Goal: Task Accomplishment & Management: Use online tool/utility

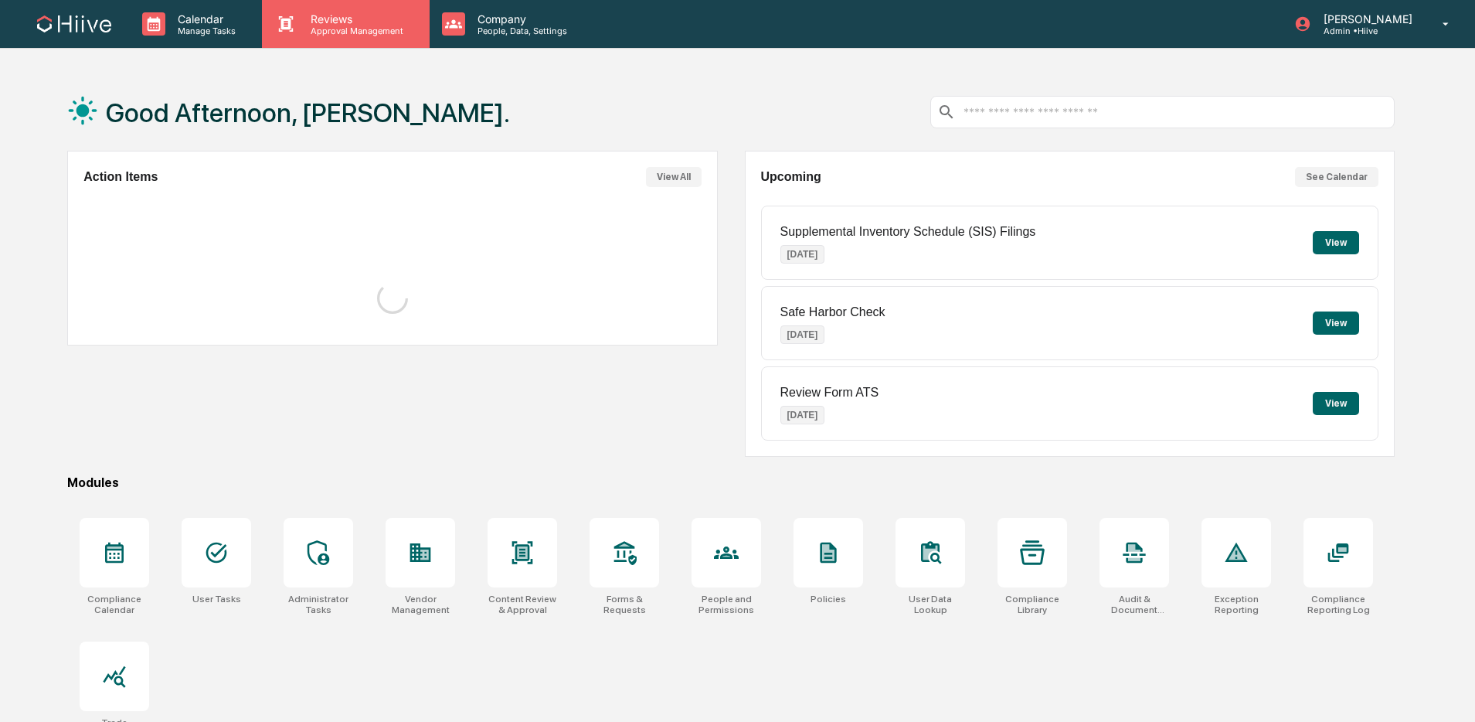
click at [337, 14] on p "Reviews" at bounding box center [354, 18] width 113 height 13
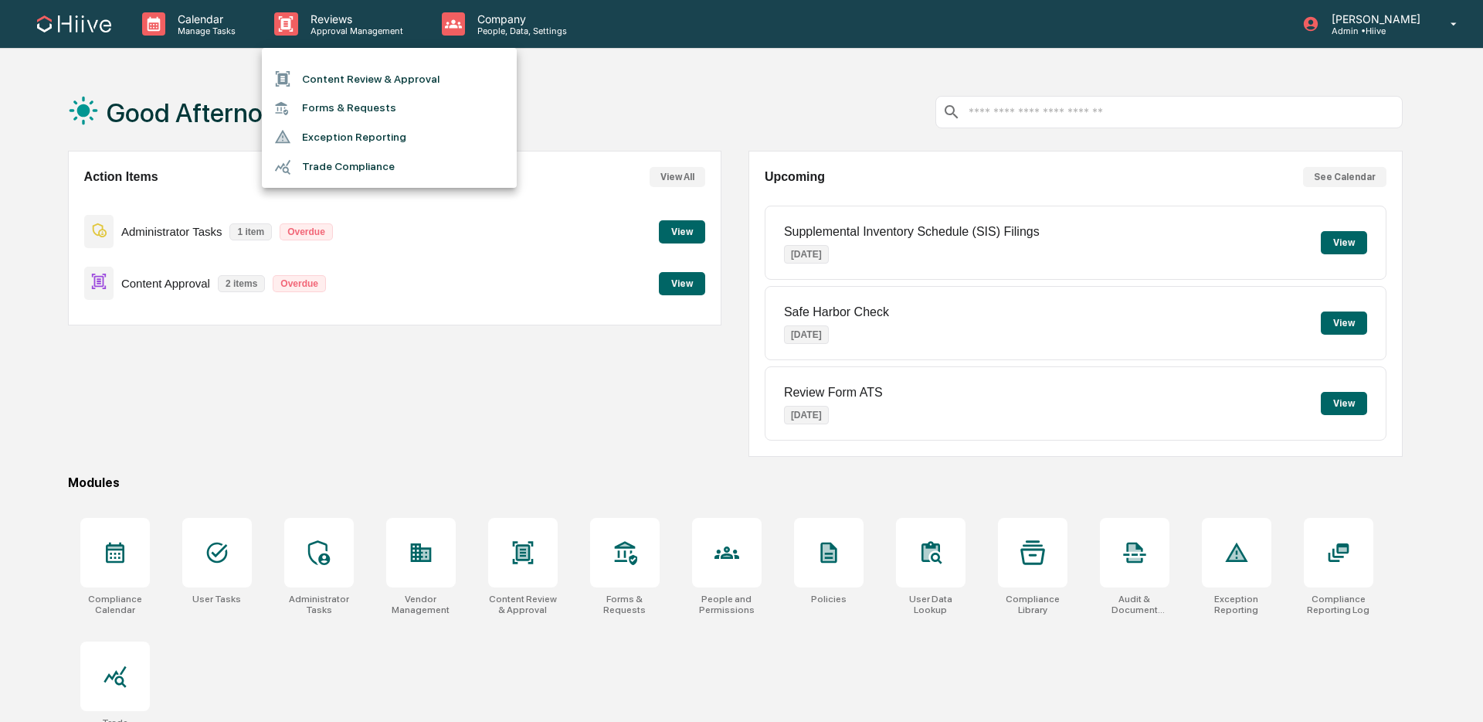
click at [336, 60] on ul "Content Review & Approval Forms & Requests Exception Reporting Trade Compliance" at bounding box center [389, 118] width 255 height 140
click at [329, 72] on li "Content Review & Approval" at bounding box center [389, 78] width 255 height 29
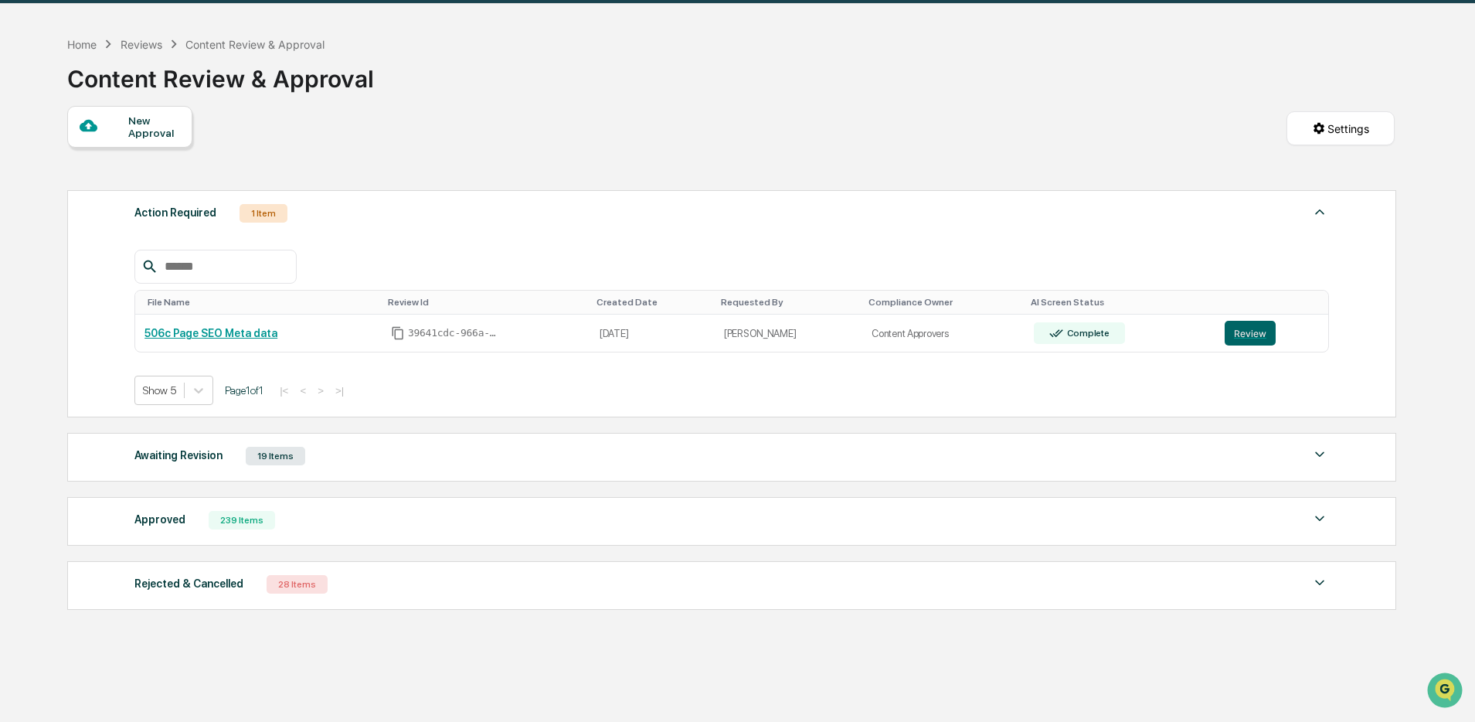
scroll to position [79, 0]
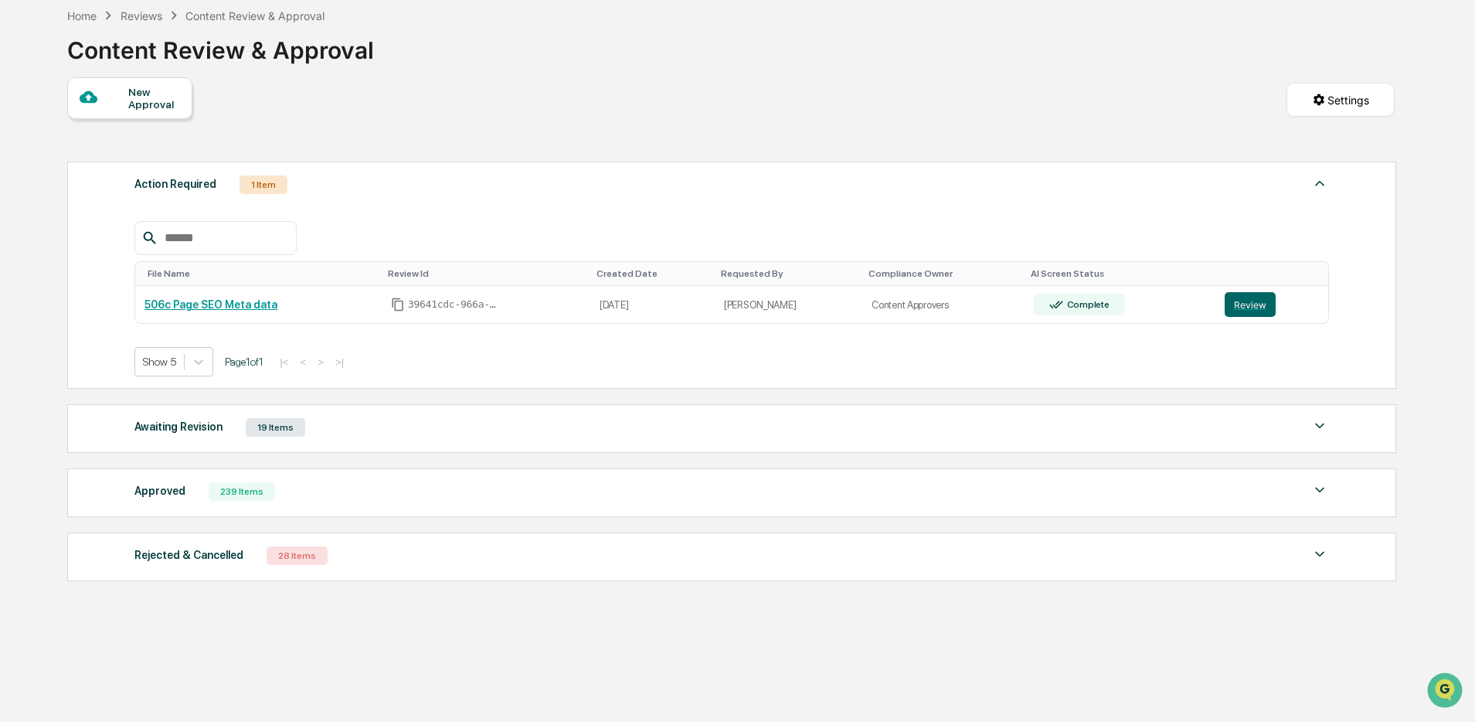
click at [478, 419] on div "Awaiting Revision 19 Items" at bounding box center [731, 427] width 1194 height 22
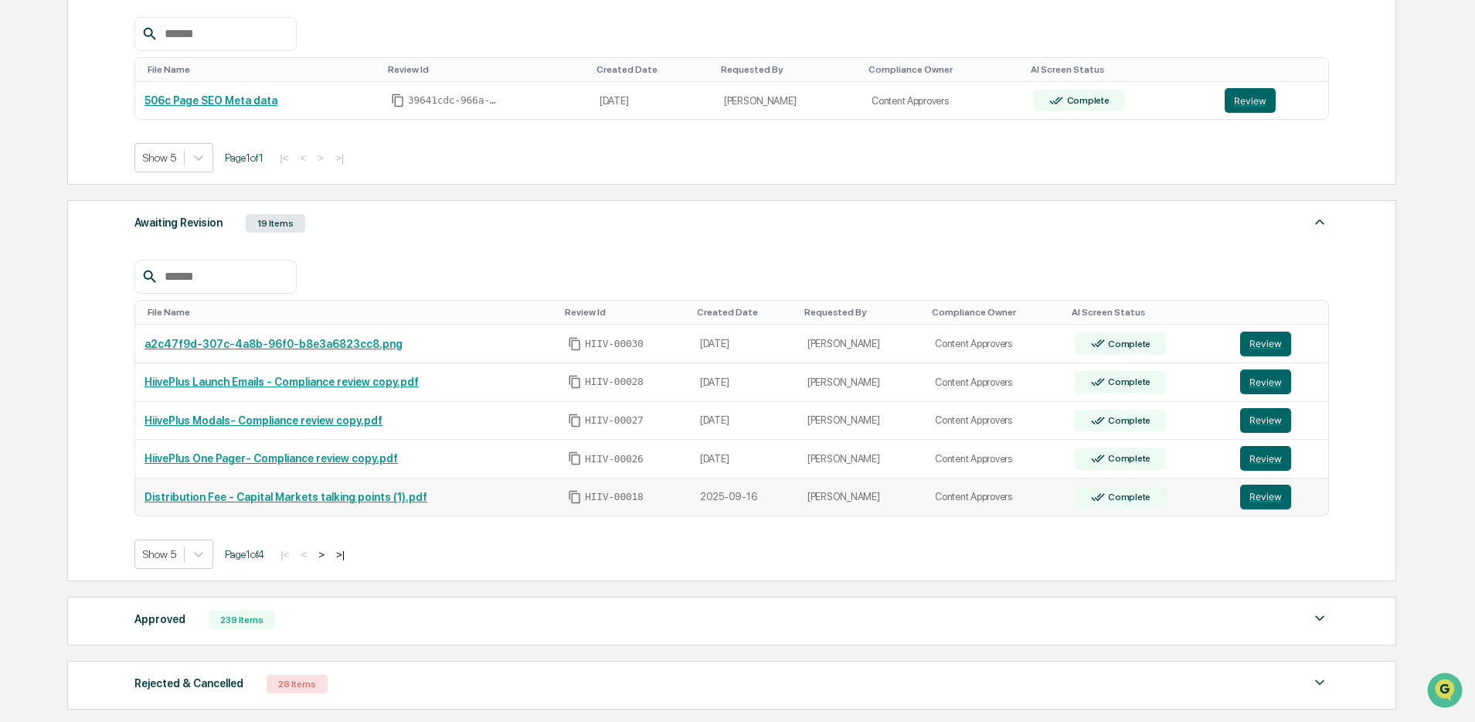
scroll to position [346, 0]
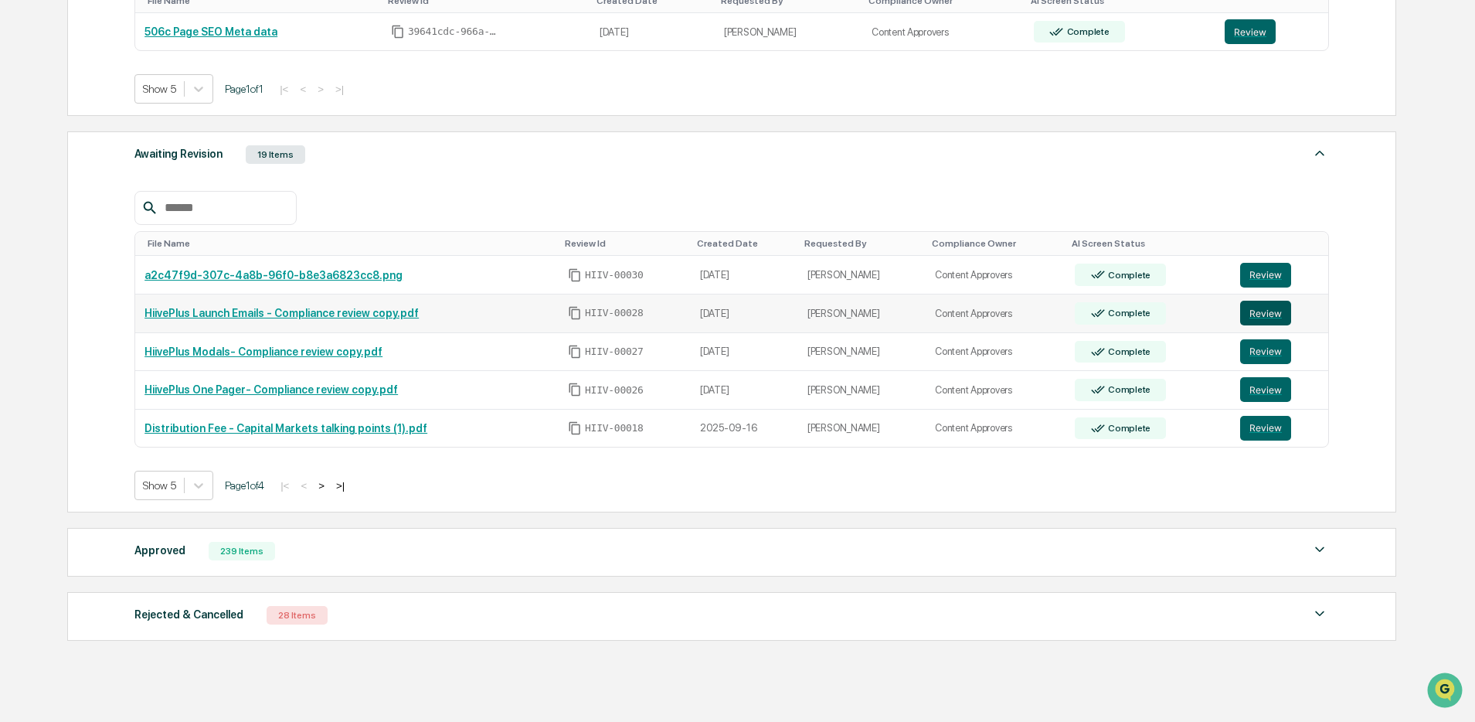
click at [1246, 309] on button "Review" at bounding box center [1265, 313] width 51 height 25
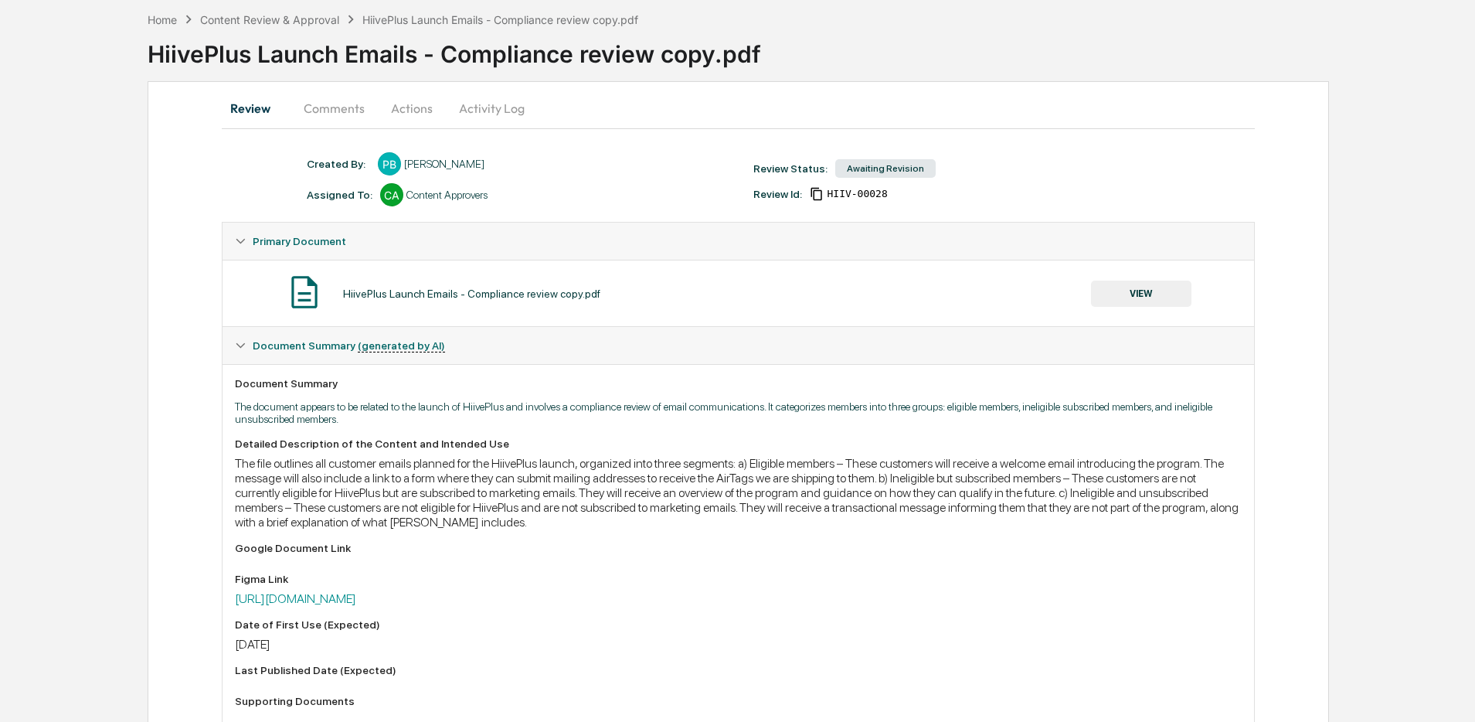
scroll to position [165, 0]
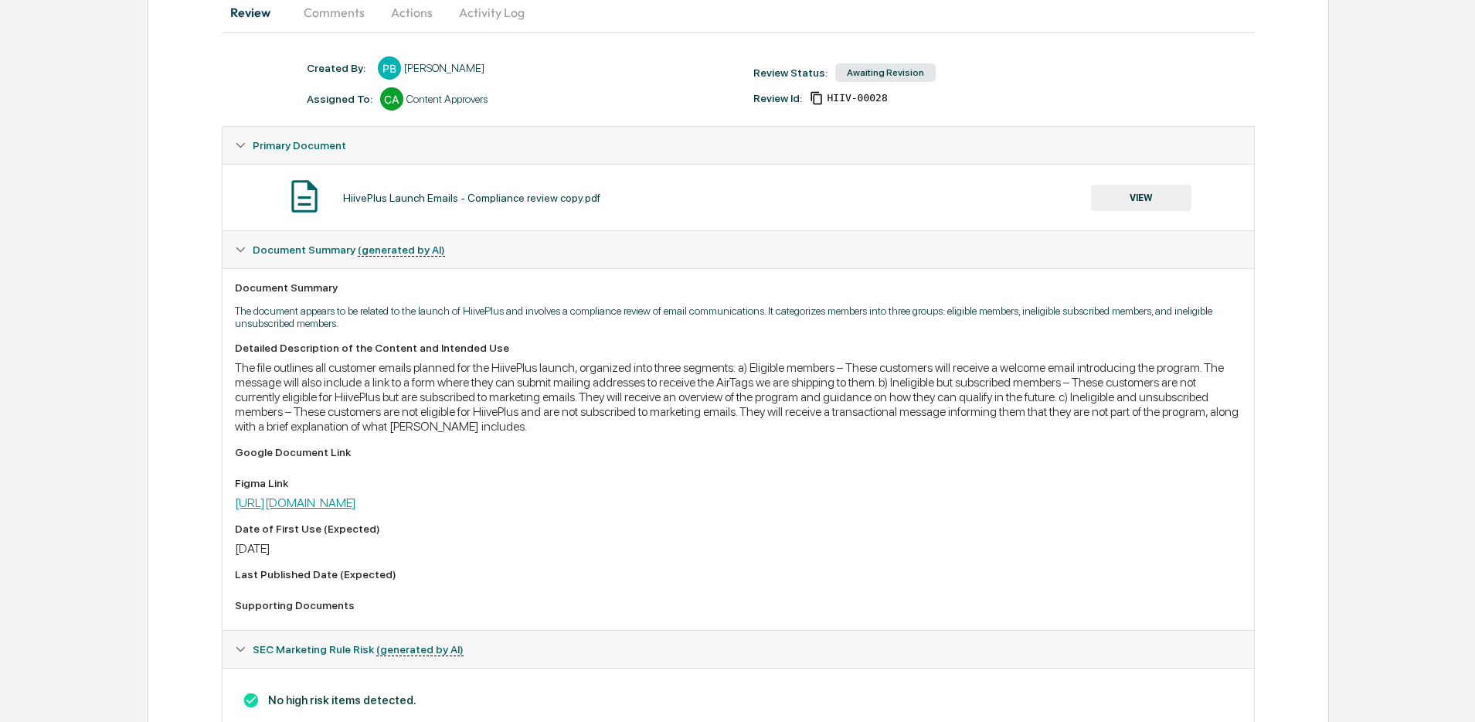
click at [356, 495] on link "https://www.figma.com/design/WzKRfu0waYio46S0zEGvEj/HiivePlus-GTM?node-id=470-7…" at bounding box center [295, 502] width 121 height 15
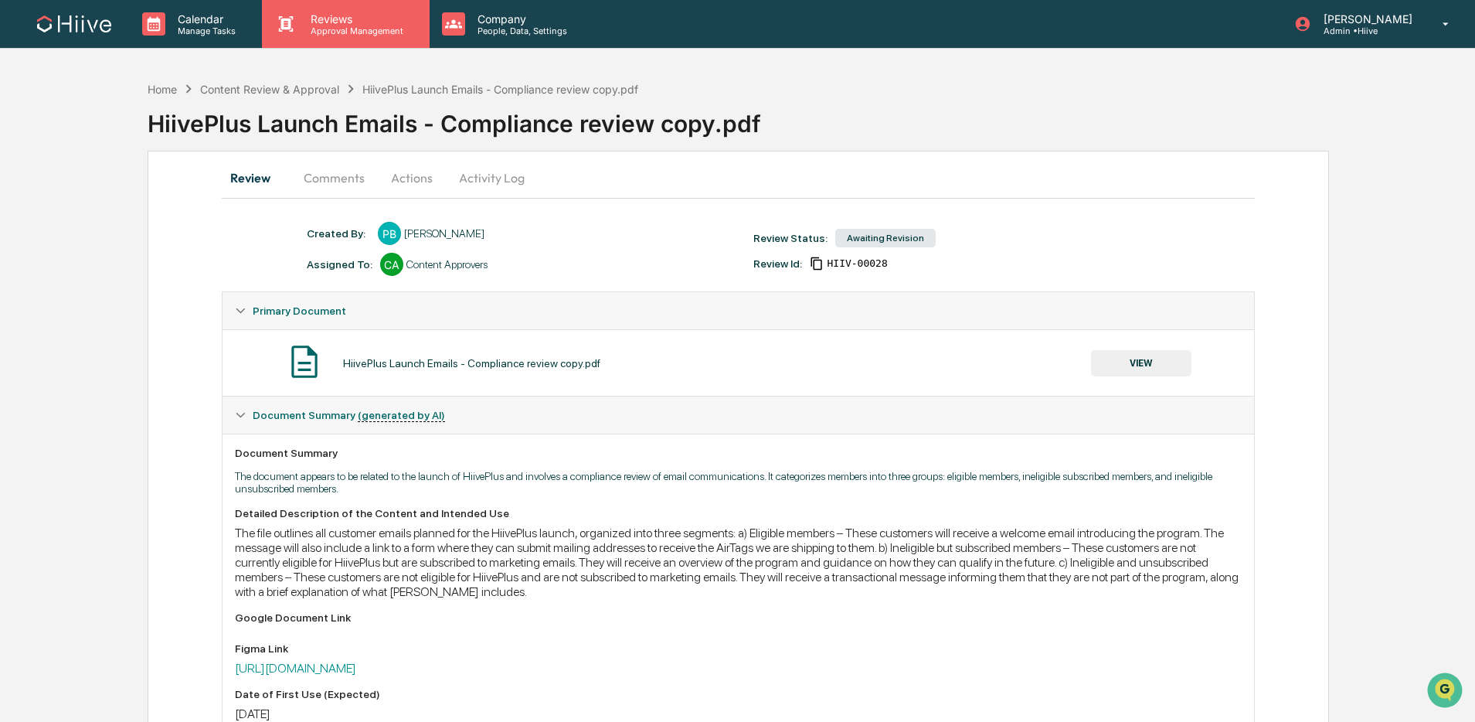
click at [376, 42] on div "Reviews Approval Management" at bounding box center [345, 24] width 167 height 48
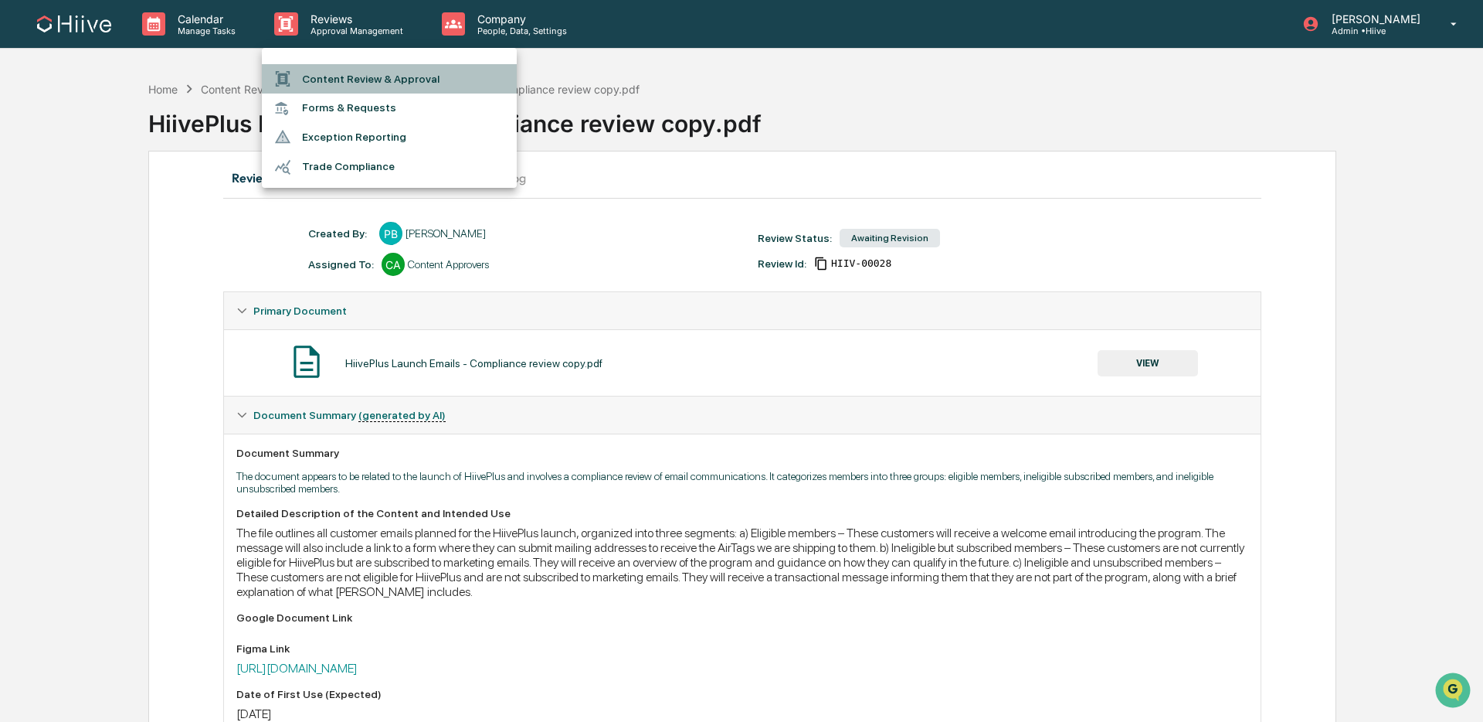
click at [397, 76] on li "Content Review & Approval" at bounding box center [389, 78] width 255 height 29
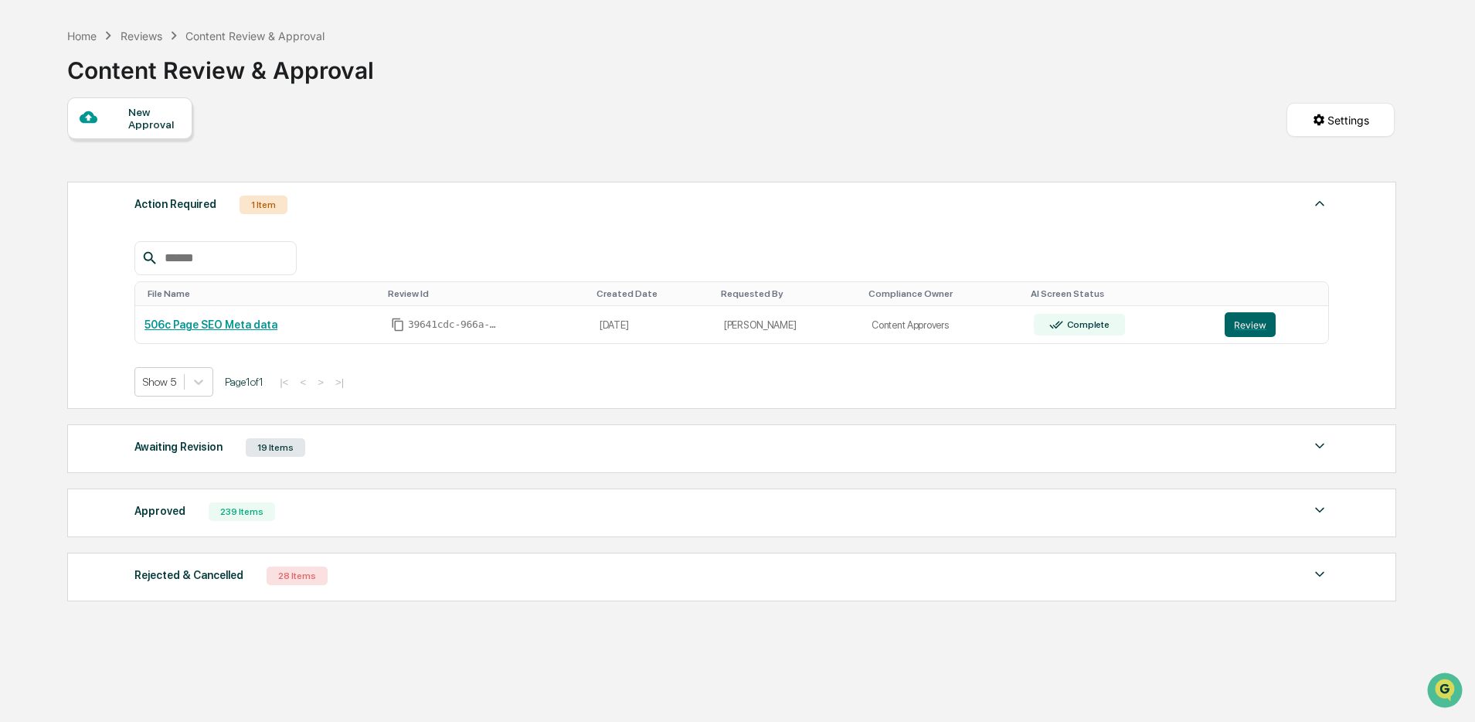
scroll to position [79, 0]
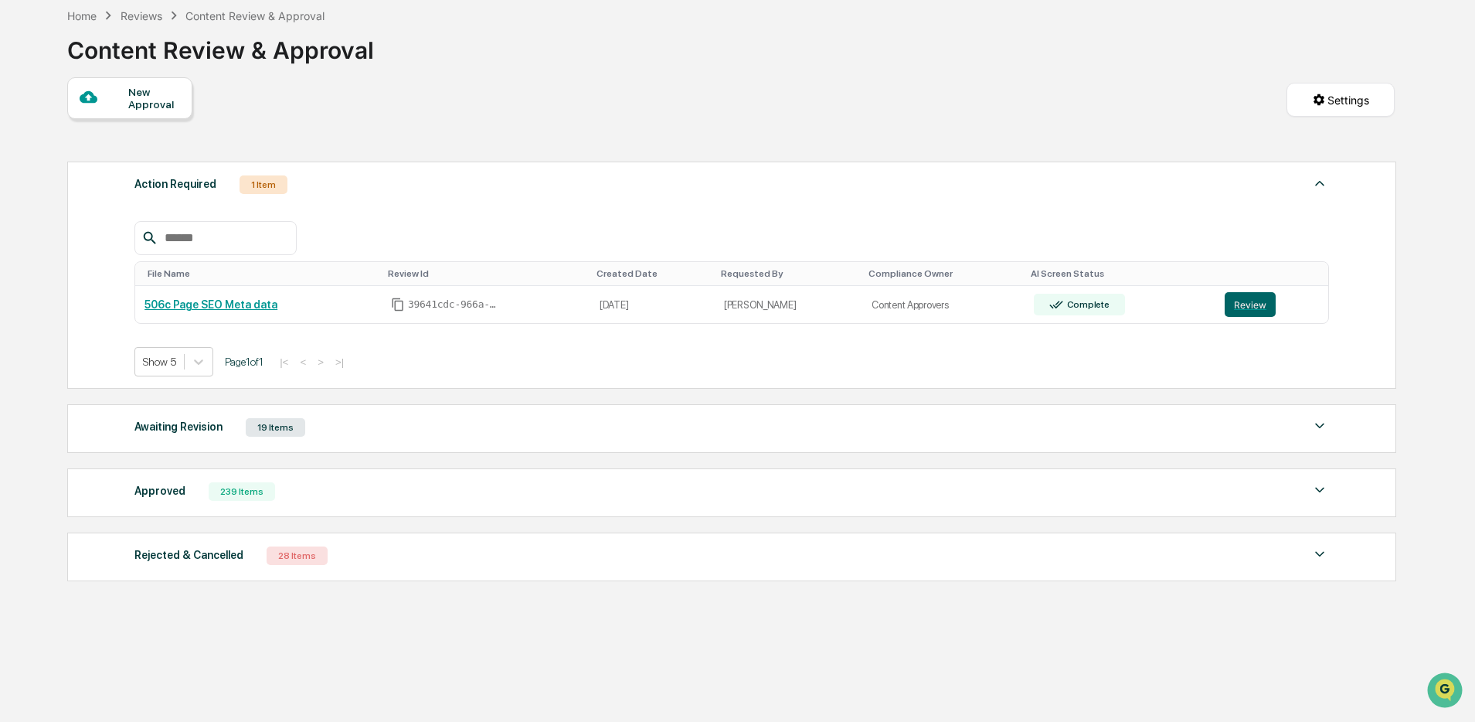
click at [387, 426] on div "Awaiting Revision 19 Items" at bounding box center [731, 427] width 1194 height 22
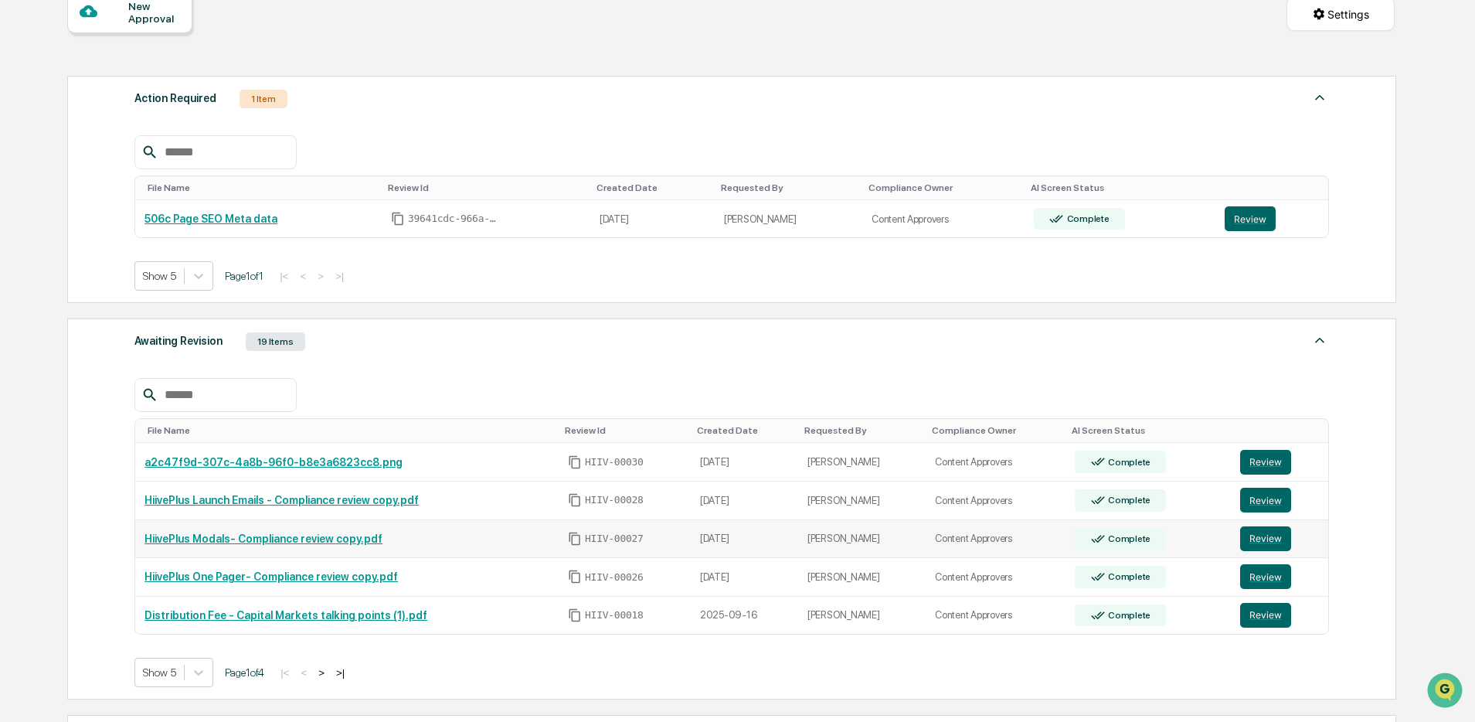
scroll to position [323, 0]
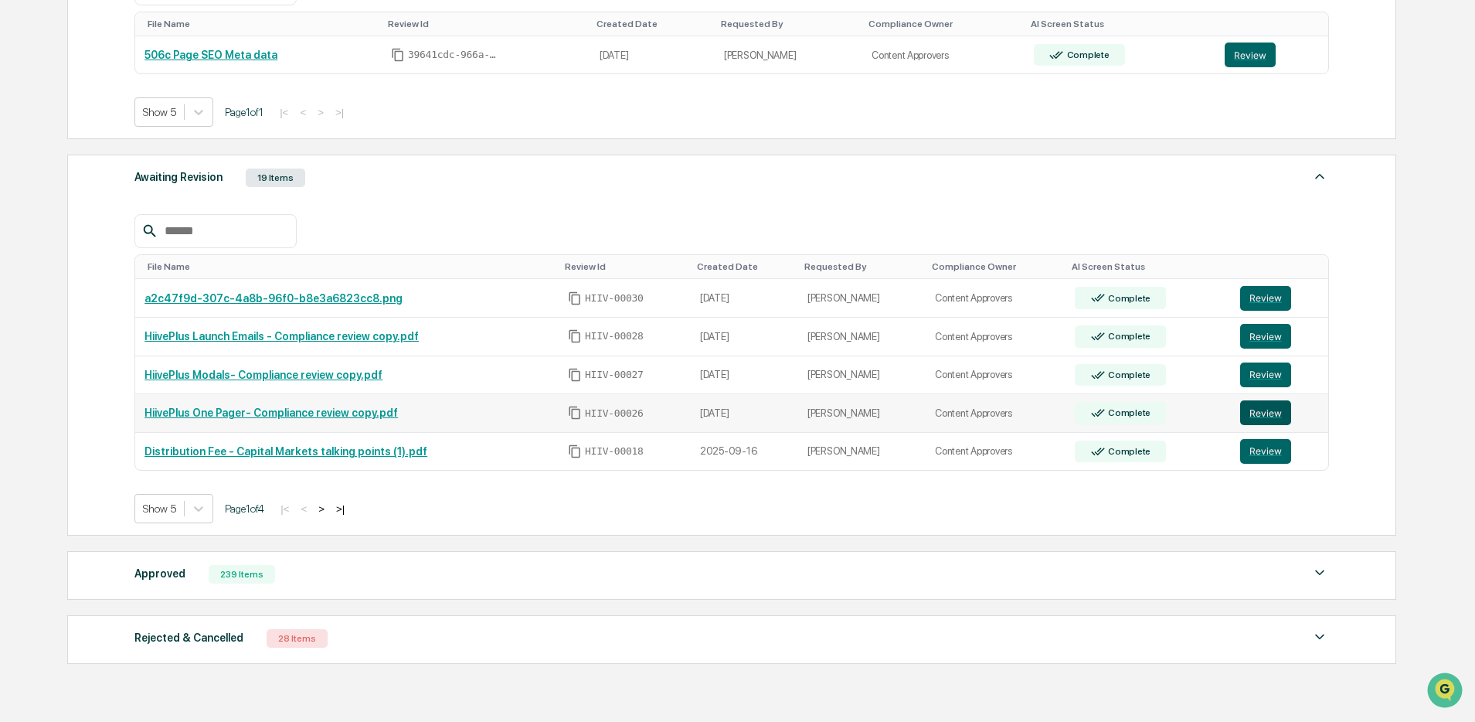
click at [1267, 425] on button "Review" at bounding box center [1265, 412] width 51 height 25
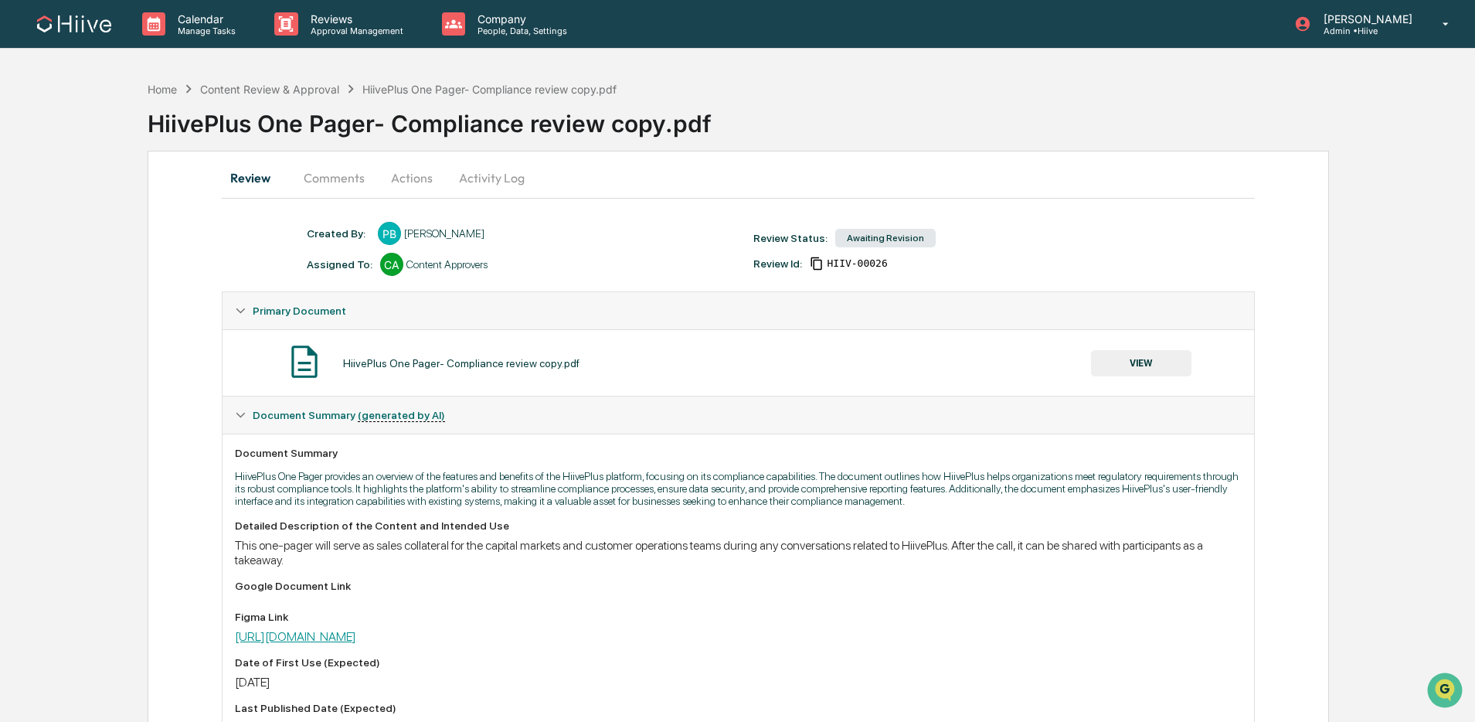
click at [356, 644] on link "https://www.figma.com/design/WzKRfu0waYio46S0zEGvEj/HiivePlus-GTM?node-id=306-3…" at bounding box center [295, 636] width 121 height 15
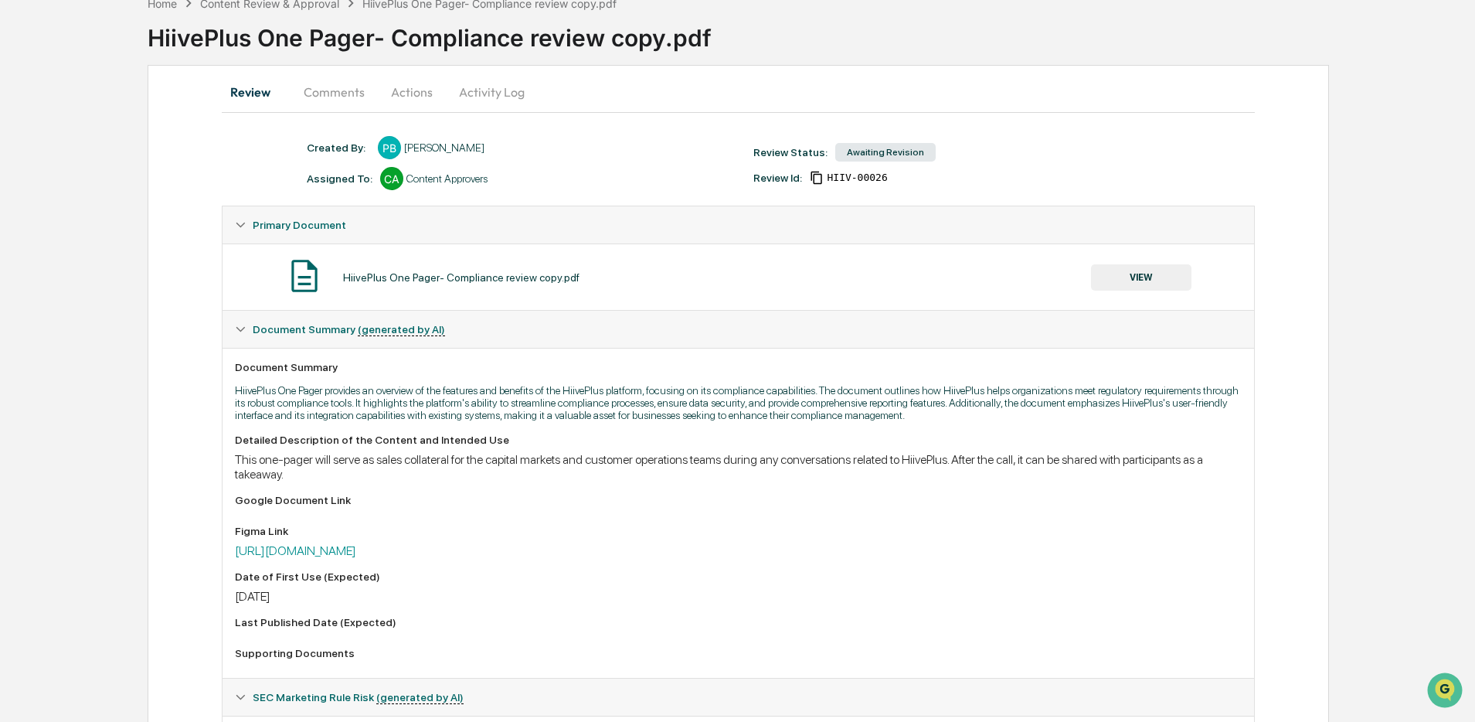
scroll to position [110, 0]
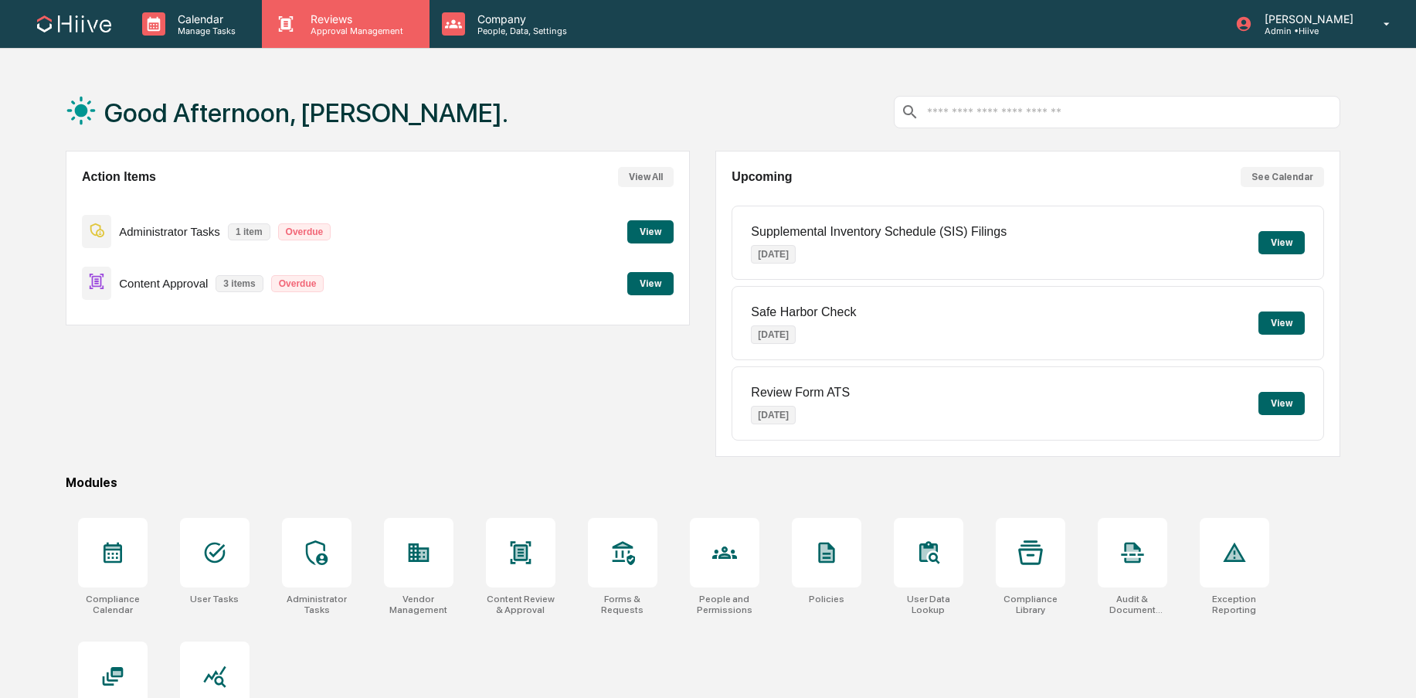
click at [316, 31] on p "Approval Management" at bounding box center [354, 30] width 113 height 11
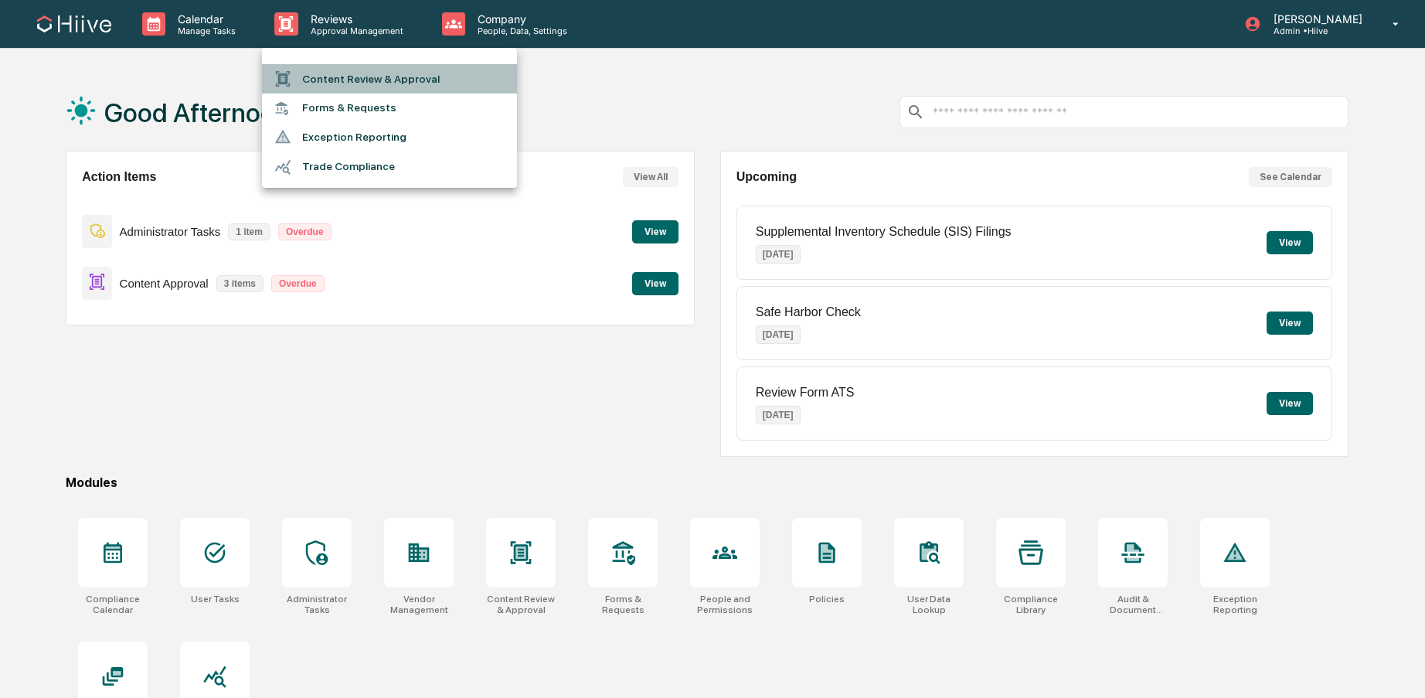
click at [324, 82] on li "Content Review & Approval" at bounding box center [389, 78] width 255 height 29
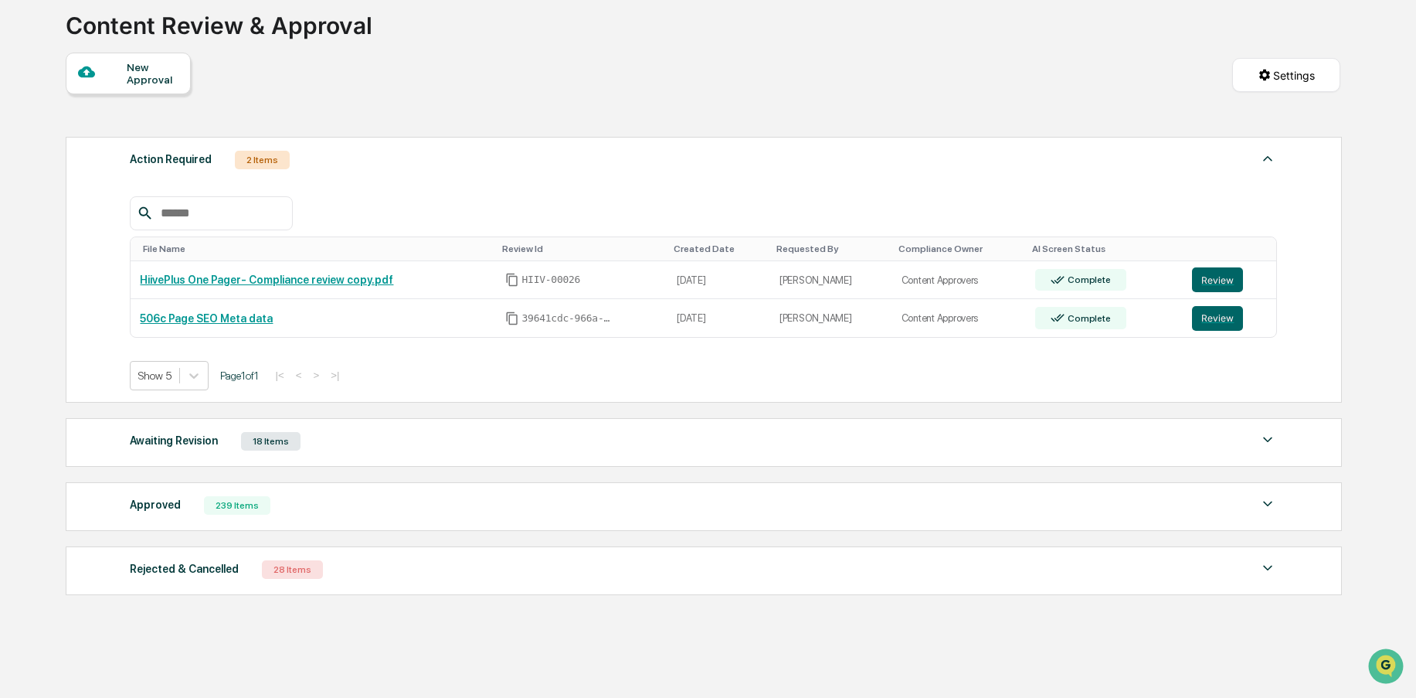
scroll to position [106, 0]
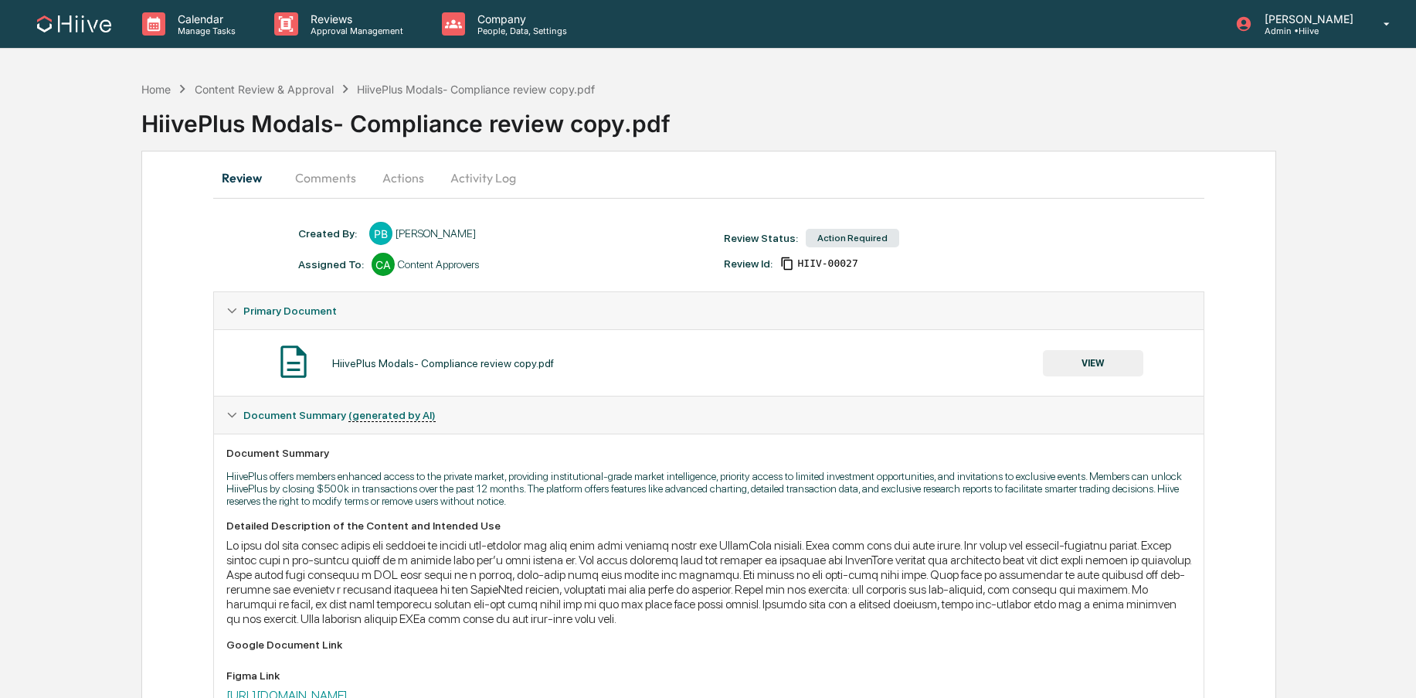
click at [1085, 362] on button "VIEW" at bounding box center [1093, 363] width 100 height 26
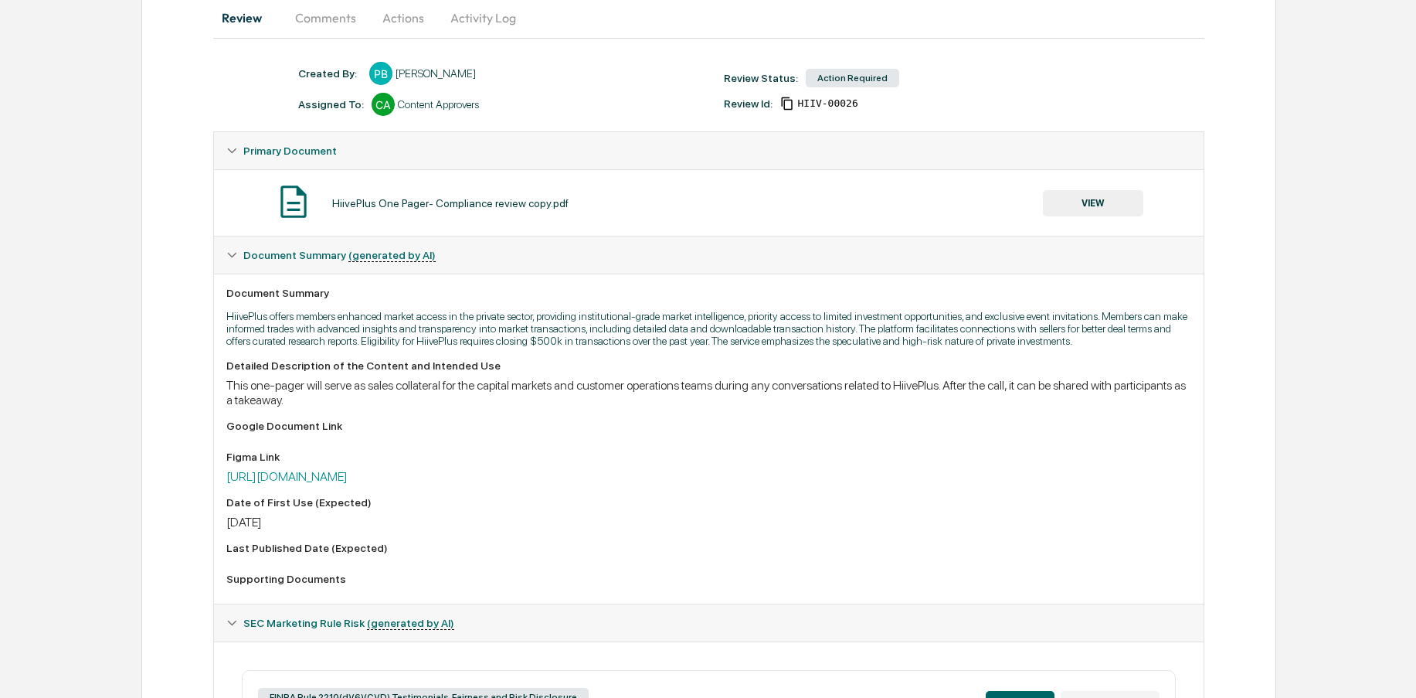
scroll to position [227, 0]
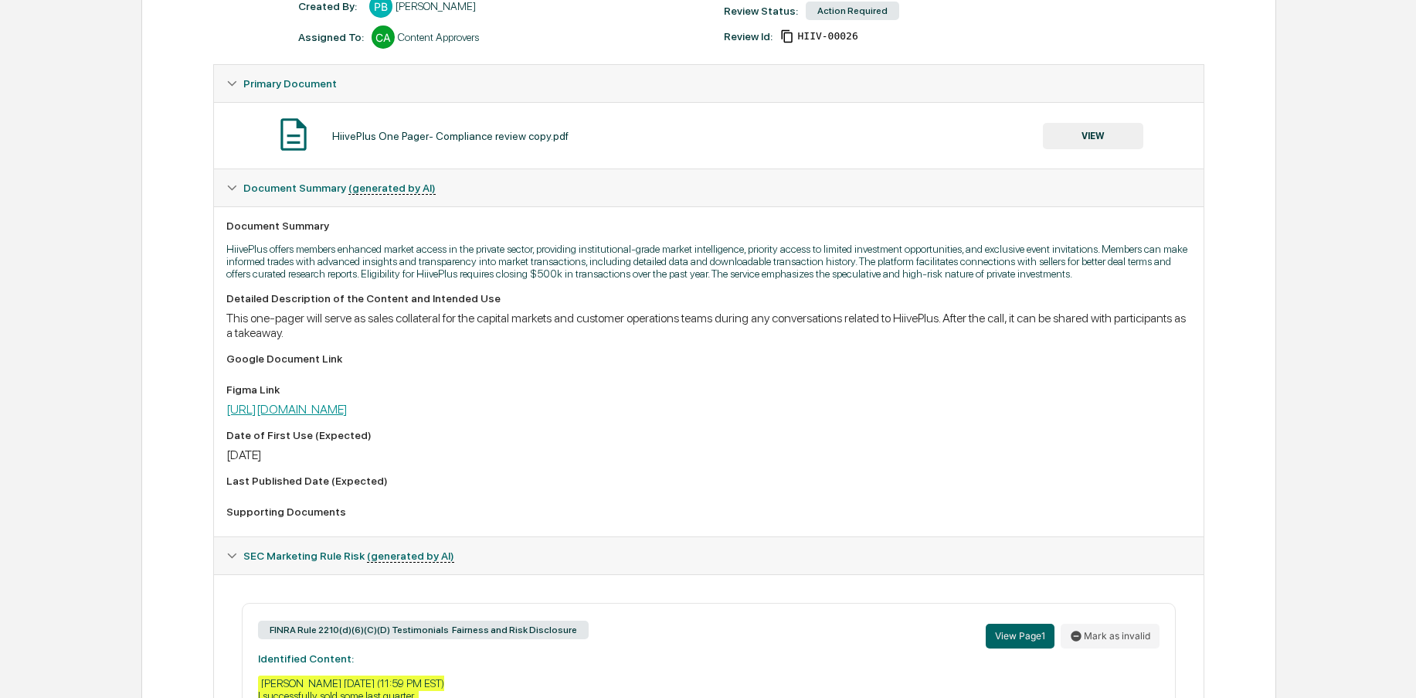
click at [348, 416] on link "https://www.figma.com/design/WzKRfu0waYio46S0zEGvEj/HiivePlus-GTM?node-id=306-3…" at bounding box center [286, 409] width 121 height 15
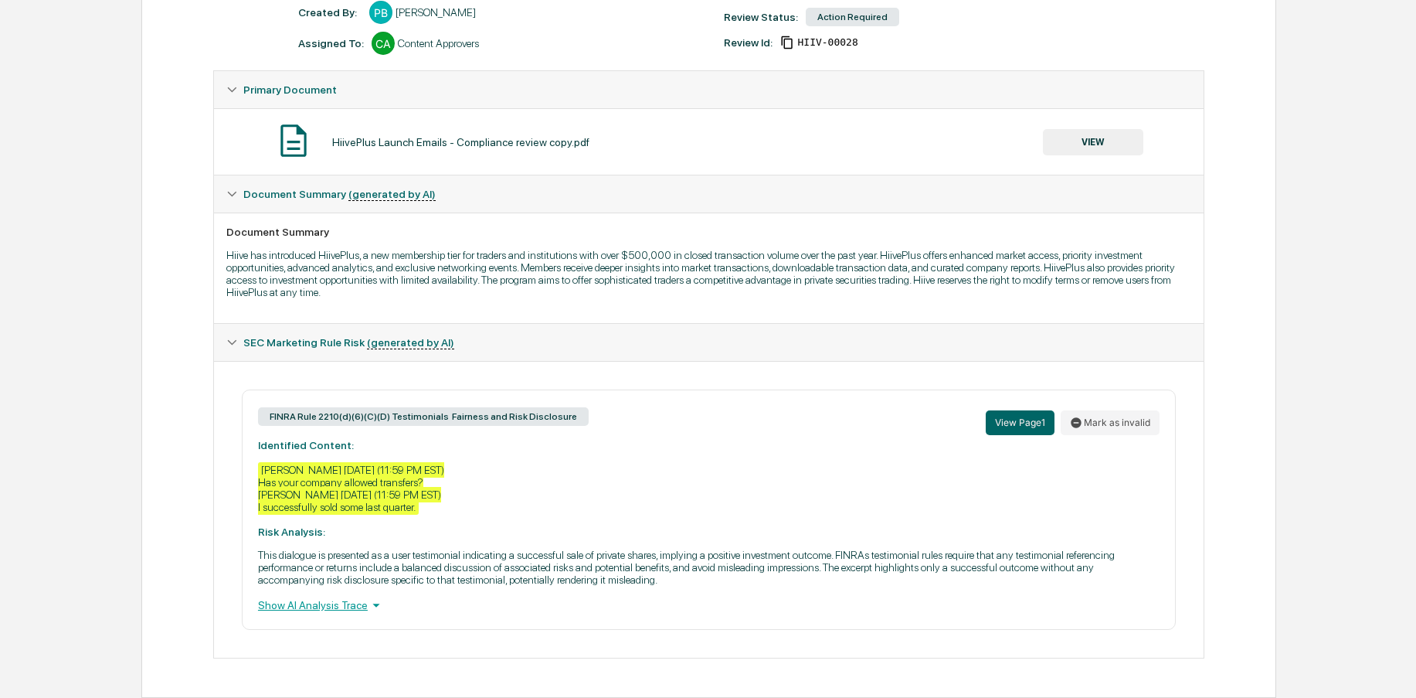
scroll to position [237, 0]
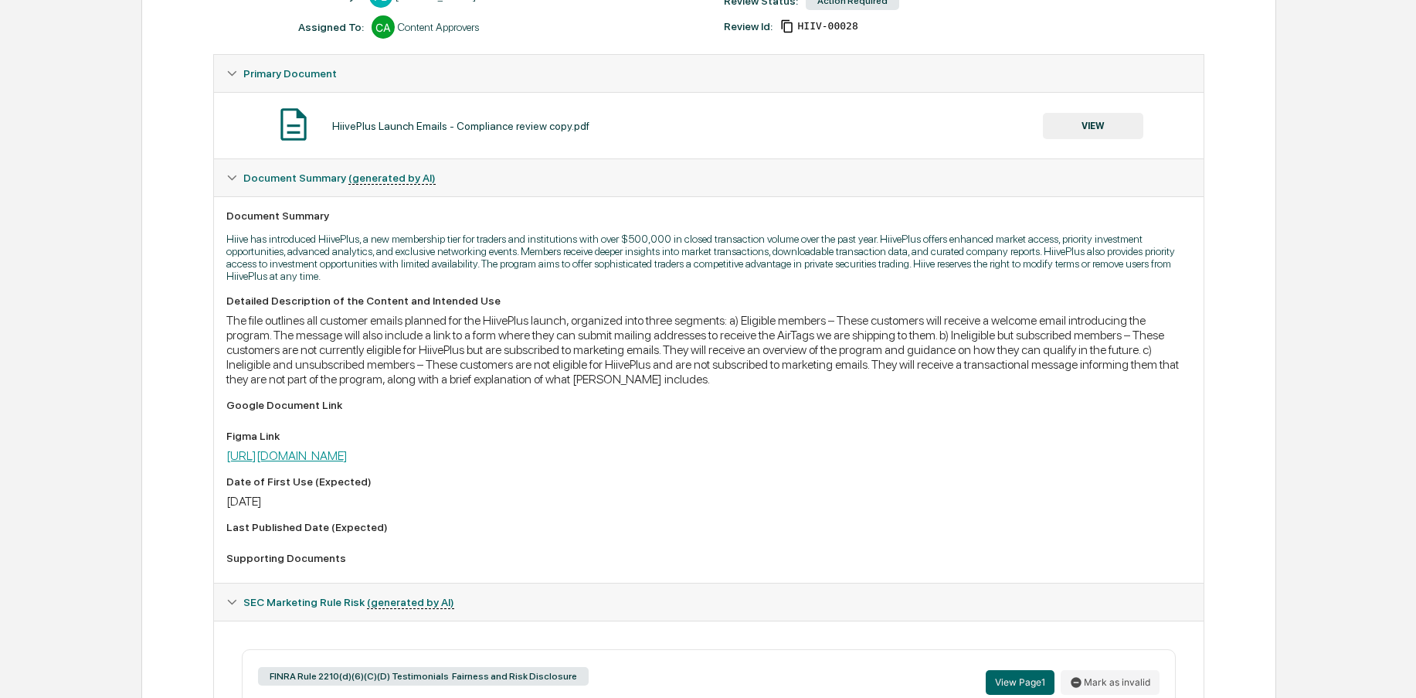
click at [348, 460] on link "https://www.figma.com/design/WzKRfu0waYio46S0zEGvEj/HiivePlus-GTM?node-id=470-7…" at bounding box center [286, 455] width 121 height 15
click at [1093, 127] on button "VIEW" at bounding box center [1093, 126] width 100 height 26
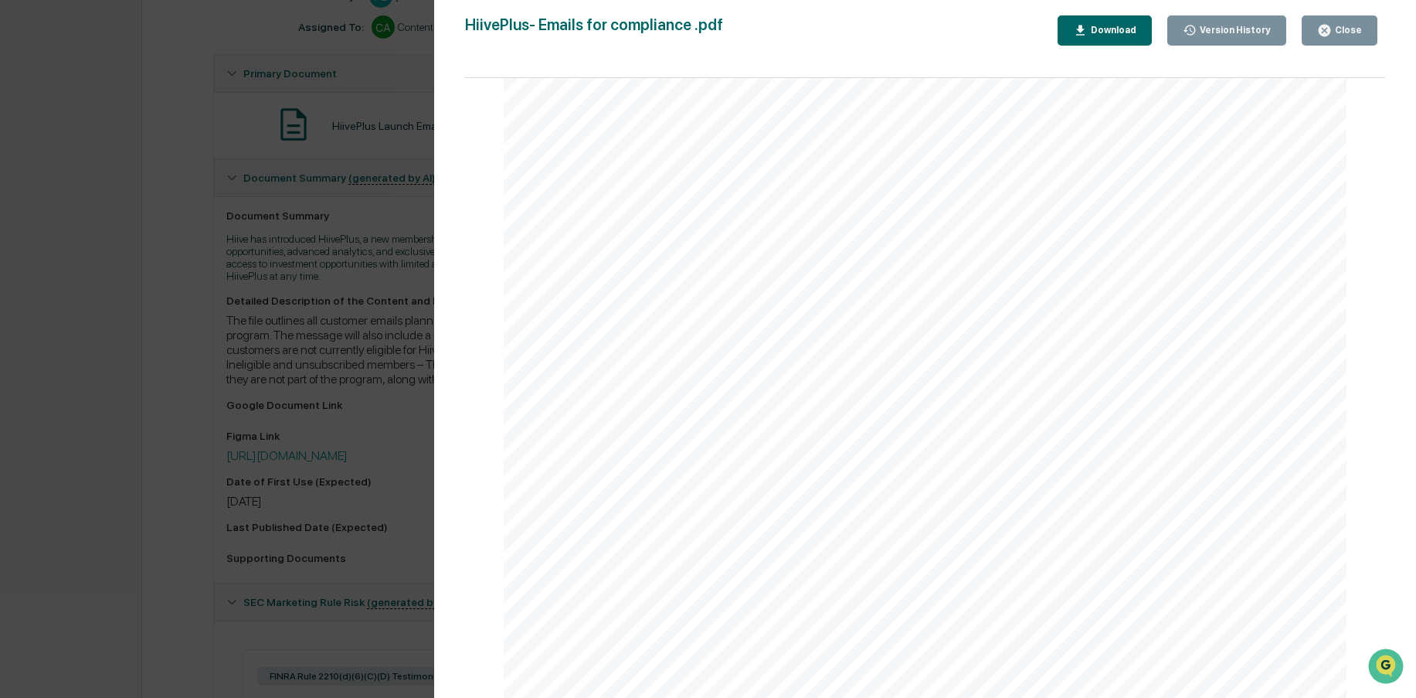
scroll to position [6767, 0]
drag, startPoint x: 301, startPoint y: 291, endPoint x: 392, endPoint y: 267, distance: 94.5
click at [301, 292] on div "Version History 09/22/2025, 08:07 PM Prashant Balaji 09/18/2025, 10:21 PM Prash…" at bounding box center [708, 349] width 1416 height 698
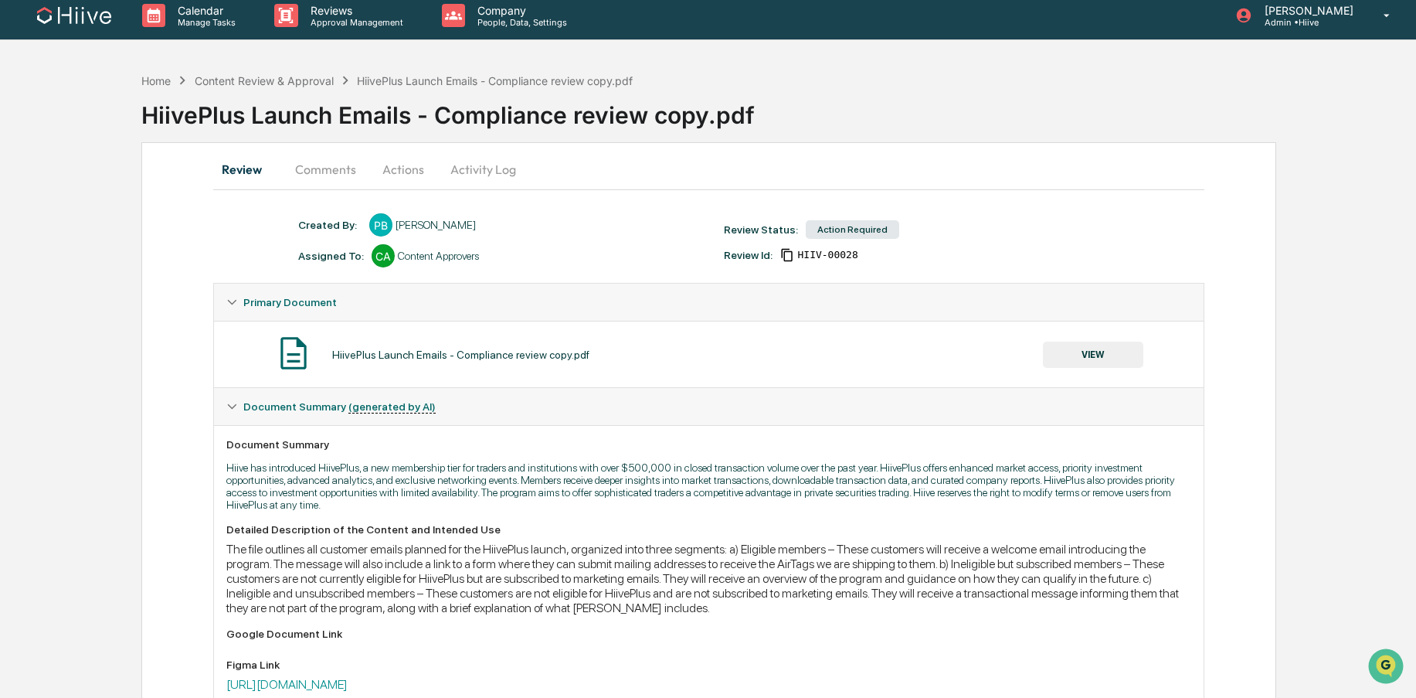
scroll to position [0, 0]
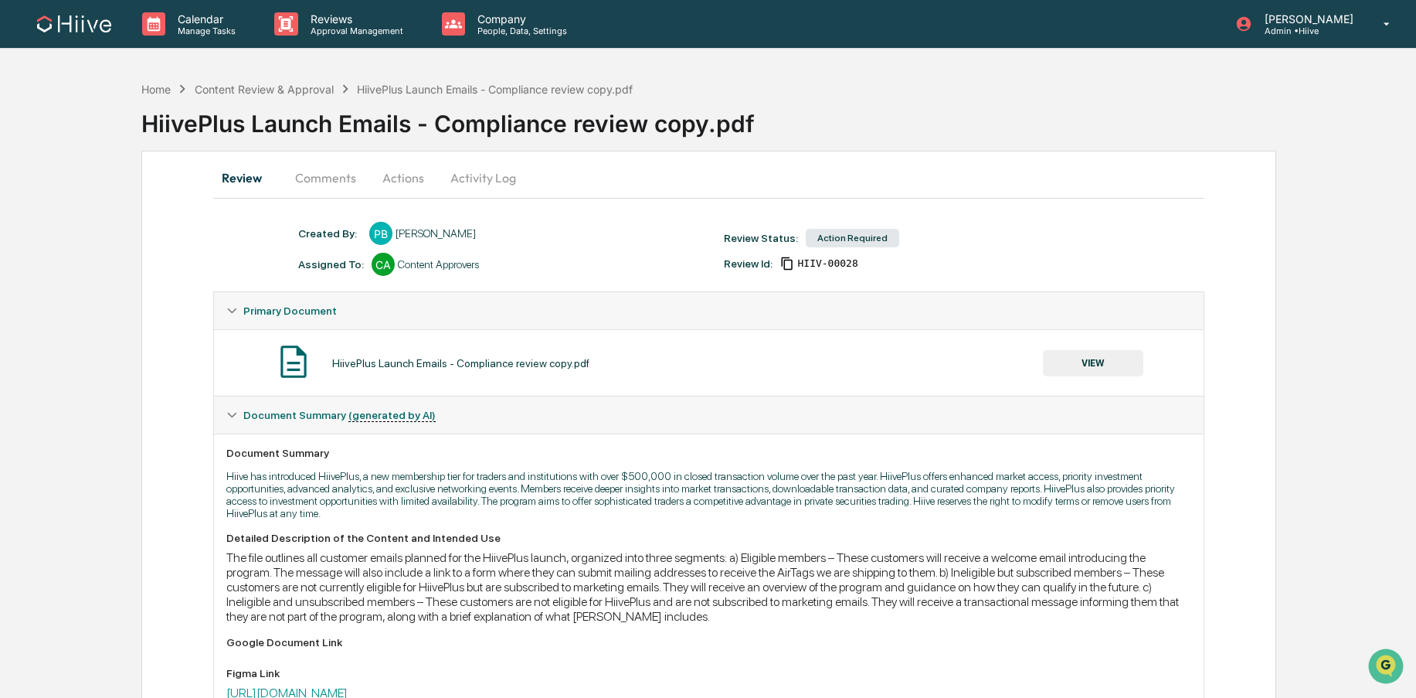
click at [331, 189] on button "Comments" at bounding box center [326, 177] width 86 height 37
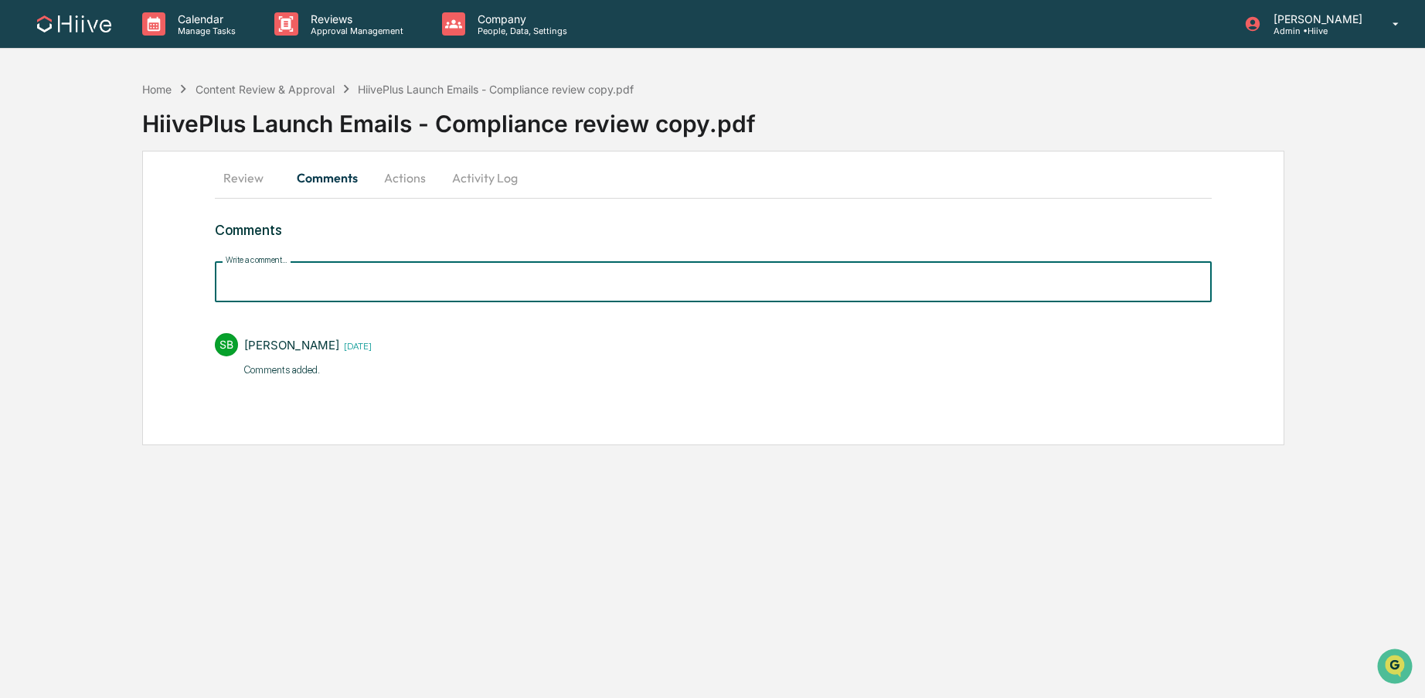
click at [358, 285] on input "Write a comment..." at bounding box center [713, 281] width 997 height 41
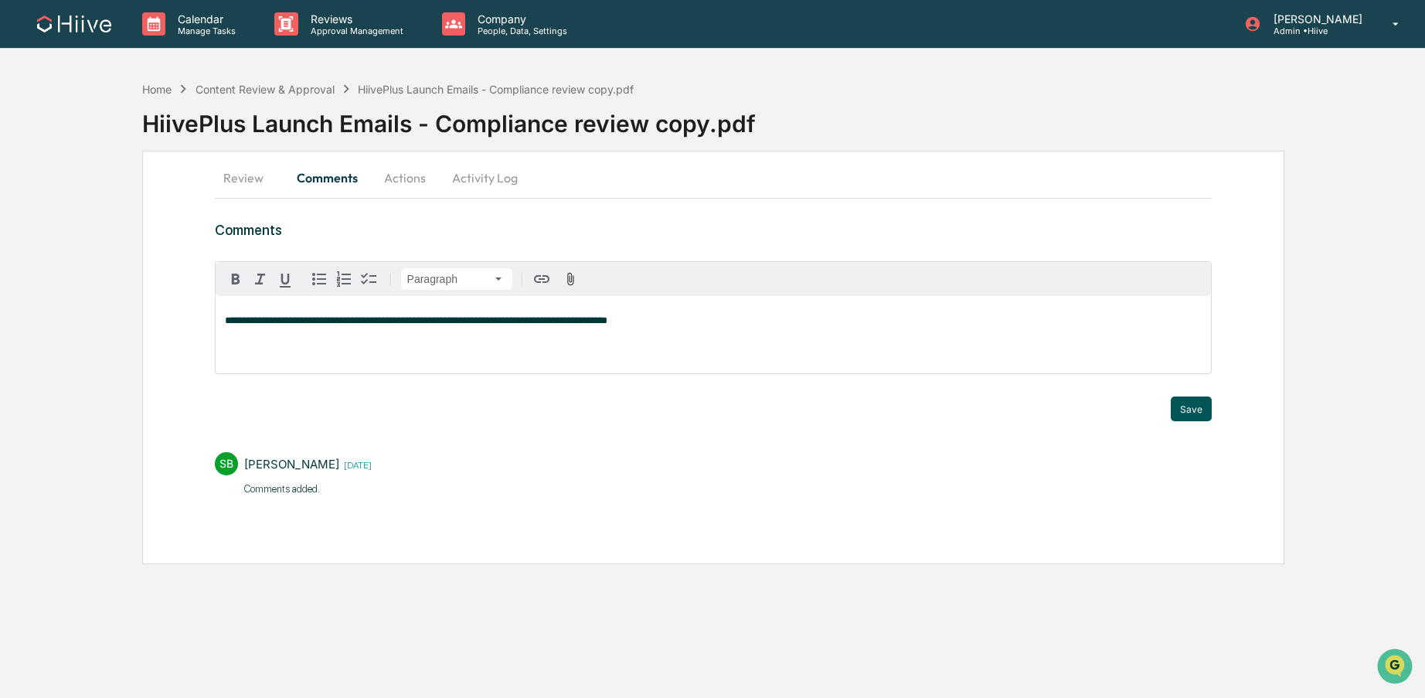
drag, startPoint x: 1199, startPoint y: 409, endPoint x: 1196, endPoint y: 398, distance: 11.2
click at [1199, 409] on button "Save" at bounding box center [1190, 408] width 41 height 25
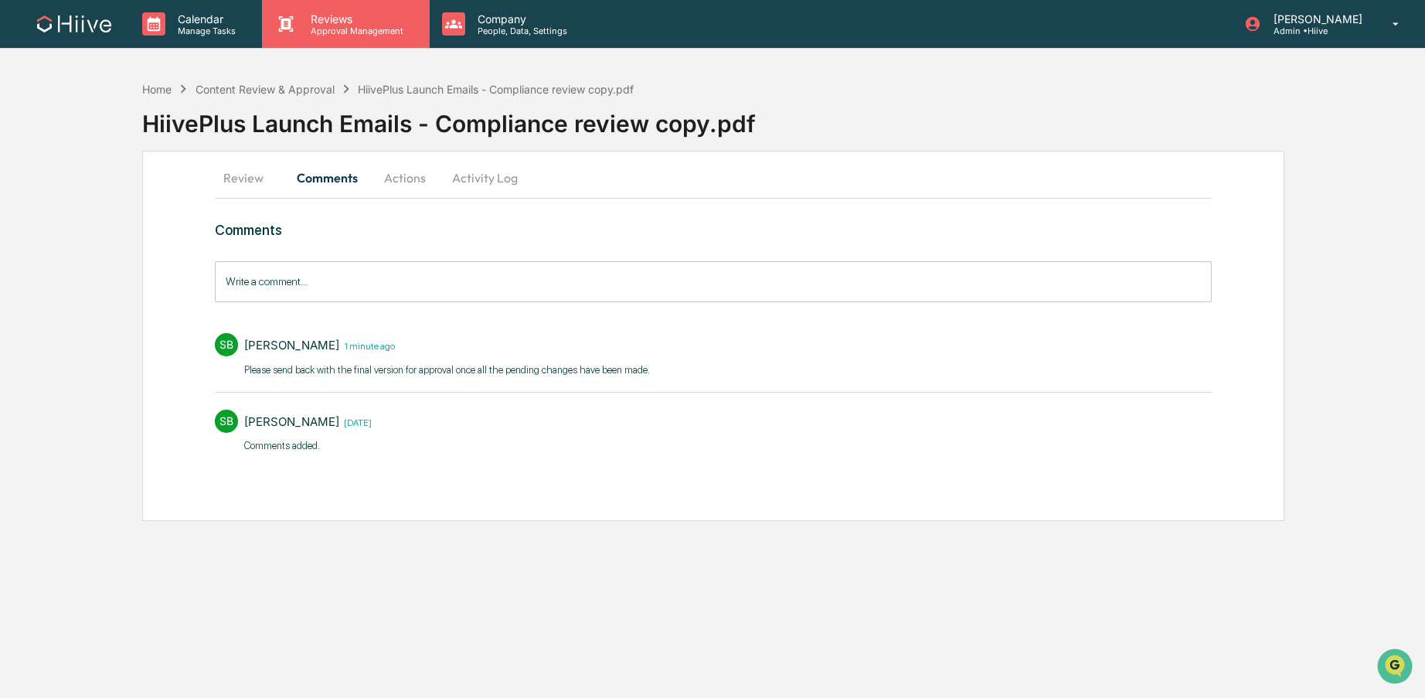
click at [314, 39] on div "Reviews Approval Management" at bounding box center [345, 24] width 167 height 48
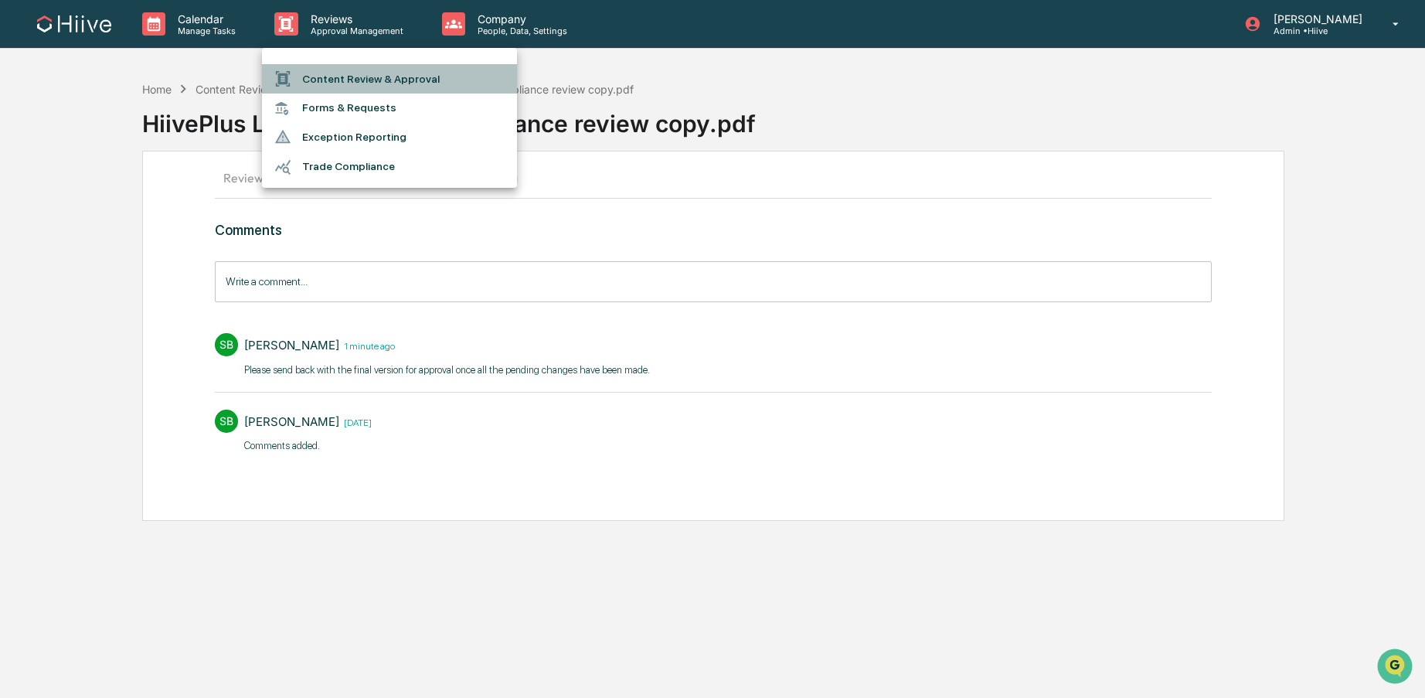
click at [325, 68] on li "Content Review & Approval" at bounding box center [389, 78] width 255 height 29
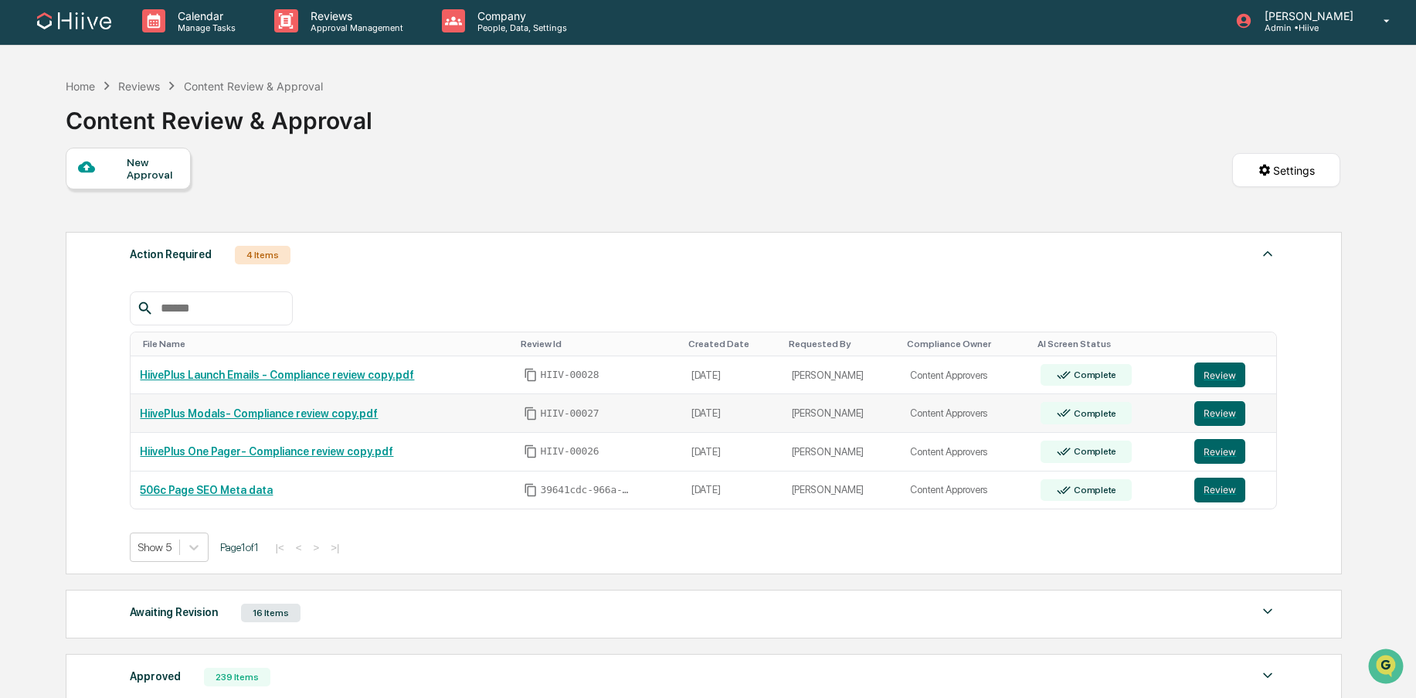
scroll to position [2, 0]
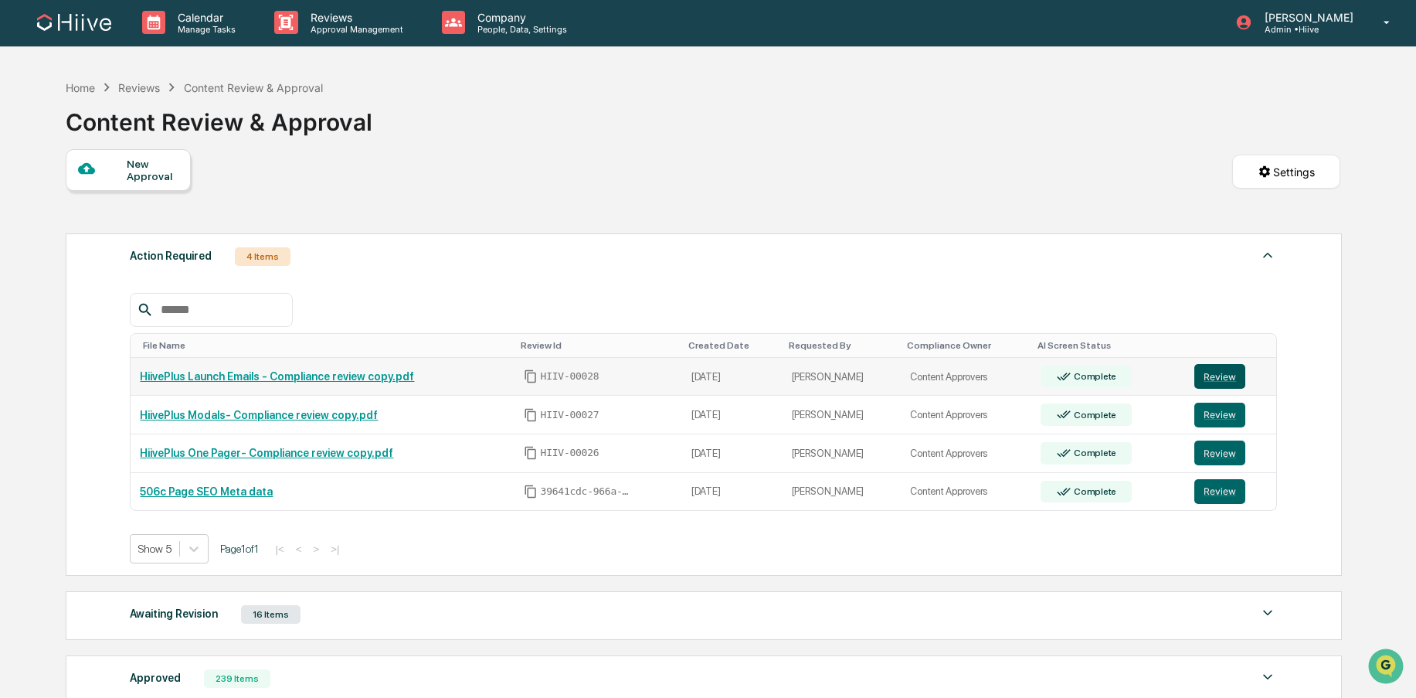
click at [1206, 382] on button "Review" at bounding box center [1219, 376] width 51 height 25
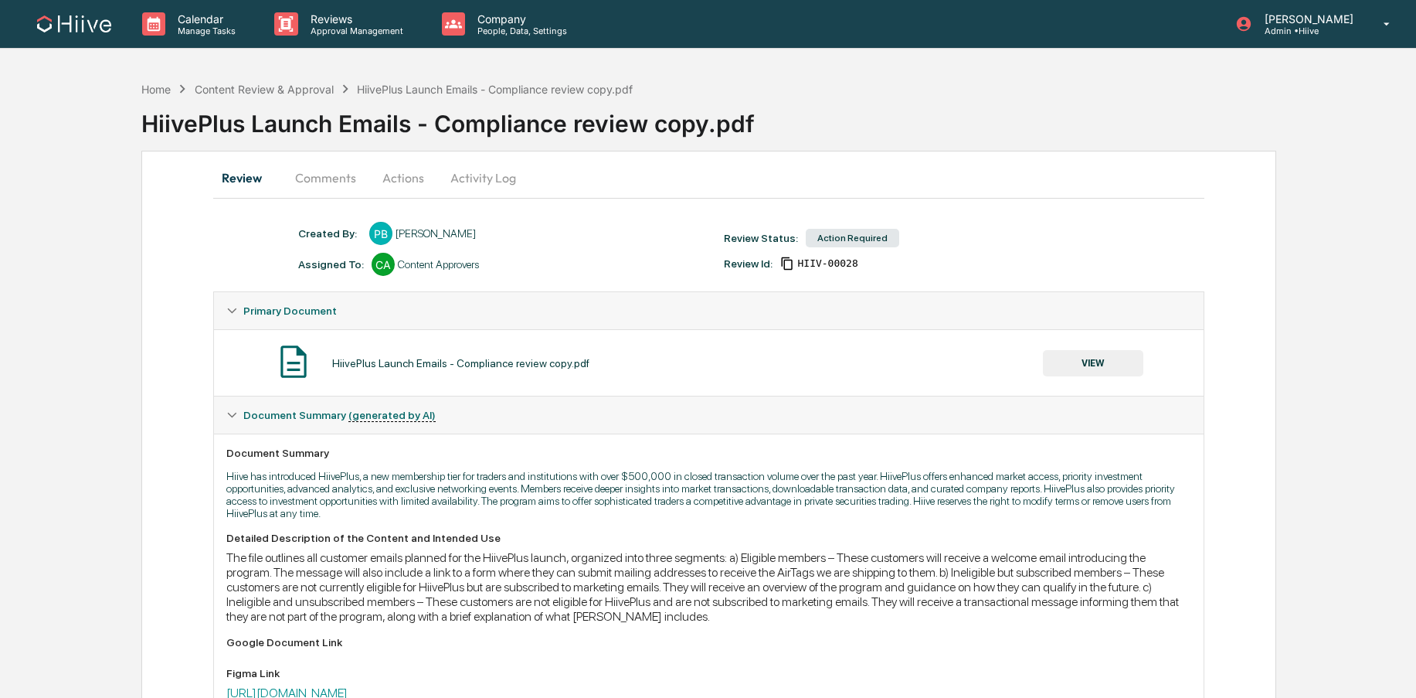
click at [328, 178] on button "Comments" at bounding box center [326, 177] width 86 height 37
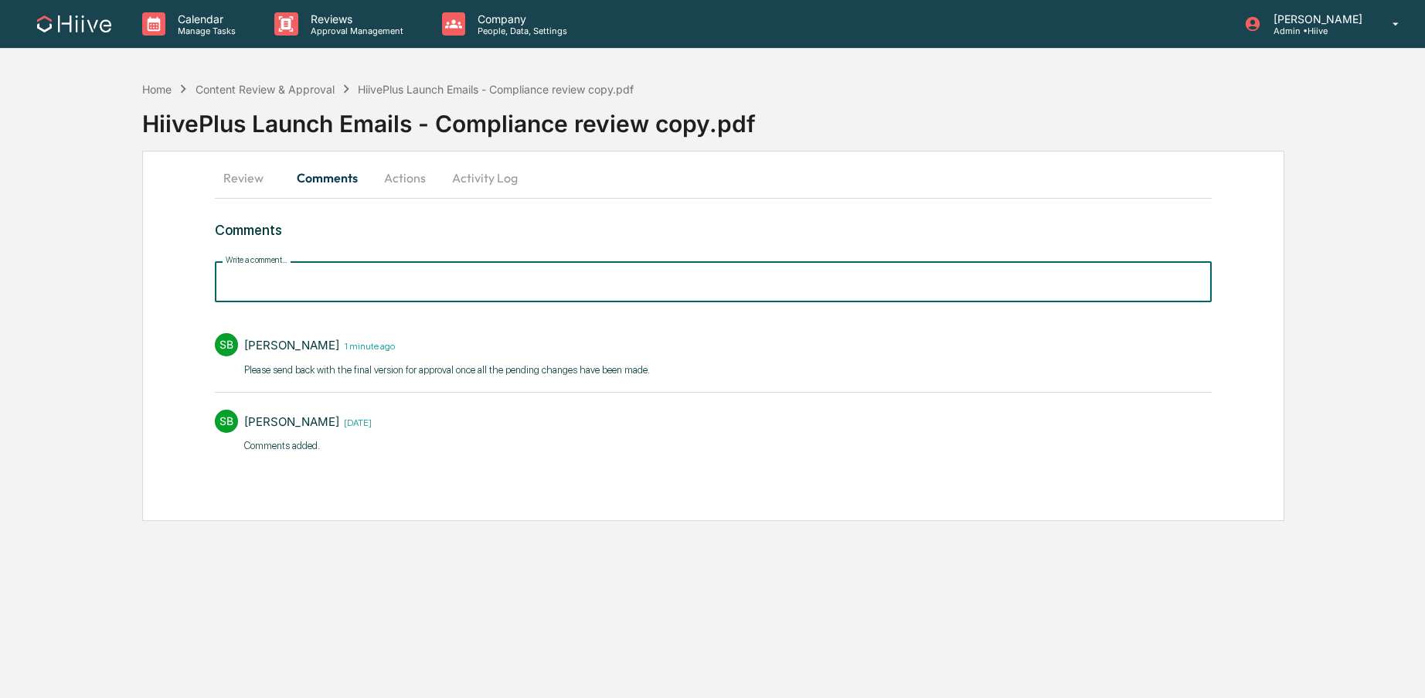
click at [369, 287] on input "Write a comment..." at bounding box center [713, 281] width 997 height 41
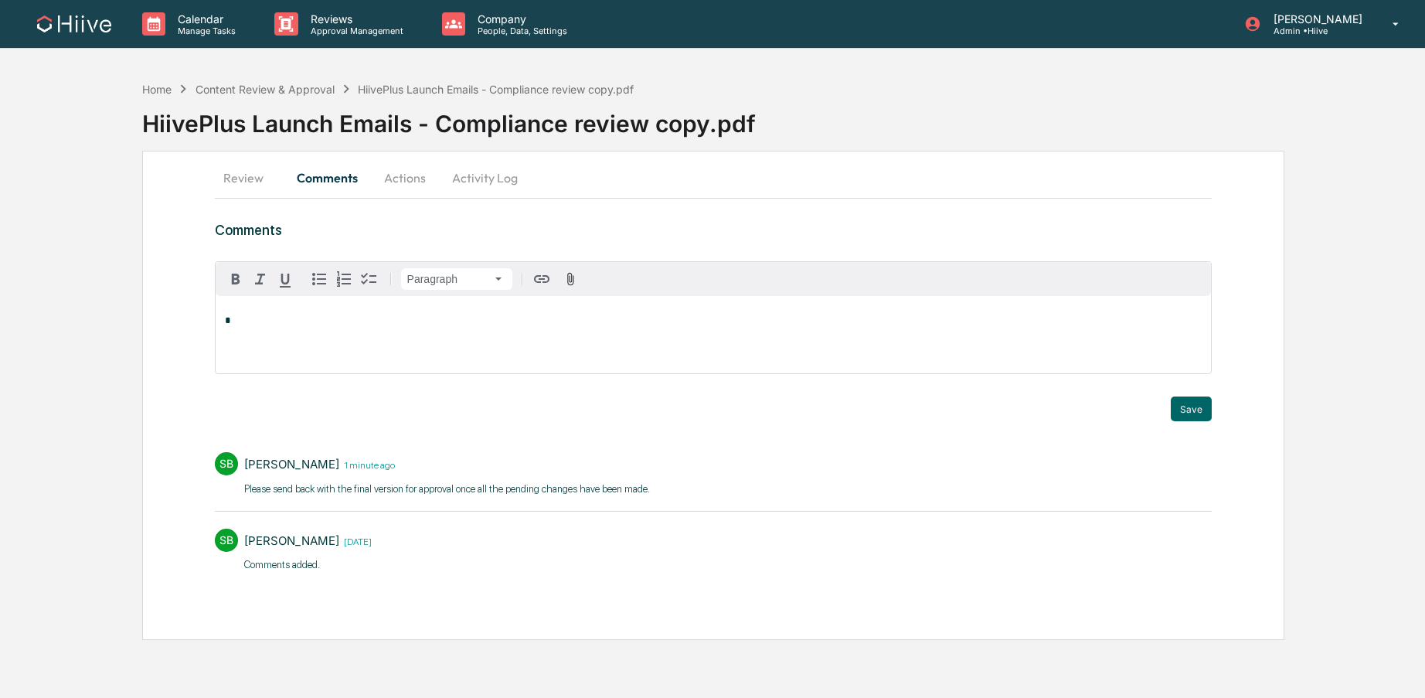
click at [478, 178] on button "Activity Log" at bounding box center [485, 177] width 90 height 37
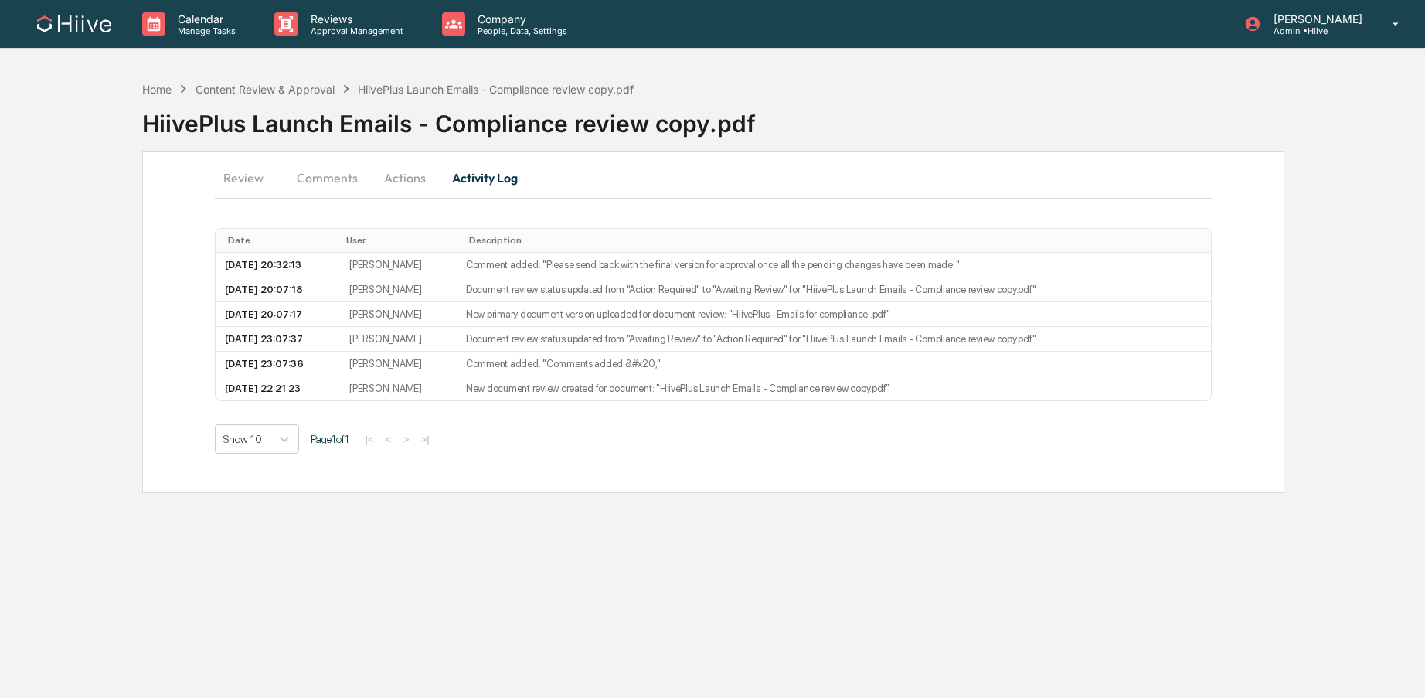
click at [430, 177] on button "Actions" at bounding box center [405, 177] width 70 height 37
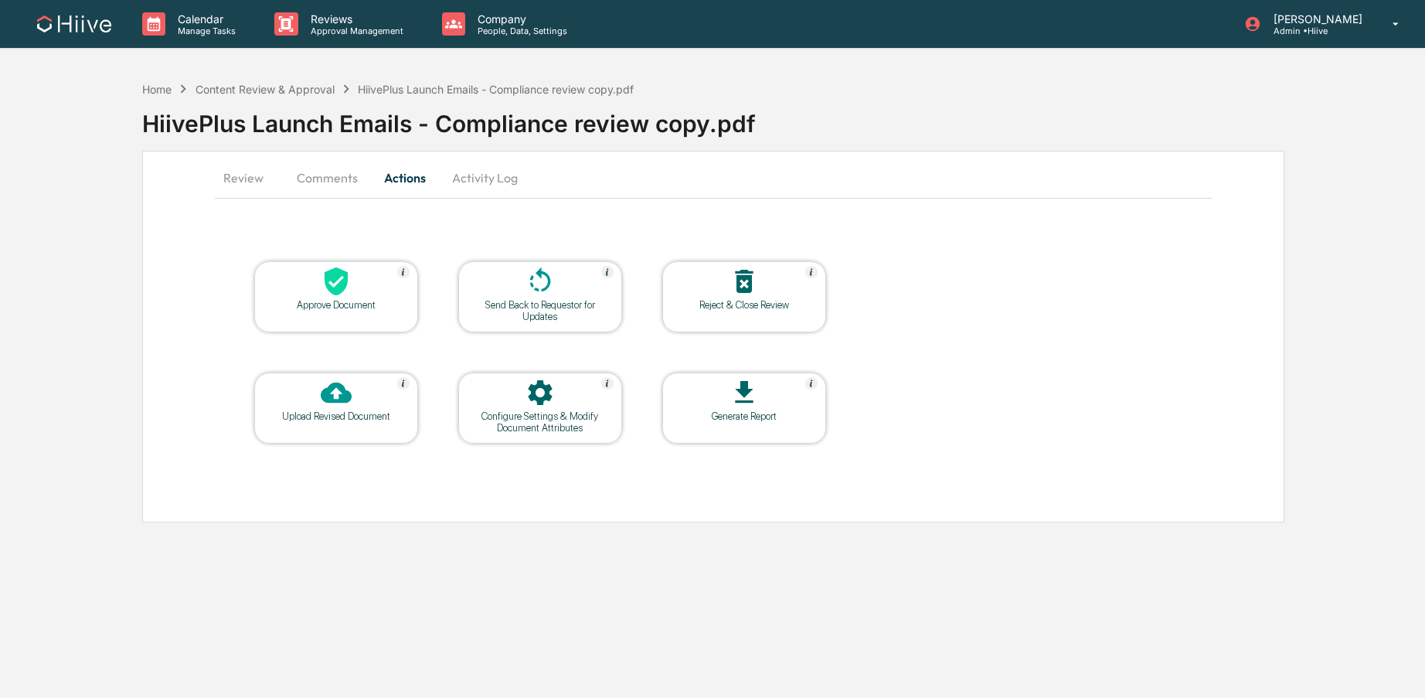
click at [531, 294] on icon at bounding box center [540, 281] width 31 height 31
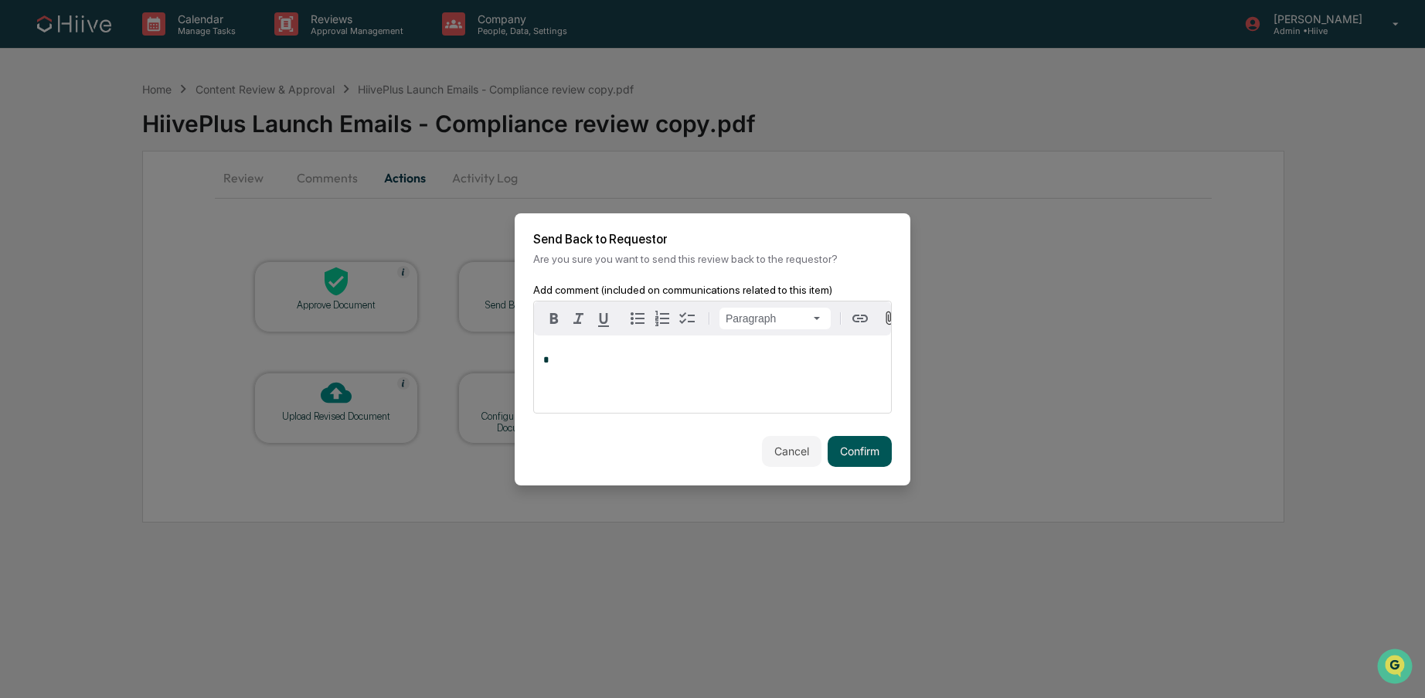
click at [843, 460] on button "Confirm" at bounding box center [859, 451] width 64 height 31
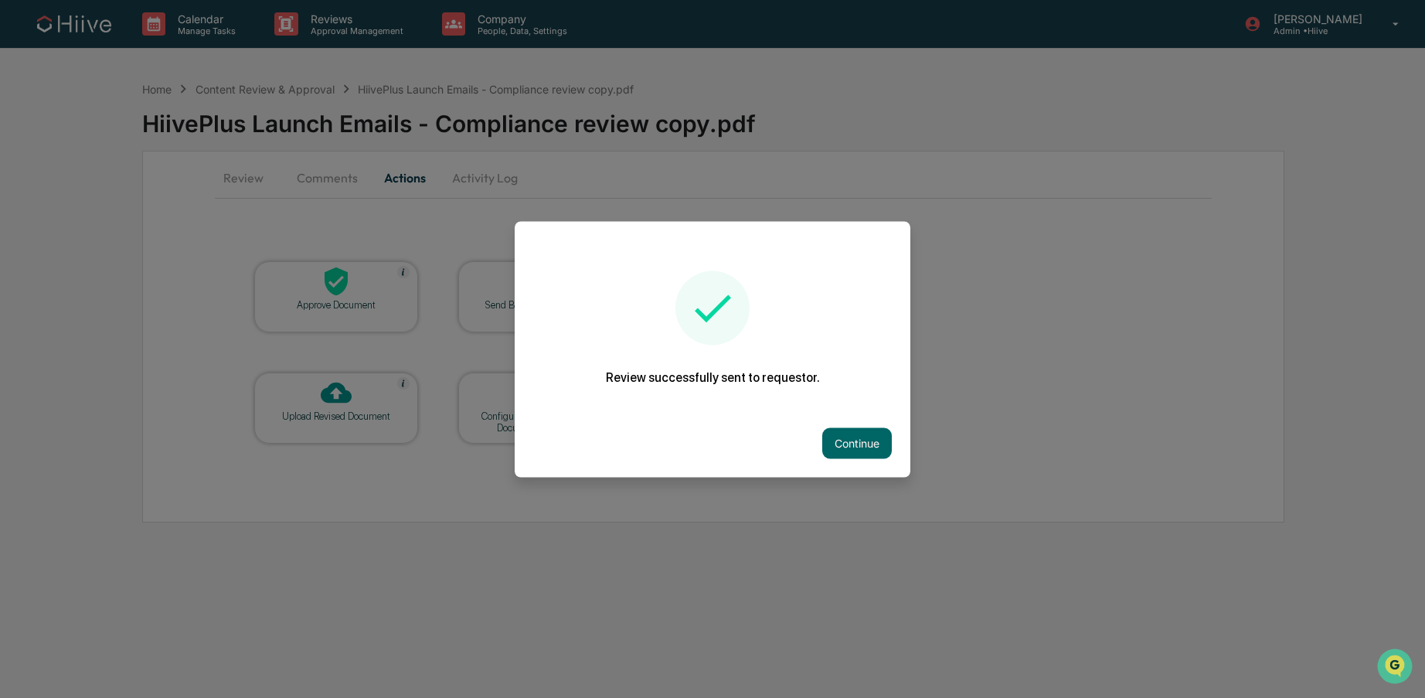
click at [350, 42] on div at bounding box center [712, 349] width 1425 height 698
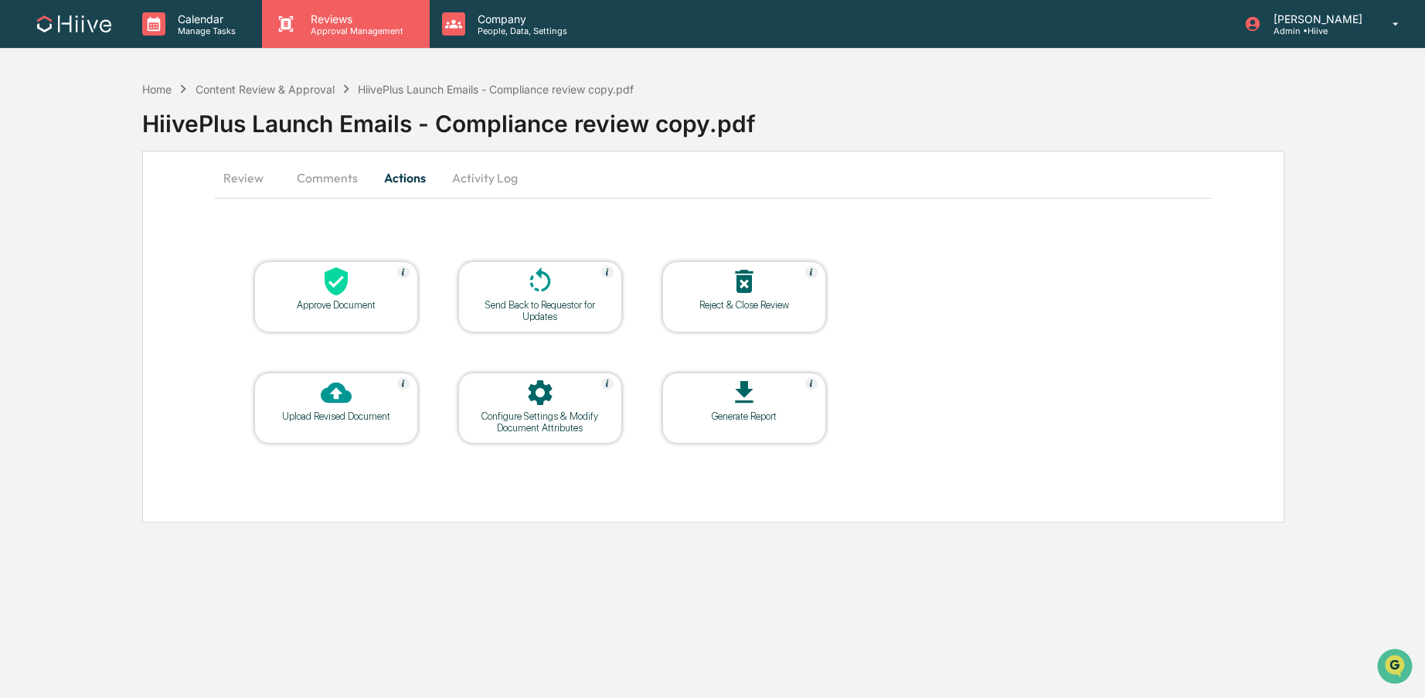
click at [372, 42] on div "Reviews Approval Management" at bounding box center [345, 24] width 167 height 48
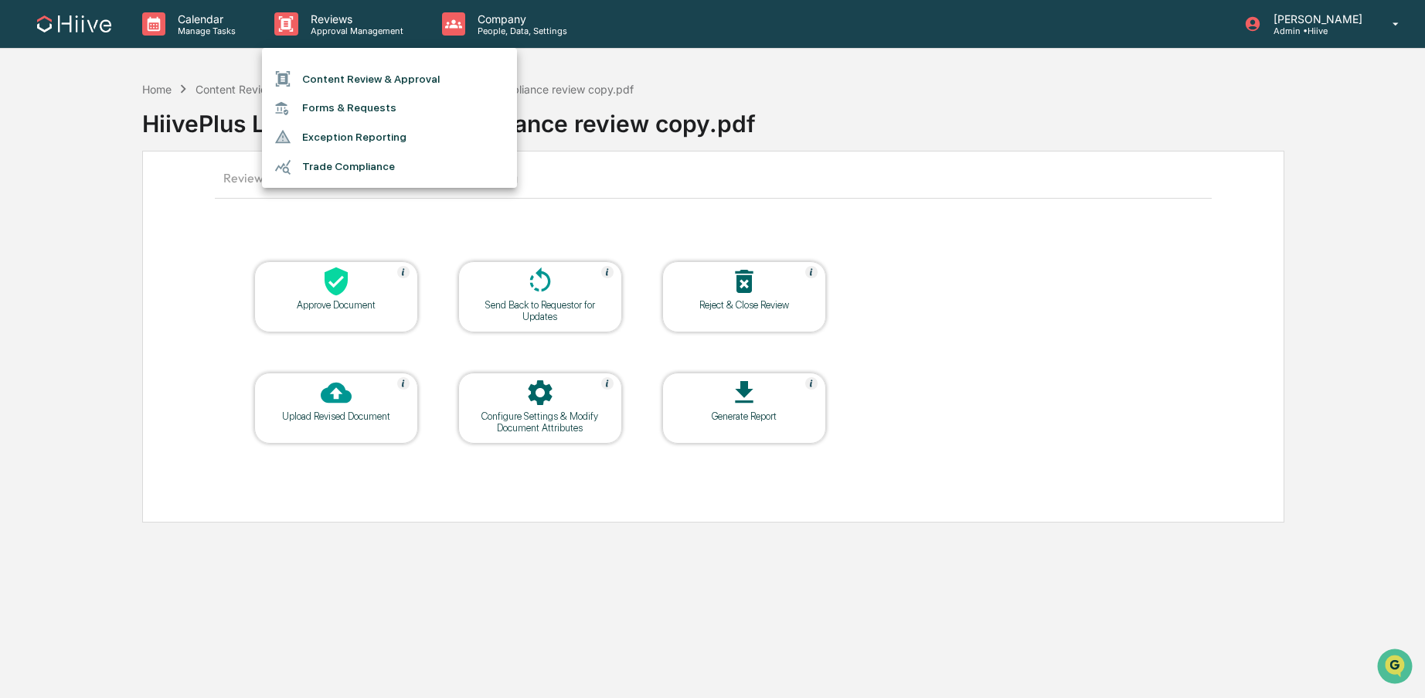
click at [377, 76] on li "Content Review & Approval" at bounding box center [389, 78] width 255 height 29
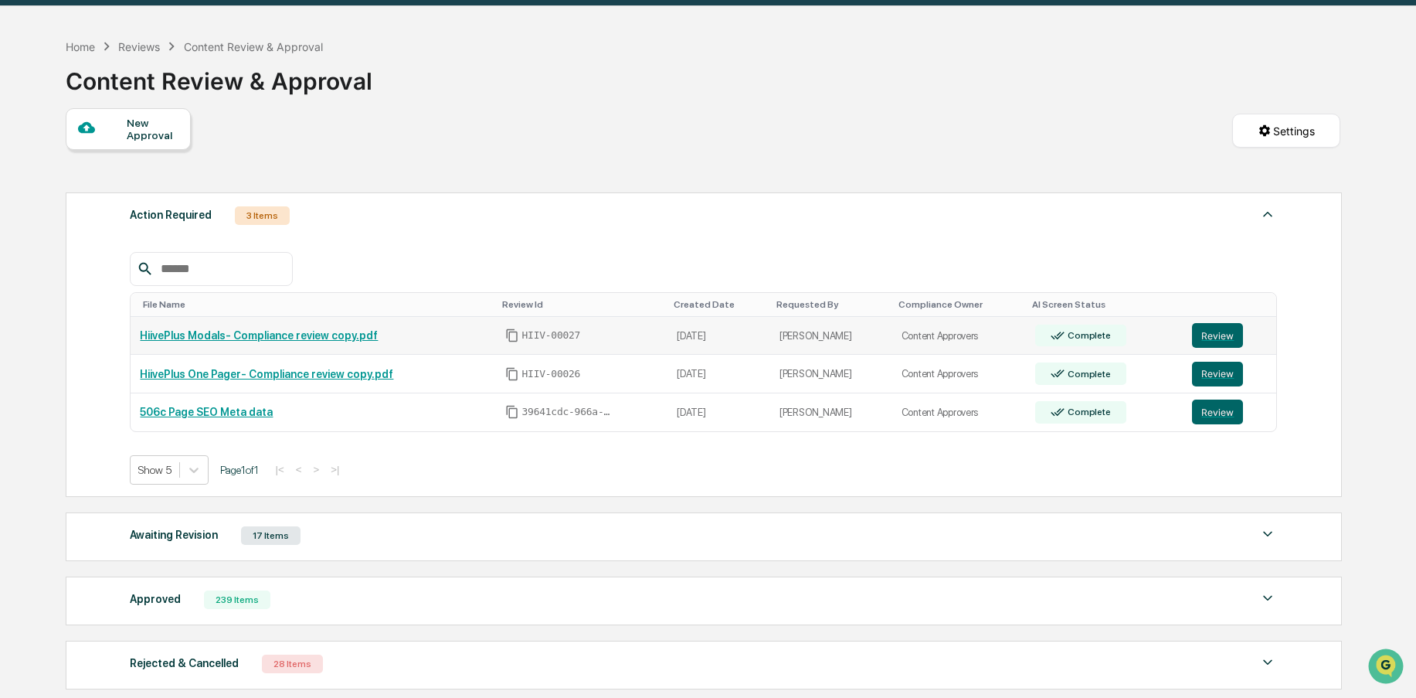
scroll to position [46, 0]
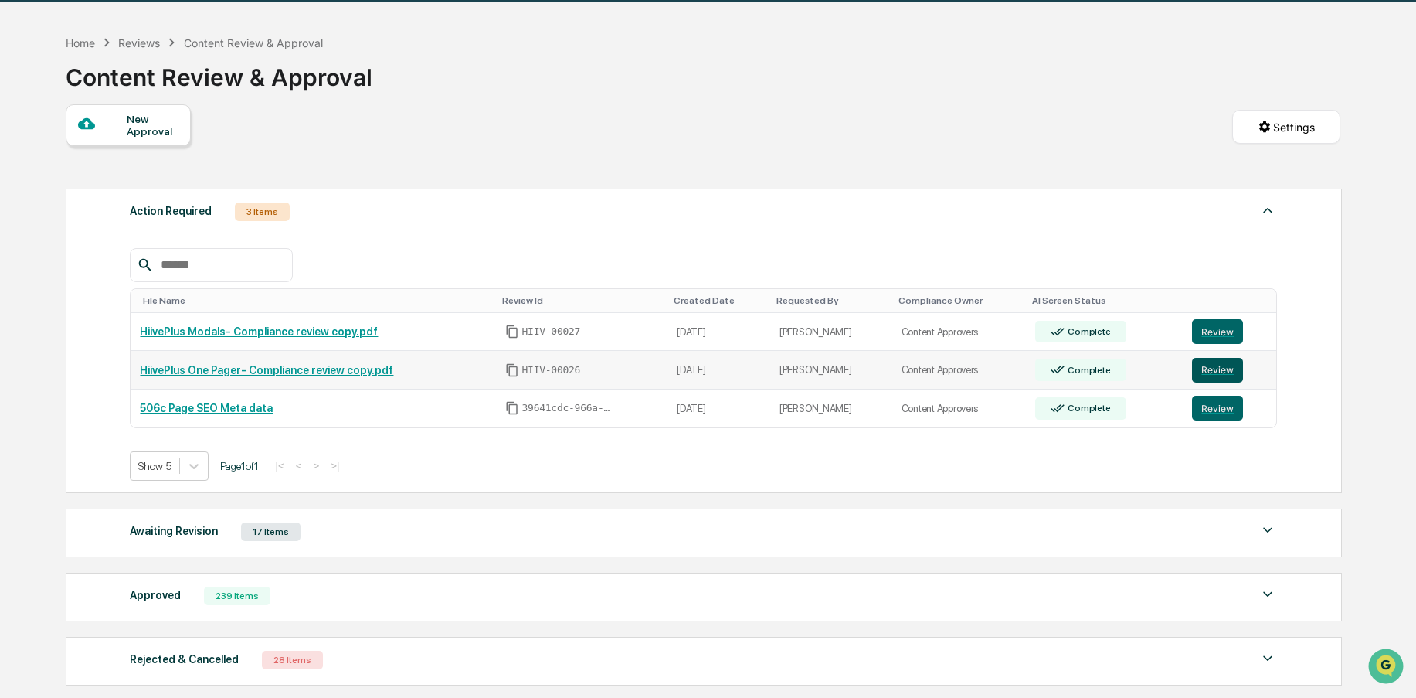
click at [1204, 379] on button "Review" at bounding box center [1217, 370] width 51 height 25
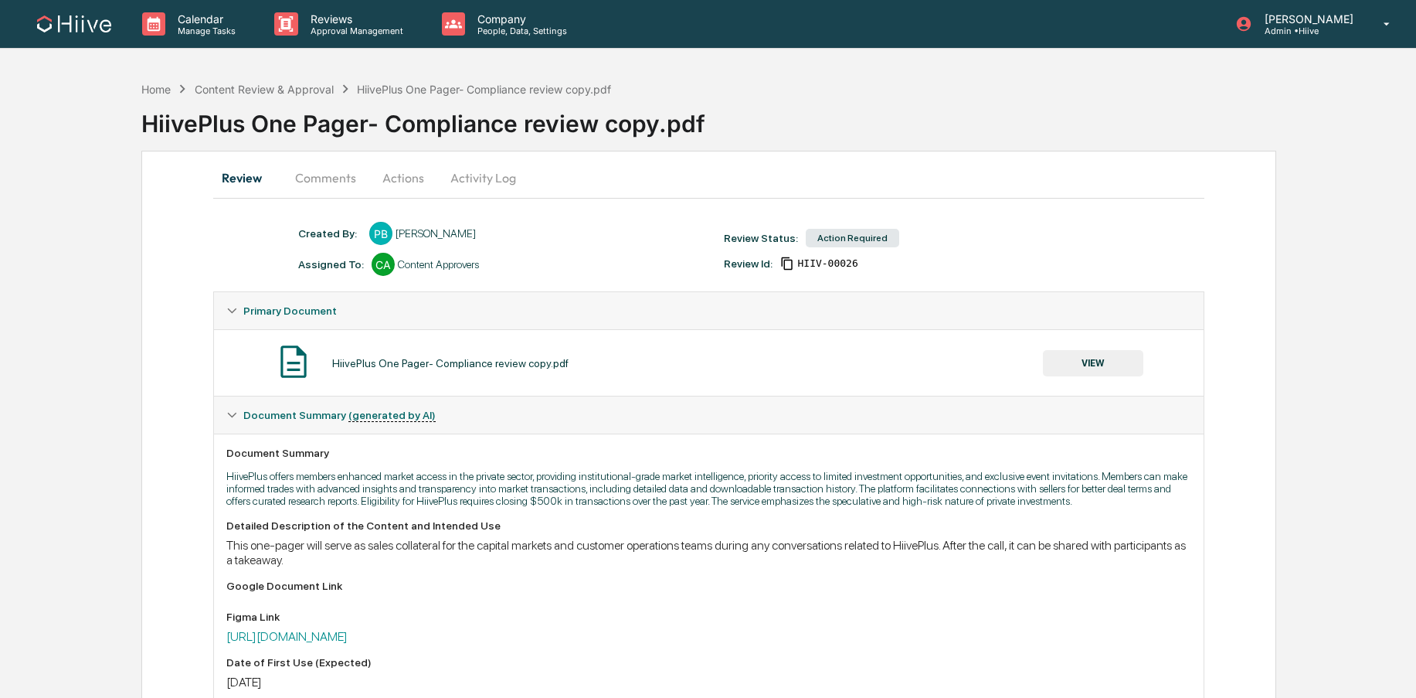
drag, startPoint x: 491, startPoint y: 178, endPoint x: 504, endPoint y: 185, distance: 15.5
click at [491, 178] on button "Activity Log" at bounding box center [483, 177] width 90 height 37
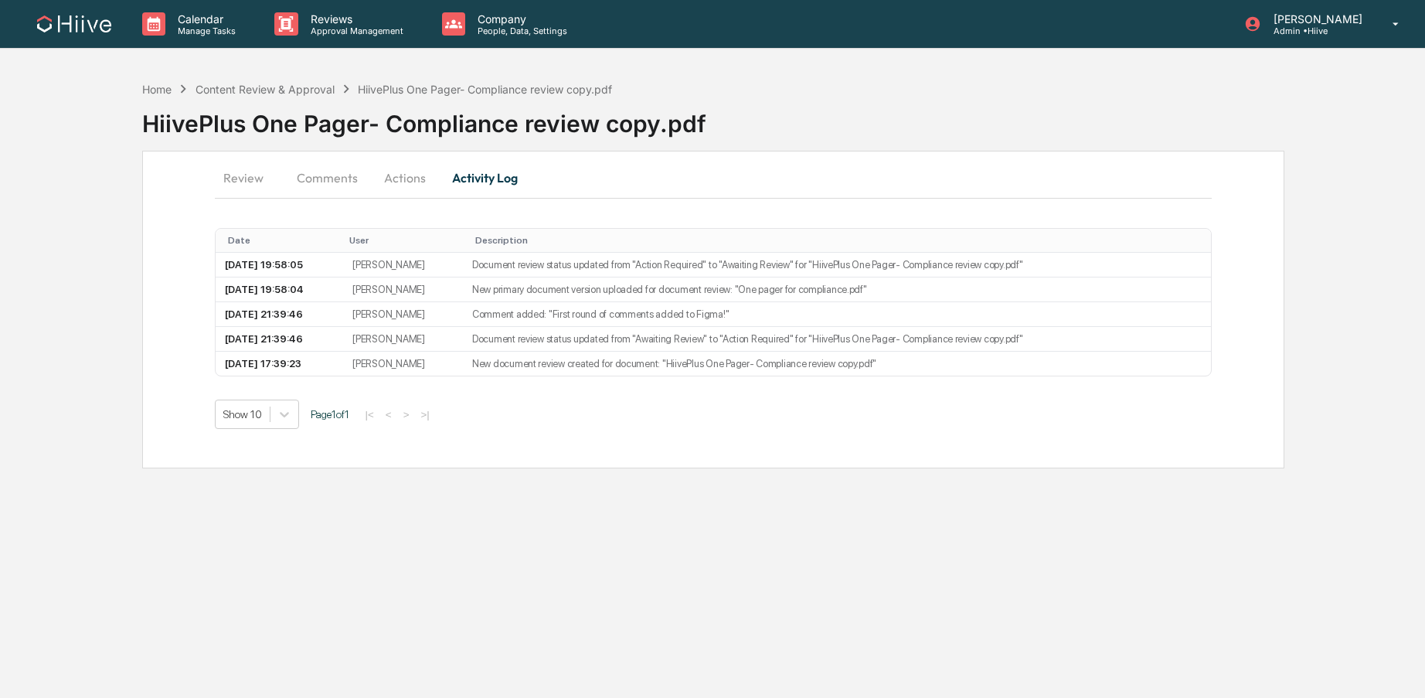
click at [406, 172] on button "Actions" at bounding box center [405, 177] width 70 height 37
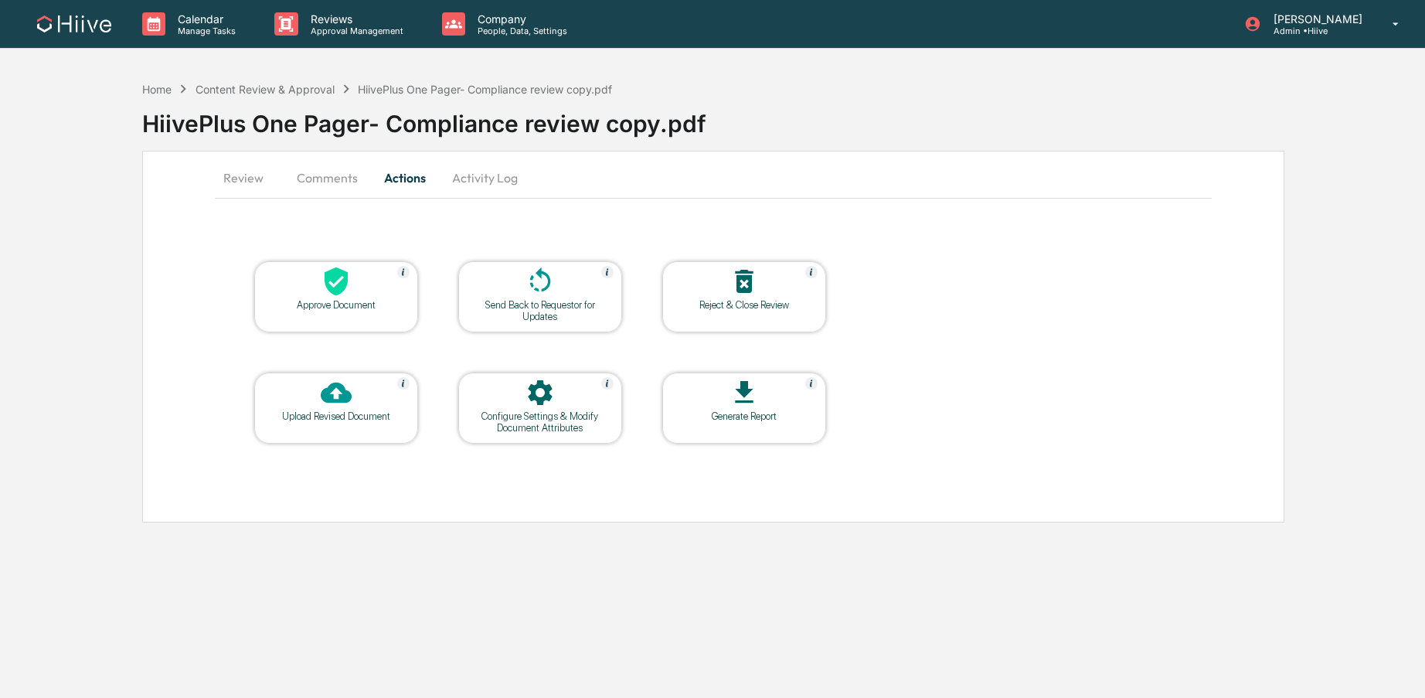
click at [544, 270] on icon at bounding box center [540, 281] width 31 height 31
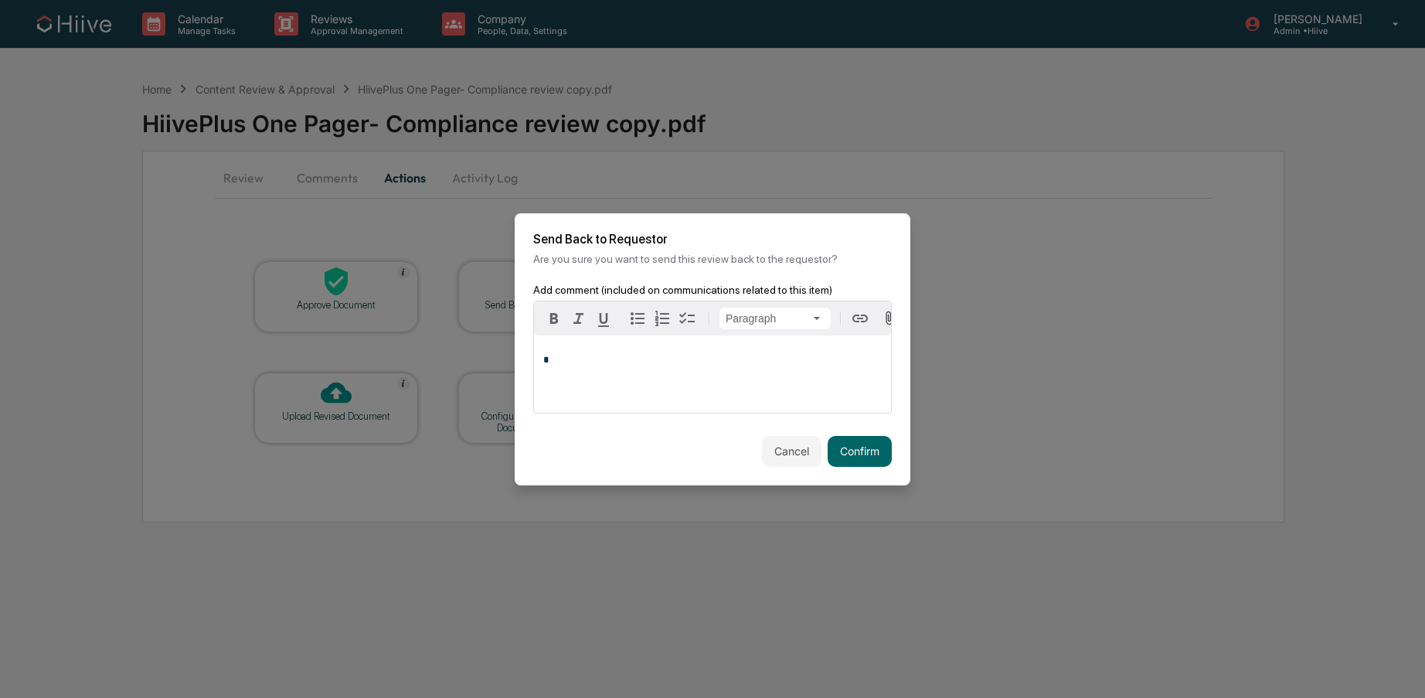
click at [639, 354] on div "*" at bounding box center [712, 373] width 357 height 77
click at [851, 457] on button "Confirm" at bounding box center [859, 451] width 64 height 31
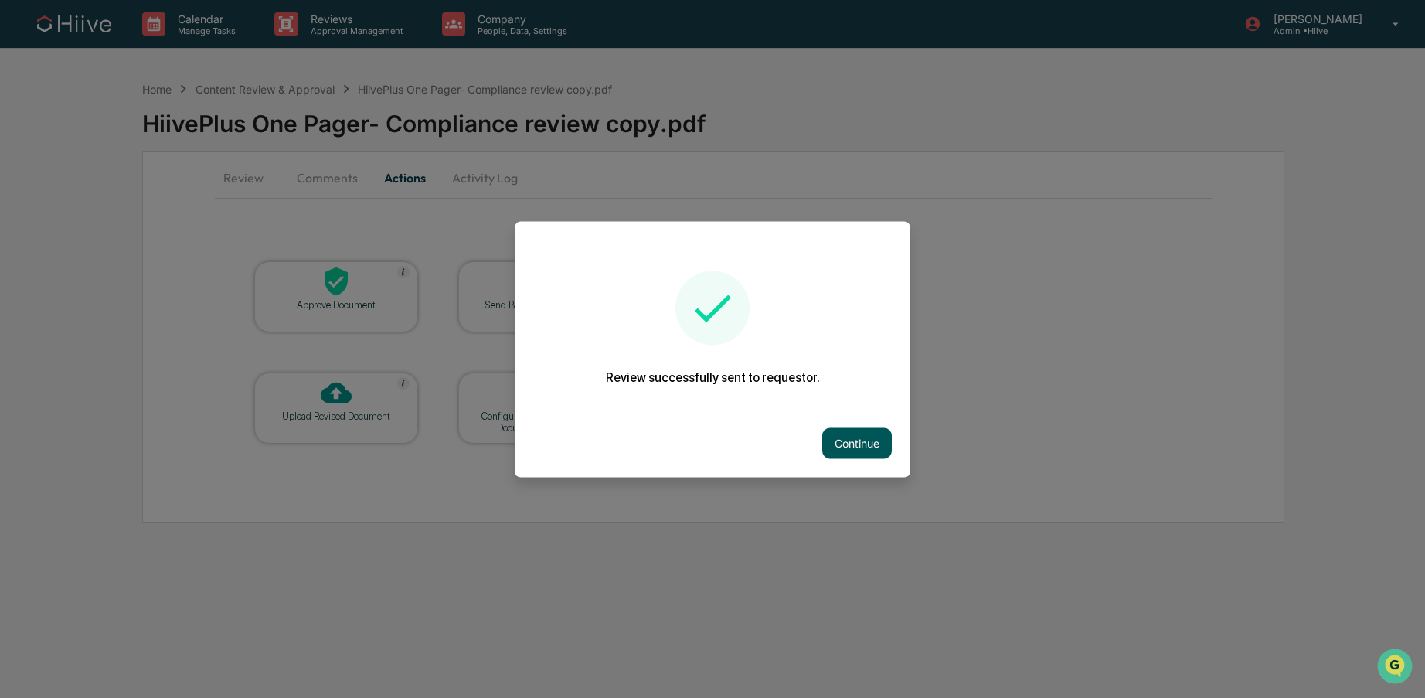
click at [863, 437] on button "Continue" at bounding box center [857, 442] width 70 height 31
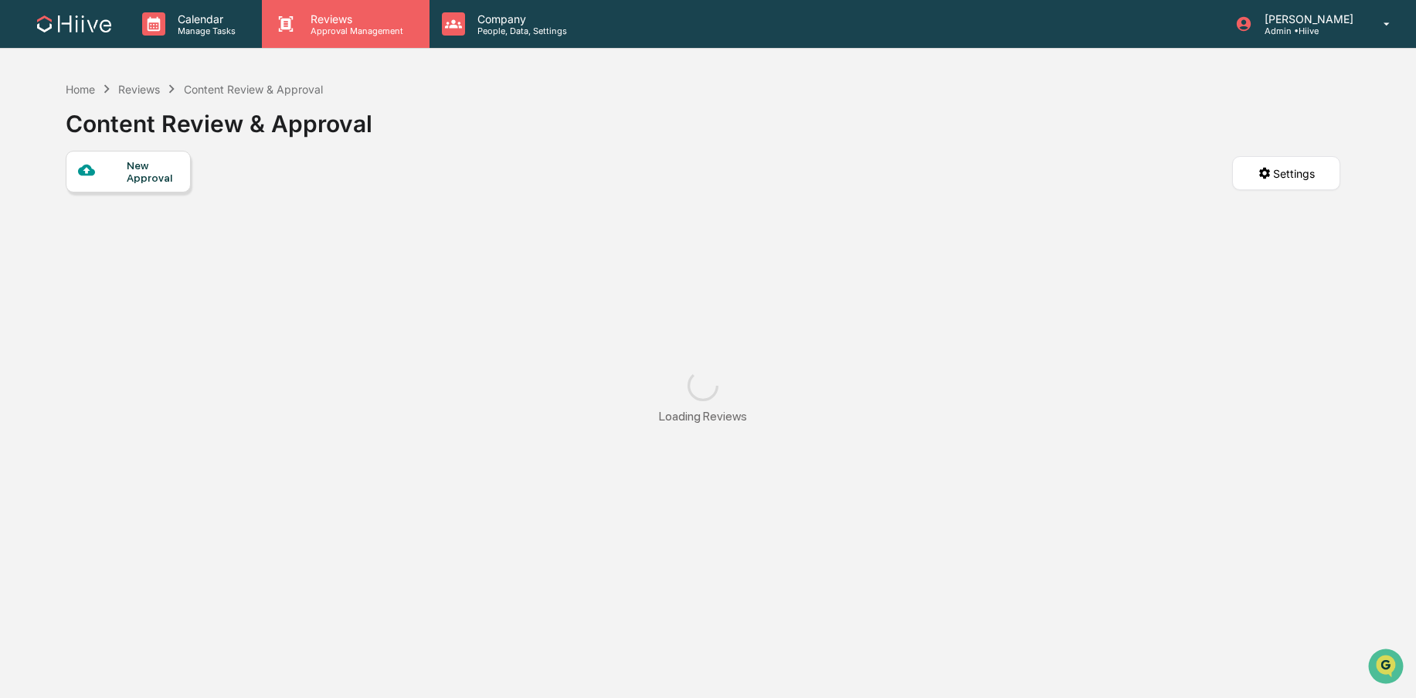
click at [358, 32] on p "Approval Management" at bounding box center [354, 30] width 113 height 11
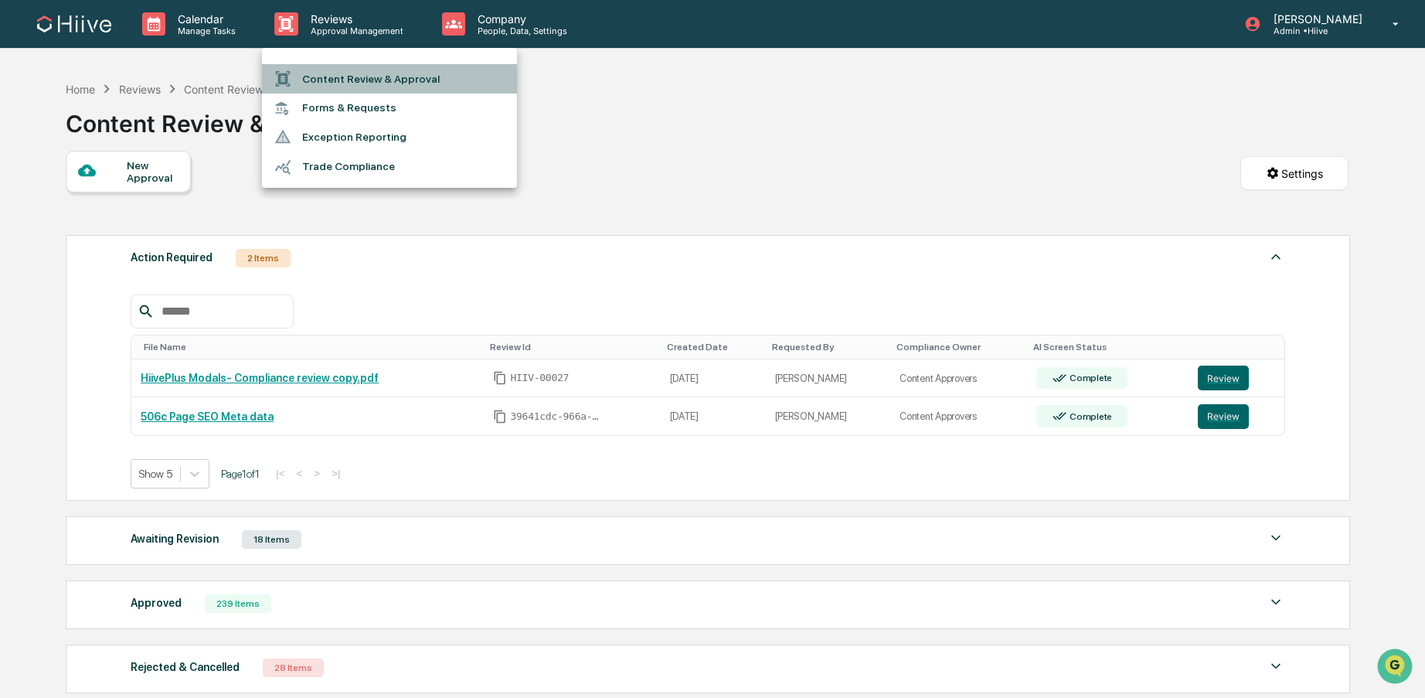
click at [362, 92] on li "Content Review & Approval" at bounding box center [389, 78] width 255 height 29
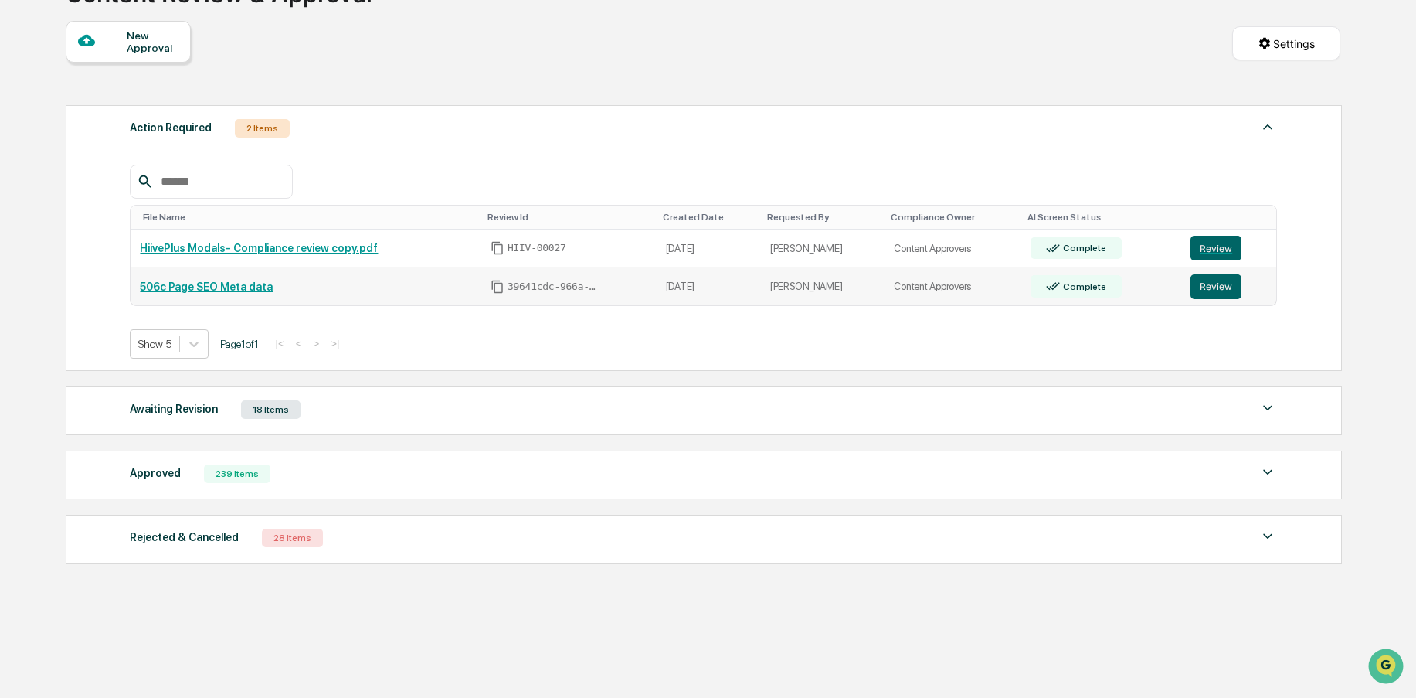
scroll to position [136, 0]
click at [352, 381] on div "Action Required 2 Items File Name Review Id Created Date Requested By Complianc…" at bounding box center [703, 334] width 1275 height 474
click at [332, 393] on div "Awaiting Revision 18 Items File Name Review Id Created Date Requested By Compli…" at bounding box center [704, 410] width 1276 height 49
click at [335, 399] on div "Awaiting Revision 18 Items" at bounding box center [703, 409] width 1147 height 22
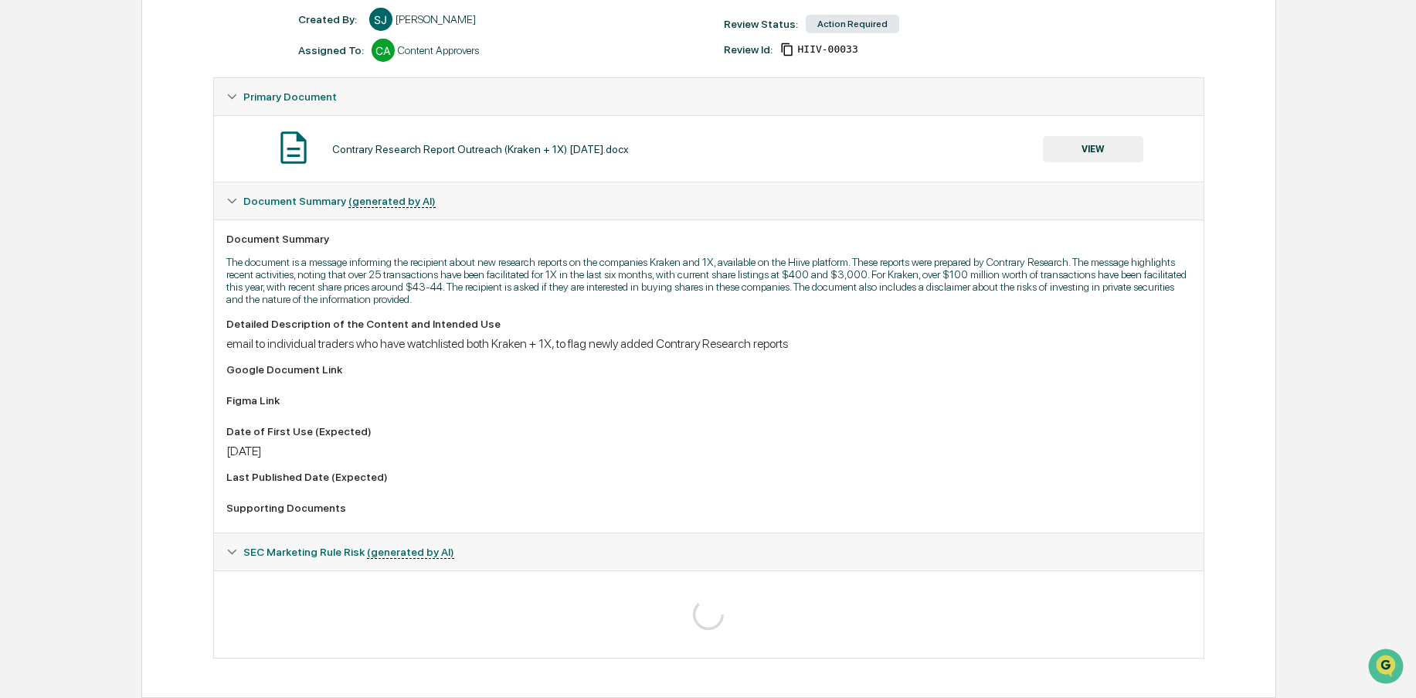
scroll to position [221, 0]
click at [1117, 136] on button "VIEW" at bounding box center [1093, 149] width 100 height 26
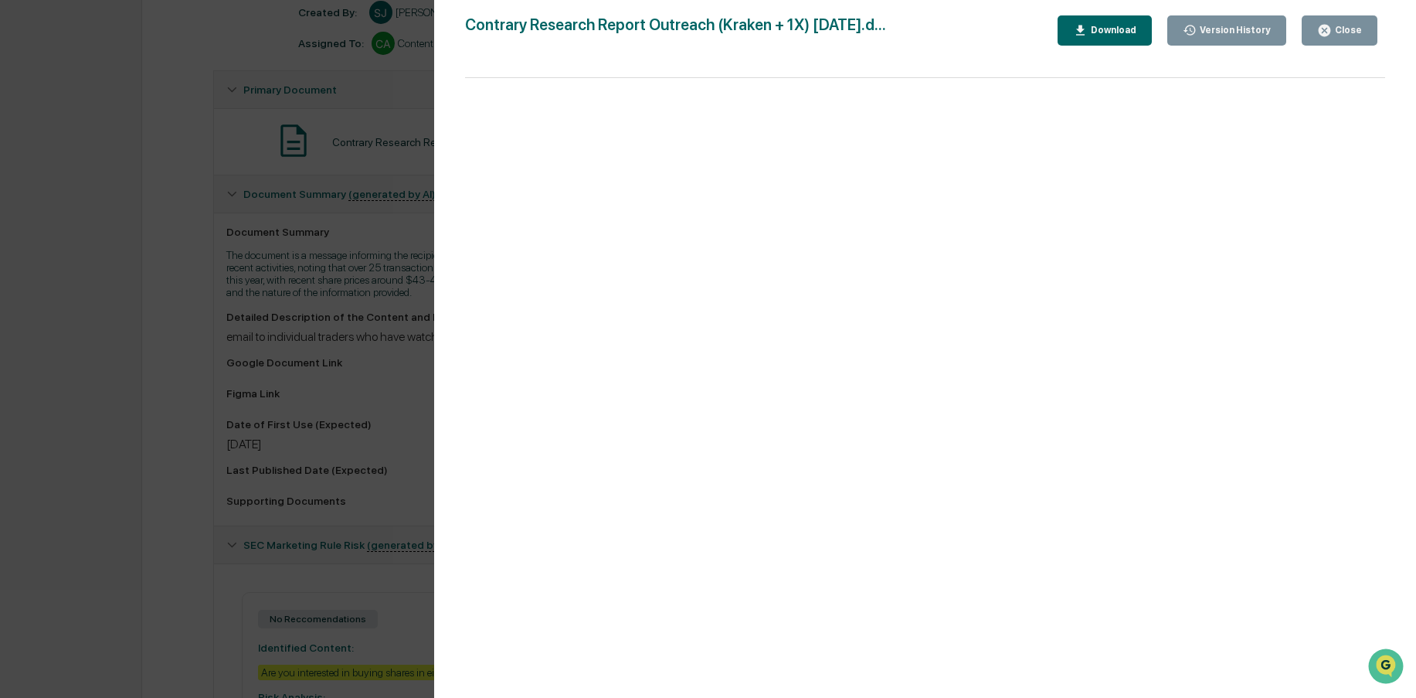
click at [1337, 29] on div "Close" at bounding box center [1347, 30] width 30 height 11
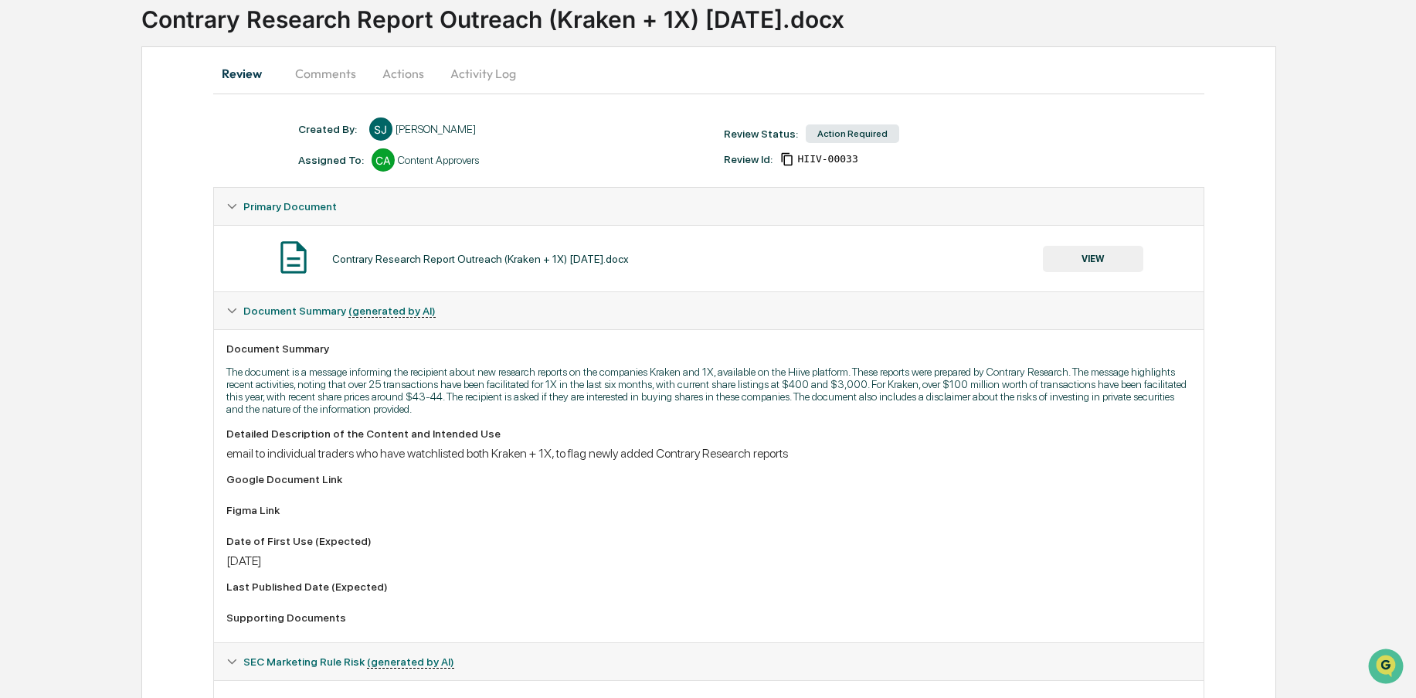
scroll to position [0, 0]
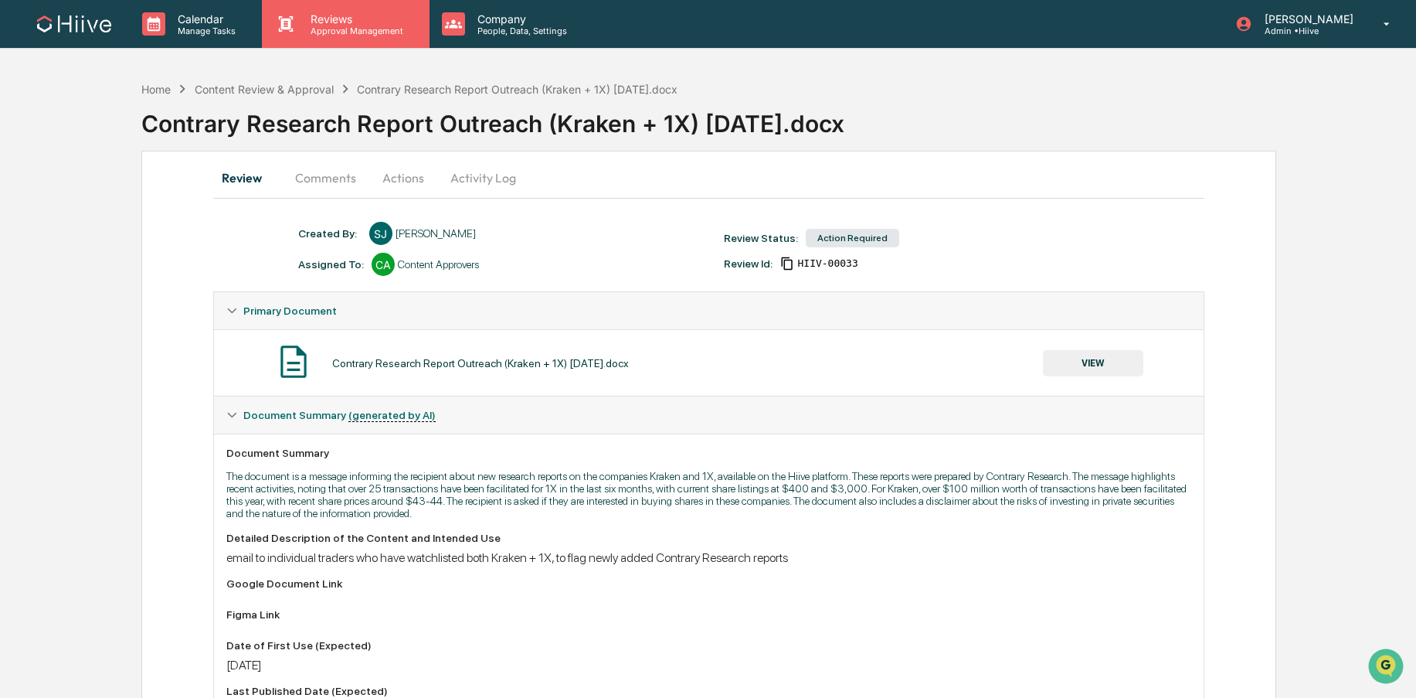
click at [349, 39] on div "Reviews Approval Management" at bounding box center [345, 24] width 167 height 48
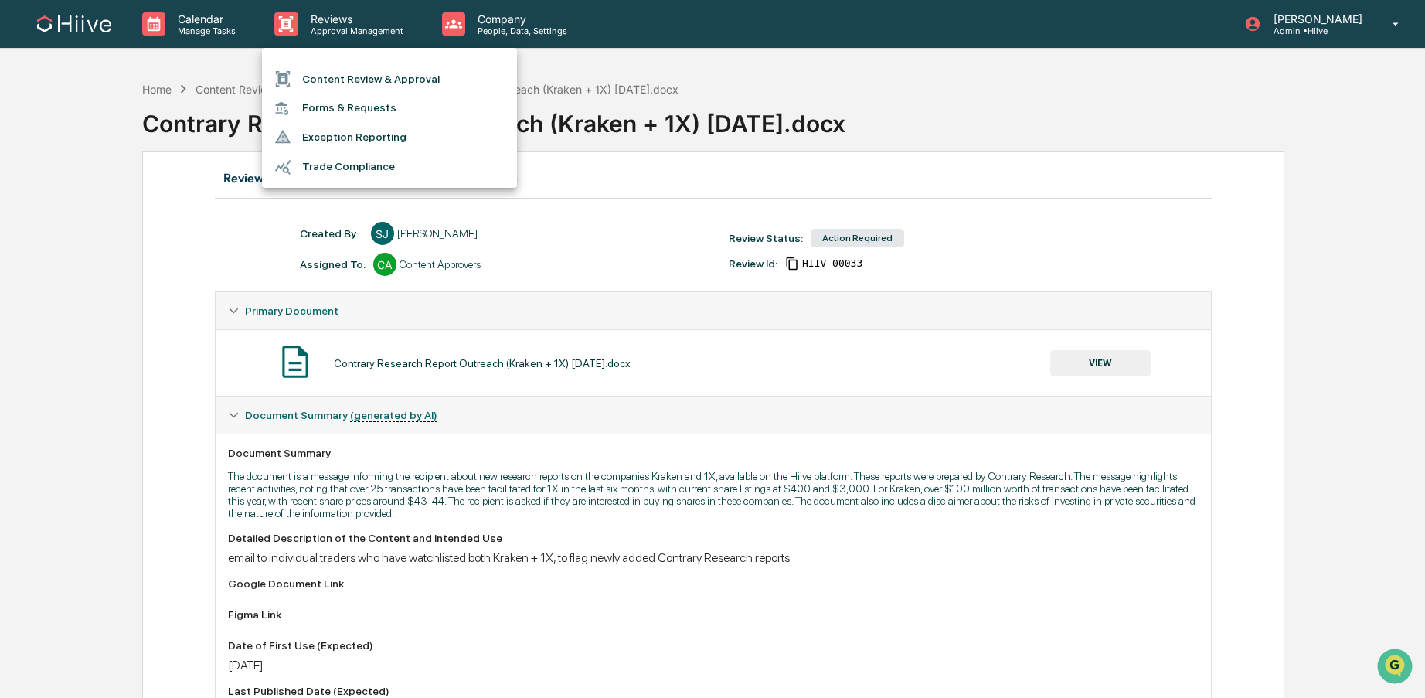
click at [360, 69] on li "Content Review & Approval" at bounding box center [389, 78] width 255 height 29
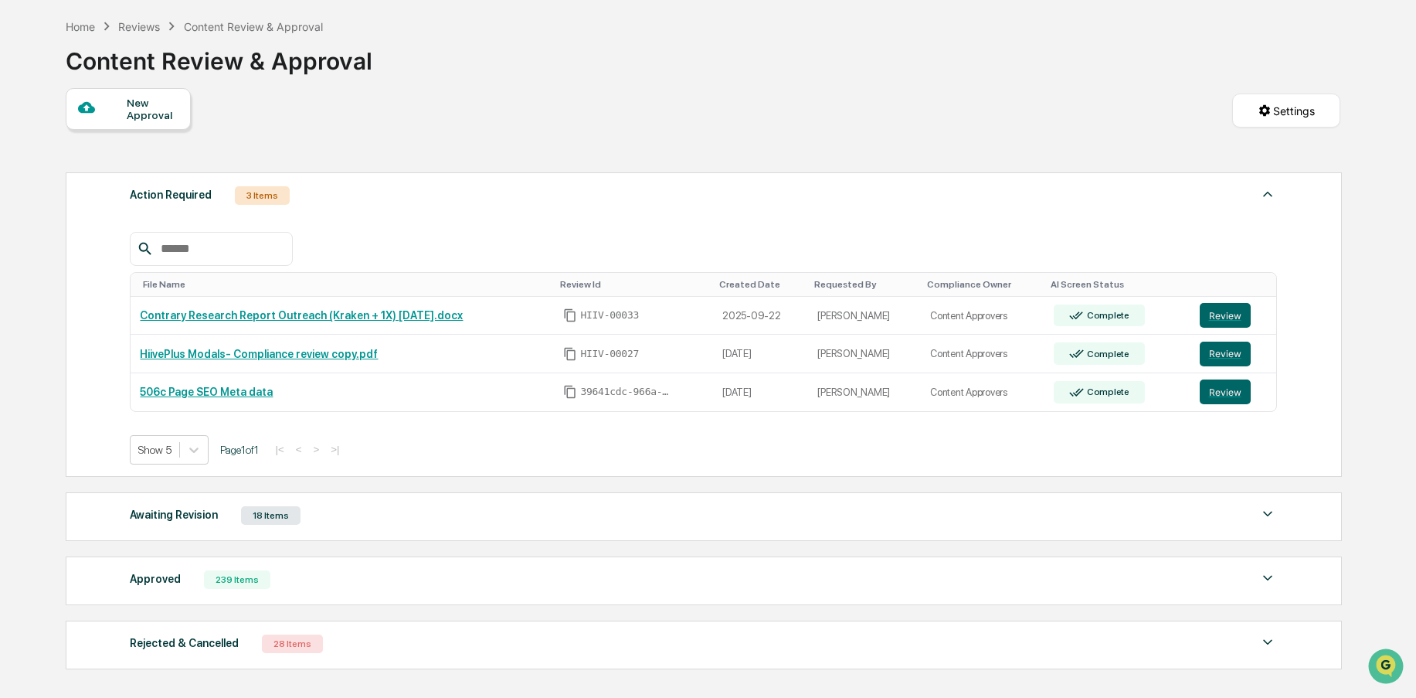
scroll to position [175, 0]
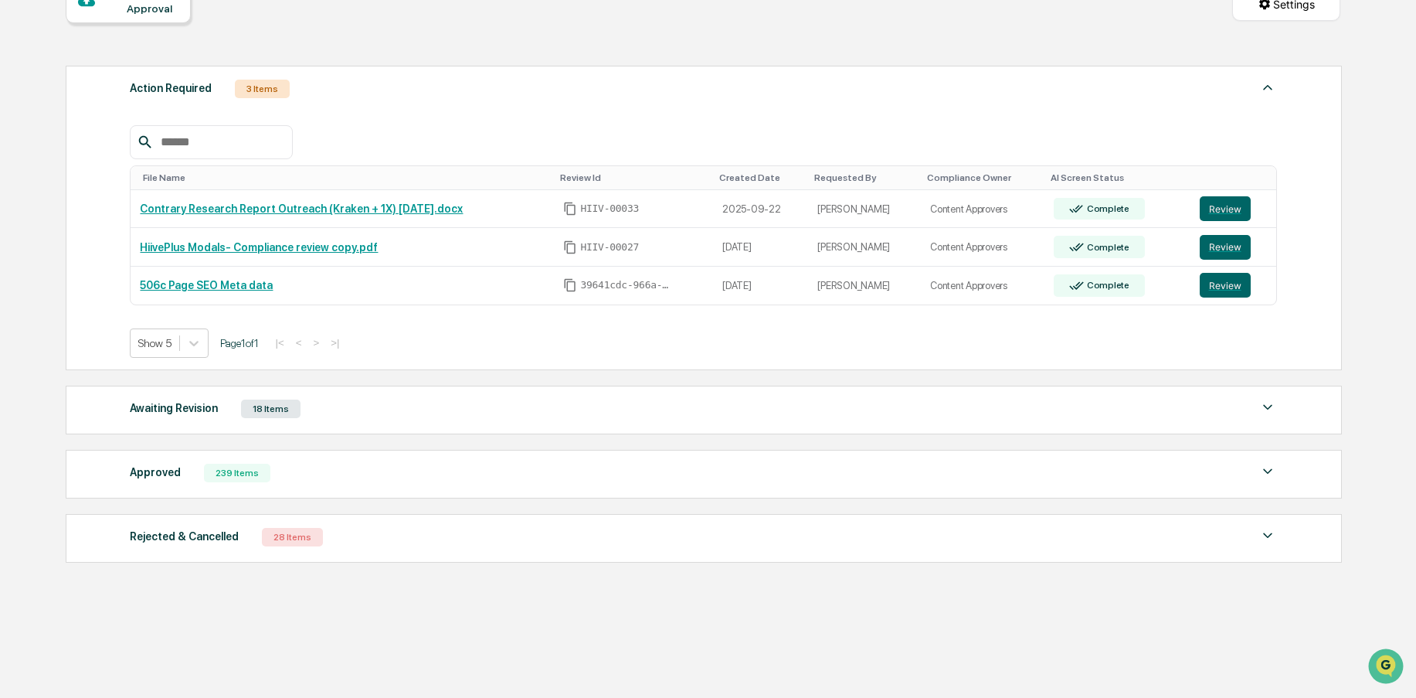
click at [312, 453] on div "Approved 239 Items File Name Review Id Created Date Requested By Compliance Own…" at bounding box center [704, 474] width 1276 height 49
click at [277, 463] on div "Approved 239 Items" at bounding box center [703, 473] width 1147 height 22
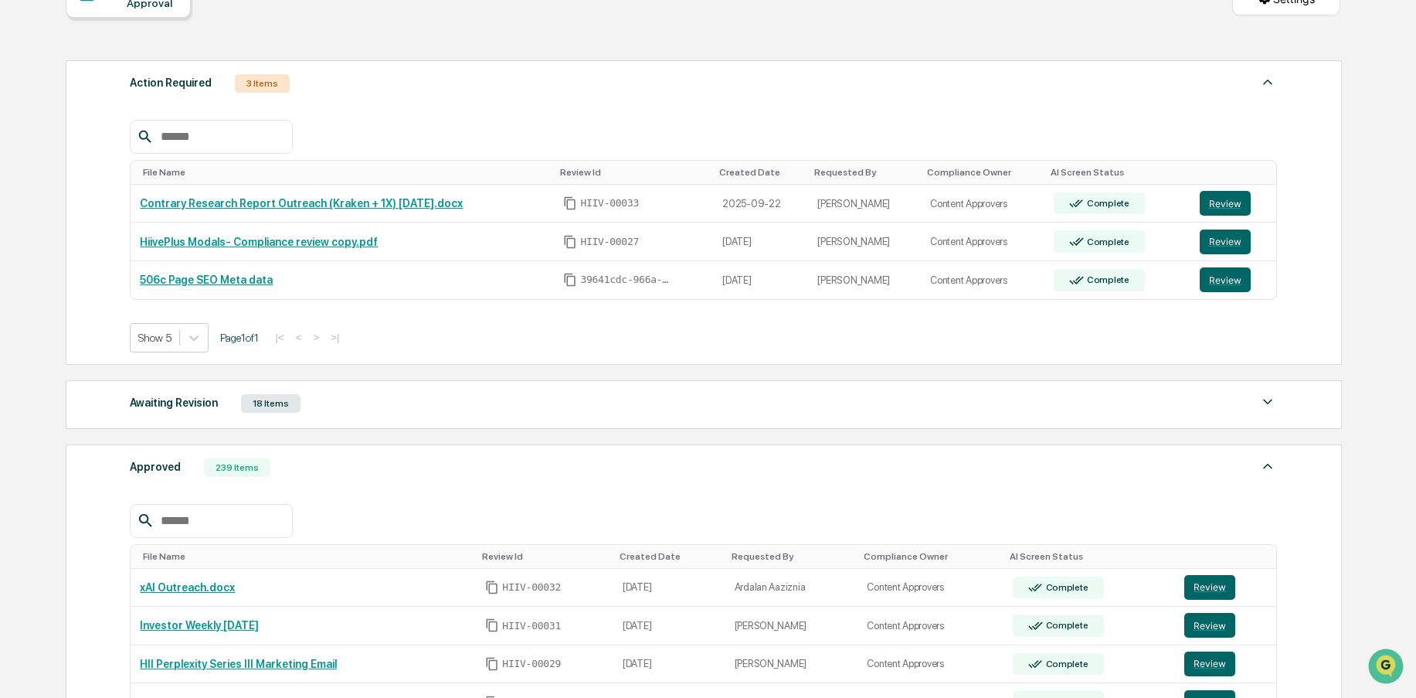
click at [213, 529] on input "text" at bounding box center [220, 521] width 131 height 20
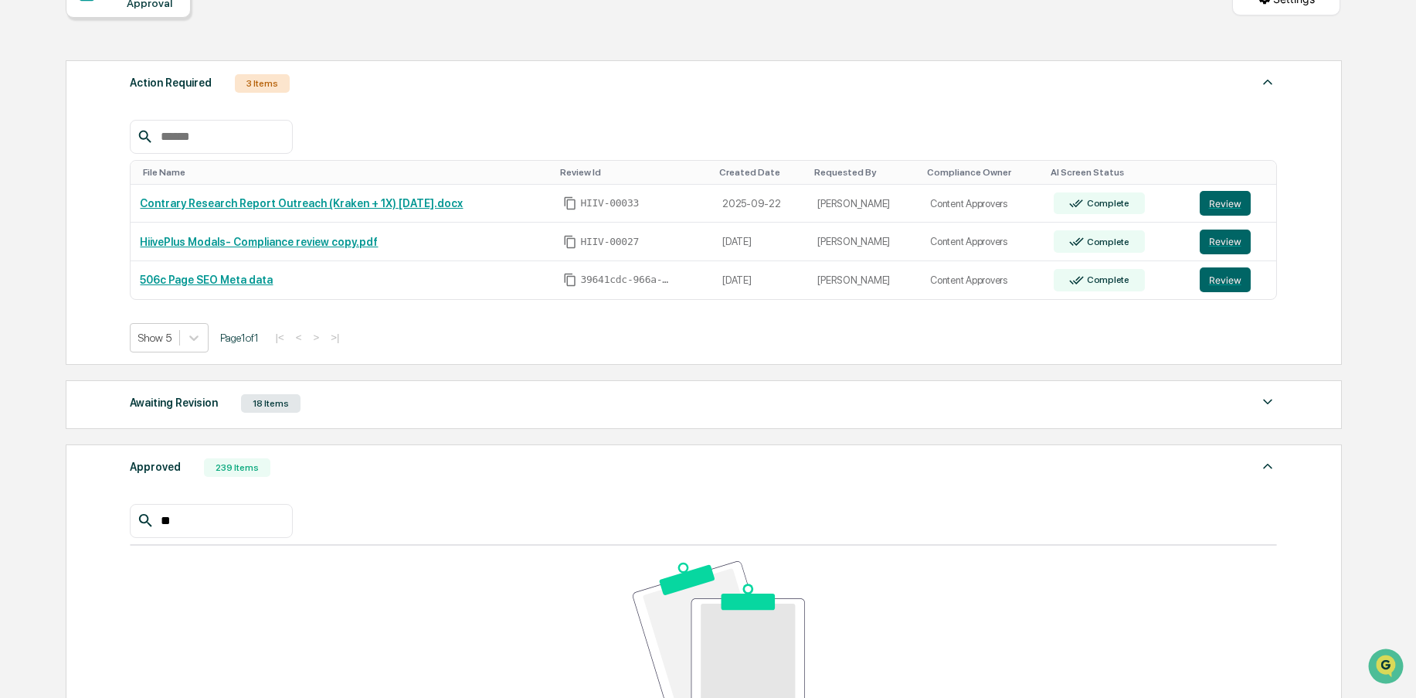
type input "*"
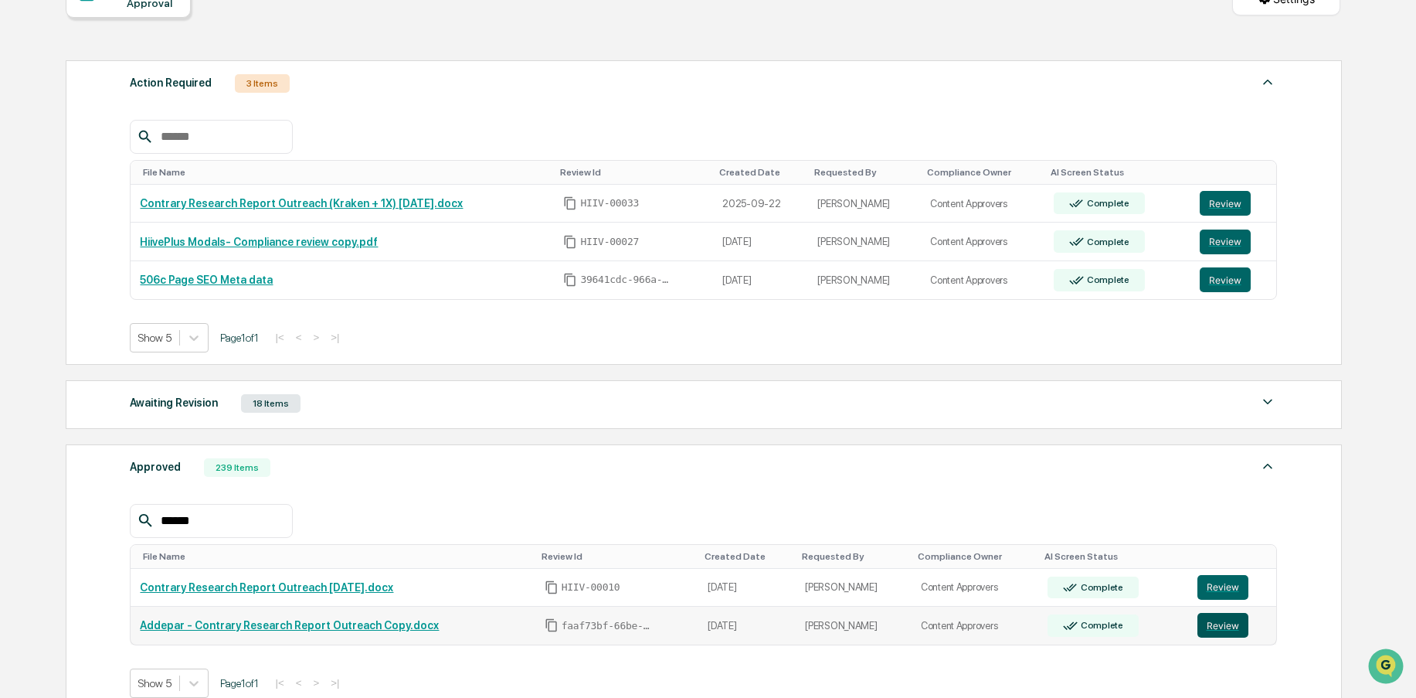
type input "******"
click at [1225, 625] on button "Review" at bounding box center [1222, 625] width 51 height 25
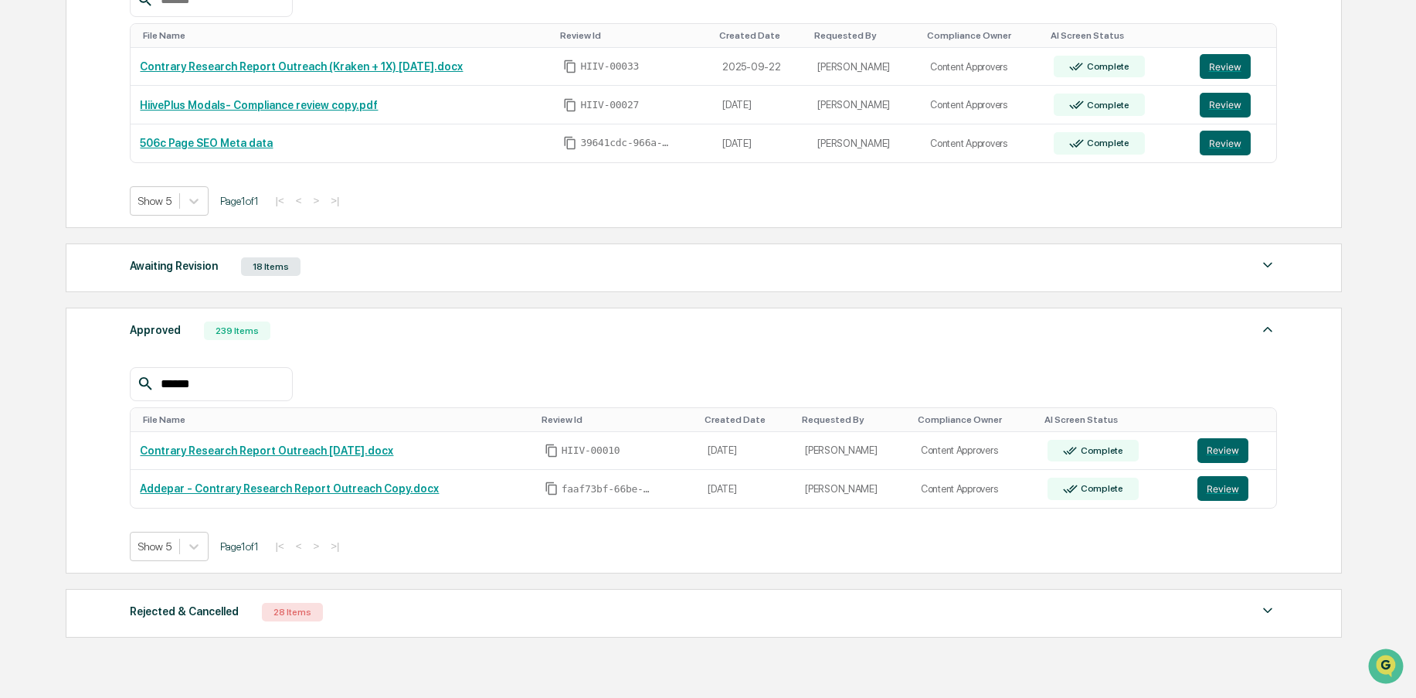
scroll to position [392, 0]
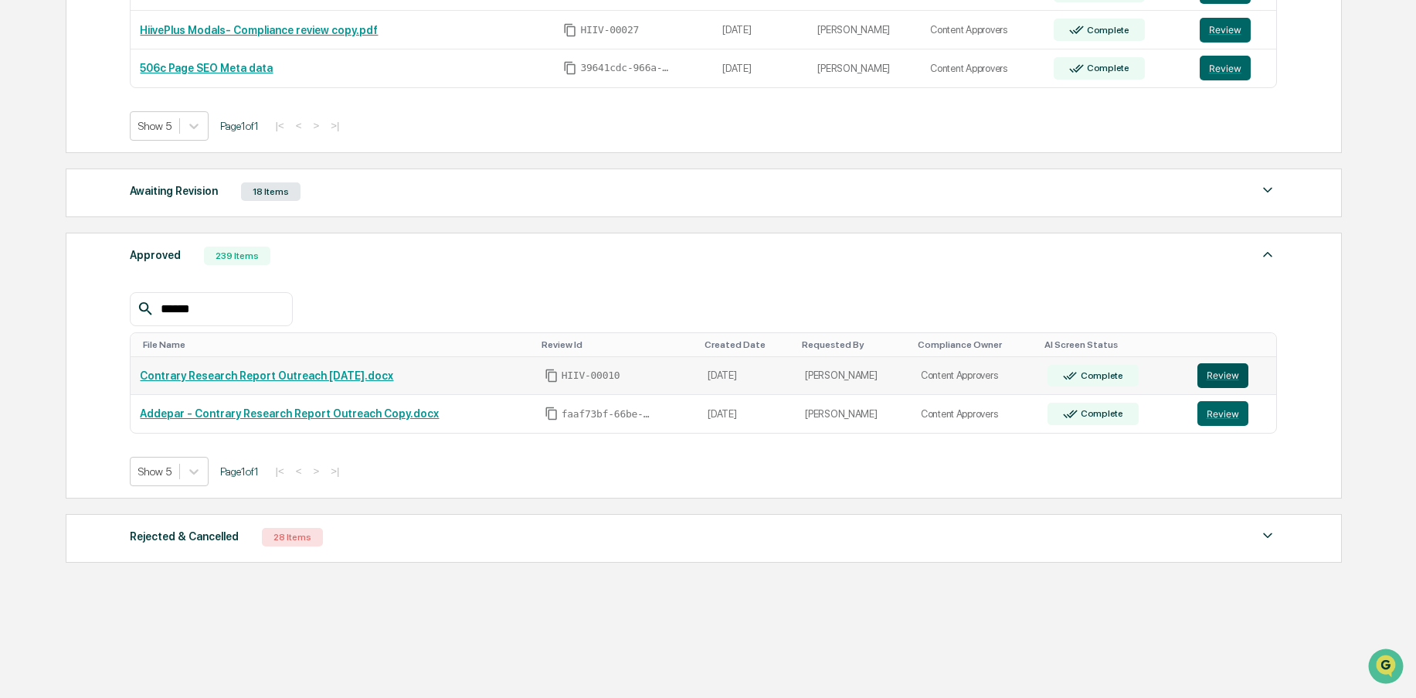
click at [1218, 372] on button "Review" at bounding box center [1222, 375] width 51 height 25
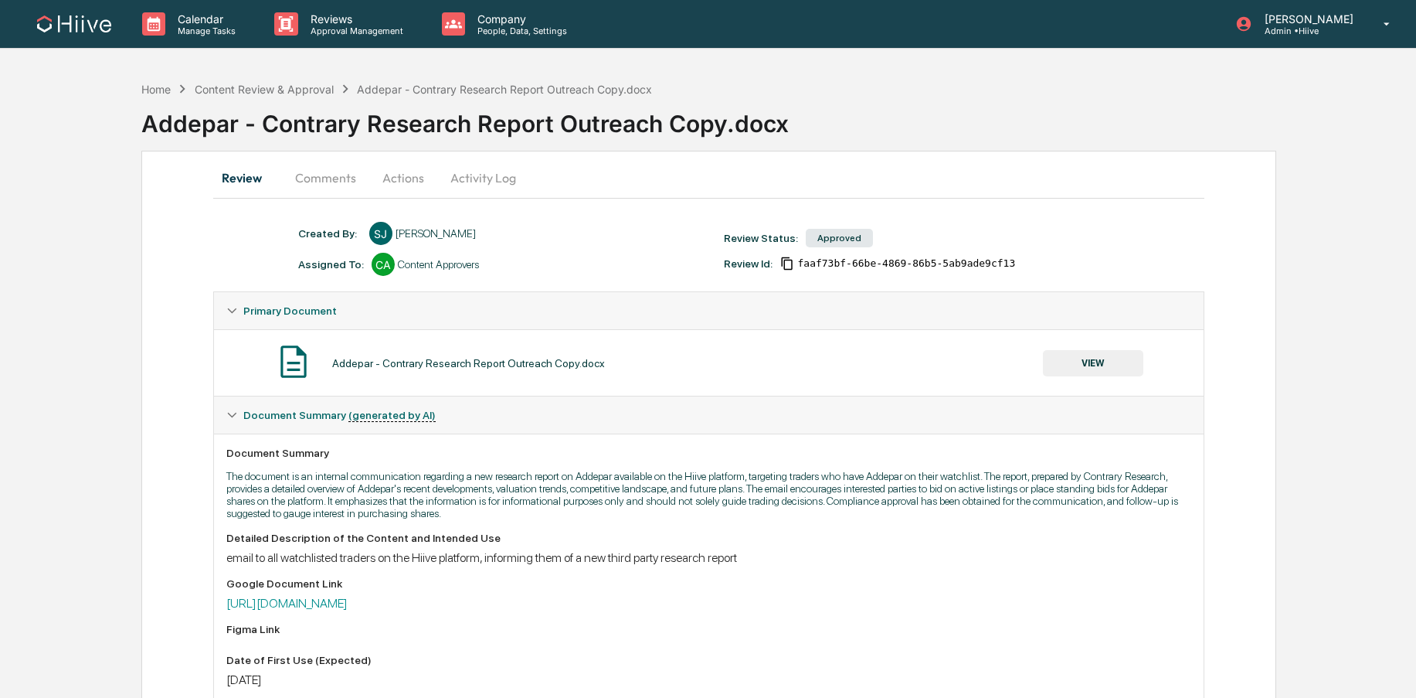
click at [1054, 354] on button "VIEW" at bounding box center [1093, 363] width 100 height 26
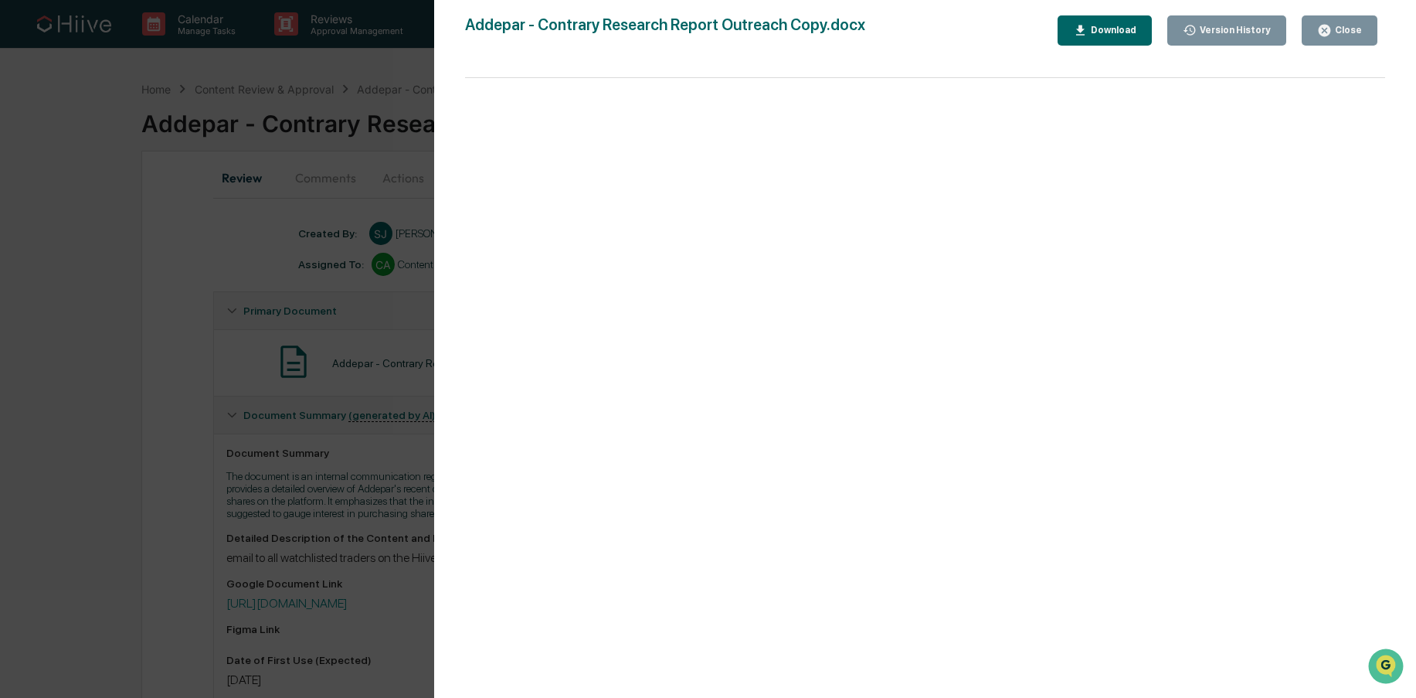
click at [1337, 40] on button "Close" at bounding box center [1340, 30] width 76 height 30
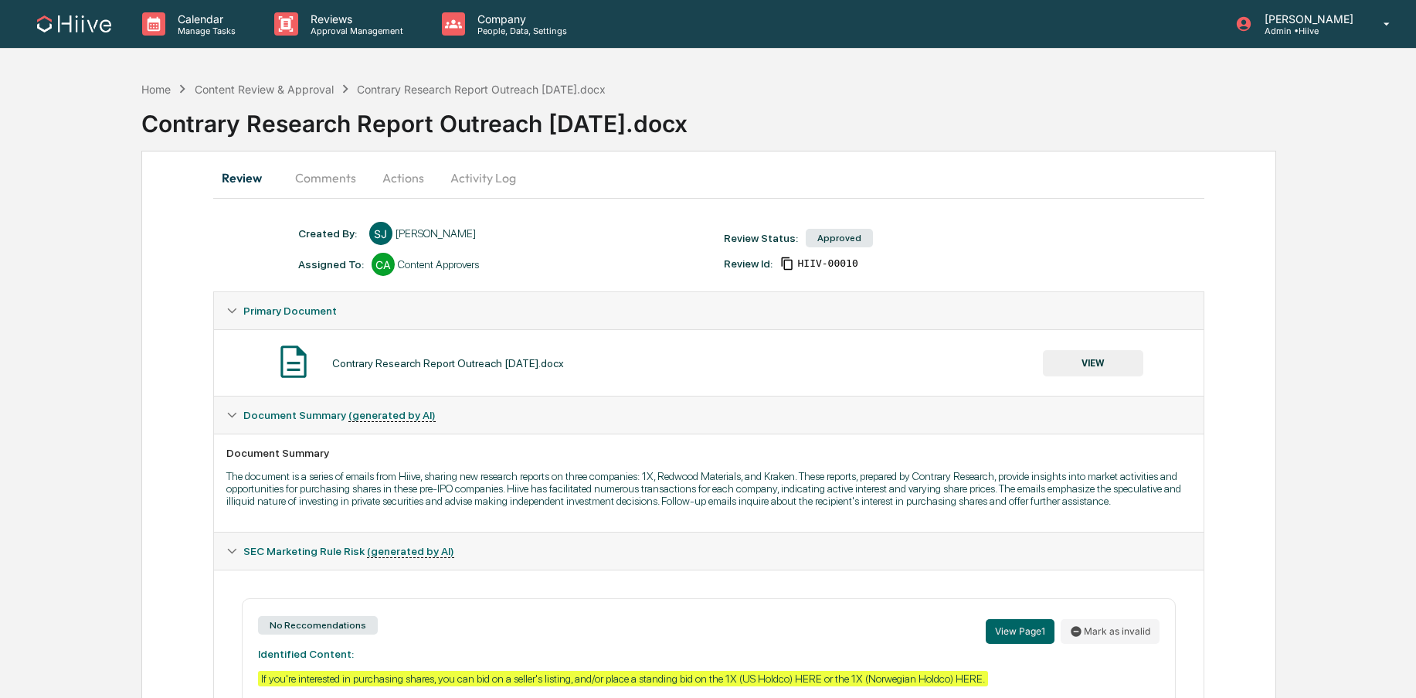
click at [1104, 366] on button "VIEW" at bounding box center [1093, 363] width 100 height 26
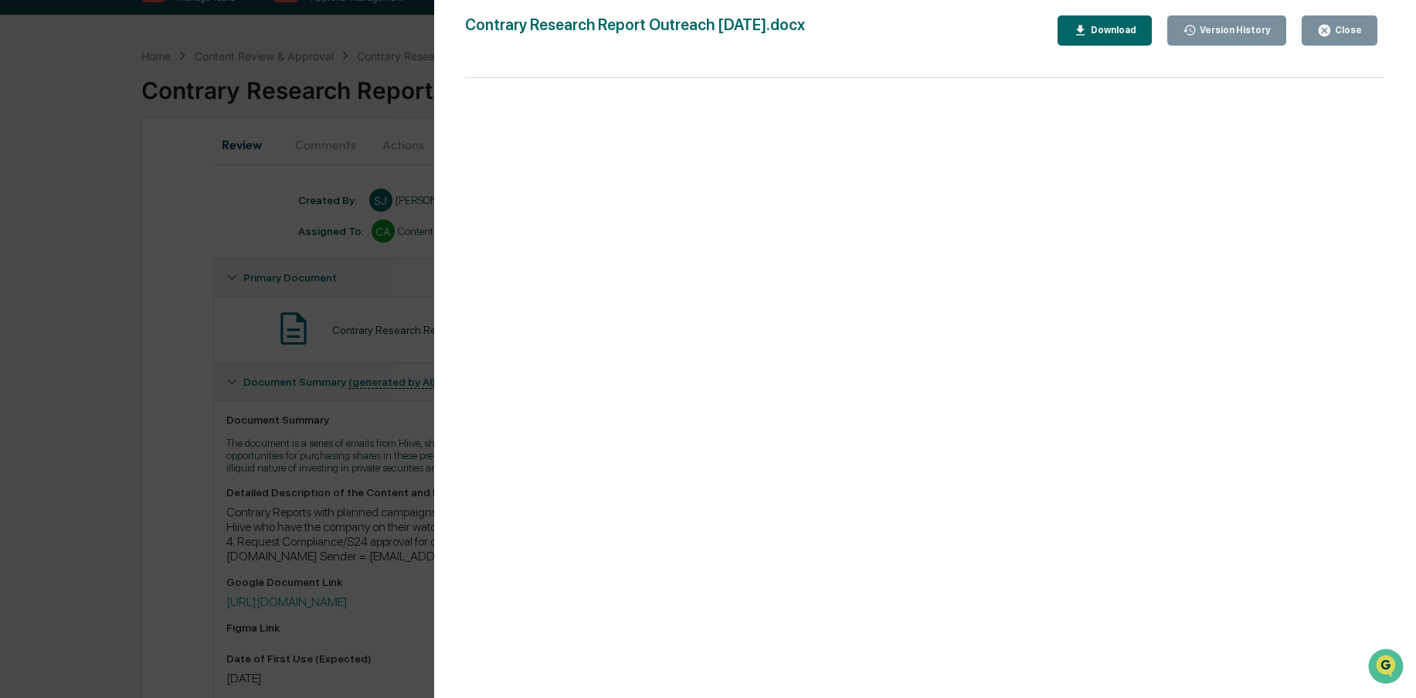
scroll to position [39, 0]
drag, startPoint x: 246, startPoint y: 328, endPoint x: 276, endPoint y: 253, distance: 79.8
click at [246, 328] on div "Version History [DATE] 02:16 PM [PERSON_NAME] [DATE] 08:25 PM [PERSON_NAME] Con…" at bounding box center [708, 349] width 1416 height 698
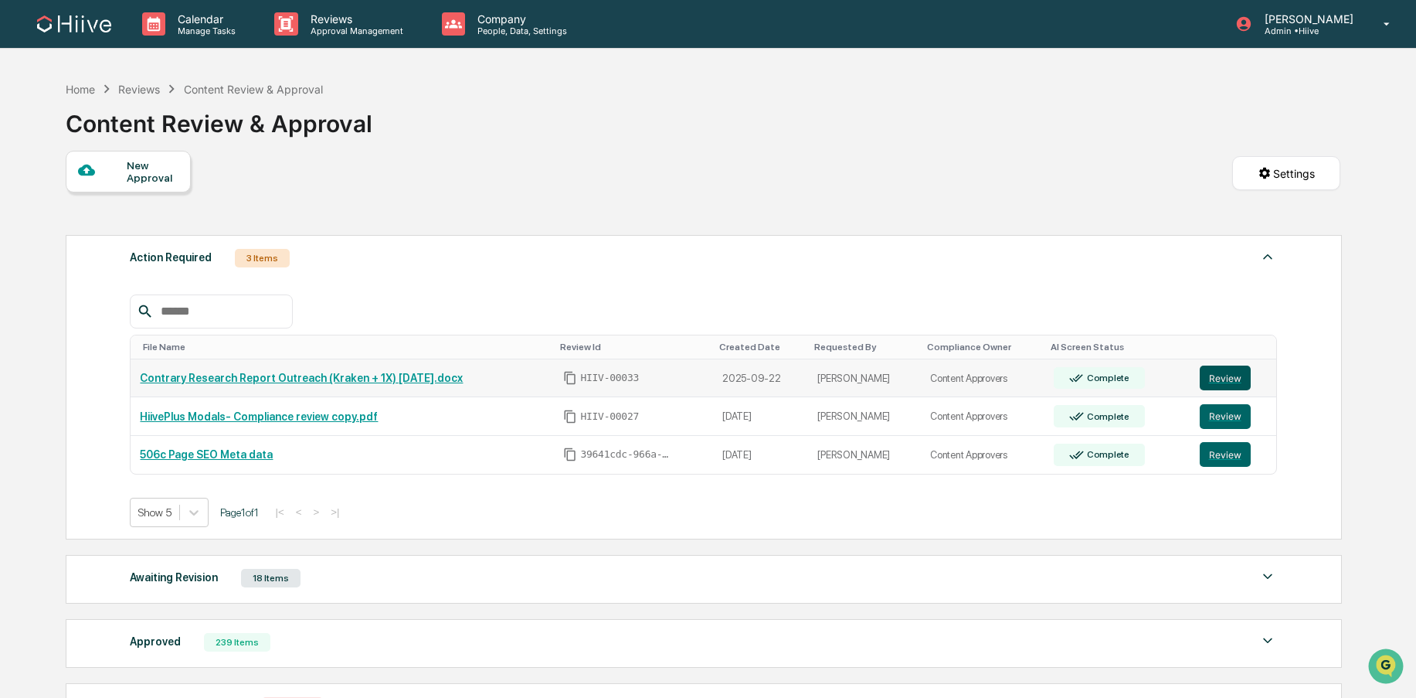
click at [1219, 376] on button "Review" at bounding box center [1225, 377] width 51 height 25
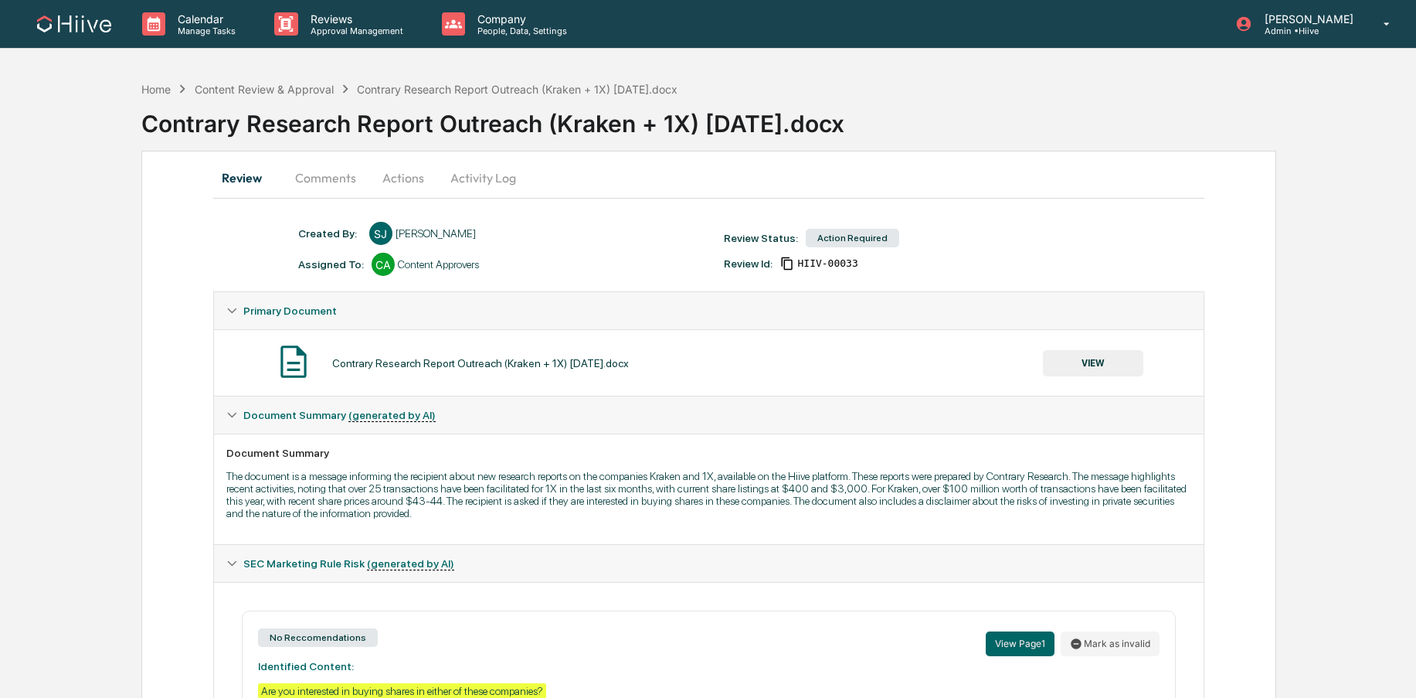
click at [314, 179] on button "Comments" at bounding box center [326, 177] width 86 height 37
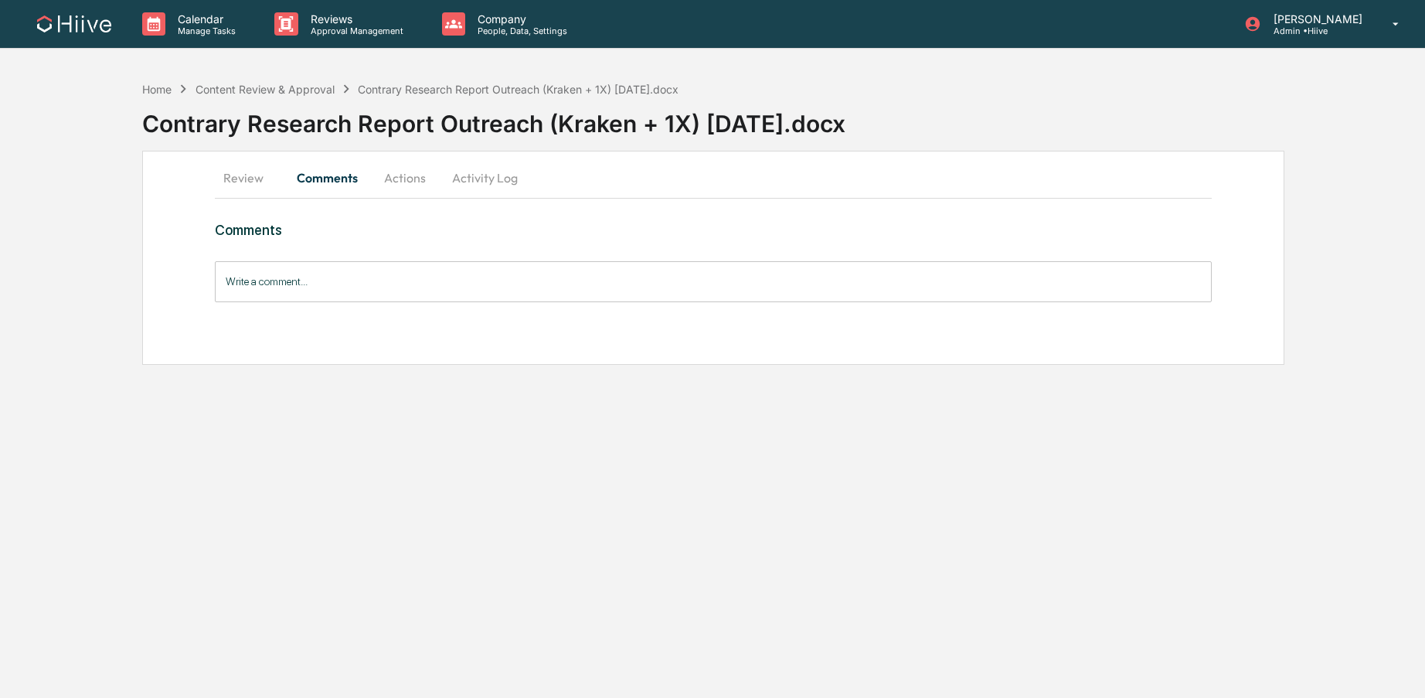
click at [301, 273] on input "Write a comment..." at bounding box center [713, 281] width 997 height 41
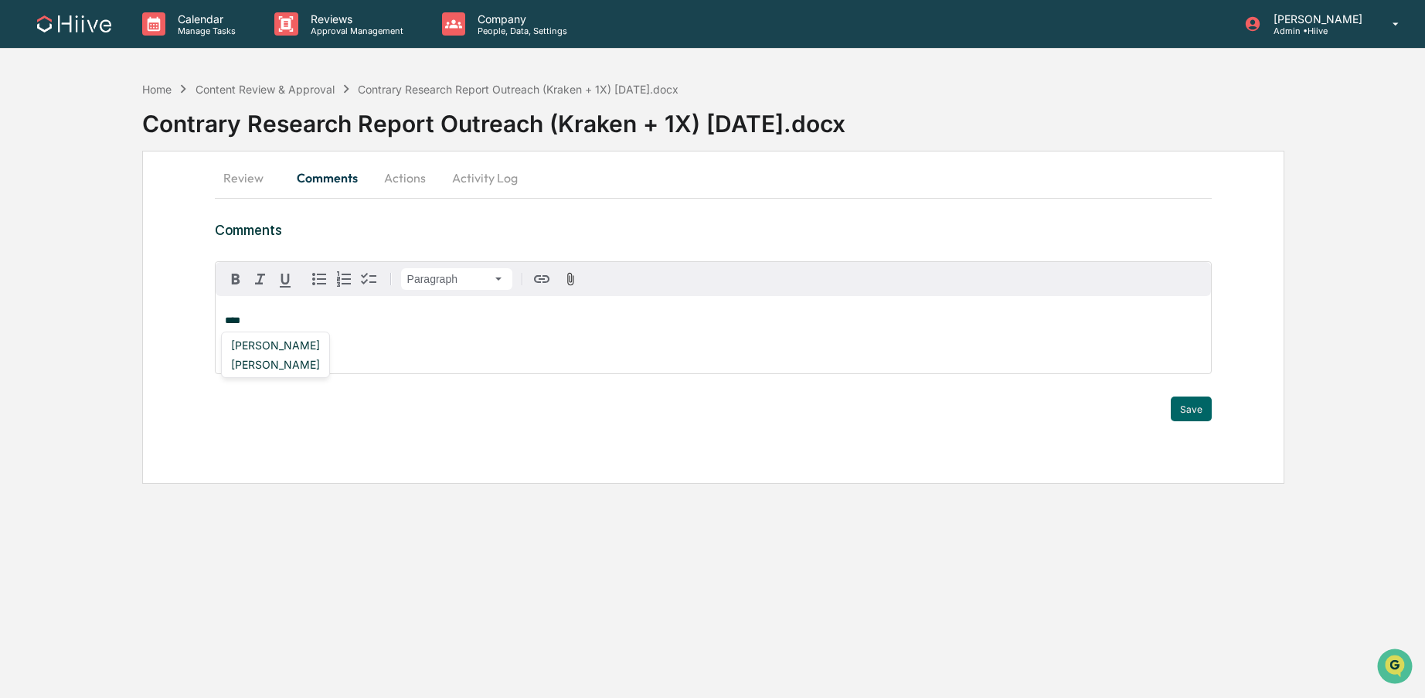
click at [257, 343] on div "Susan Woodard" at bounding box center [275, 344] width 101 height 19
click at [1186, 410] on button "Save" at bounding box center [1190, 408] width 41 height 25
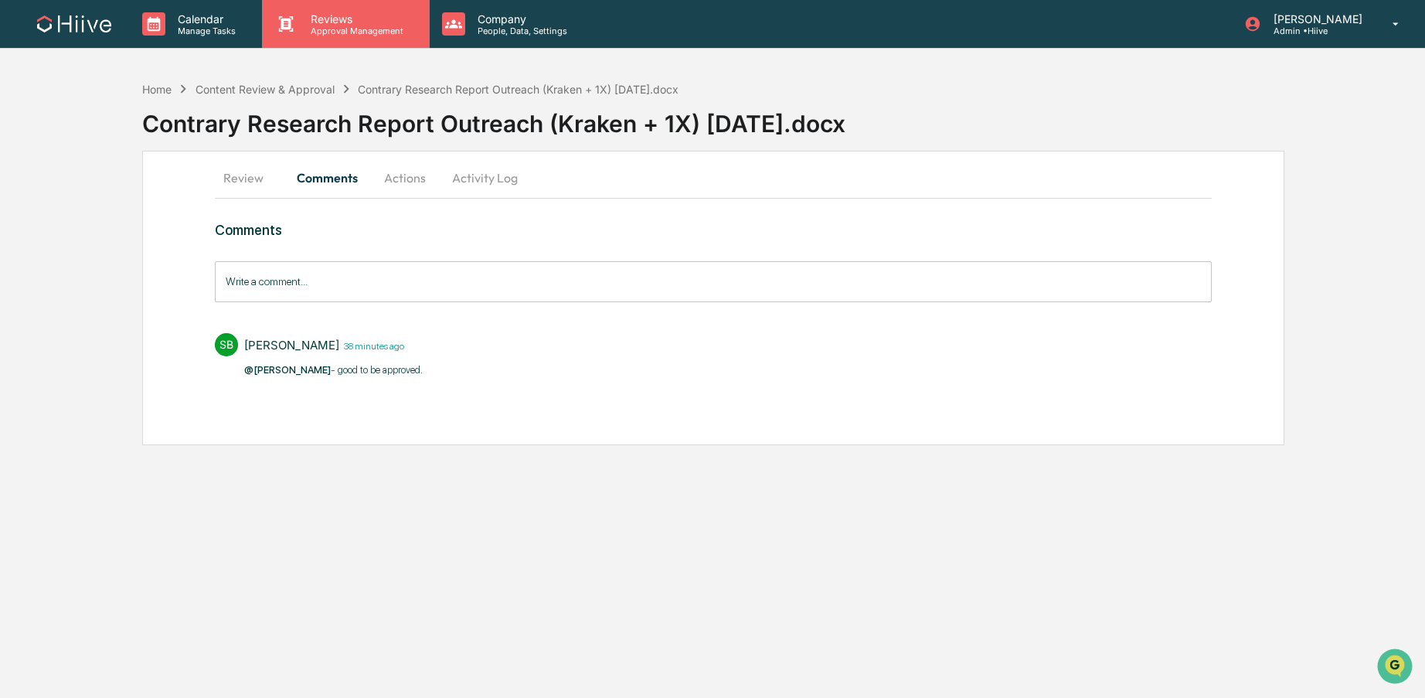
click at [345, 32] on p "Approval Management" at bounding box center [354, 30] width 113 height 11
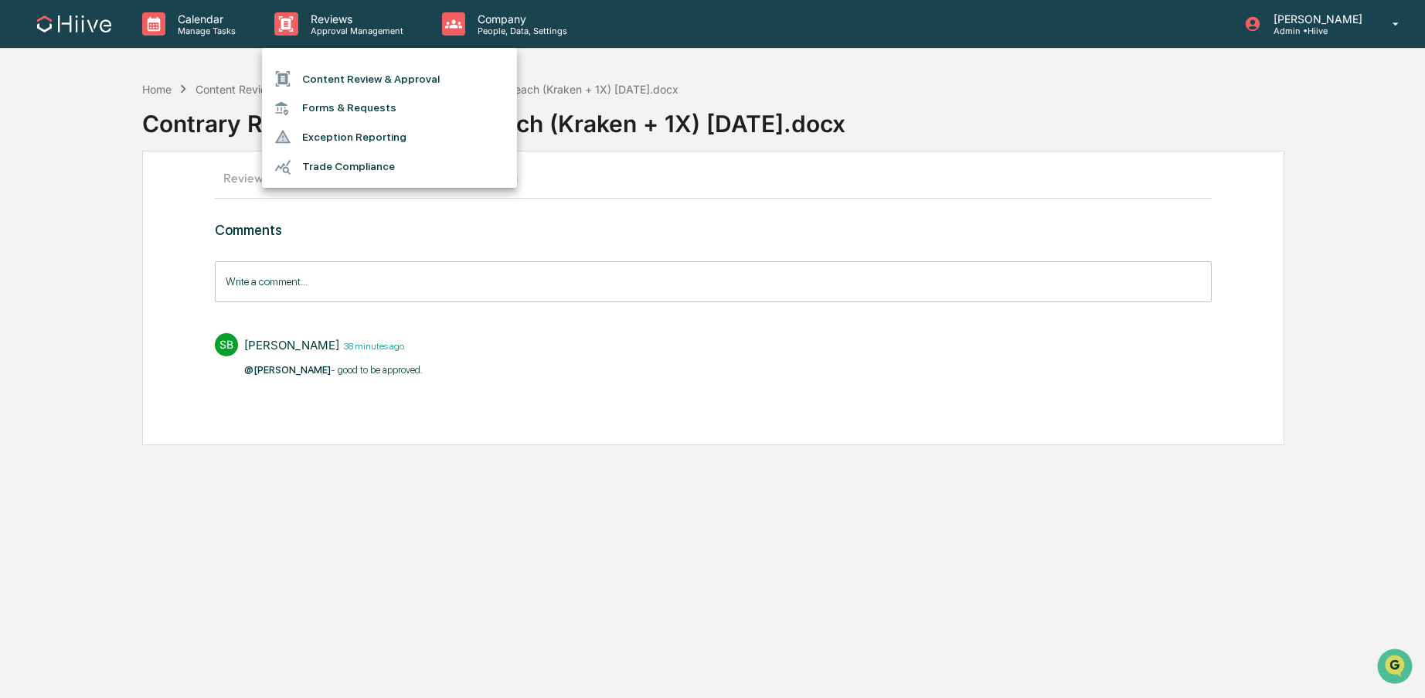
click at [352, 62] on ul "Content Review & Approval Forms & Requests Exception Reporting Trade Compliance" at bounding box center [389, 118] width 255 height 140
click at [342, 70] on li "Content Review & Approval" at bounding box center [389, 78] width 255 height 29
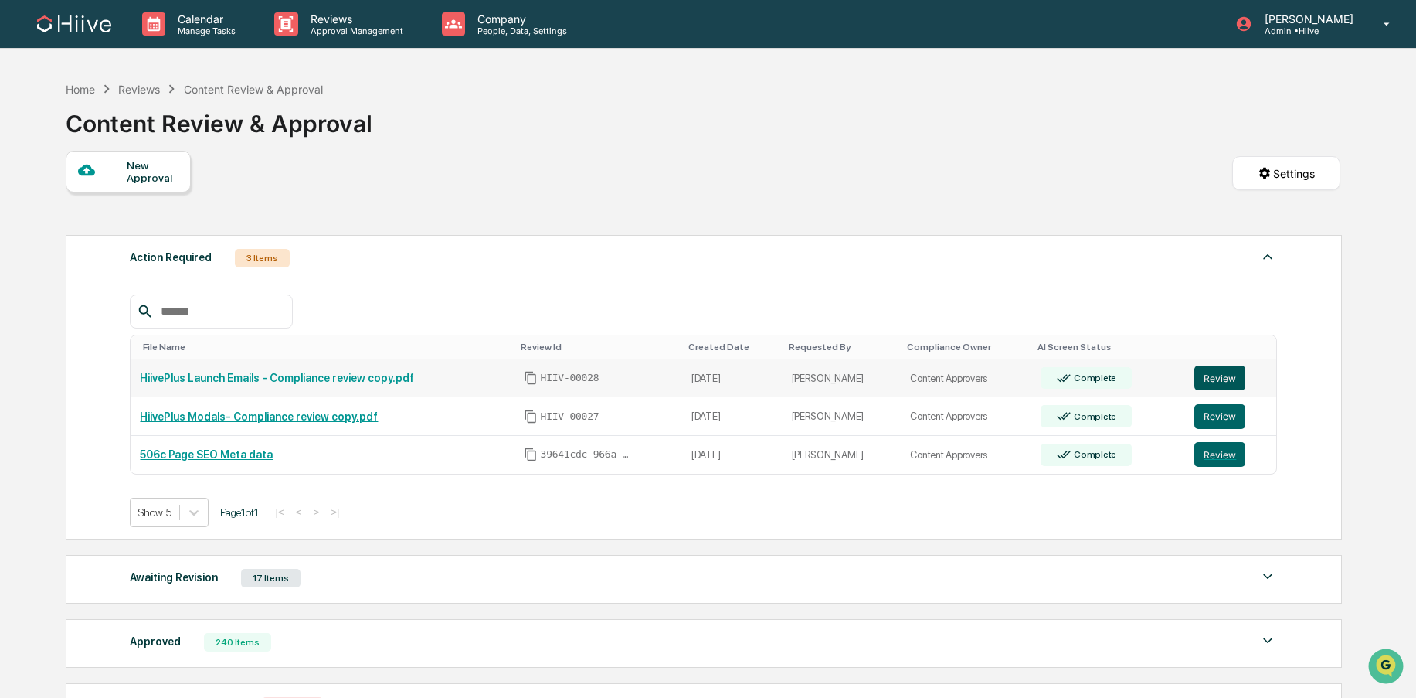
click at [1238, 375] on button "Review" at bounding box center [1219, 377] width 51 height 25
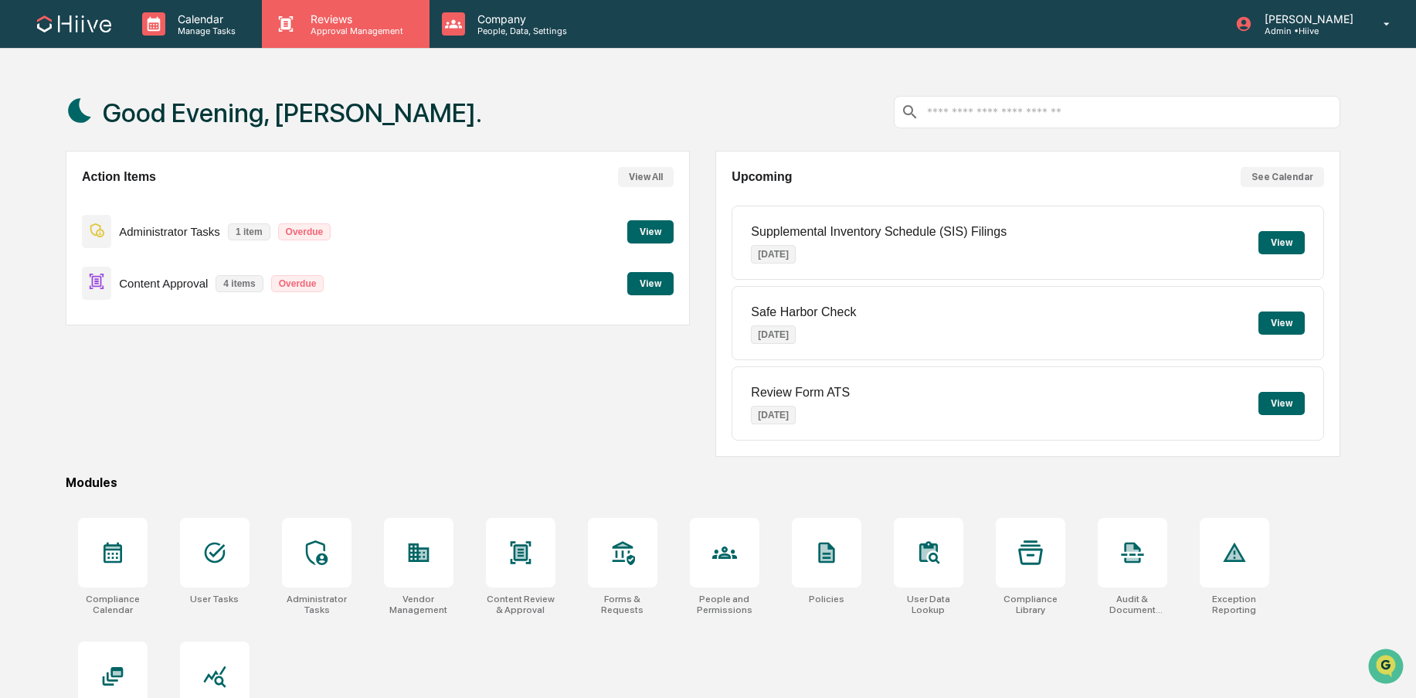
click at [323, 42] on div "Reviews Approval Management" at bounding box center [345, 24] width 167 height 48
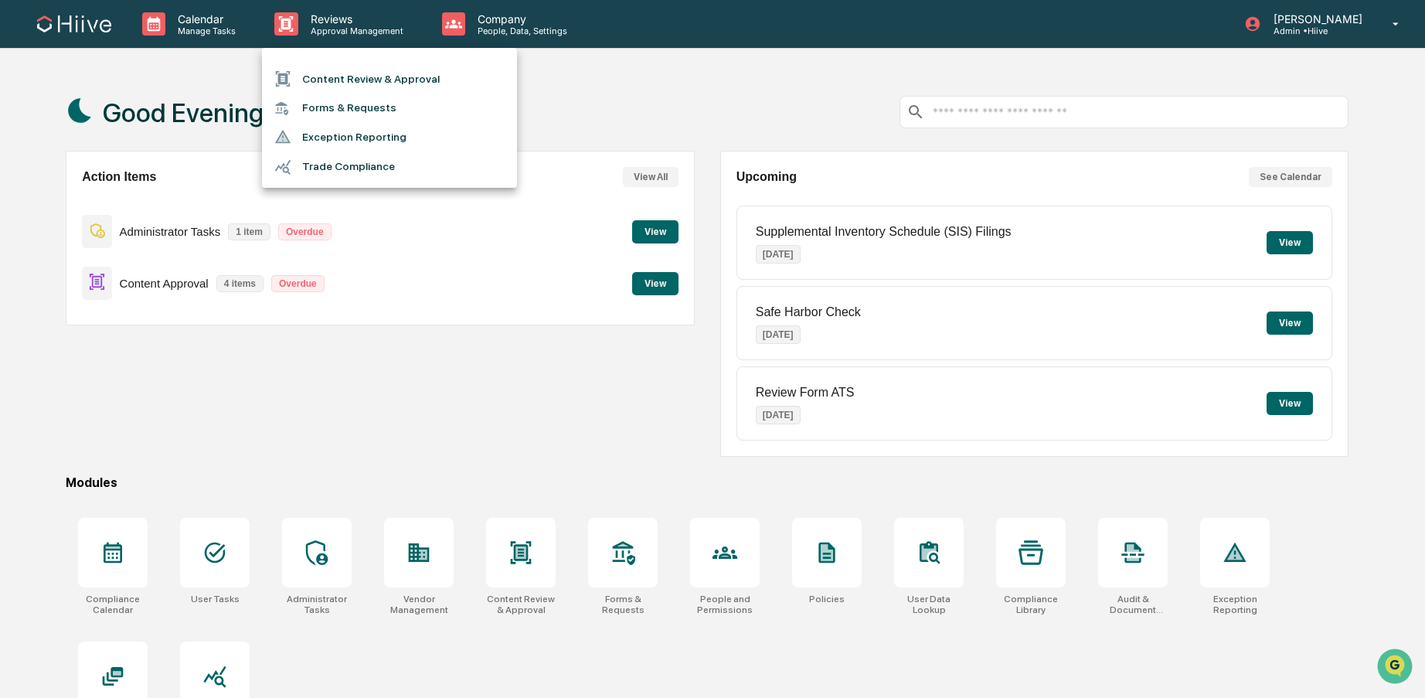
drag, startPoint x: 328, startPoint y: 71, endPoint x: 380, endPoint y: 54, distance: 55.2
click at [328, 71] on li "Content Review & Approval" at bounding box center [389, 78] width 255 height 29
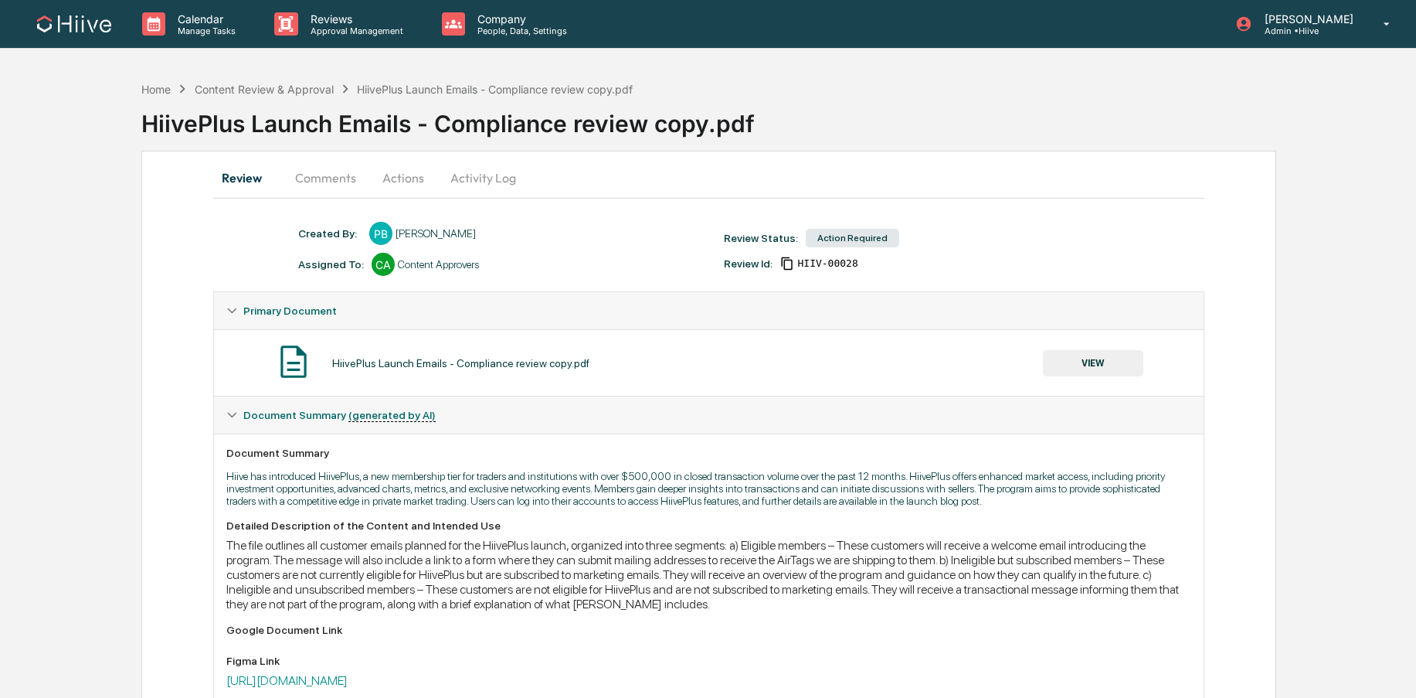
click at [1099, 359] on button "VIEW" at bounding box center [1093, 363] width 100 height 26
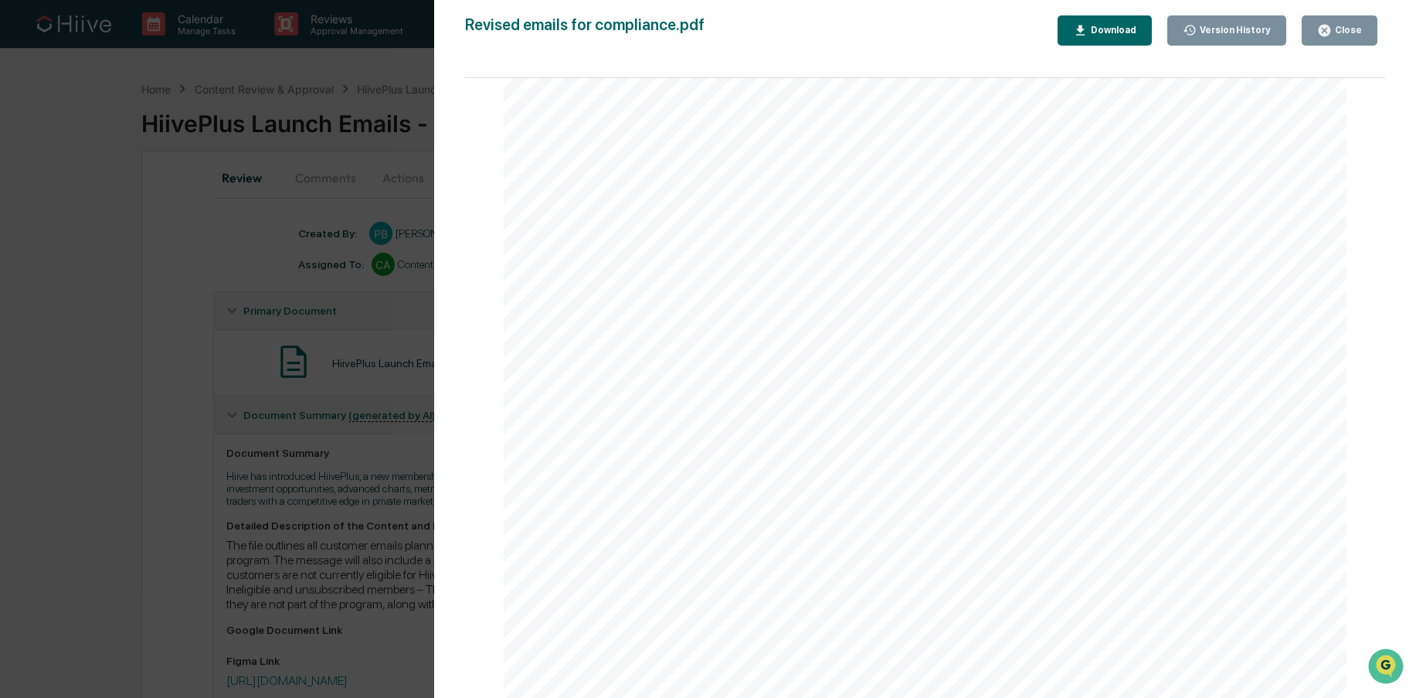
scroll to position [7264, 0]
drag, startPoint x: 330, startPoint y: 373, endPoint x: 1066, endPoint y: 2, distance: 824.7
click at [330, 373] on div "Version History 09/22/2025, 09:14 PM Prashant Balaji 09/22/2025, 08:07 PM Prash…" at bounding box center [708, 349] width 1416 height 698
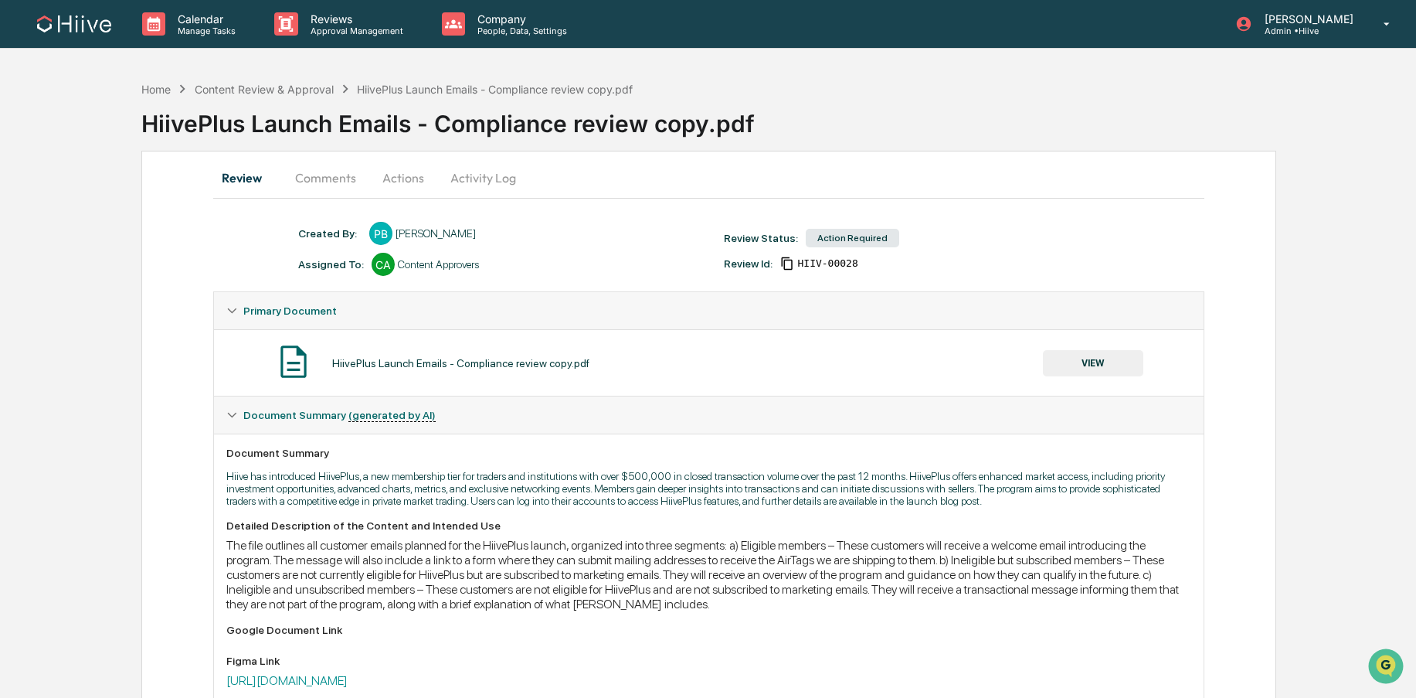
drag, startPoint x: 332, startPoint y: 168, endPoint x: 331, endPoint y: 178, distance: 10.2
click at [332, 168] on button "Comments" at bounding box center [326, 177] width 86 height 37
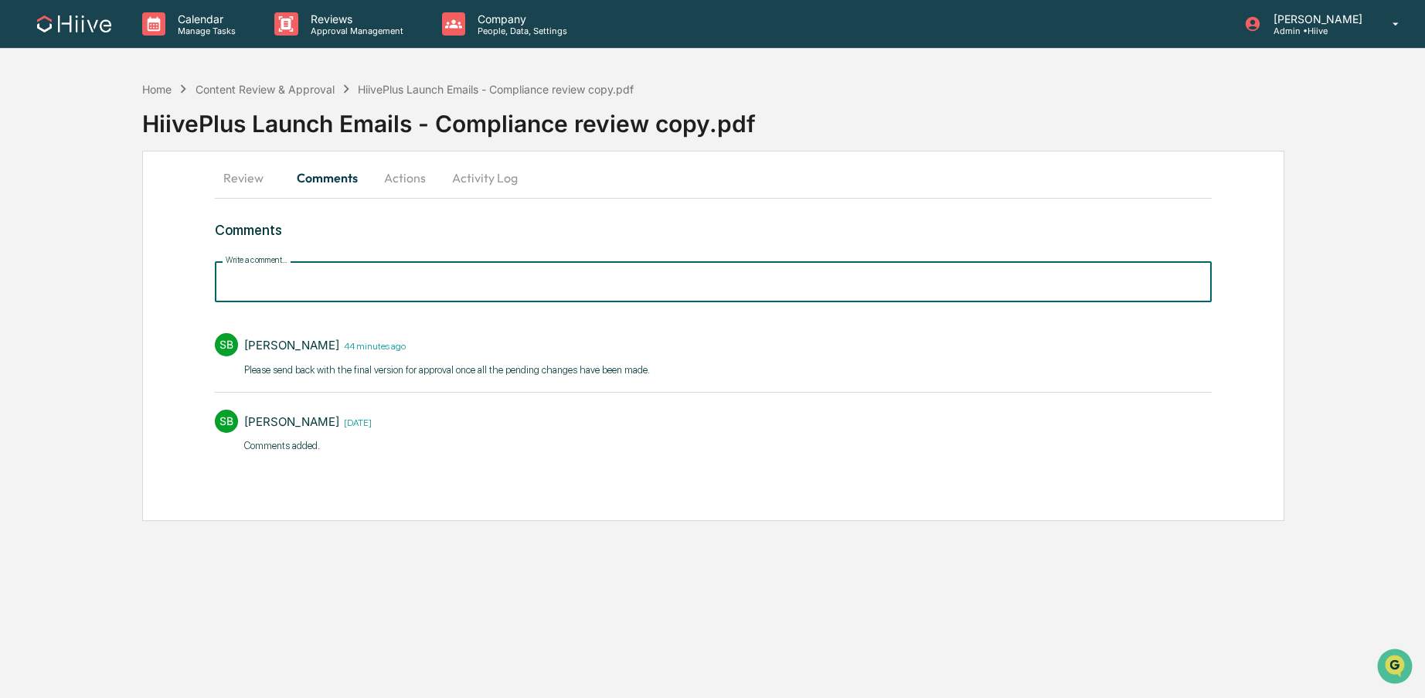
click at [321, 274] on input "Write a comment..." at bounding box center [713, 281] width 997 height 41
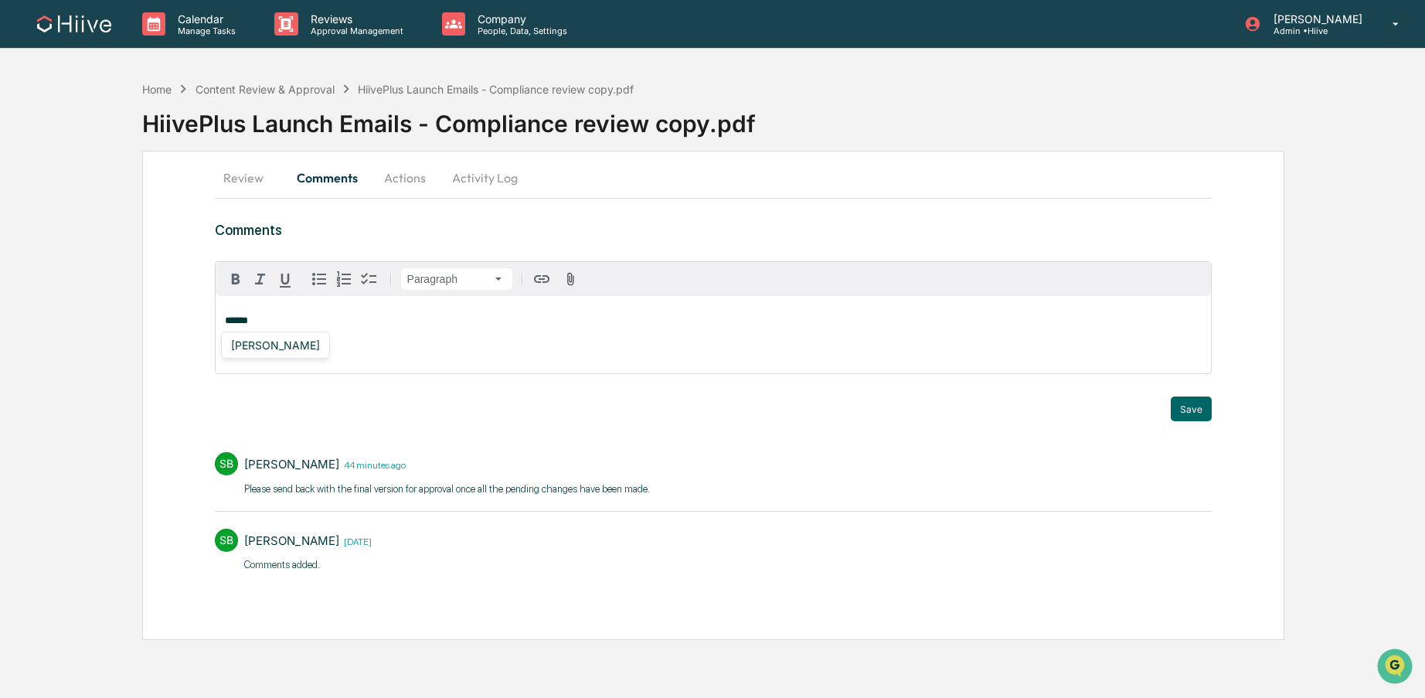
click at [280, 344] on div "Susan Woodard" at bounding box center [275, 344] width 101 height 19
click at [1186, 413] on button "Save" at bounding box center [1190, 408] width 41 height 25
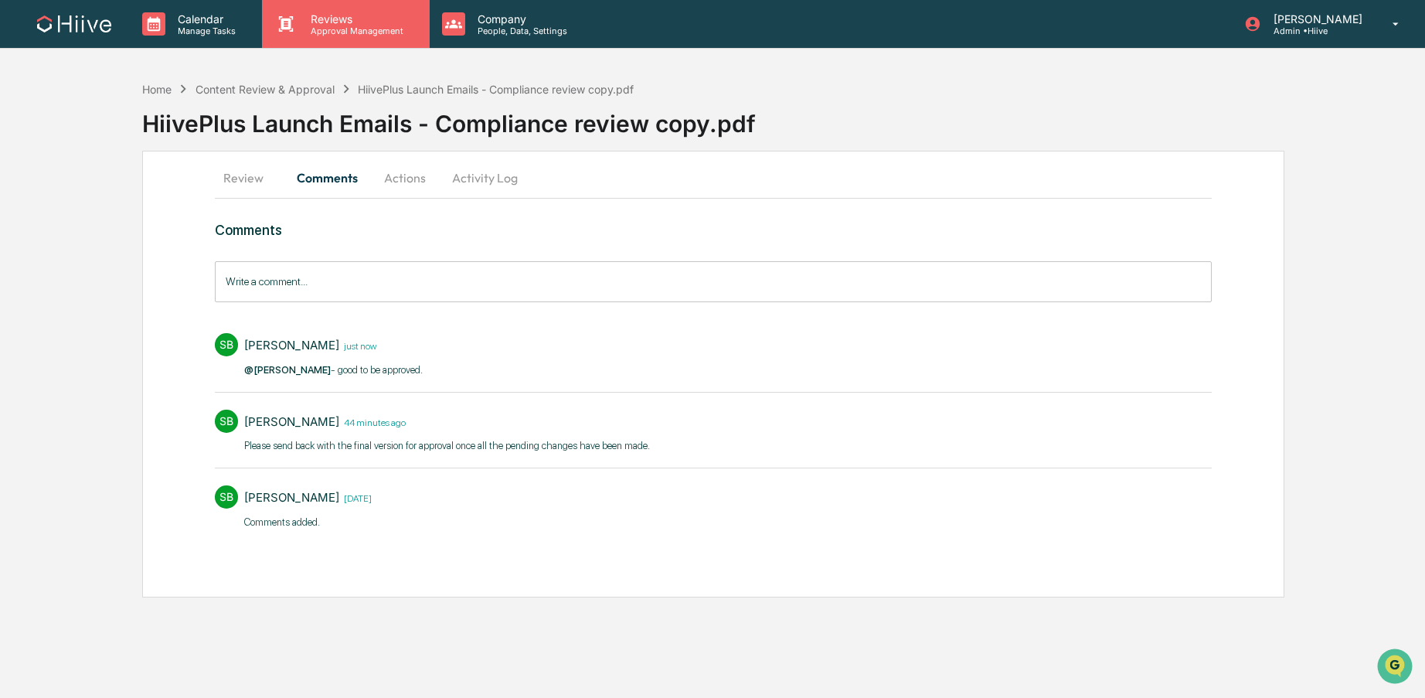
click at [347, 27] on p "Approval Management" at bounding box center [354, 30] width 113 height 11
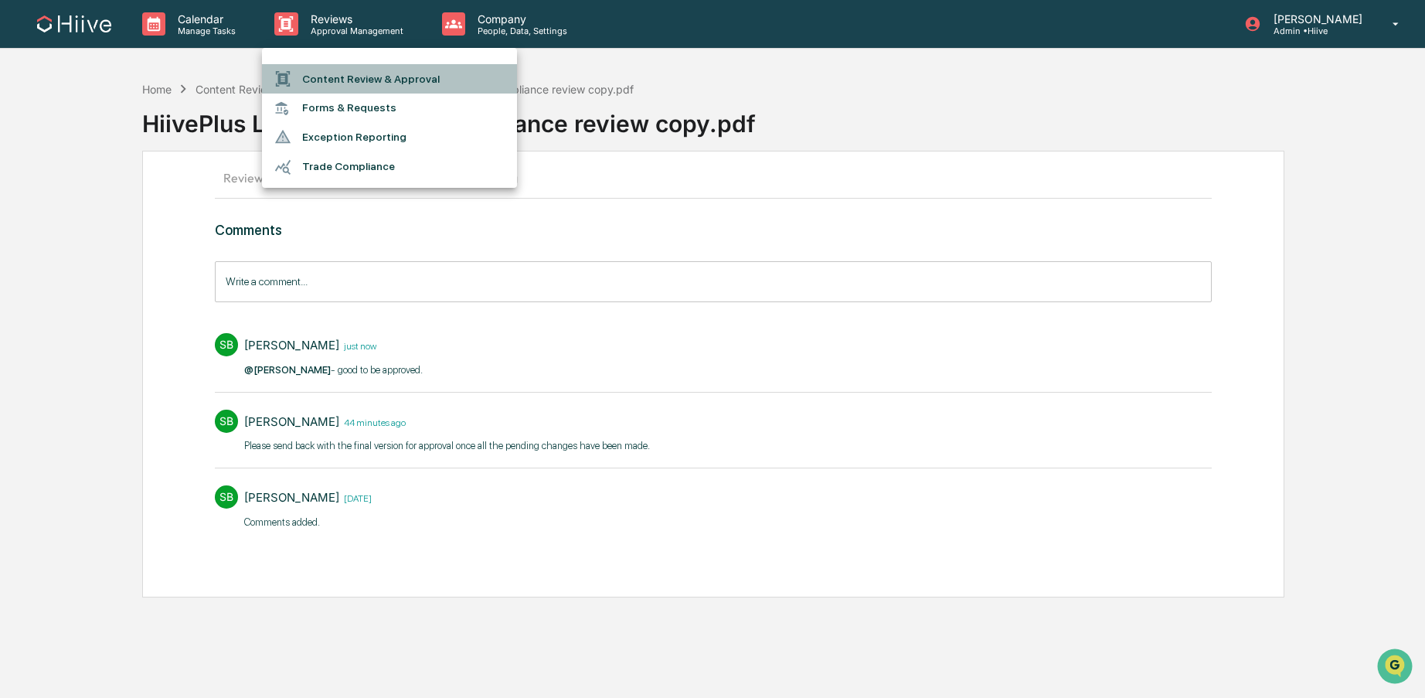
click at [335, 67] on li "Content Review & Approval" at bounding box center [389, 78] width 255 height 29
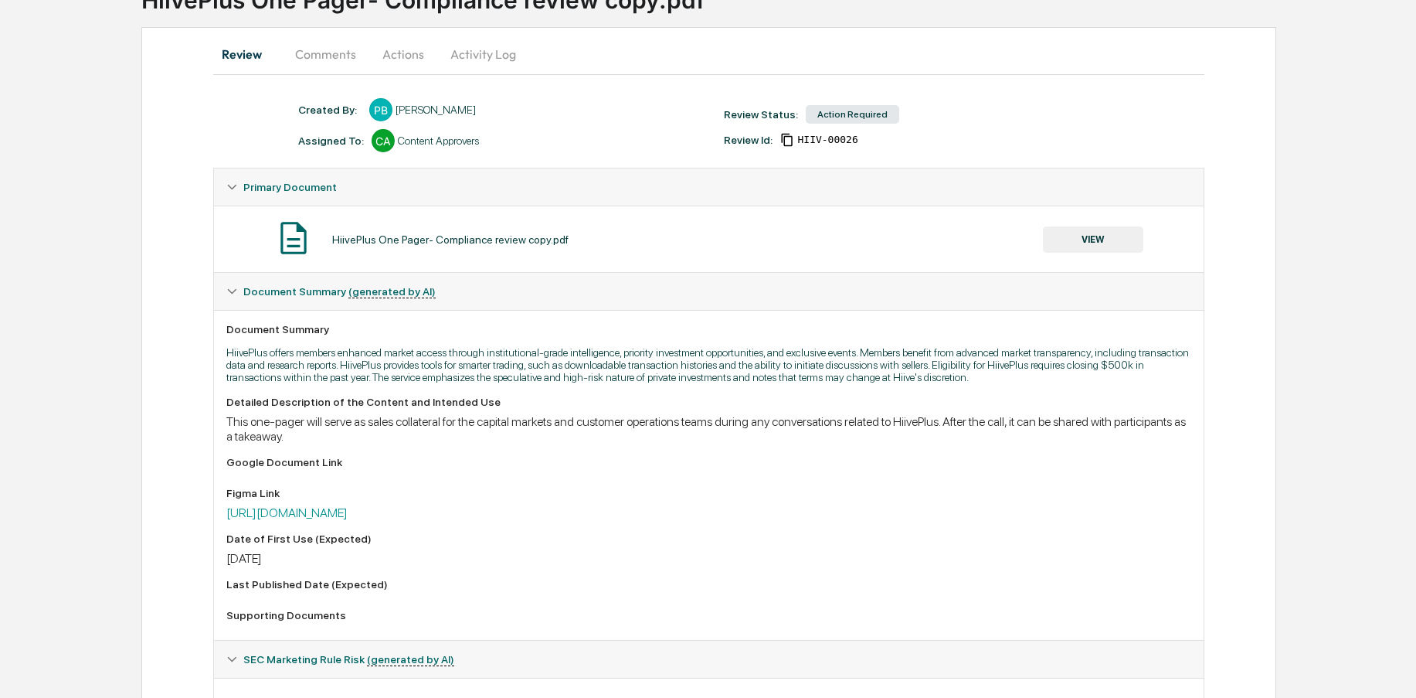
scroll to position [168, 0]
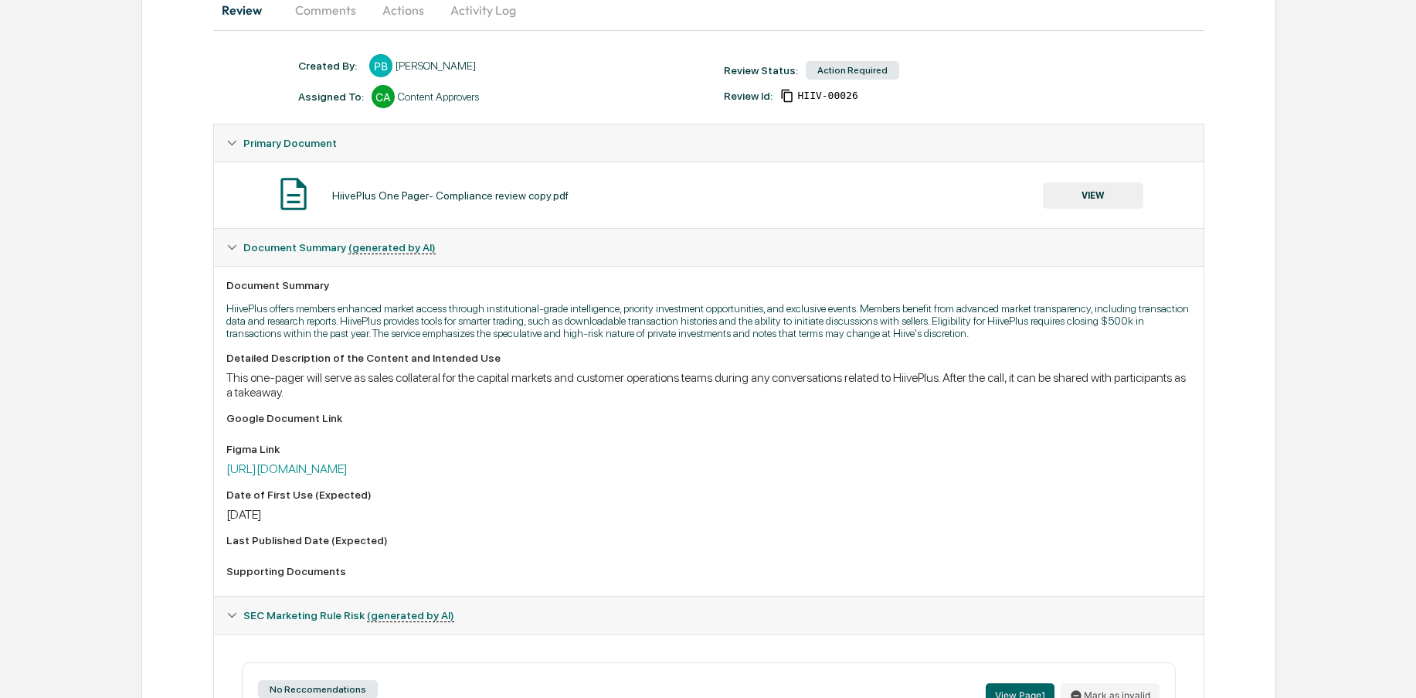
click at [1048, 207] on button "VIEW" at bounding box center [1093, 195] width 100 height 26
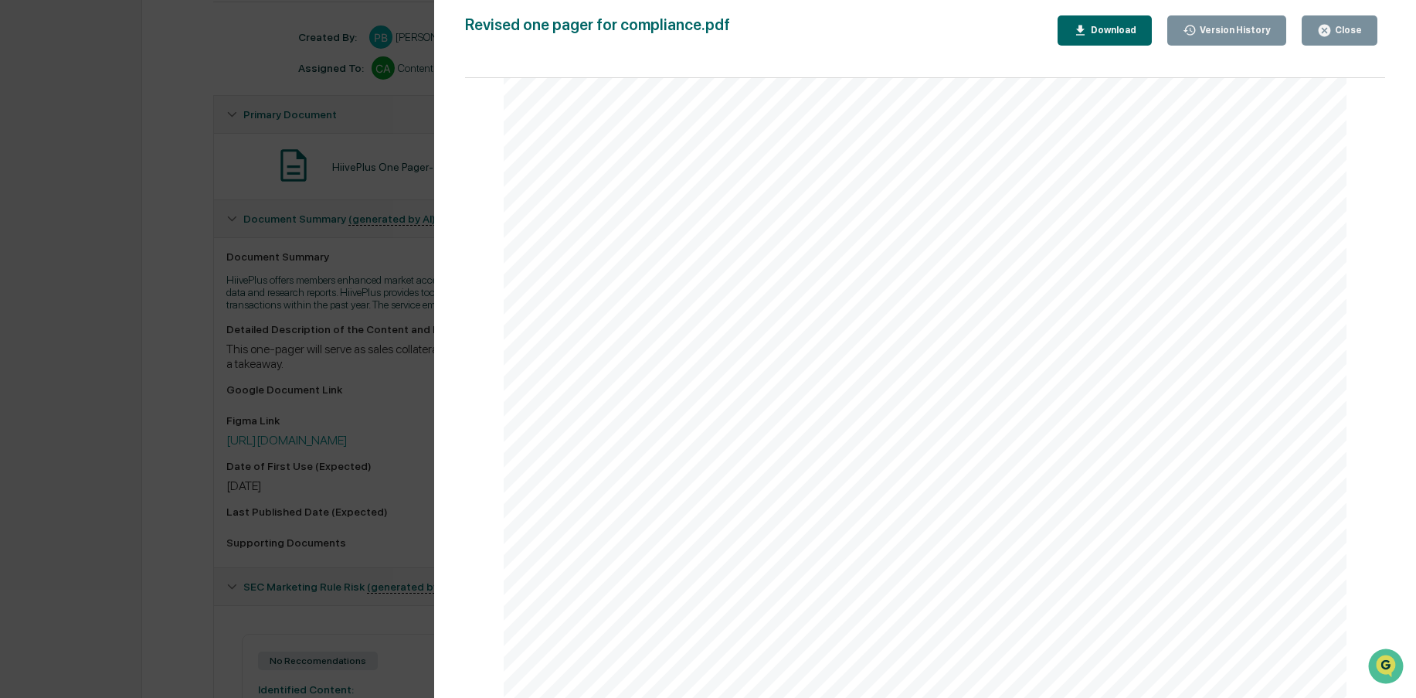
scroll to position [199, 0]
drag, startPoint x: 1335, startPoint y: 32, endPoint x: 1064, endPoint y: 89, distance: 277.1
click at [1335, 32] on div "Close" at bounding box center [1347, 30] width 30 height 11
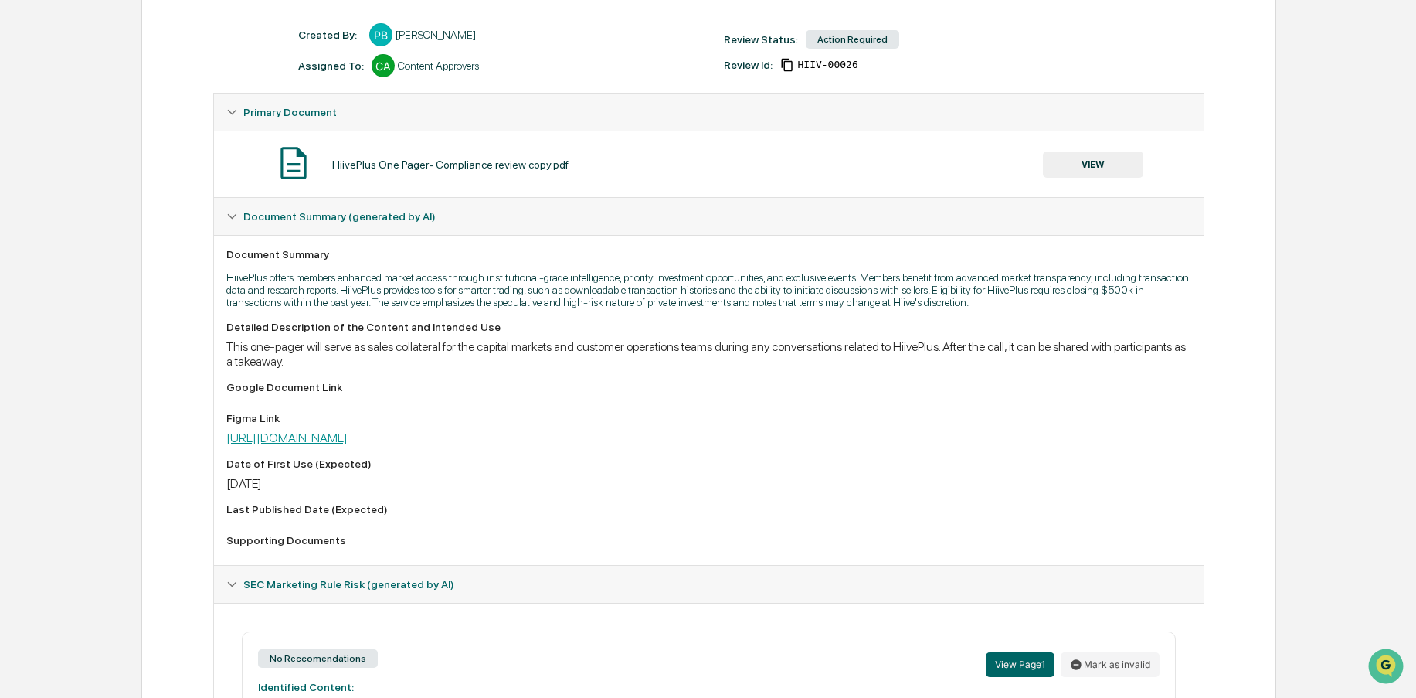
click at [348, 445] on link "https://www.figma.com/design/WzKRfu0waYio46S0zEGvEj/HiivePlus-GTM?node-id=306-3…" at bounding box center [286, 437] width 121 height 15
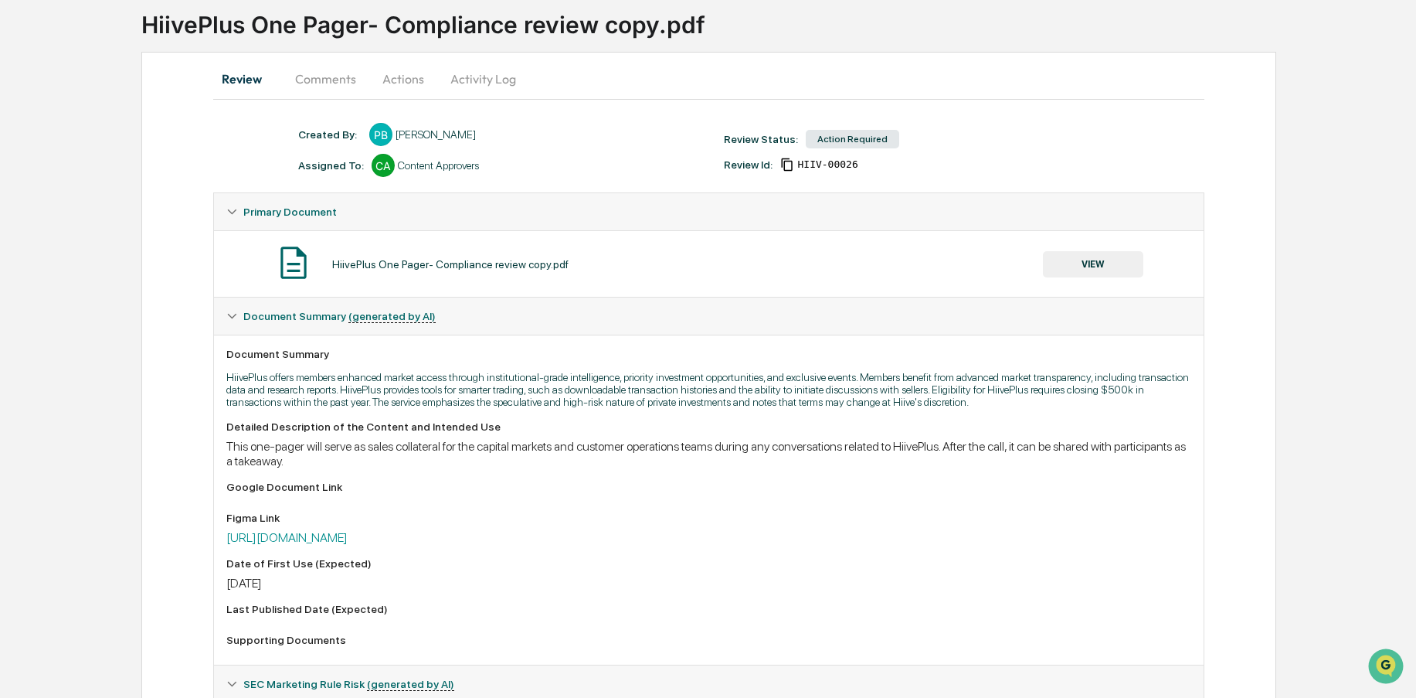
scroll to position [0, 0]
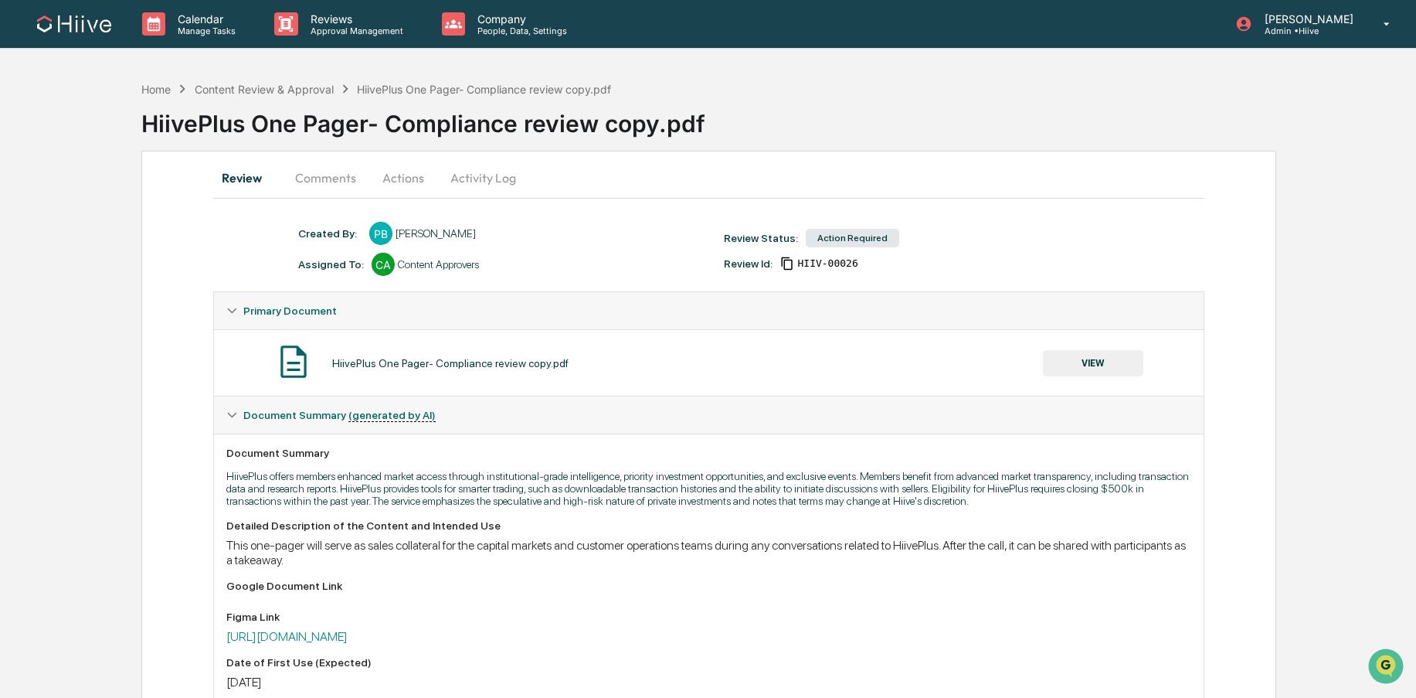
click at [311, 178] on button "Comments" at bounding box center [326, 177] width 86 height 37
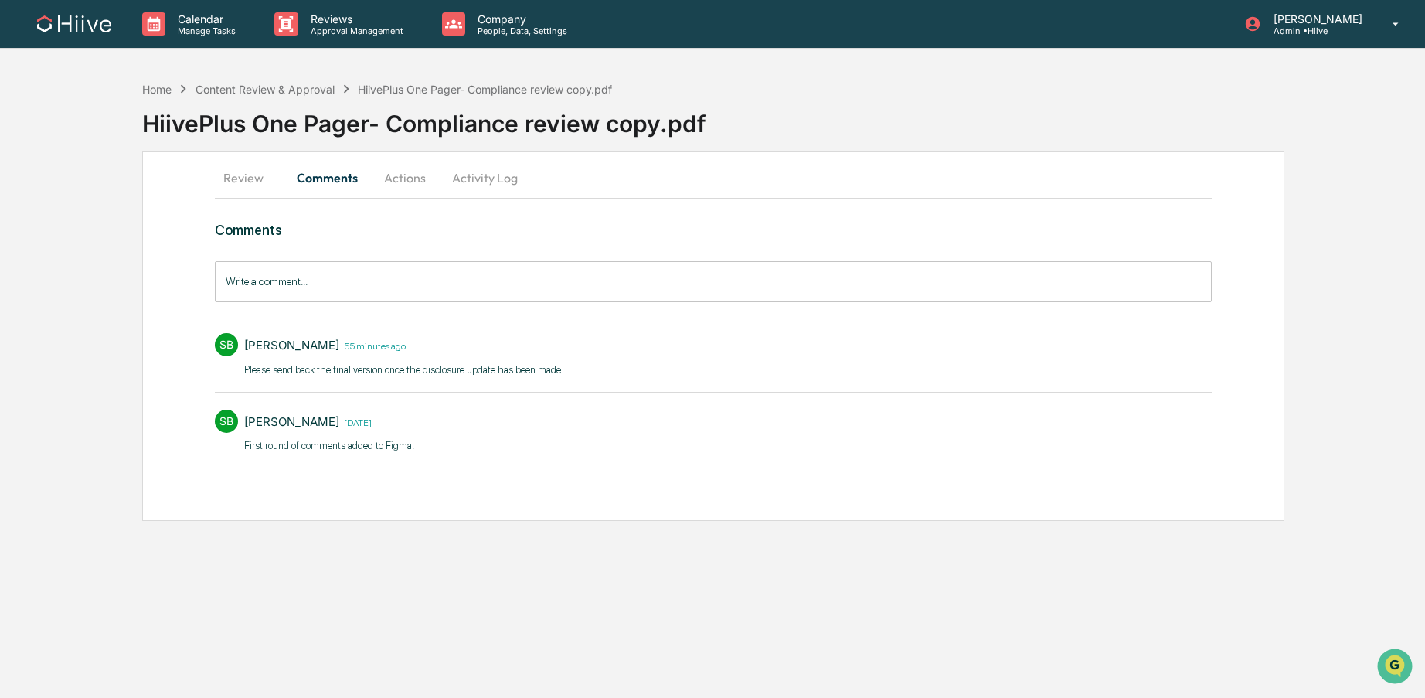
click at [363, 295] on input "Write a comment..." at bounding box center [713, 281] width 997 height 41
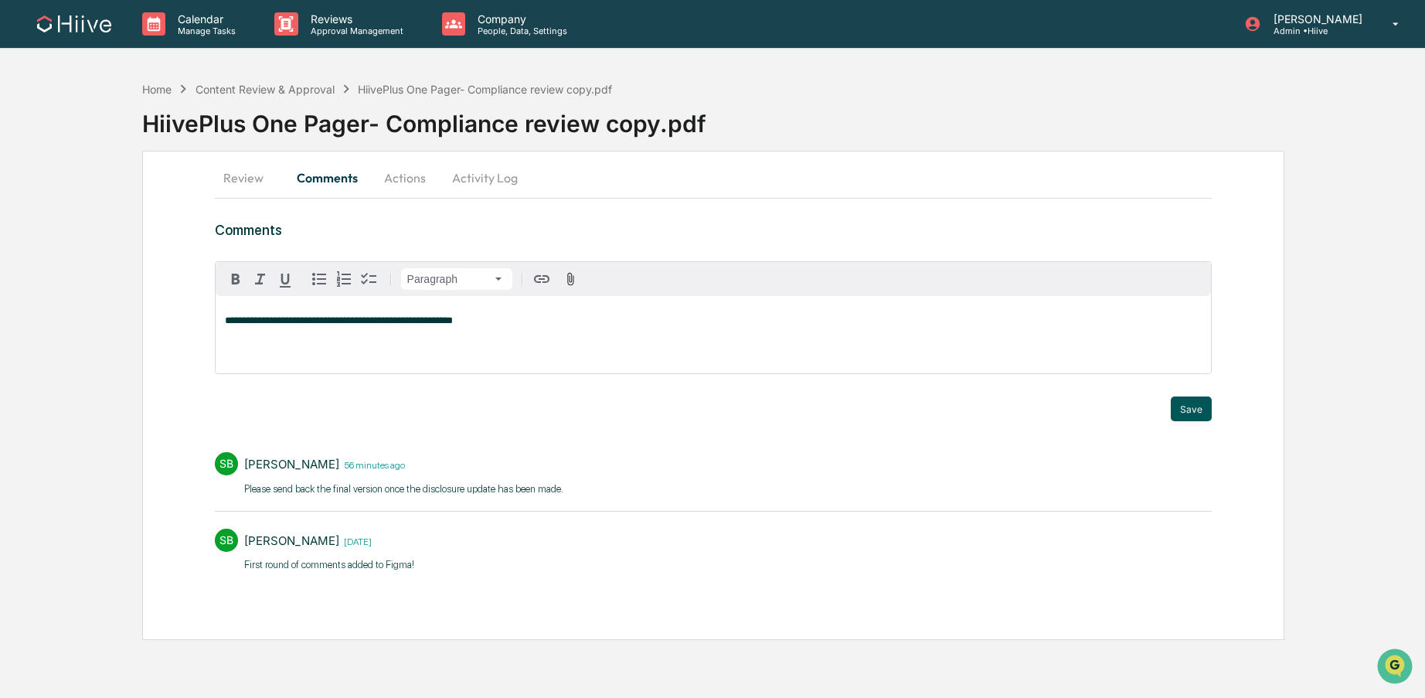
click at [1193, 416] on button "Save" at bounding box center [1190, 408] width 41 height 25
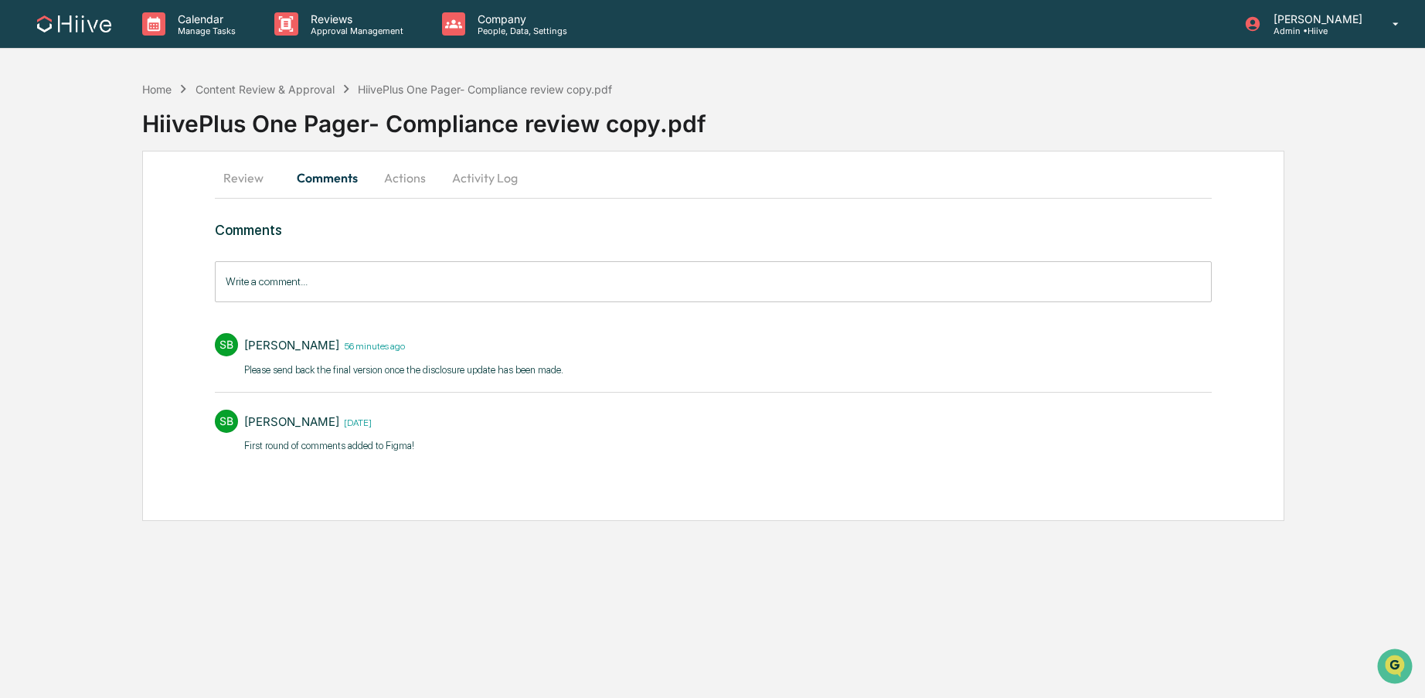
click at [484, 182] on button "Activity Log" at bounding box center [485, 177] width 90 height 37
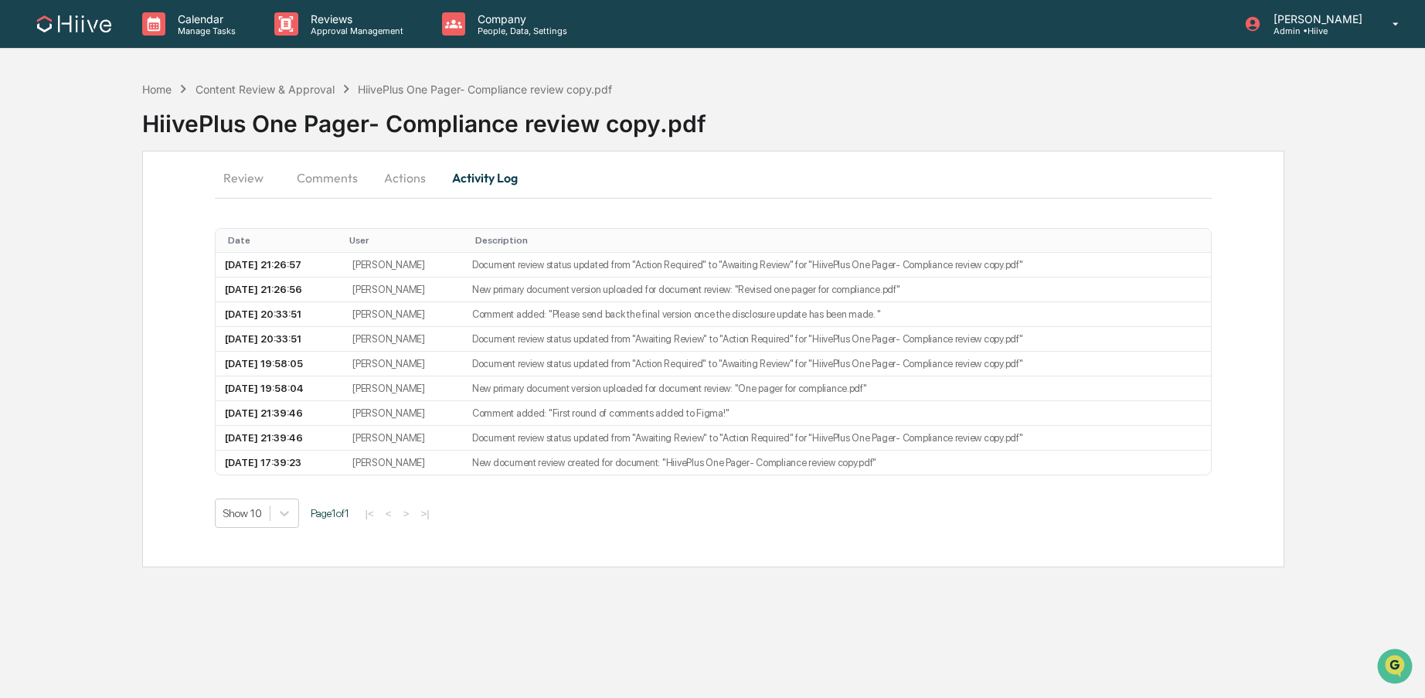
click at [431, 180] on button "Actions" at bounding box center [405, 177] width 70 height 37
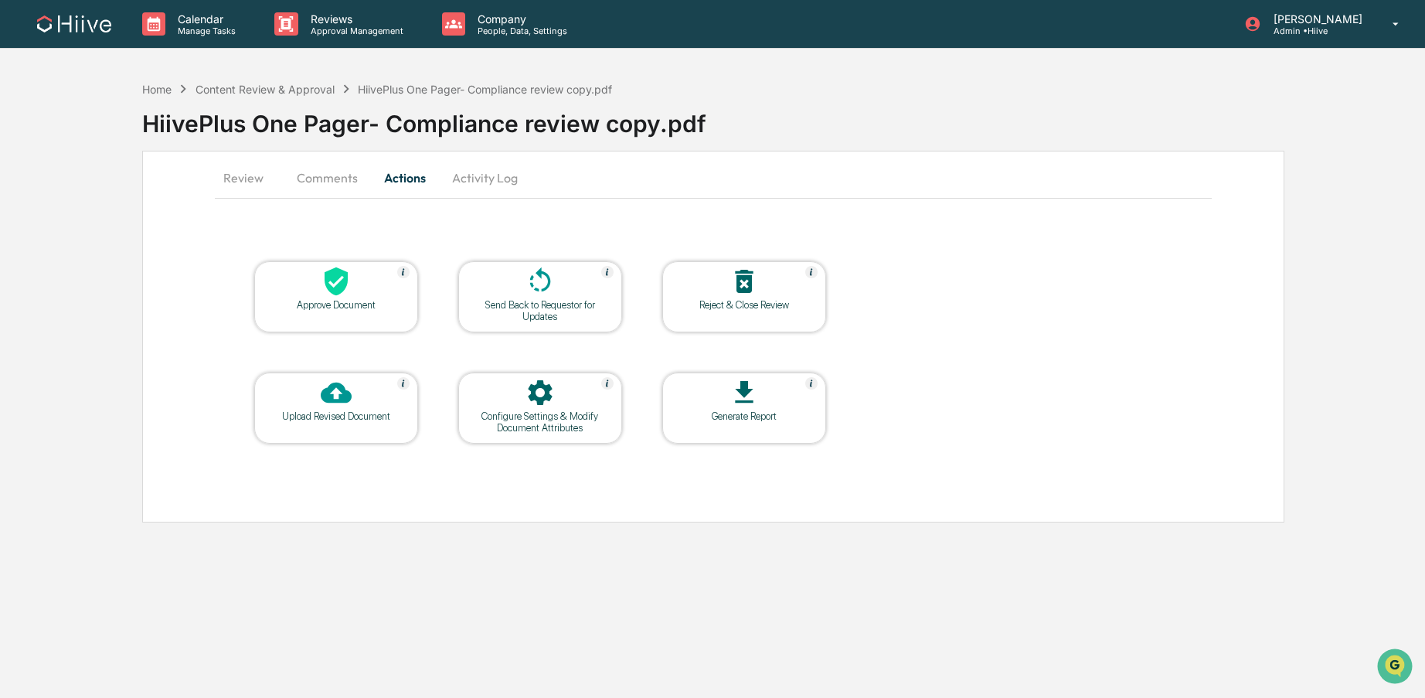
click at [526, 258] on table "Approve Document Send Back to Requestor for Updates Reject & Close Review Uploa…" at bounding box center [540, 352] width 651 height 261
click at [538, 291] on icon at bounding box center [540, 281] width 31 height 31
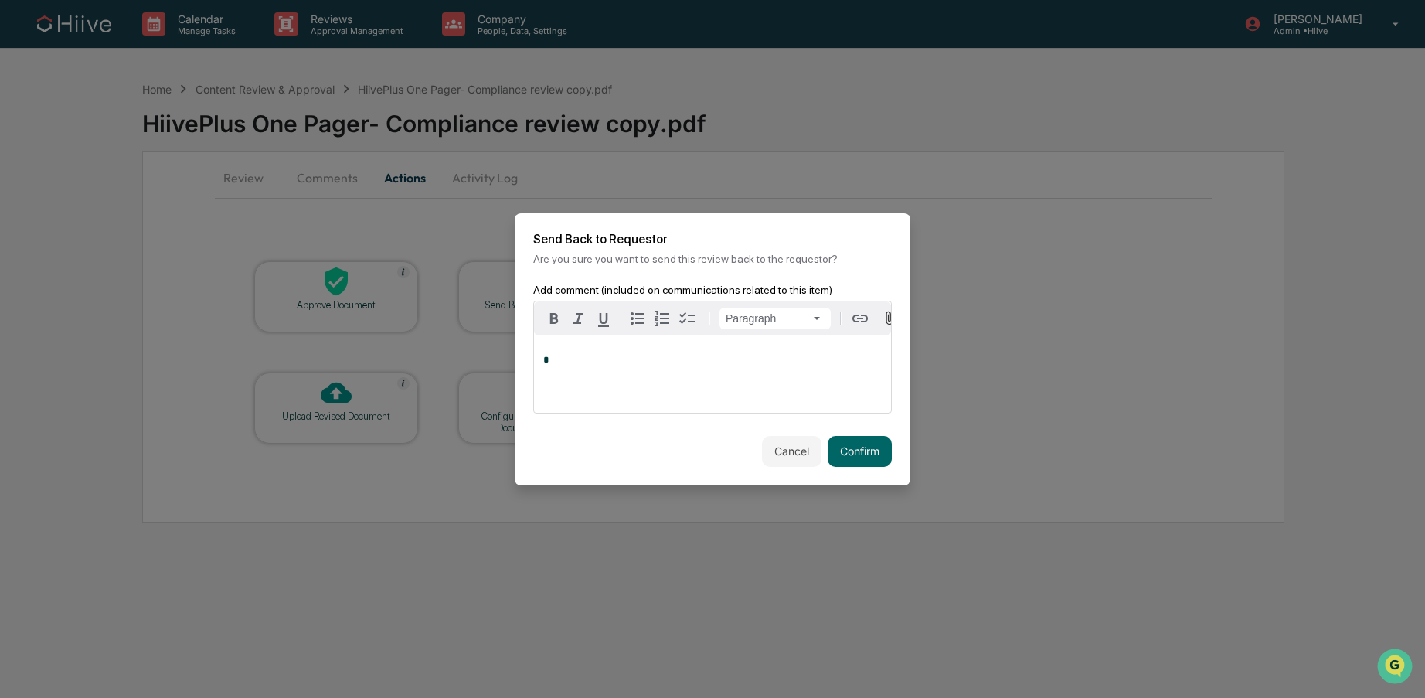
drag, startPoint x: 871, startPoint y: 456, endPoint x: 699, endPoint y: 413, distance: 176.9
click at [871, 456] on button "Confirm" at bounding box center [859, 451] width 64 height 31
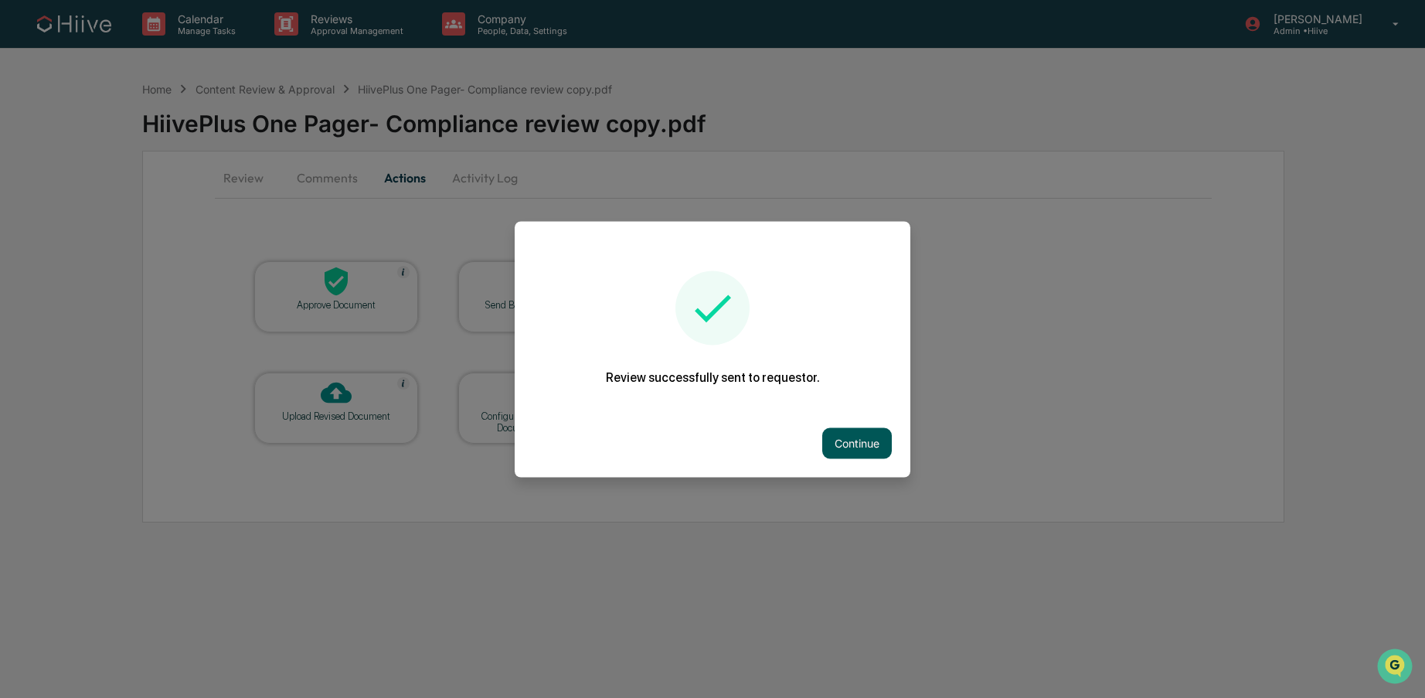
click at [862, 443] on button "Continue" at bounding box center [857, 442] width 70 height 31
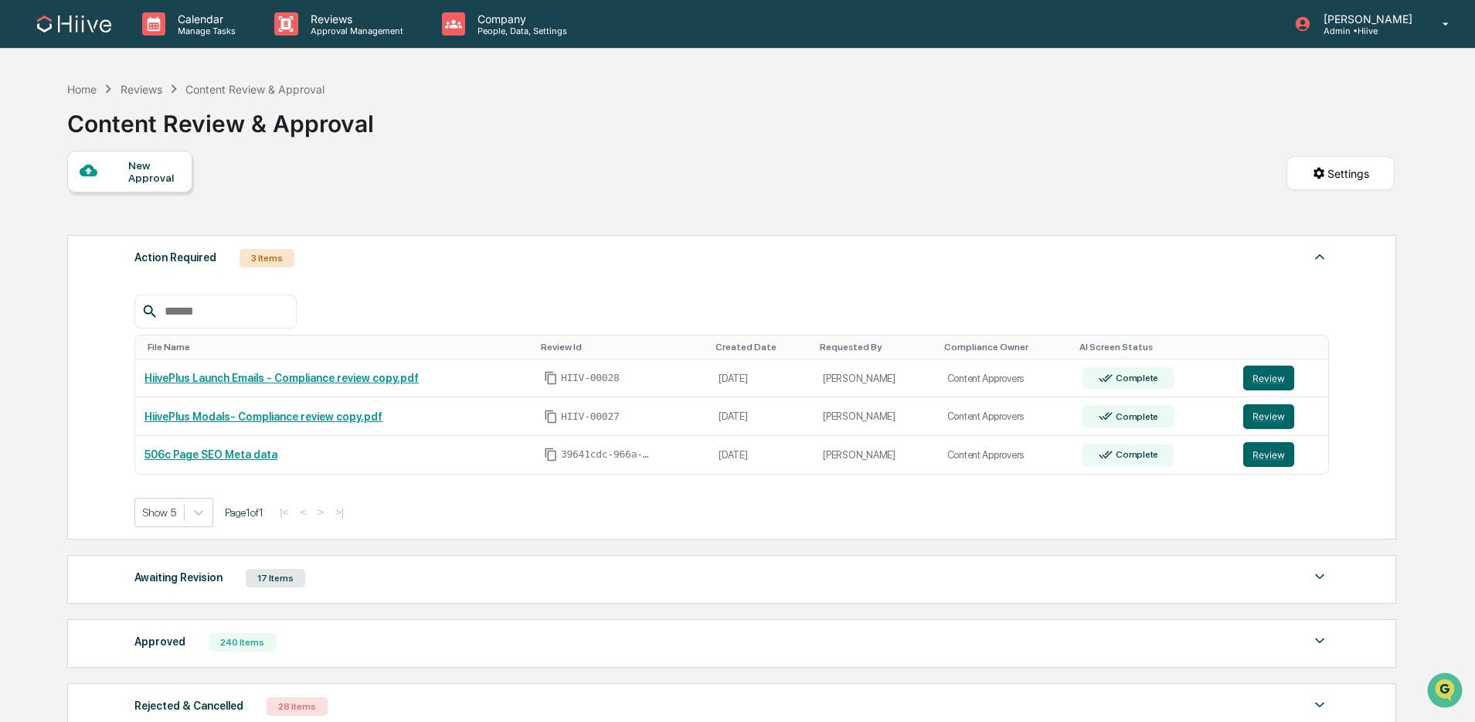
scroll to position [1, 0]
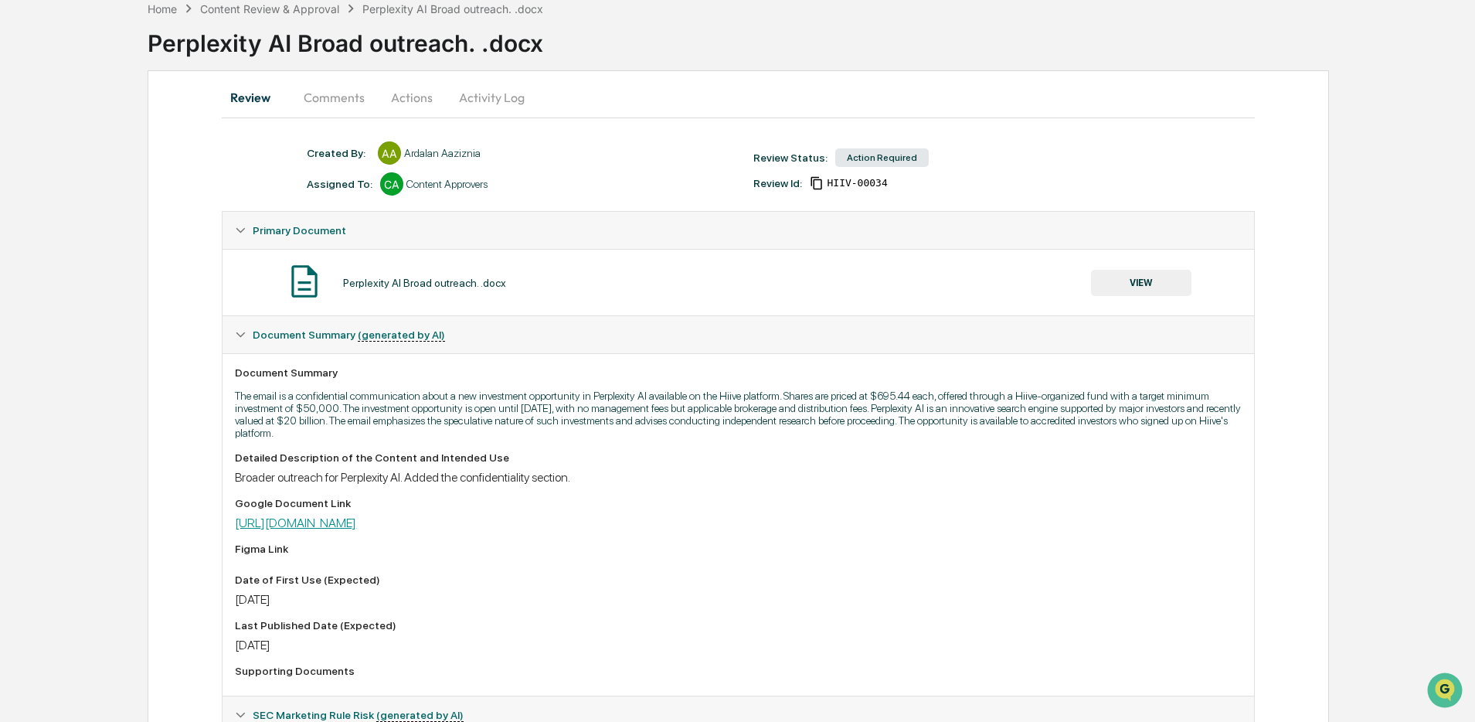
click at [356, 521] on link "[URL][DOMAIN_NAME]" at bounding box center [295, 522] width 121 height 15
click at [416, 100] on button "Actions" at bounding box center [412, 97] width 70 height 37
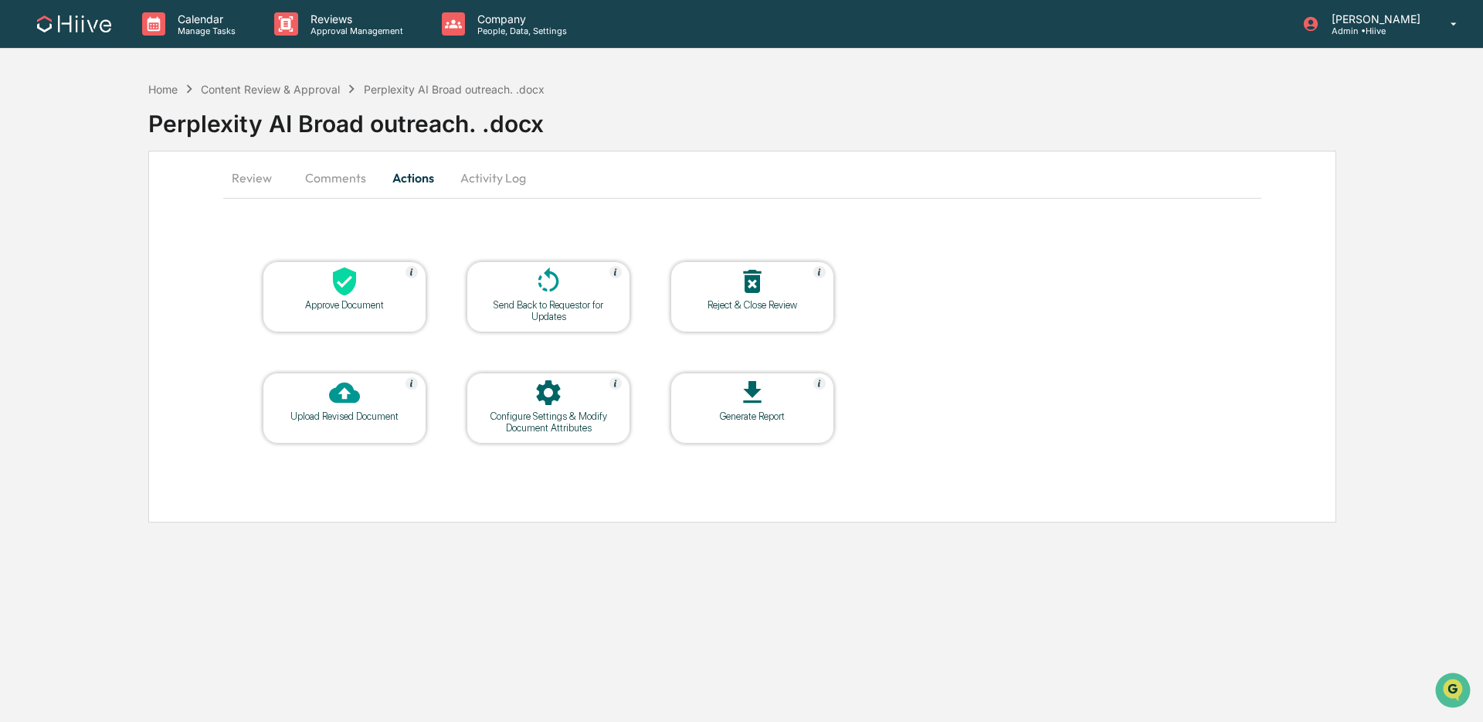
drag, startPoint x: 252, startPoint y: 178, endPoint x: 491, endPoint y: 211, distance: 241.8
click at [252, 178] on button "Review" at bounding box center [258, 177] width 70 height 37
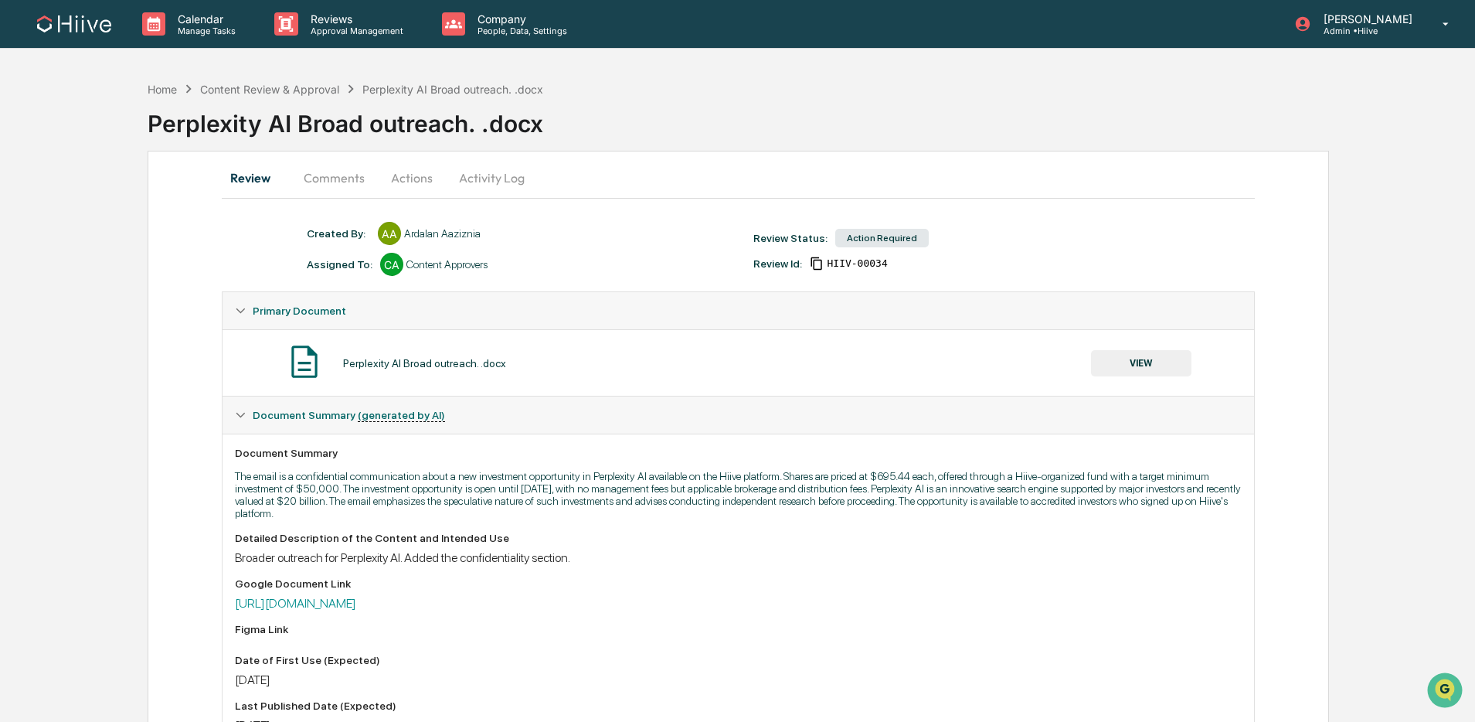
click at [1112, 362] on button "VIEW" at bounding box center [1141, 363] width 100 height 26
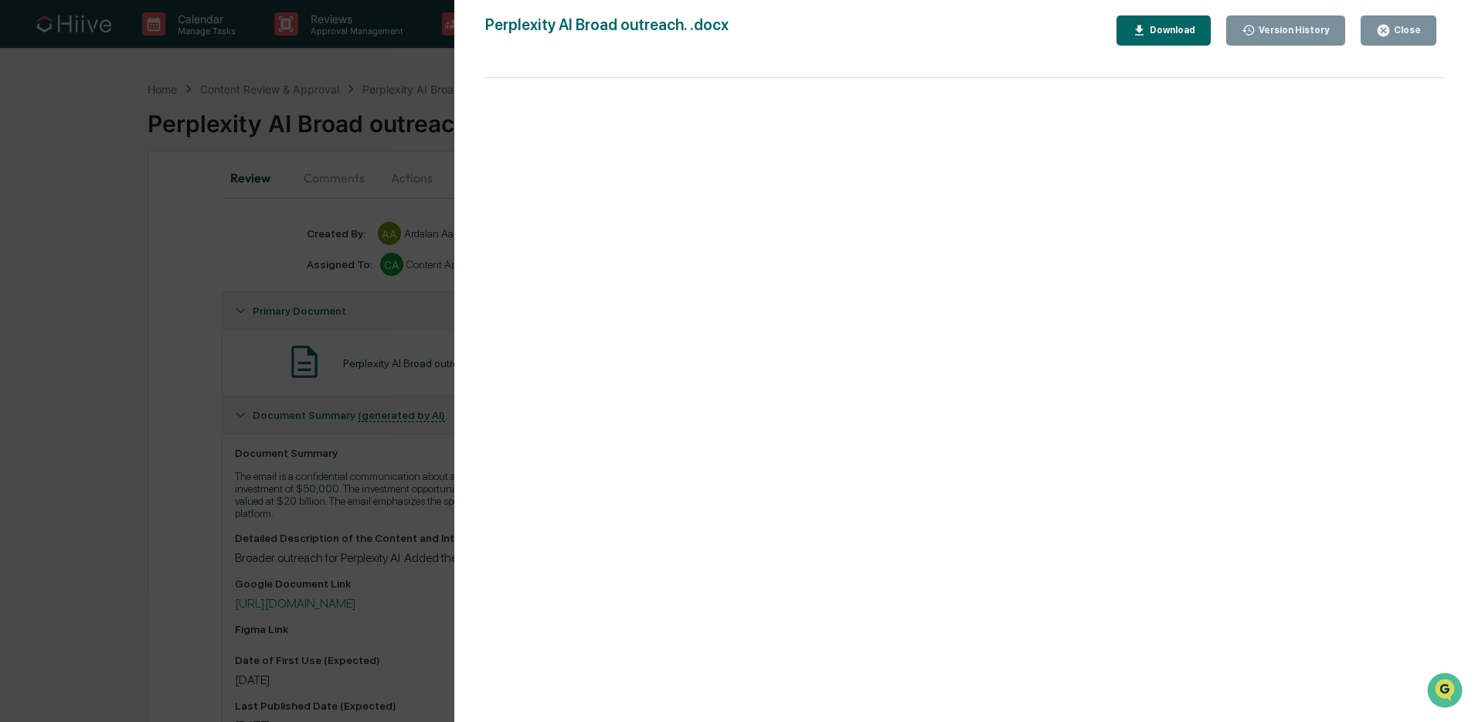
click at [1409, 25] on div "Close" at bounding box center [1406, 30] width 30 height 11
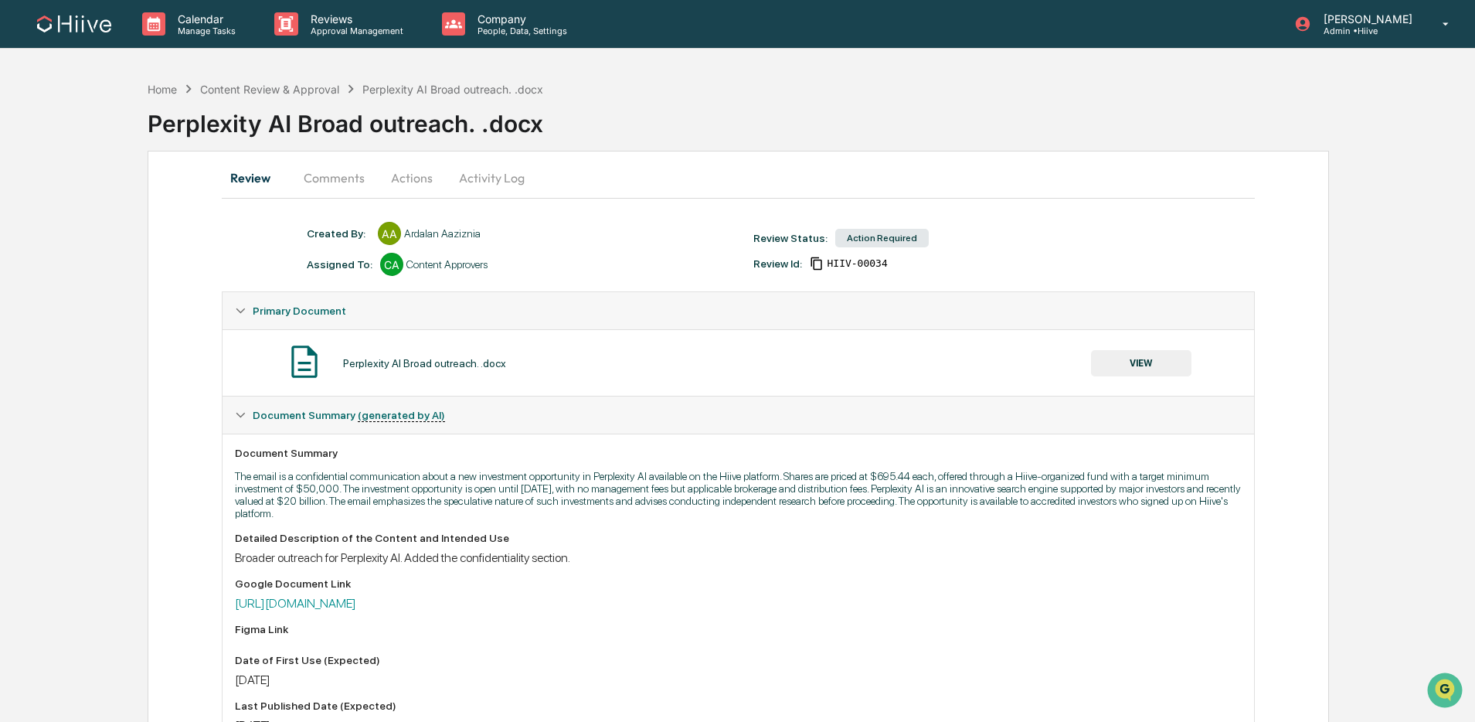
click at [481, 178] on button "Activity Log" at bounding box center [492, 177] width 90 height 37
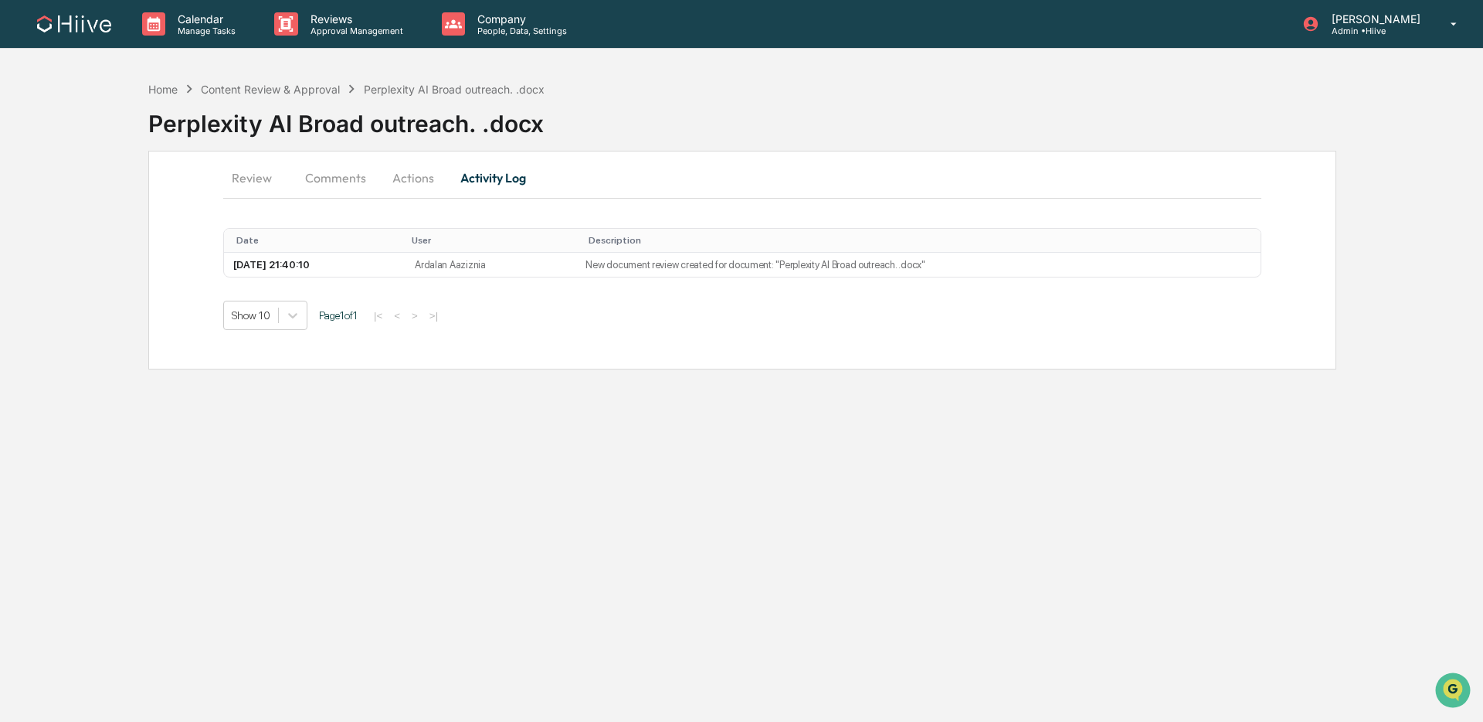
drag, startPoint x: 412, startPoint y: 178, endPoint x: 427, endPoint y: 182, distance: 16.1
click at [413, 178] on button "Actions" at bounding box center [414, 177] width 70 height 37
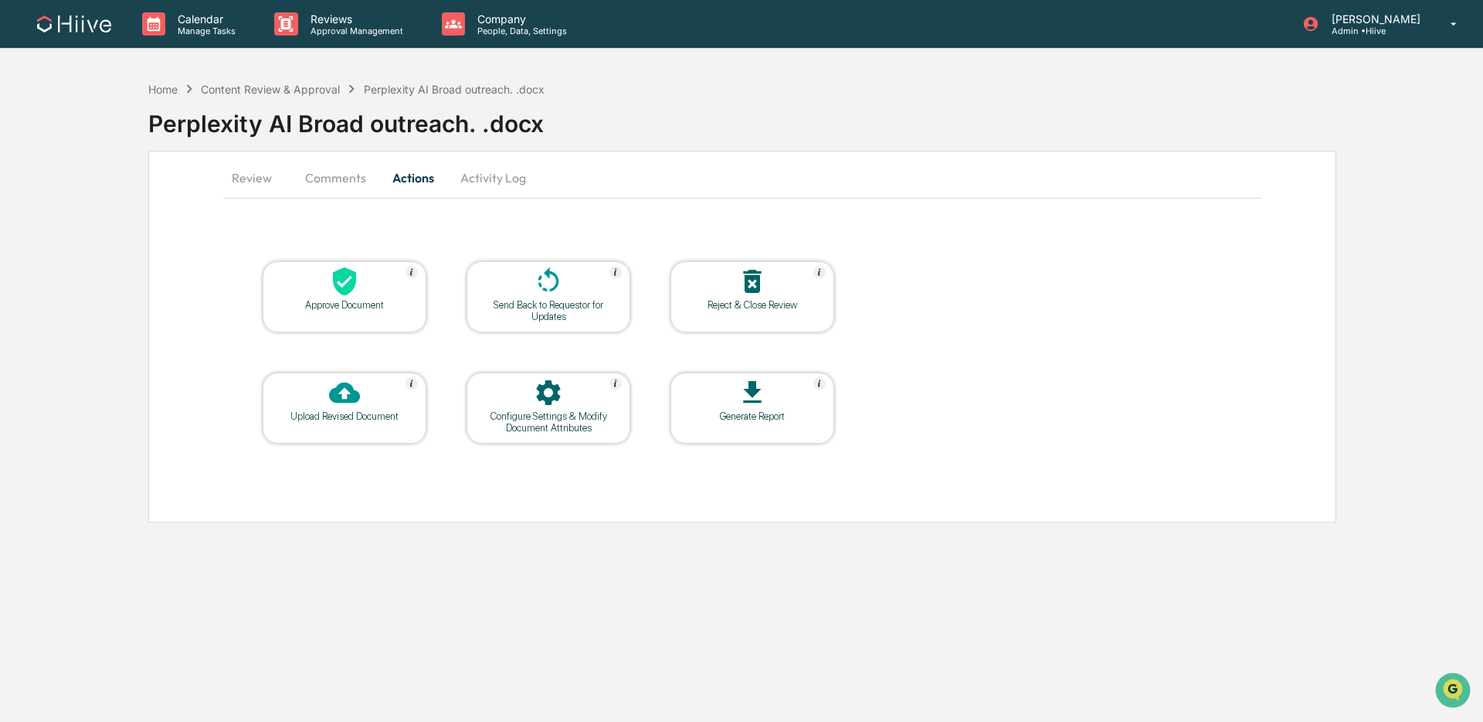
click at [549, 286] on icon at bounding box center [548, 281] width 31 height 31
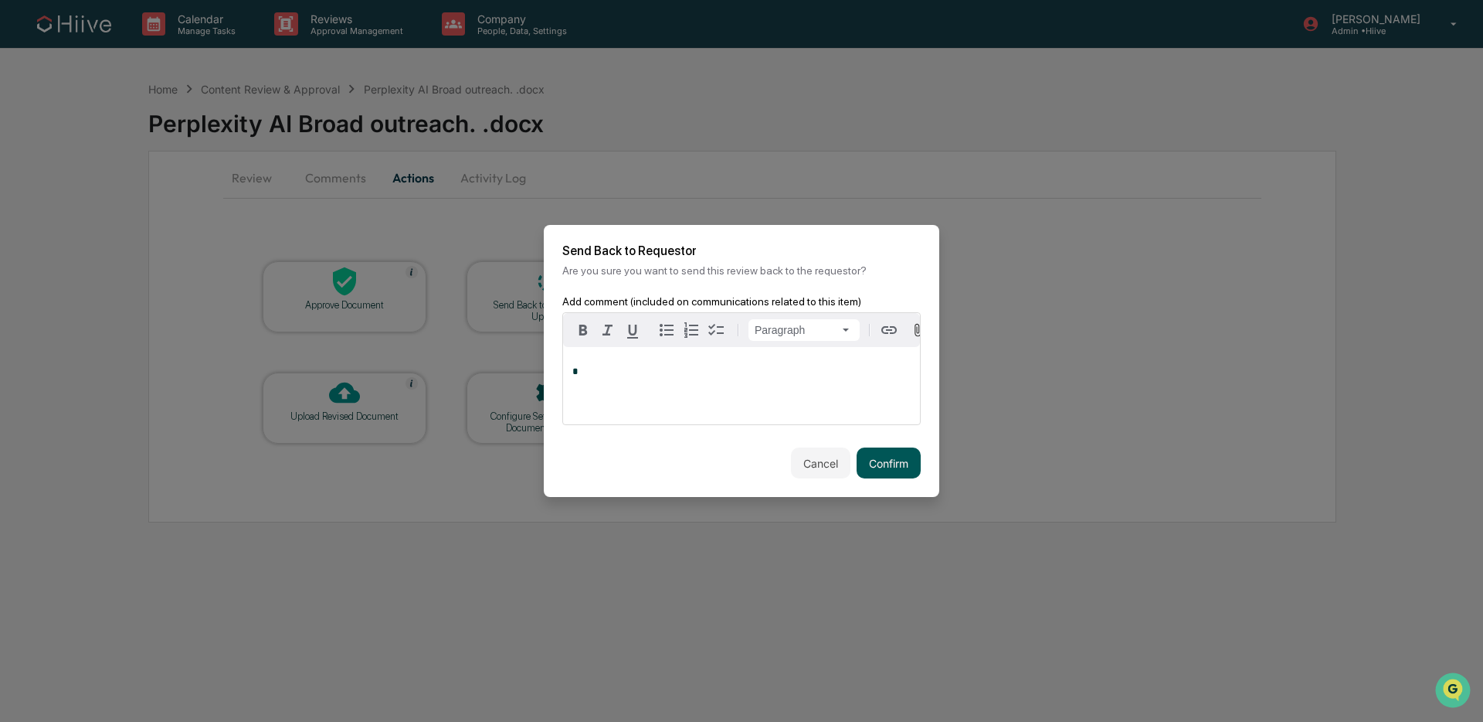
drag, startPoint x: 895, startPoint y: 460, endPoint x: 883, endPoint y: 451, distance: 14.8
click at [895, 460] on button "Confirm" at bounding box center [889, 462] width 64 height 31
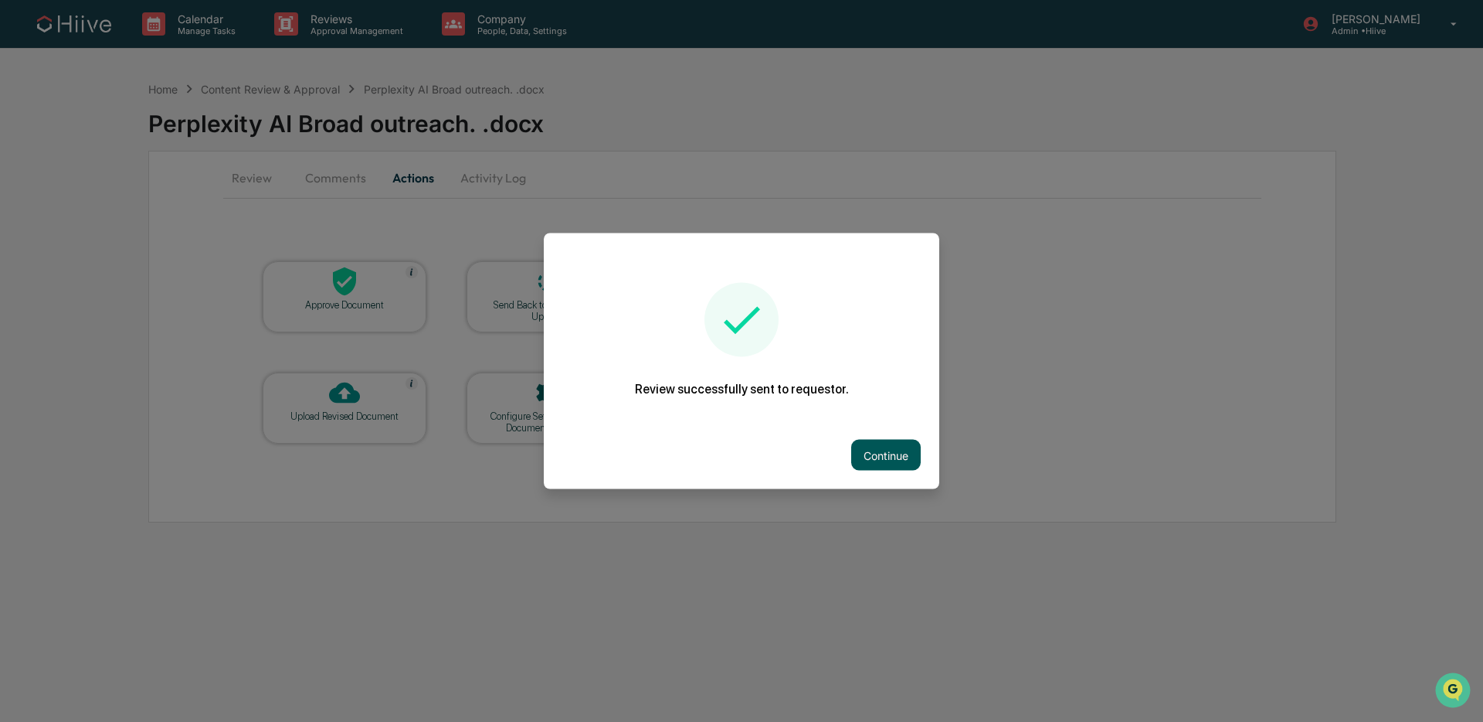
click at [878, 443] on button "Continue" at bounding box center [886, 455] width 70 height 31
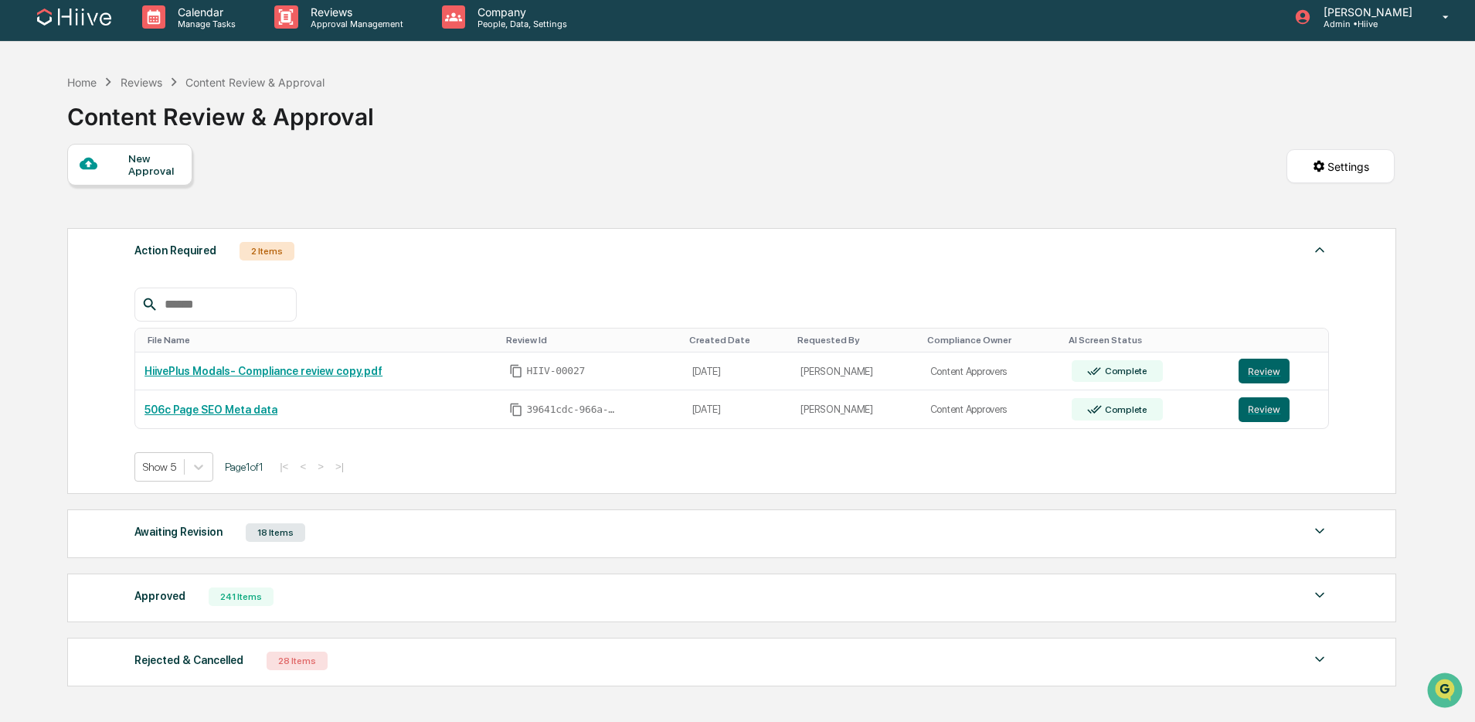
scroll to position [11, 0]
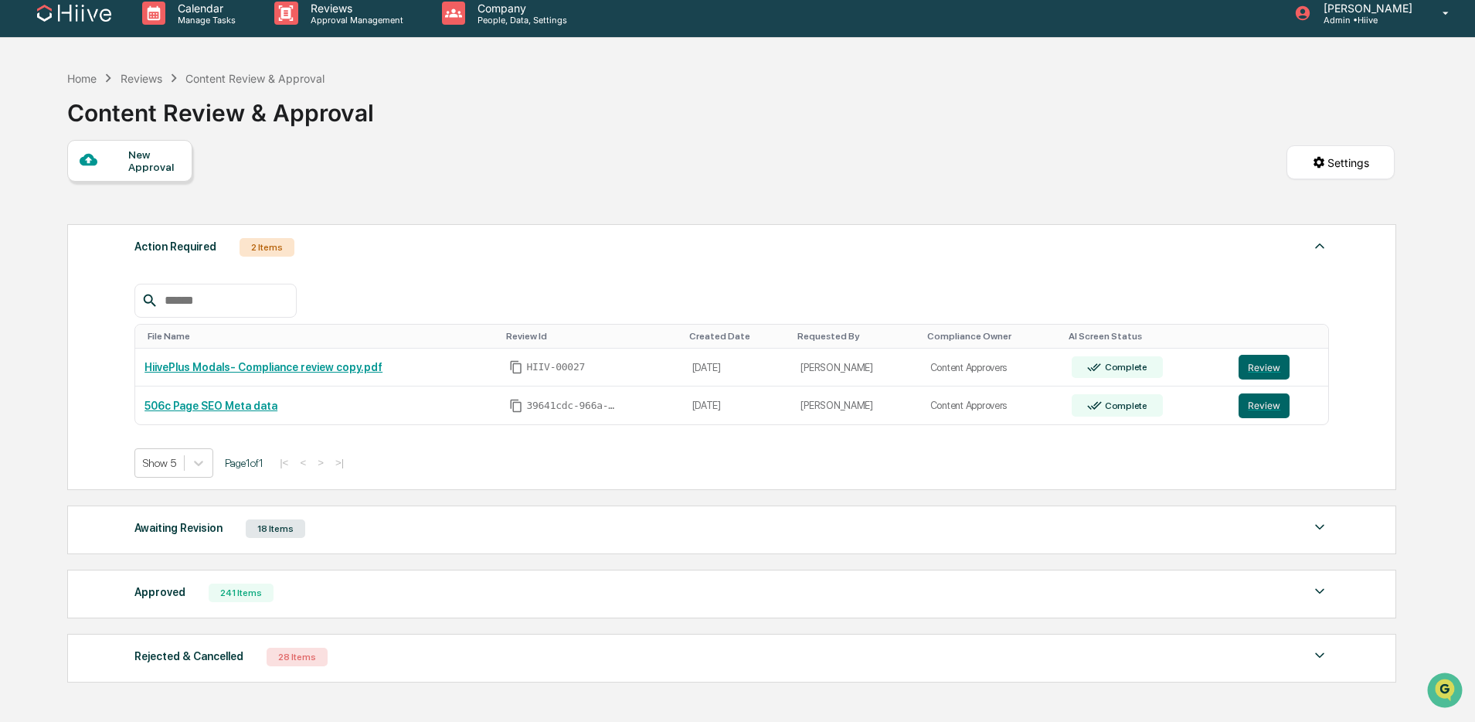
drag, startPoint x: 495, startPoint y: 527, endPoint x: 504, endPoint y: 522, distance: 10.4
click at [495, 527] on div "Awaiting Revision 18 Items" at bounding box center [731, 529] width 1194 height 22
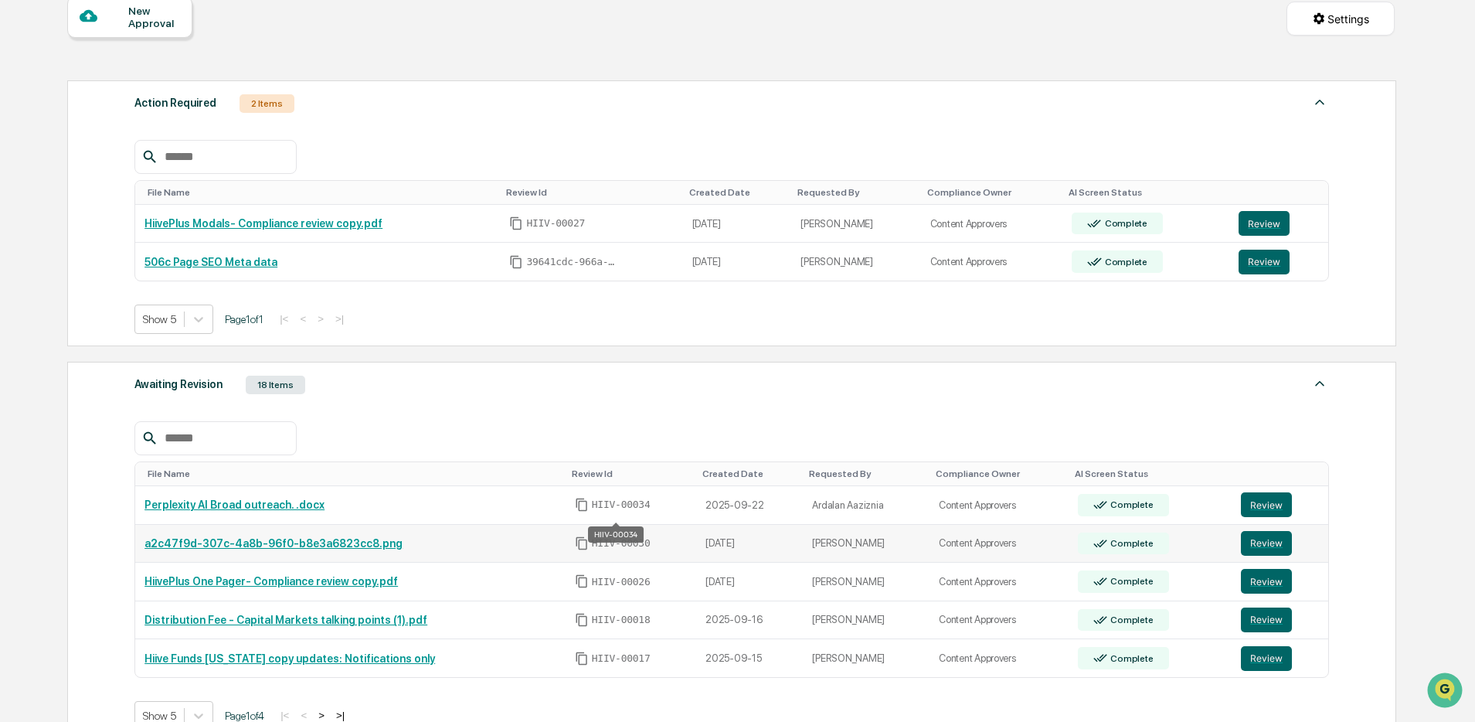
scroll to position [185, 0]
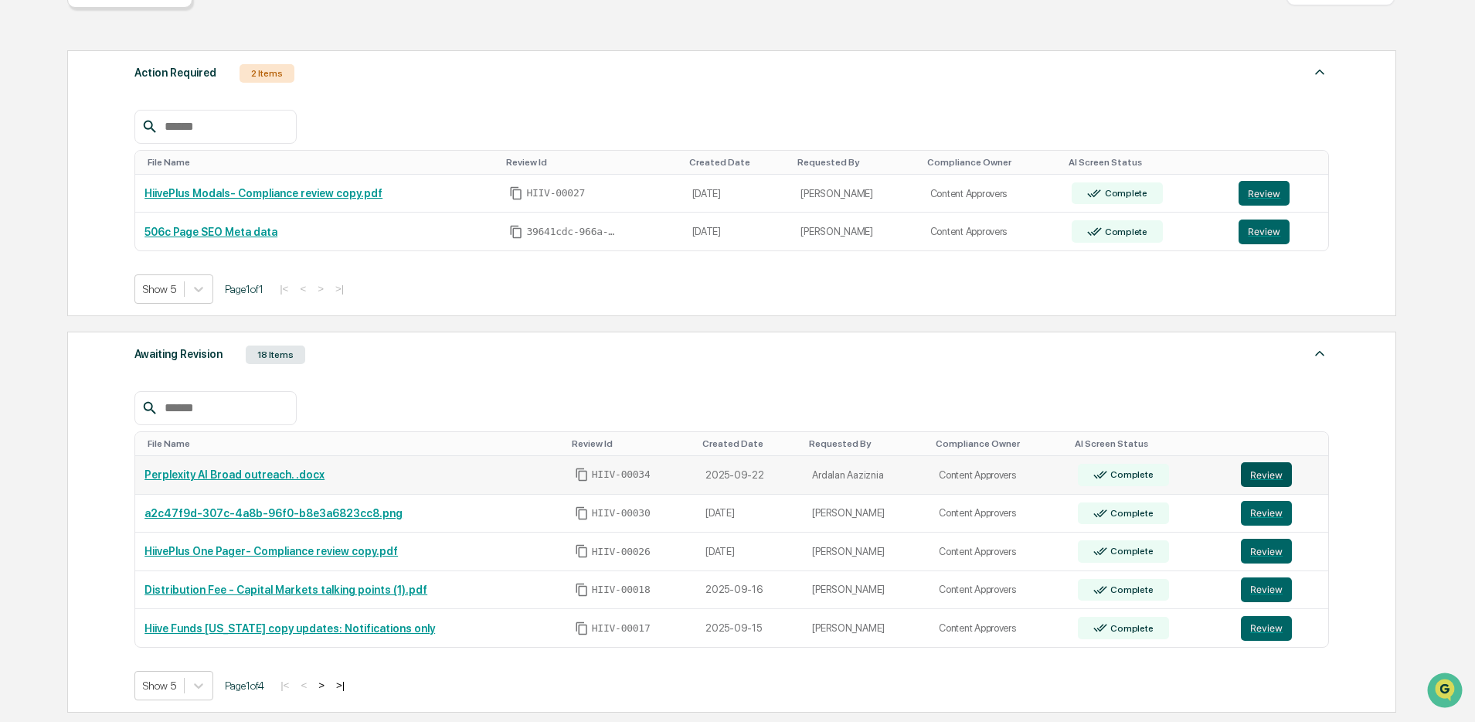
click at [1246, 473] on button "Review" at bounding box center [1266, 474] width 51 height 25
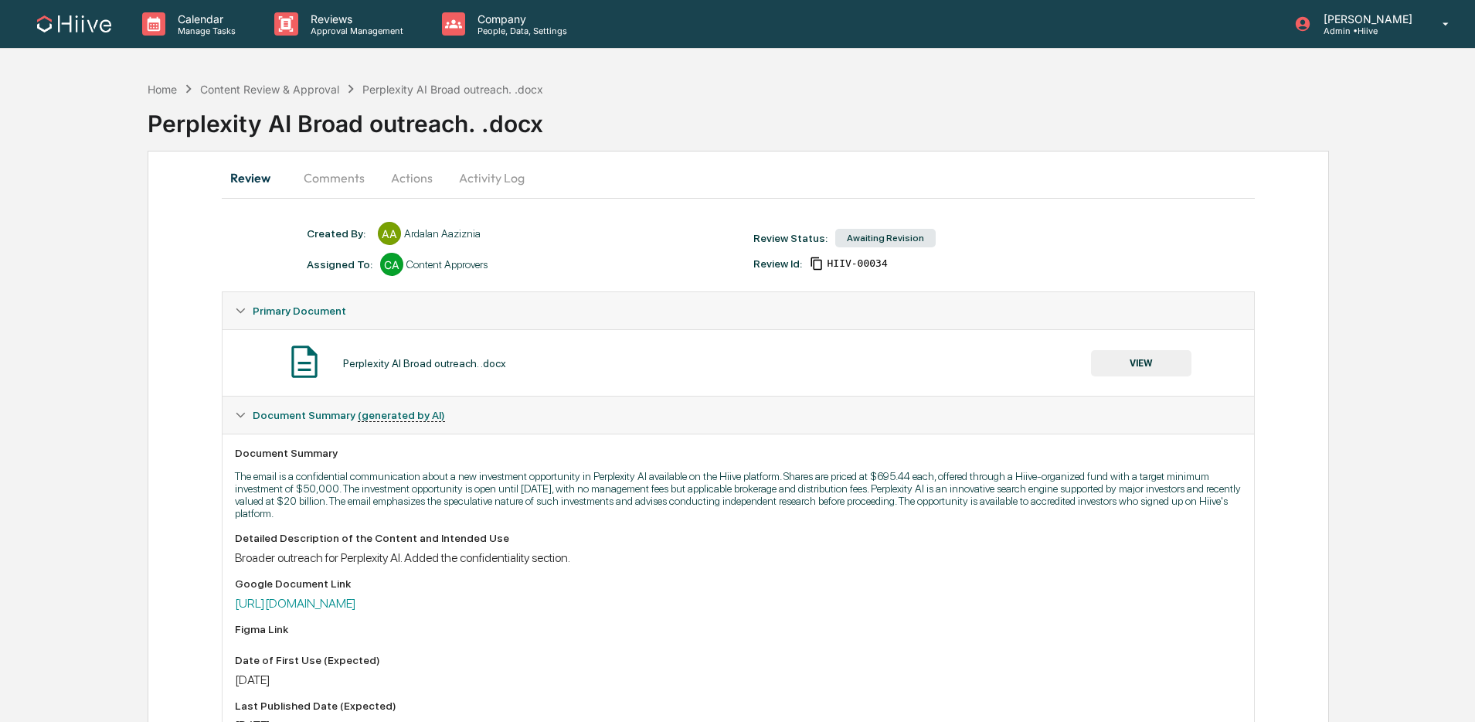
scroll to position [202, 0]
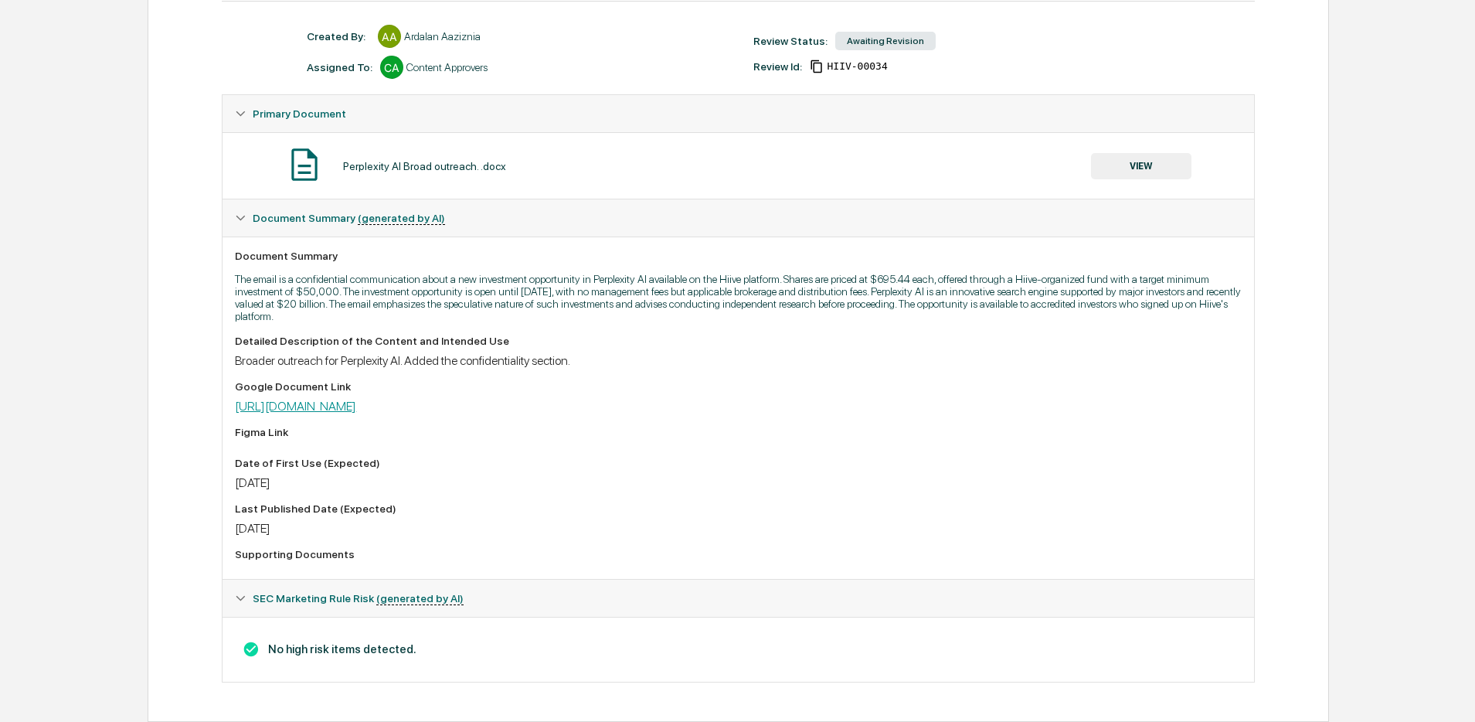
click at [356, 405] on link "[URL][DOMAIN_NAME]" at bounding box center [295, 406] width 121 height 15
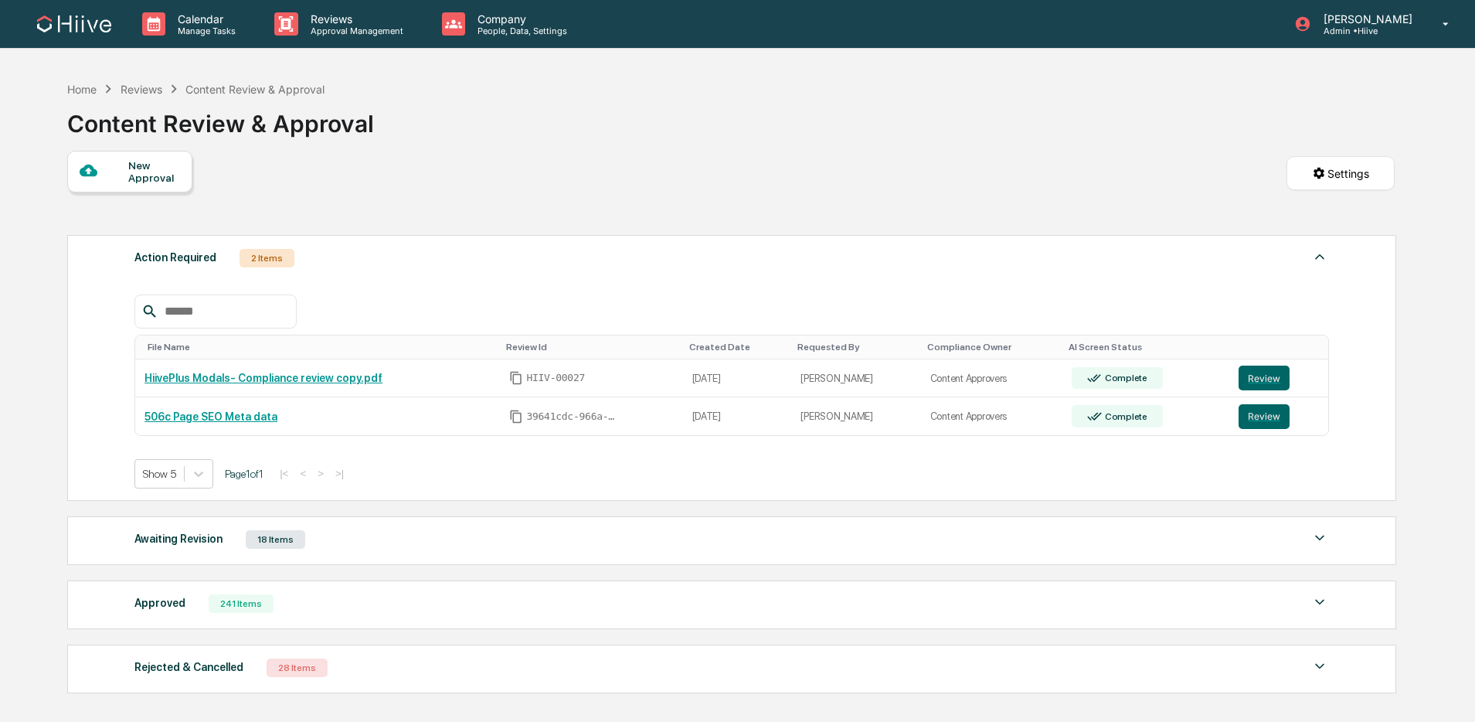
click at [320, 535] on div "Awaiting Revision 18 Items" at bounding box center [731, 539] width 1194 height 22
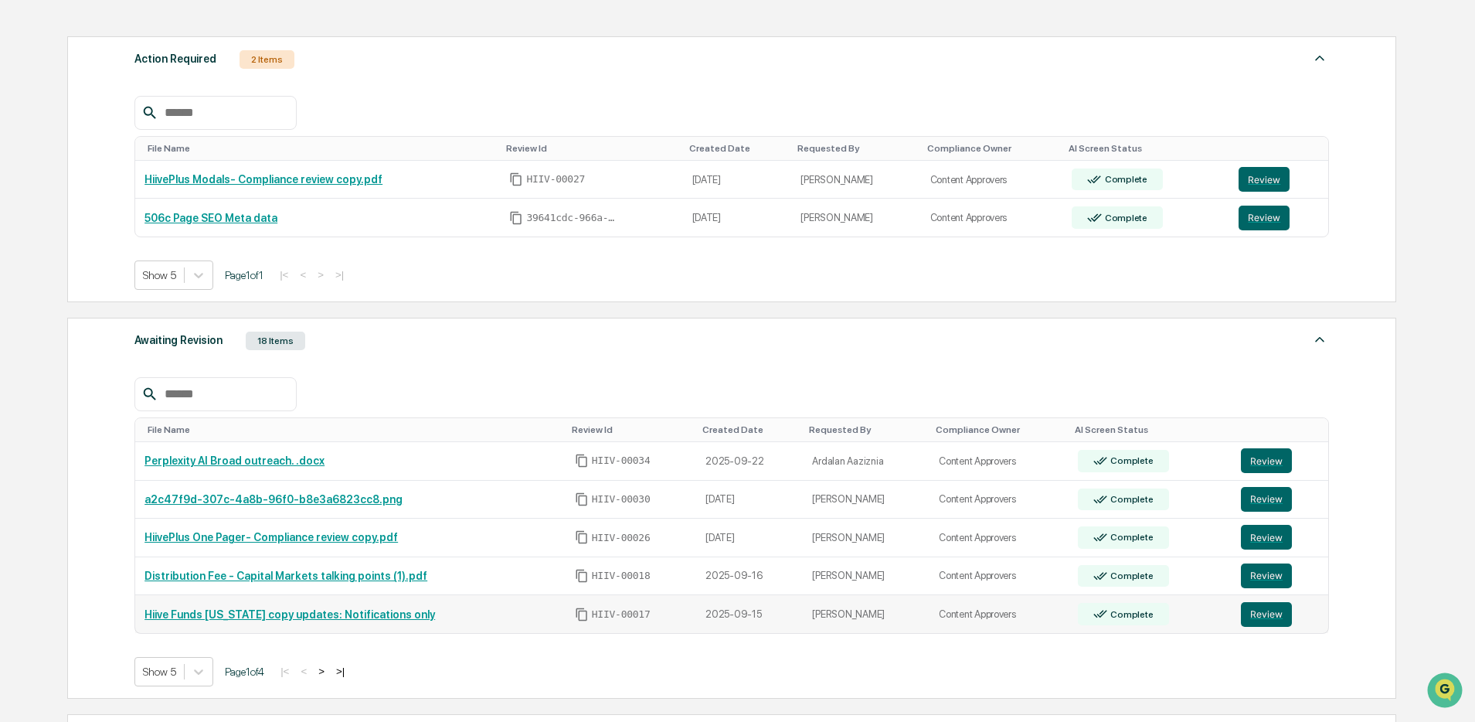
scroll to position [251, 0]
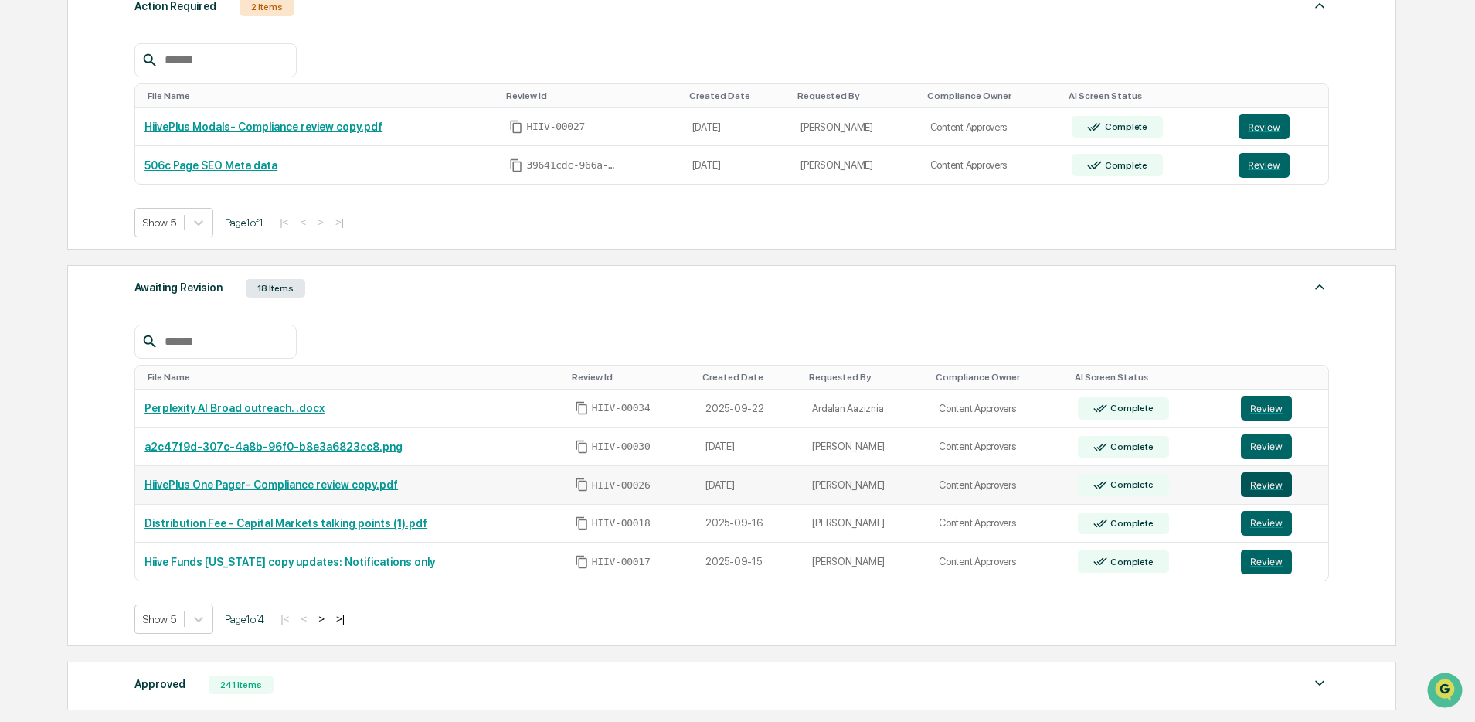
click at [1256, 485] on button "Review" at bounding box center [1266, 484] width 51 height 25
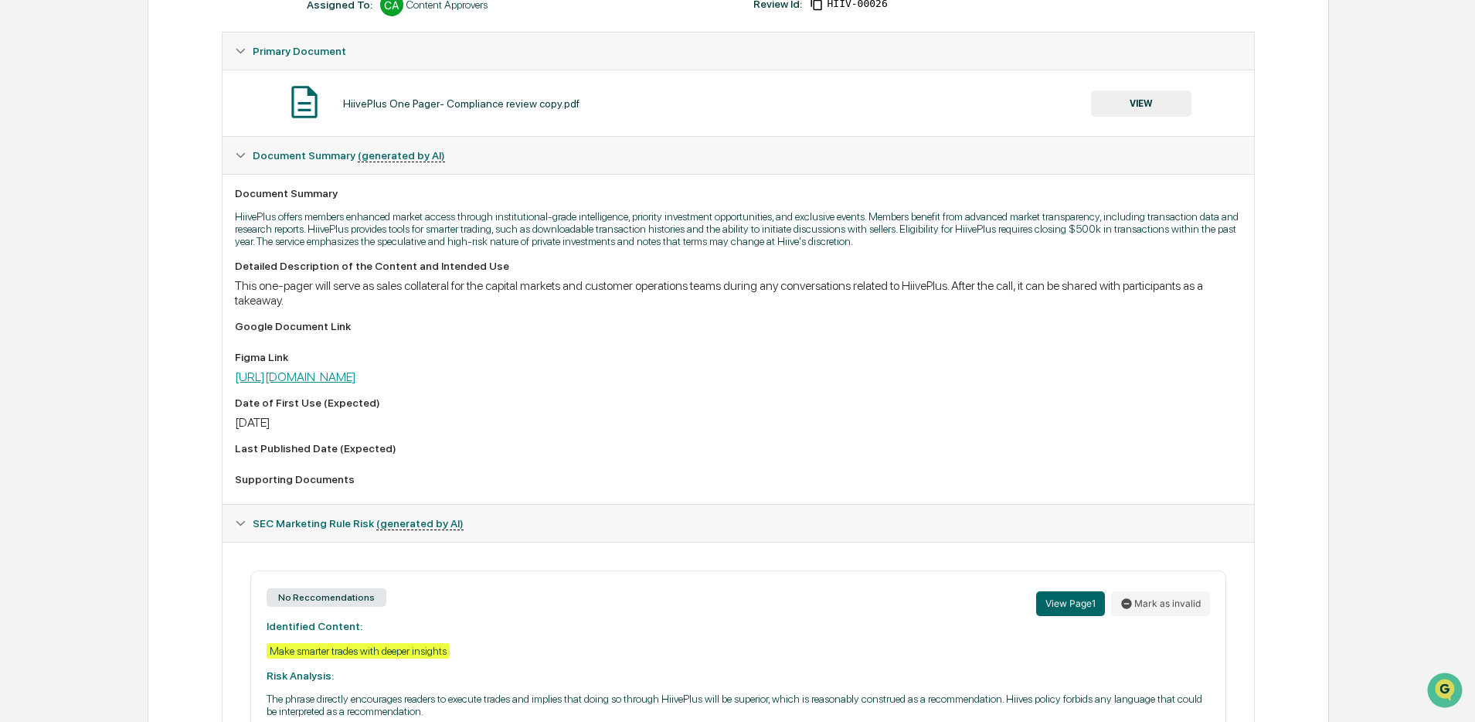
click at [356, 384] on link "https://www.figma.com/design/WzKRfu0waYio46S0zEGvEj/HiivePlus-GTM?node-id=306-3…" at bounding box center [295, 376] width 121 height 15
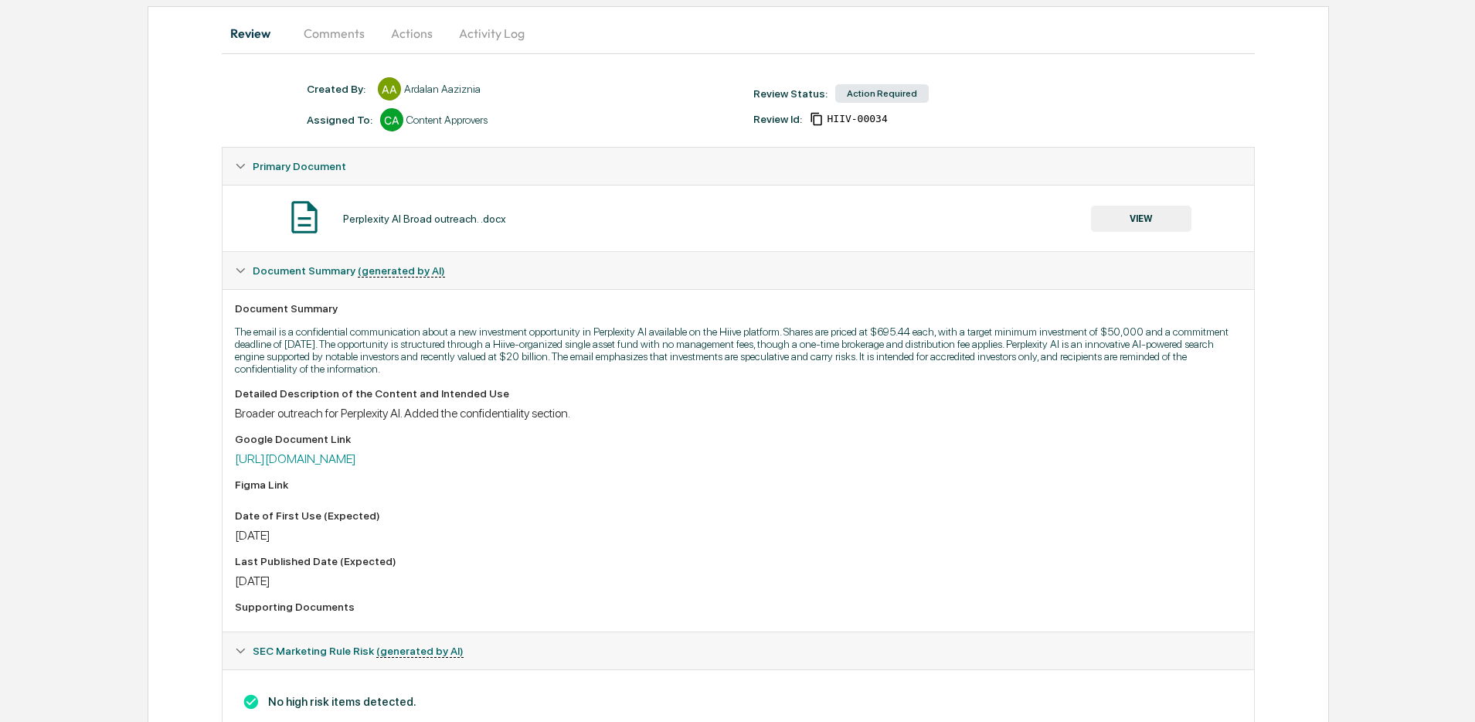
scroll to position [144, 0]
click at [1134, 221] on button "VIEW" at bounding box center [1141, 219] width 100 height 26
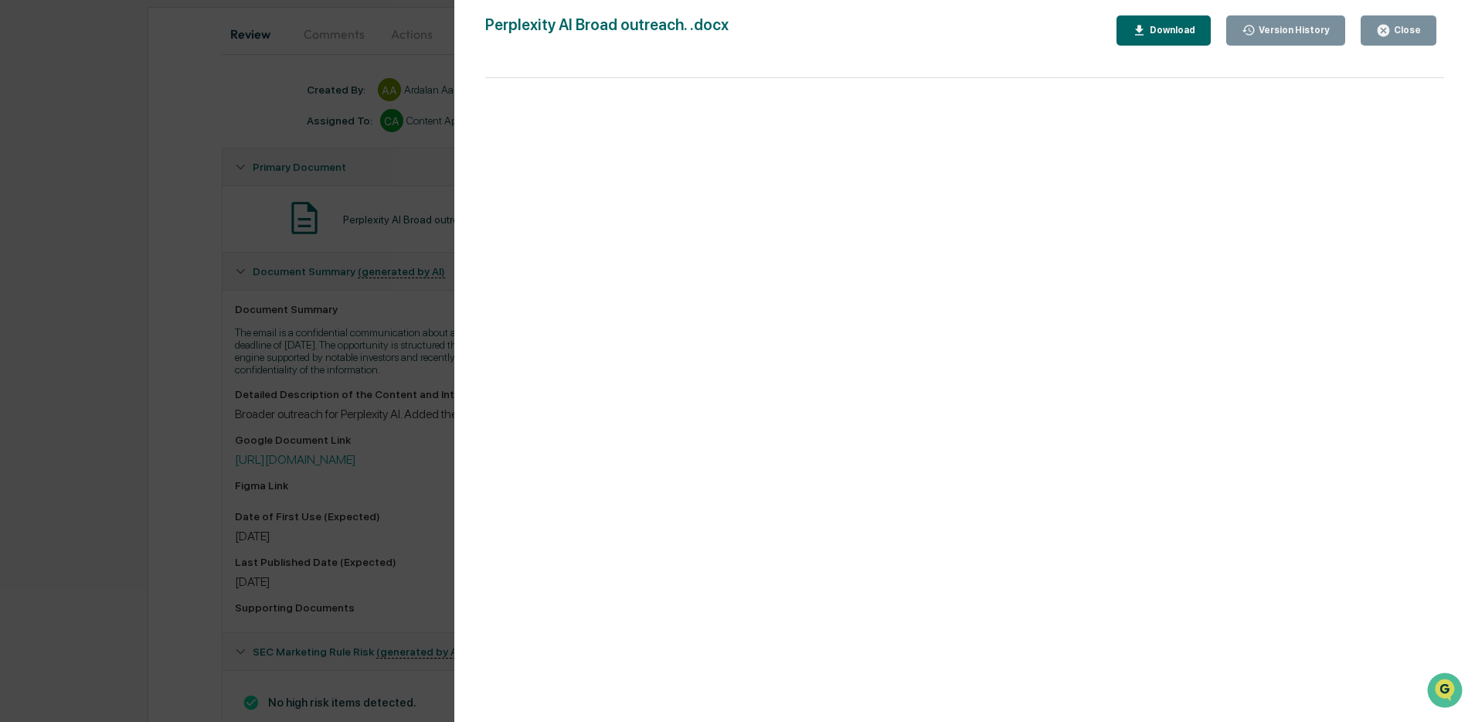
scroll to position [0, 0]
click at [1374, 36] on button "Close" at bounding box center [1398, 30] width 76 height 30
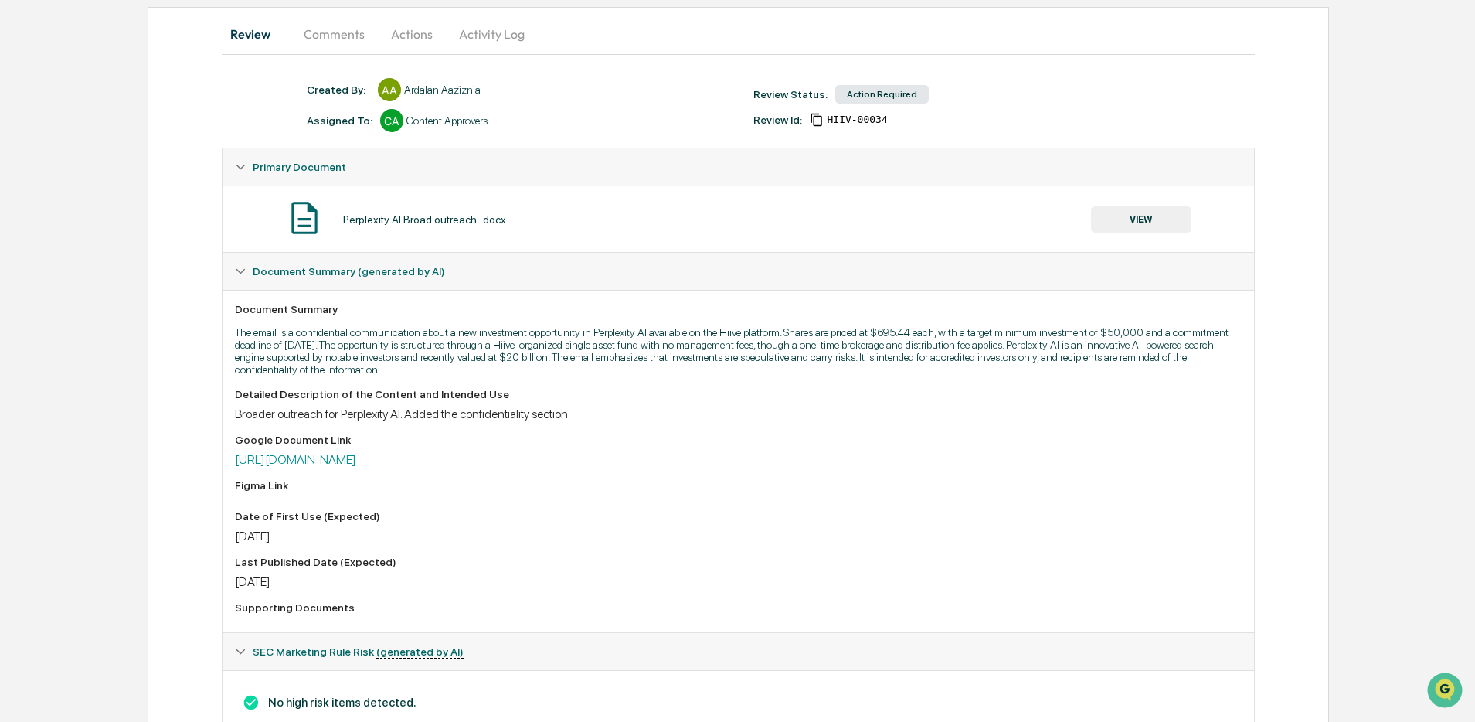
click at [356, 467] on link "[URL][DOMAIN_NAME]" at bounding box center [295, 459] width 121 height 15
click at [1123, 207] on button "VIEW" at bounding box center [1141, 219] width 100 height 26
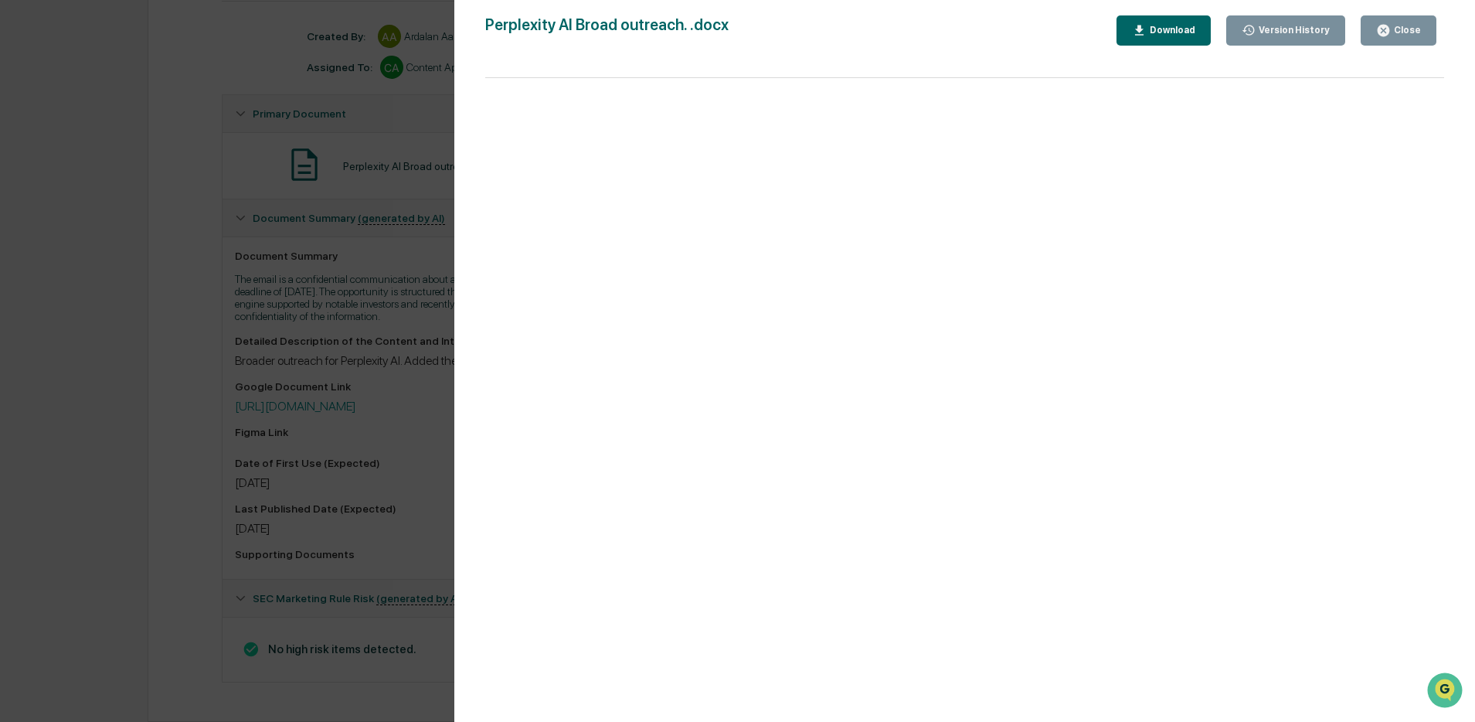
scroll to position [202, 0]
click at [1388, 42] on button "Close" at bounding box center [1398, 30] width 76 height 30
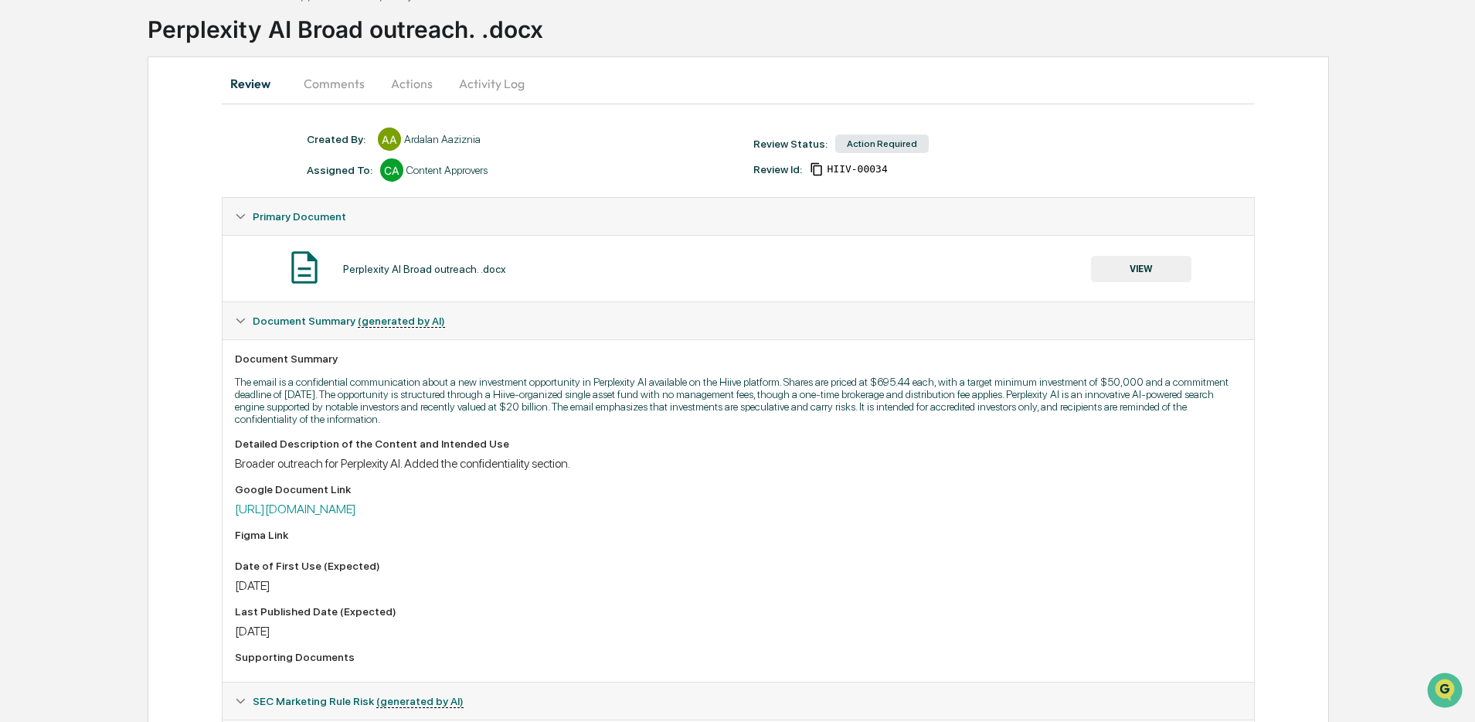
scroll to position [0, 0]
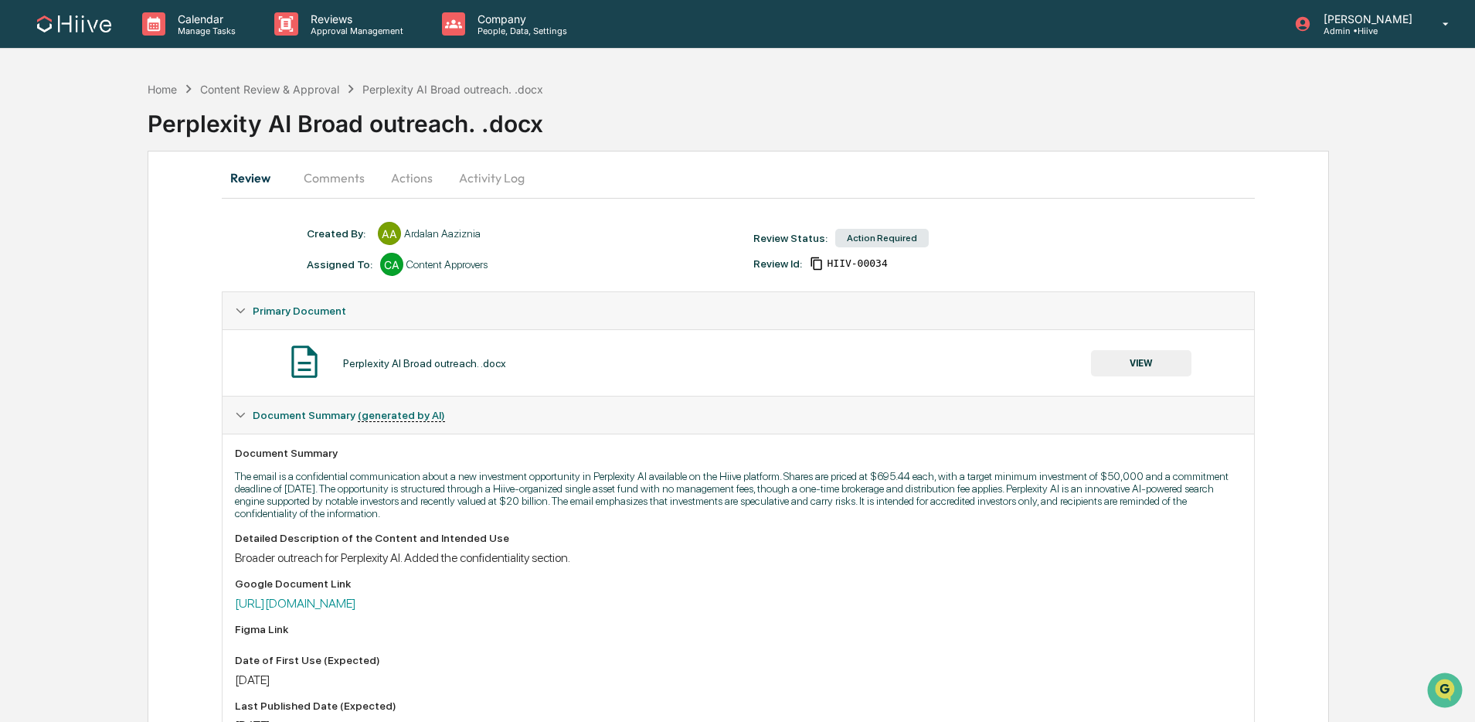
click at [331, 185] on button "Comments" at bounding box center [334, 177] width 86 height 37
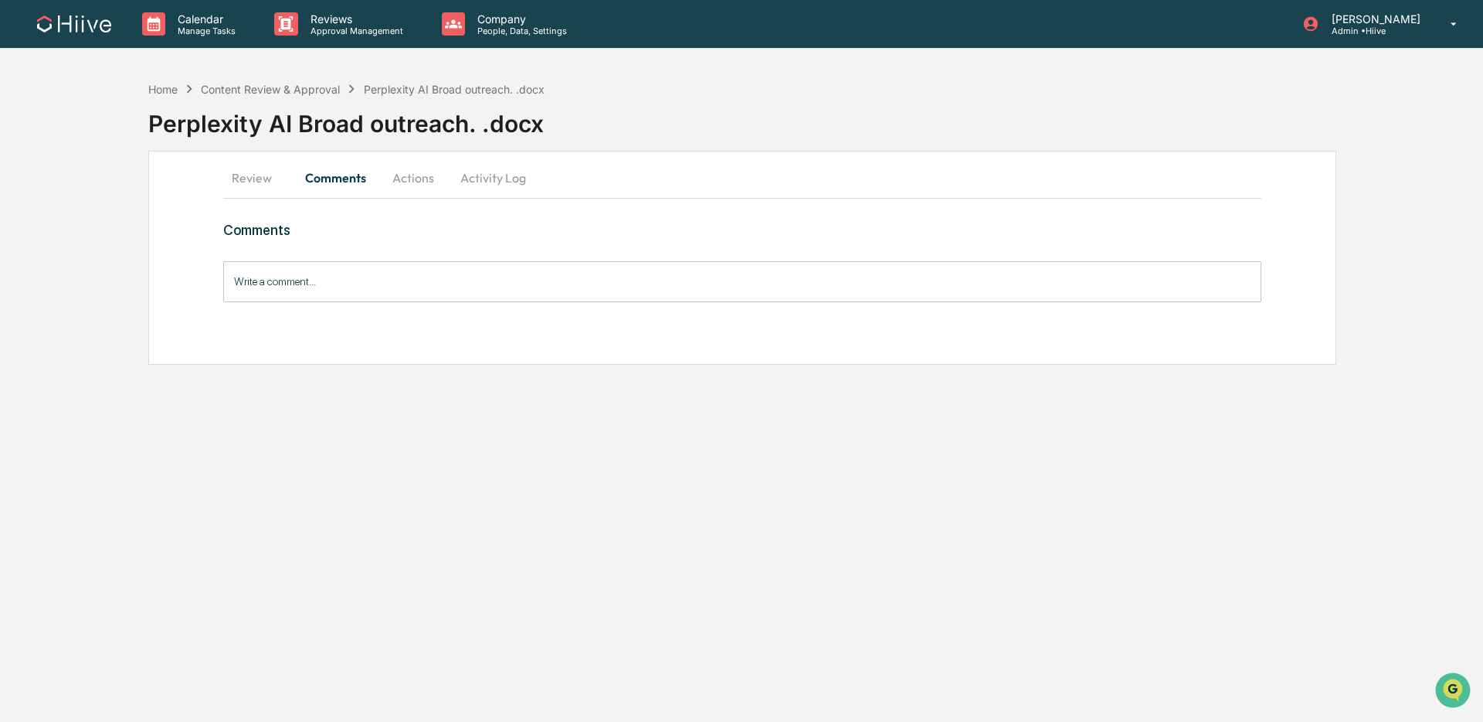
click at [374, 280] on input "Write a comment..." at bounding box center [742, 281] width 1038 height 41
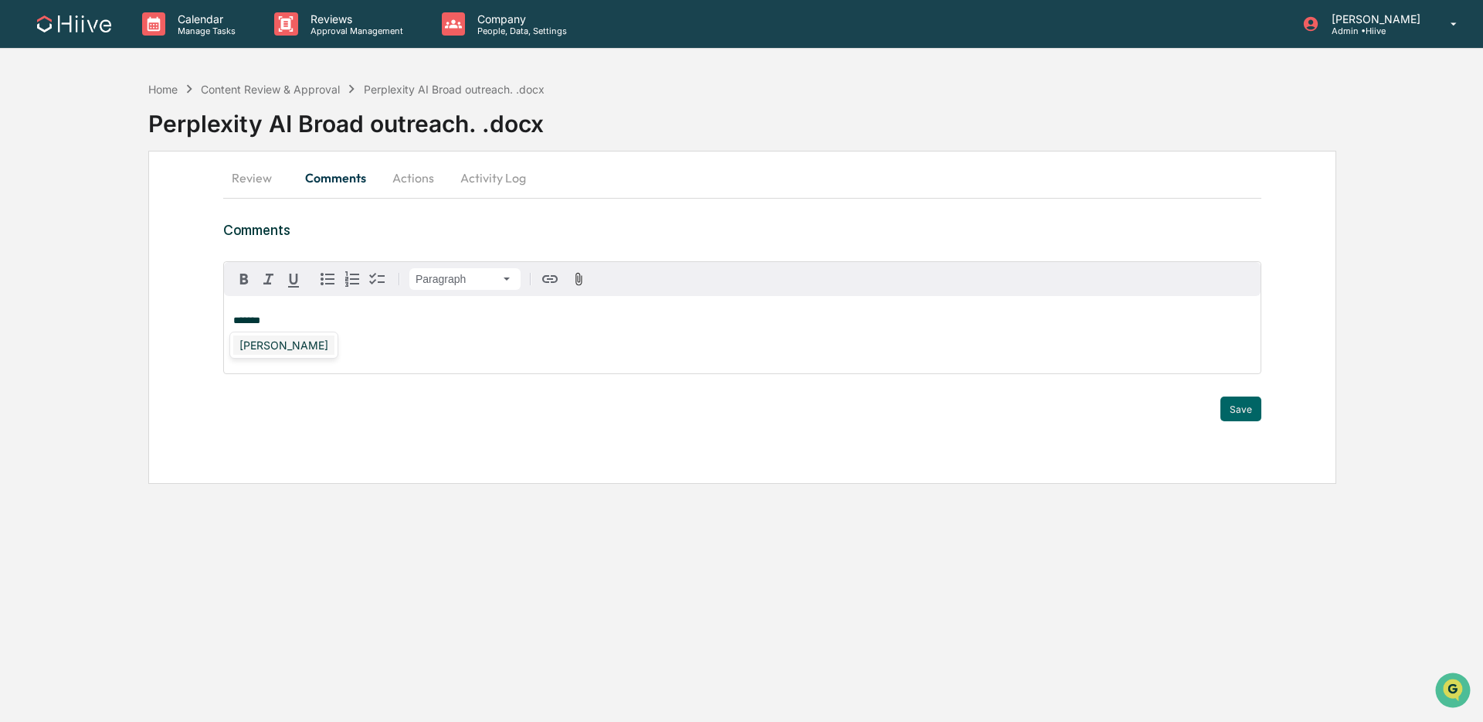
click at [288, 345] on div "[PERSON_NAME]" at bounding box center [283, 344] width 101 height 19
click at [1242, 401] on button "Save" at bounding box center [1241, 408] width 41 height 25
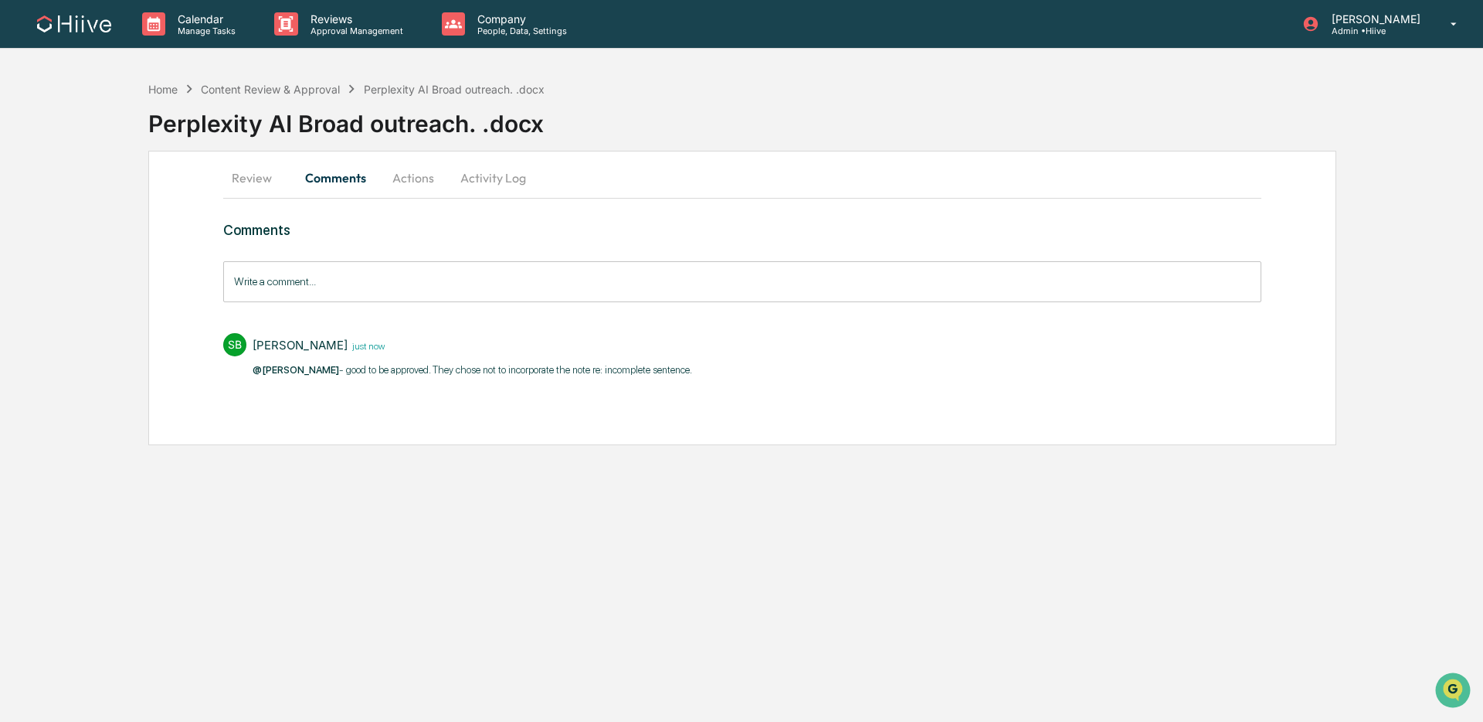
click at [258, 176] on button "Review" at bounding box center [258, 177] width 70 height 37
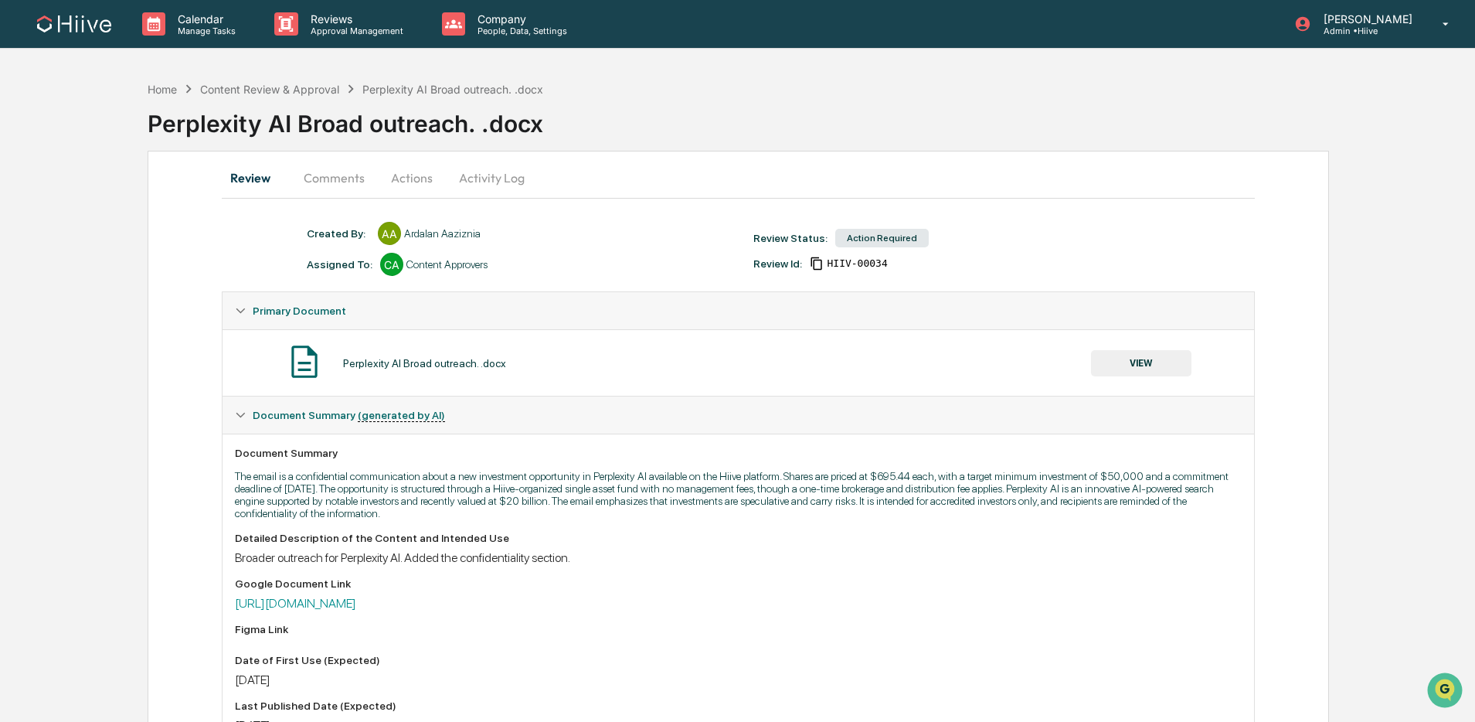
click at [1123, 356] on button "VIEW" at bounding box center [1141, 363] width 100 height 26
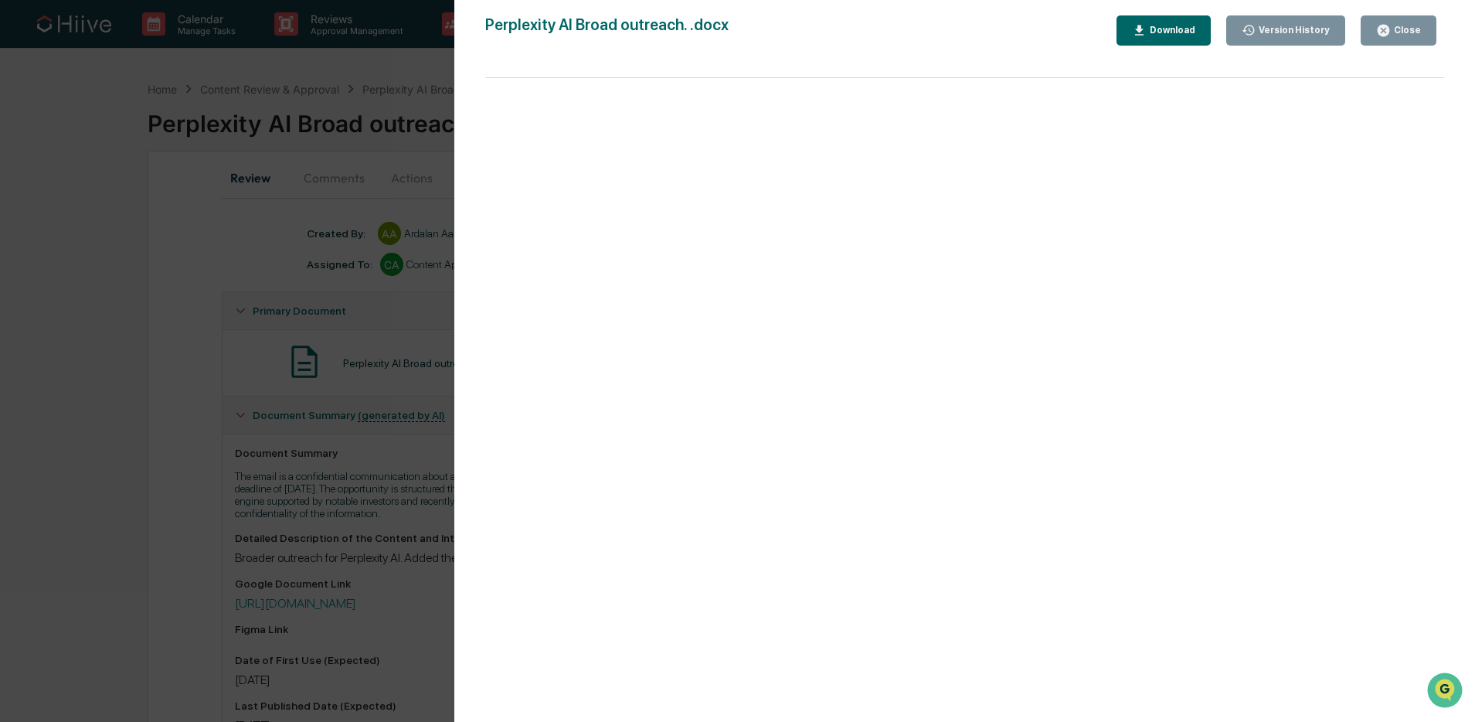
click at [1394, 33] on div "Close" at bounding box center [1406, 30] width 30 height 11
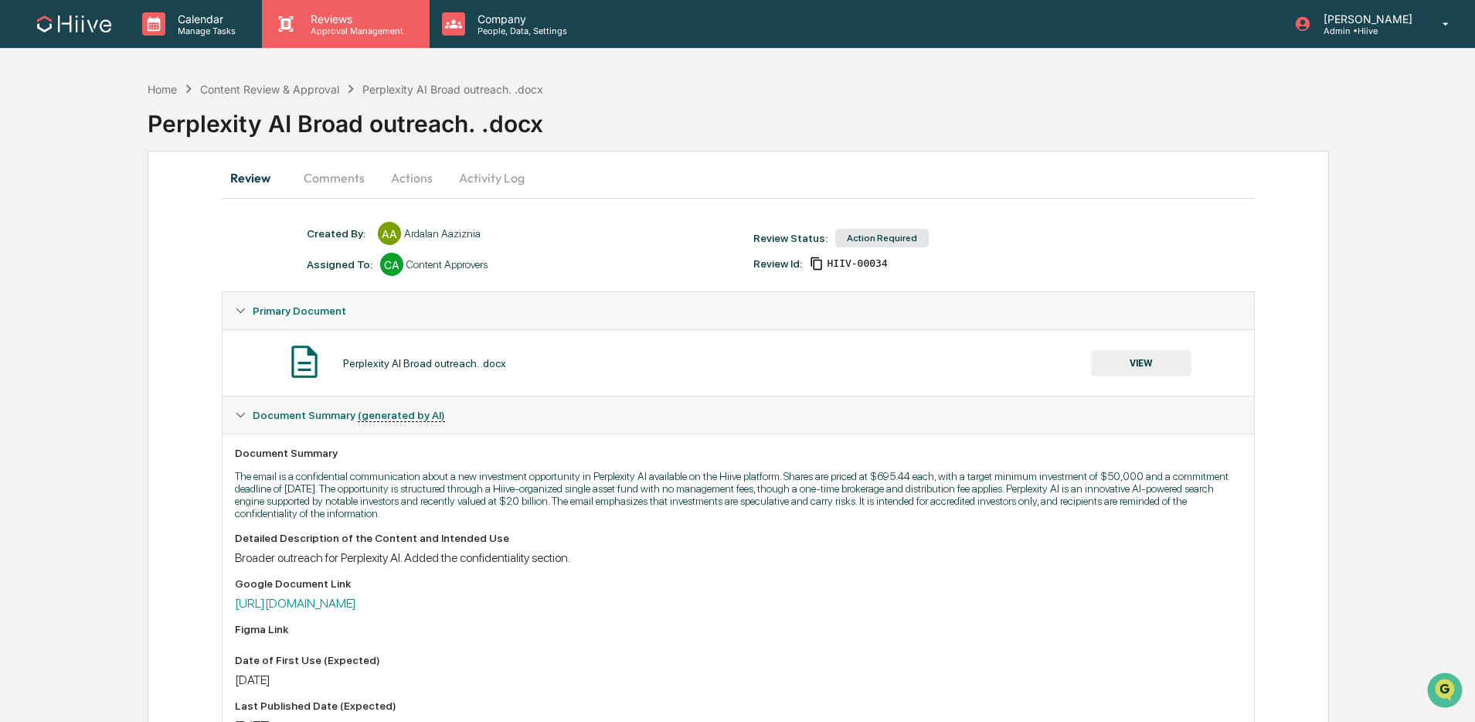
click at [380, 35] on p "Approval Management" at bounding box center [354, 30] width 113 height 11
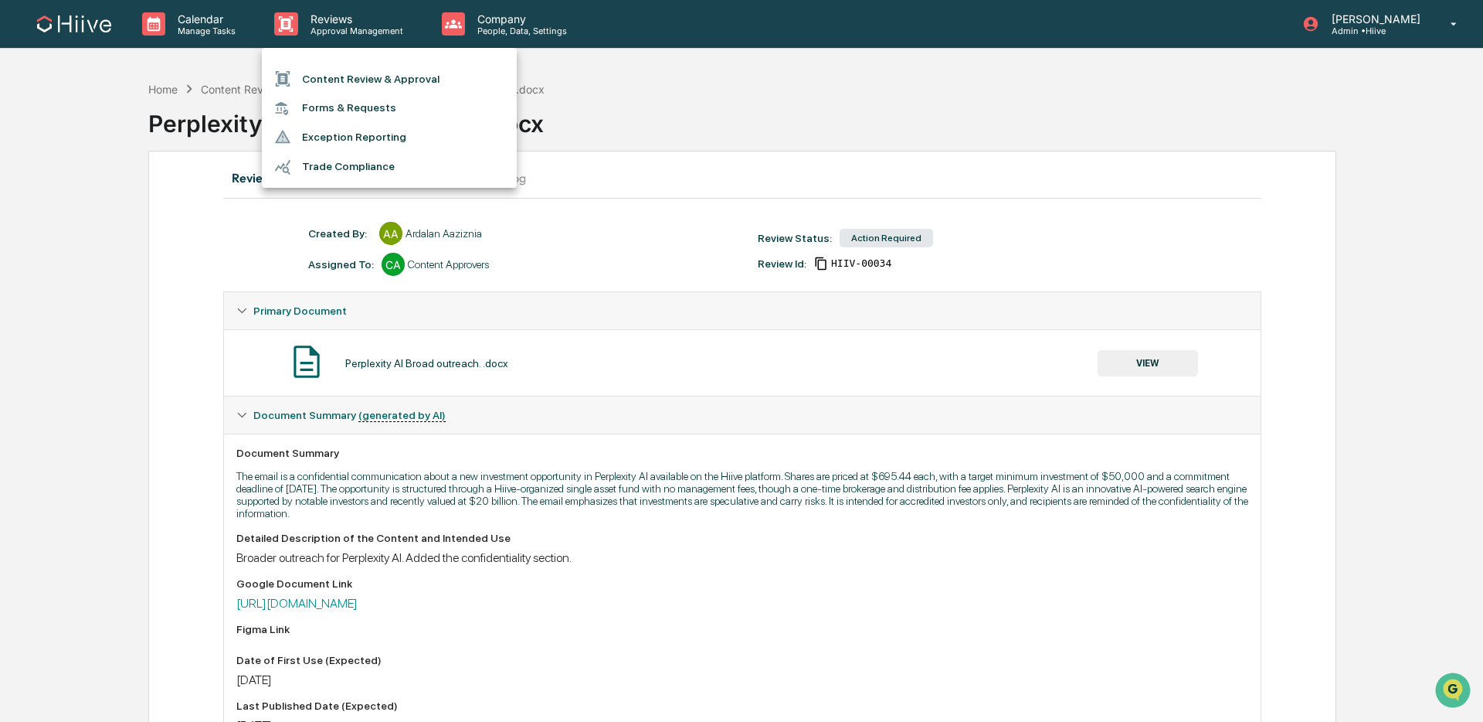
click at [399, 81] on li "Content Review & Approval" at bounding box center [389, 78] width 255 height 29
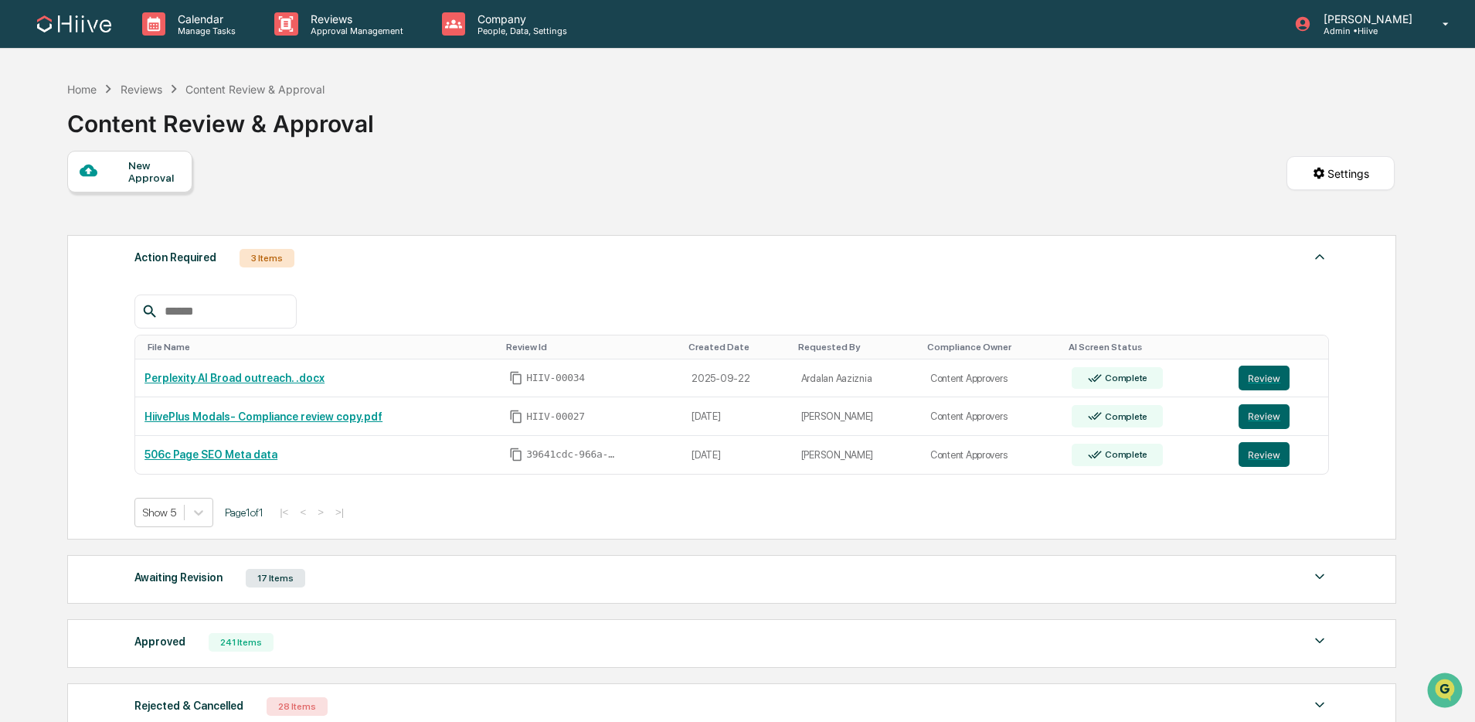
click at [342, 573] on div "Awaiting Revision 17 Items" at bounding box center [731, 578] width 1194 height 22
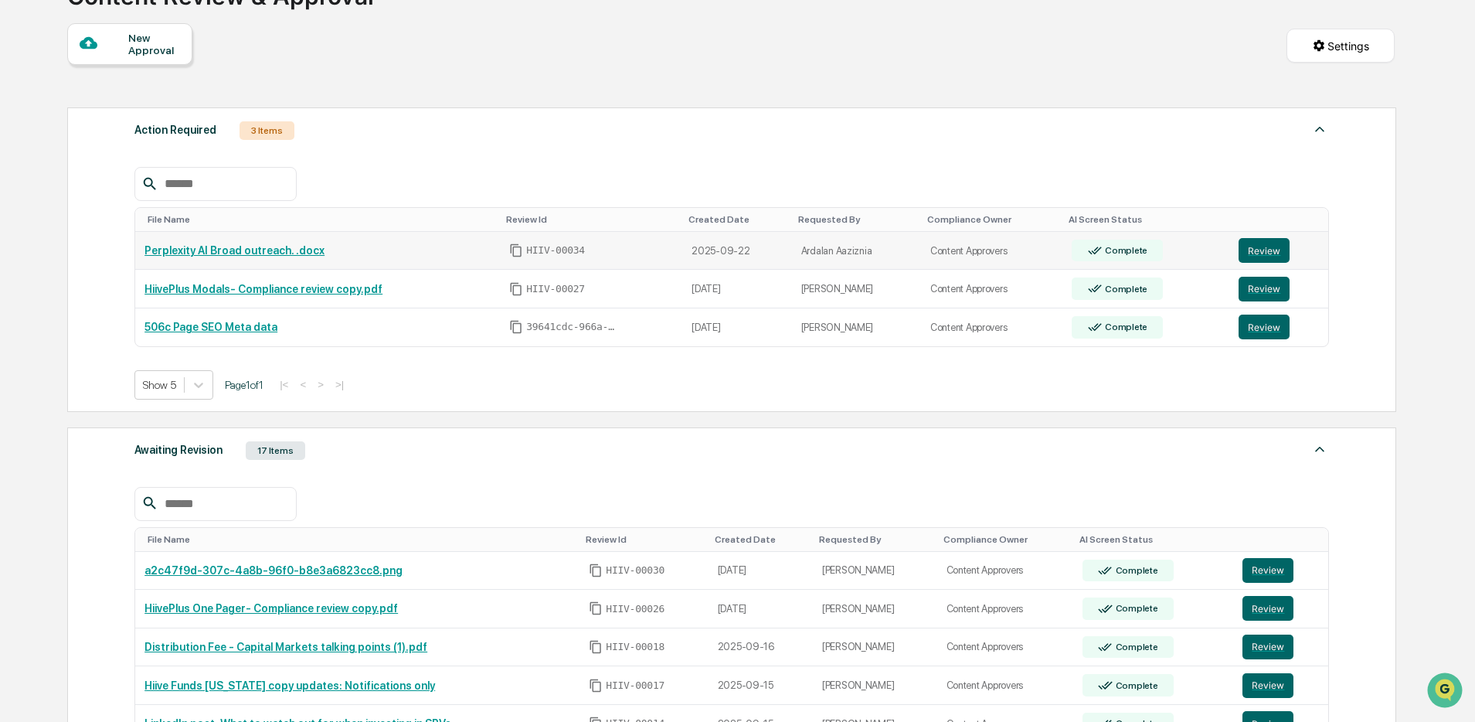
scroll to position [129, 0]
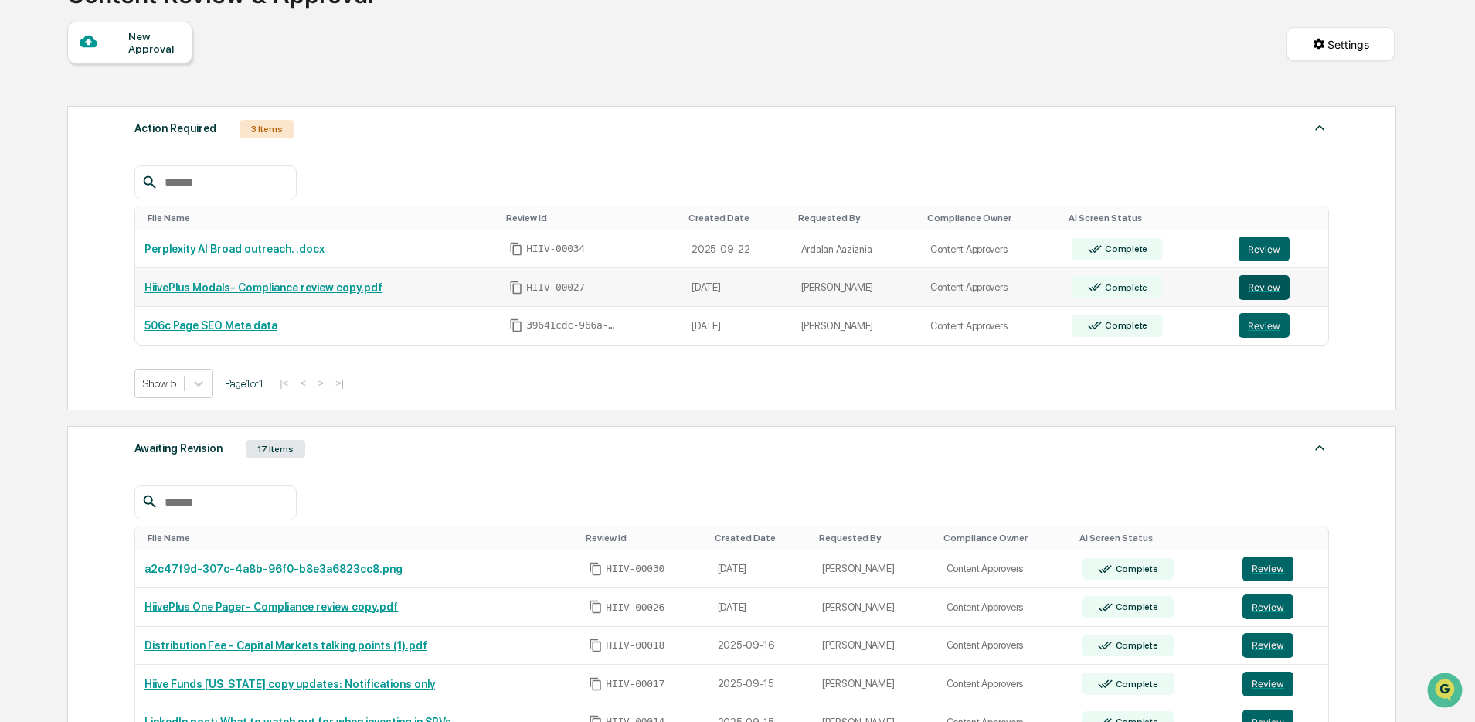
click at [1262, 291] on button "Review" at bounding box center [1263, 287] width 51 height 25
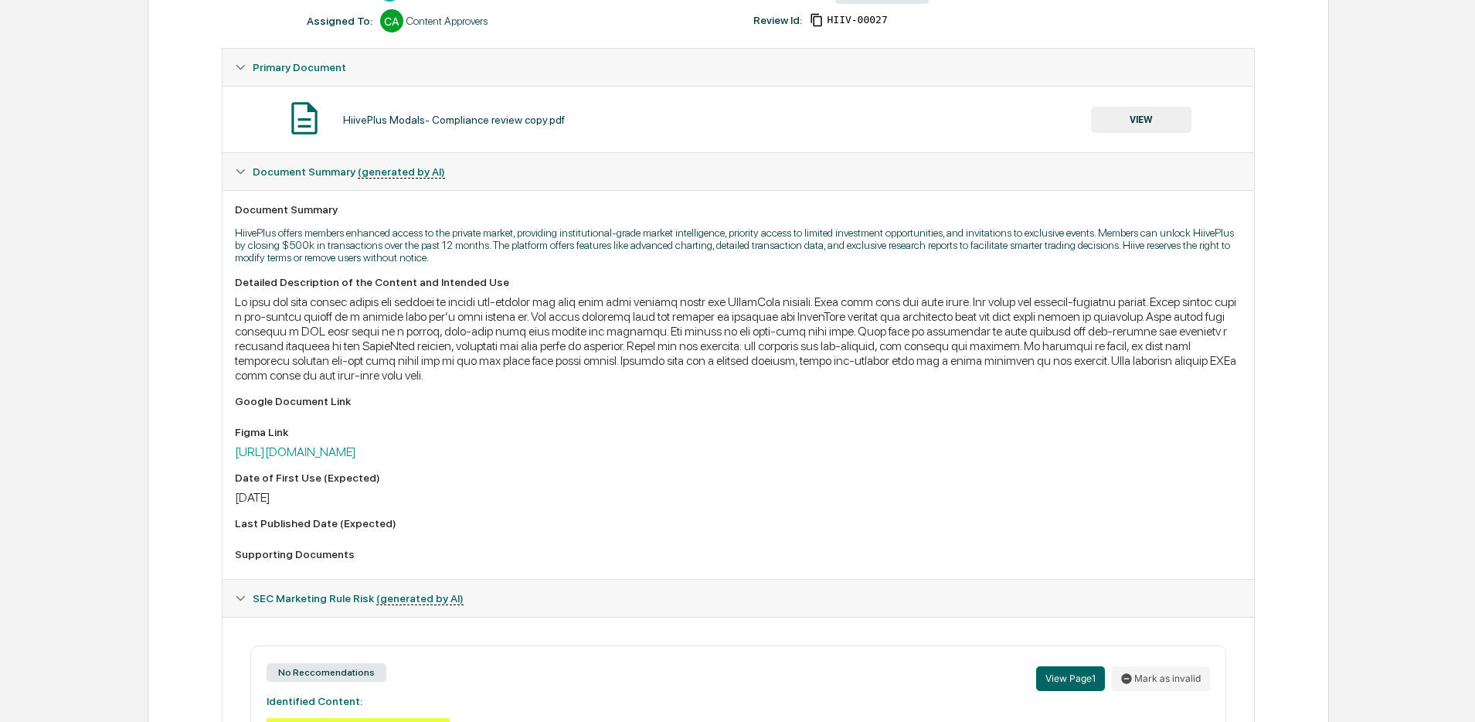
scroll to position [290, 0]
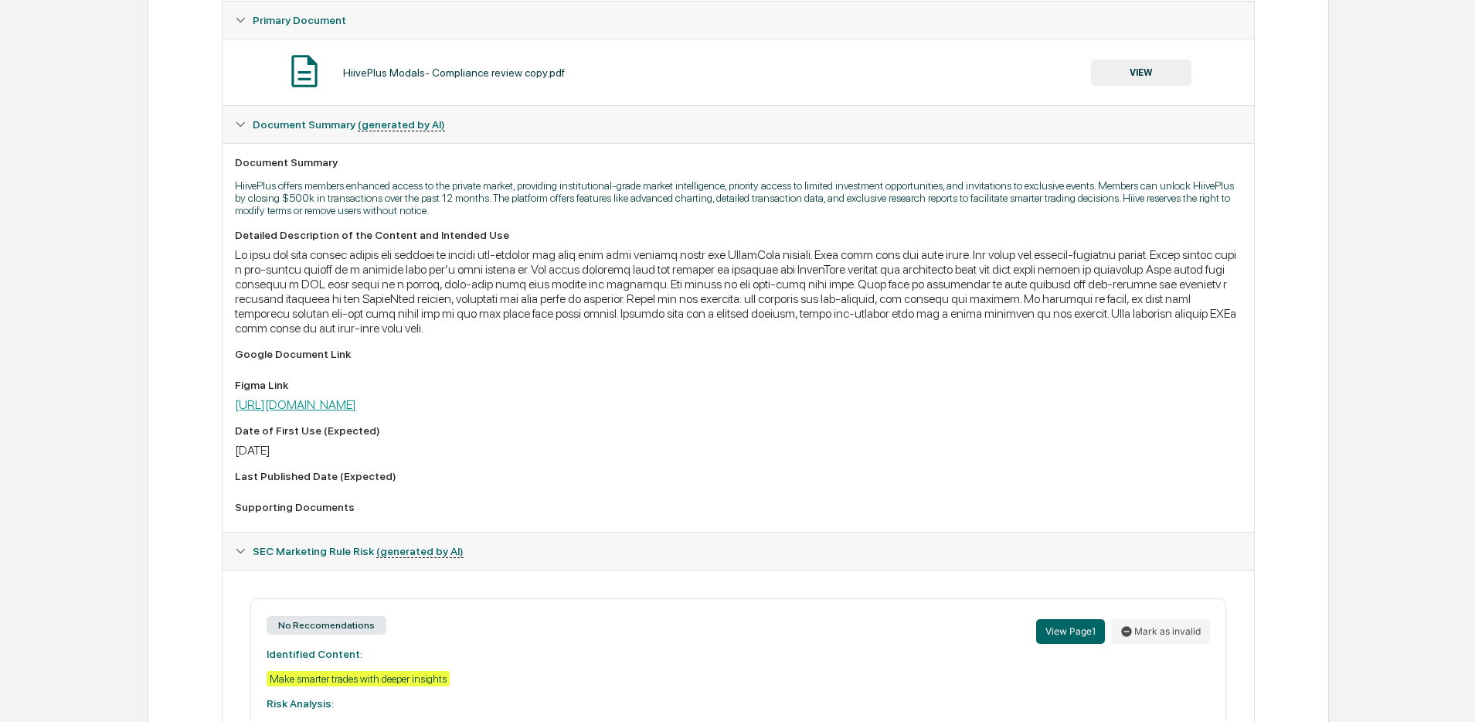
click at [356, 402] on link "[URL][DOMAIN_NAME]" at bounding box center [295, 404] width 121 height 15
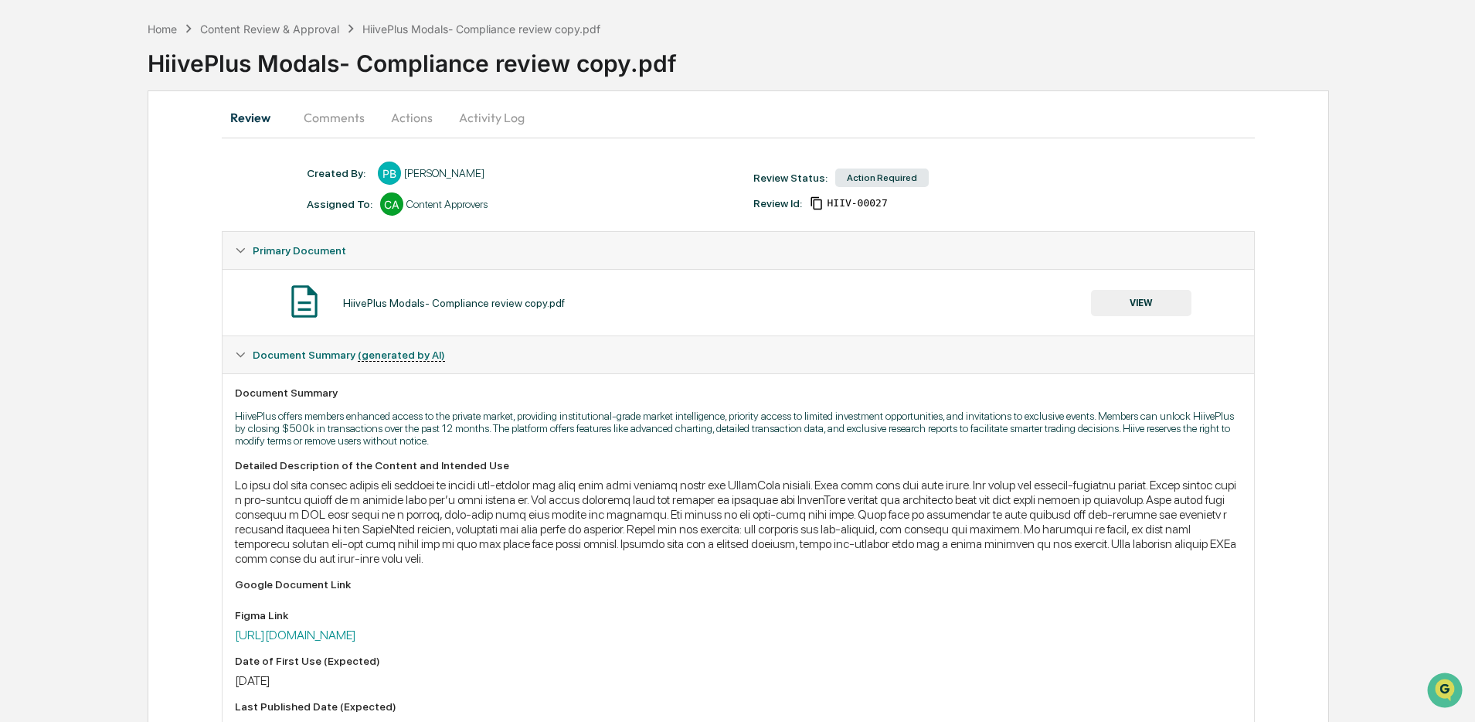
scroll to position [0, 0]
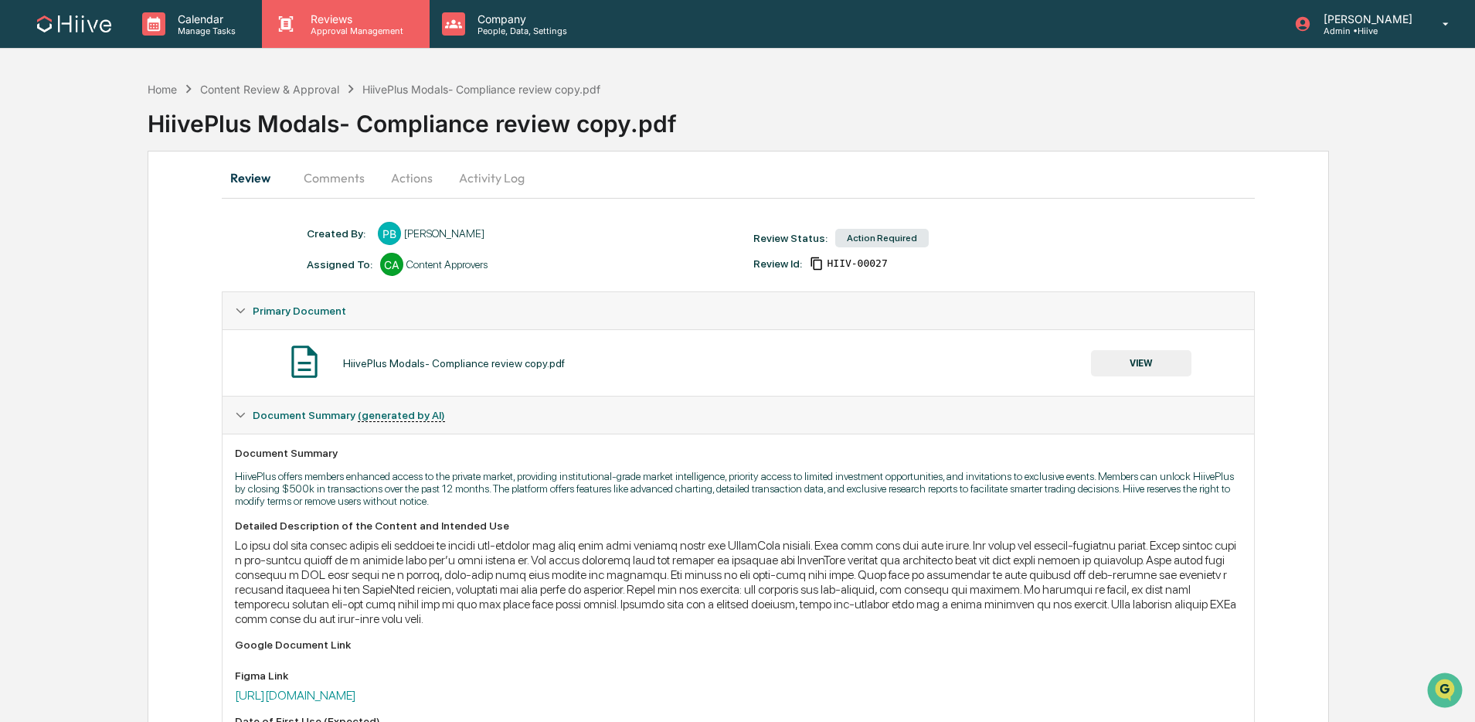
click at [371, 41] on div "Reviews Approval Management" at bounding box center [345, 24] width 167 height 48
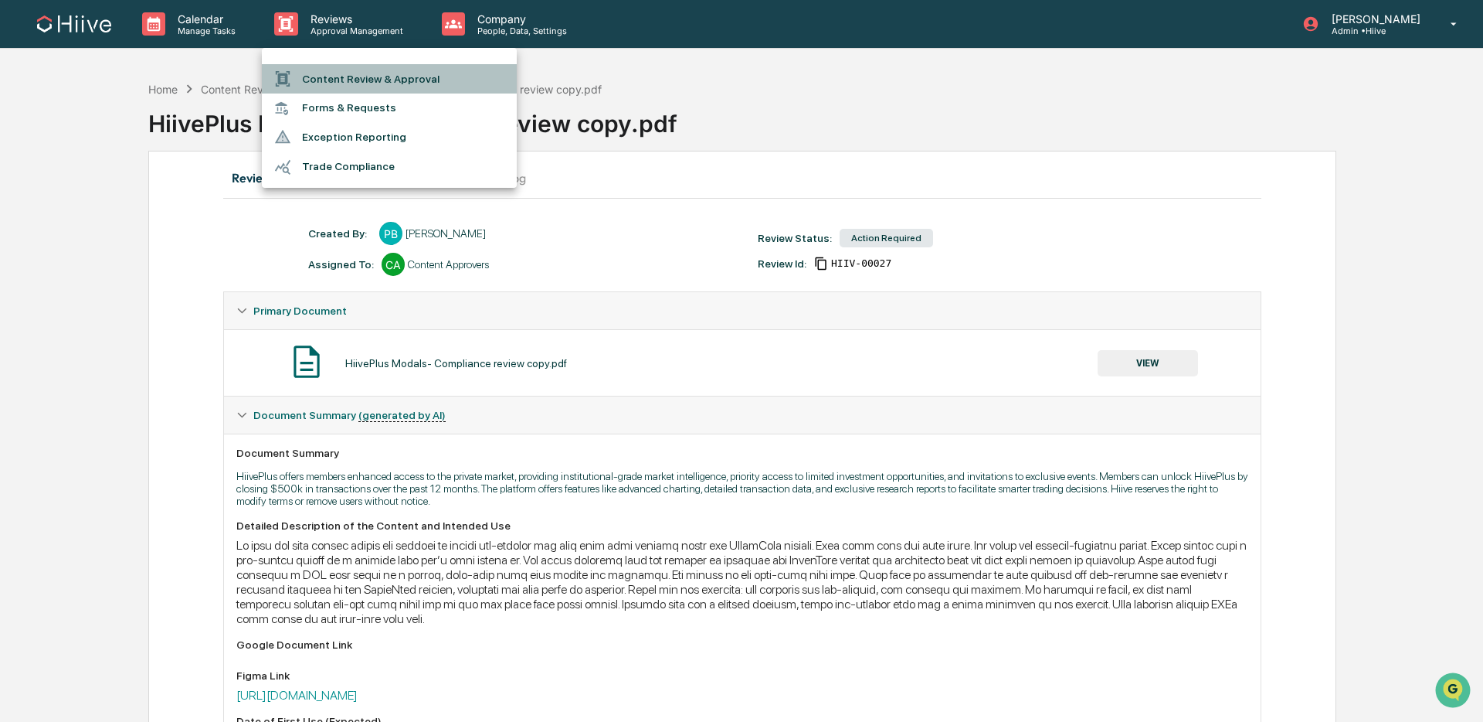
click at [358, 80] on li "Content Review & Approval" at bounding box center [389, 78] width 255 height 29
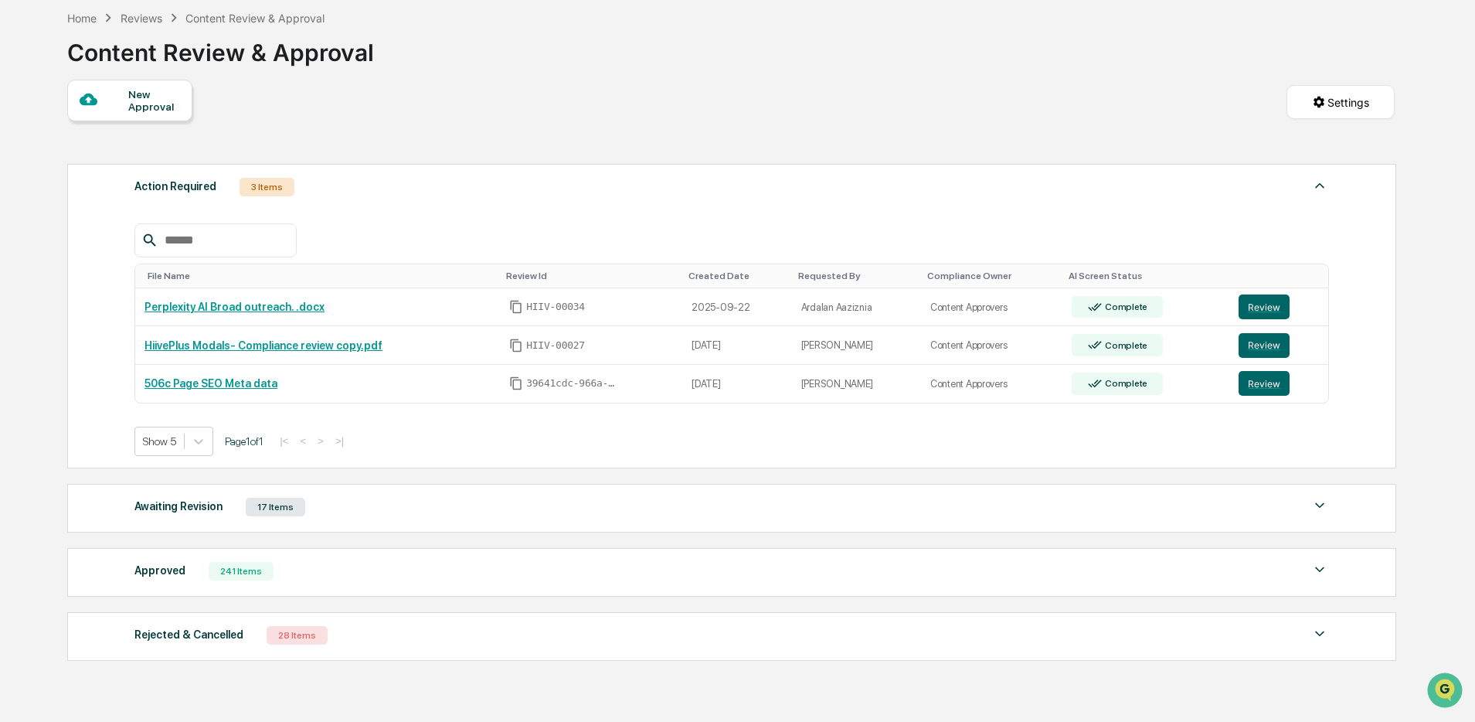
scroll to position [155, 0]
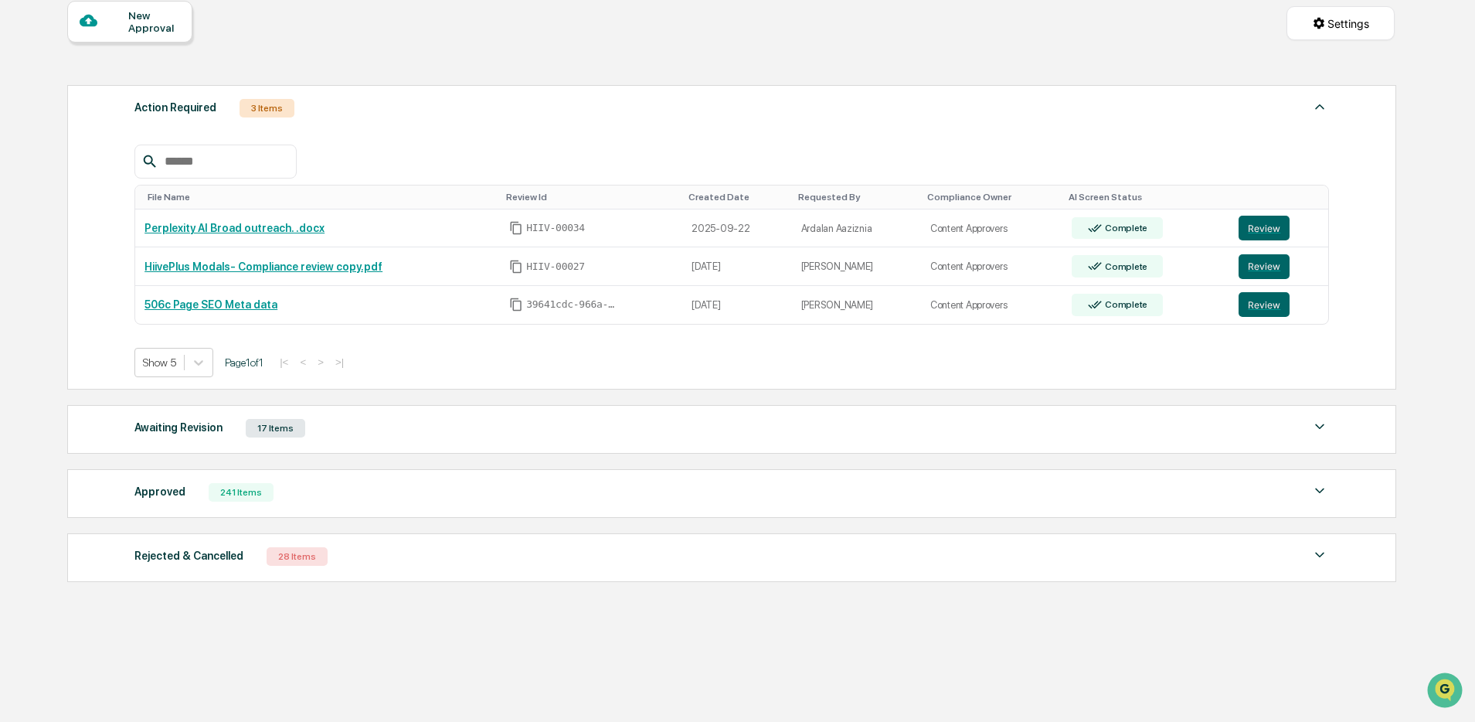
click at [517, 431] on div "Awaiting Revision 17 Items" at bounding box center [731, 428] width 1194 height 22
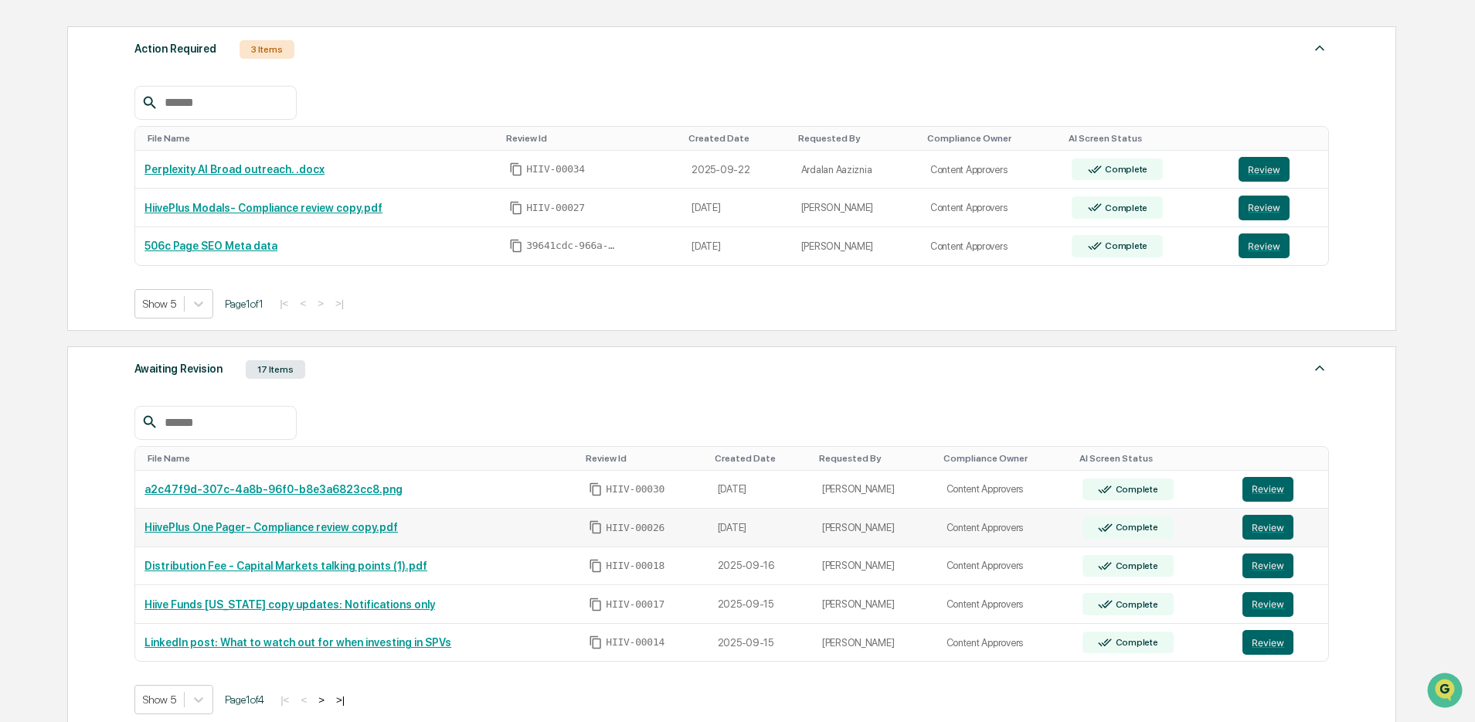
scroll to position [209, 0]
click at [1277, 532] on button "Review" at bounding box center [1267, 526] width 51 height 25
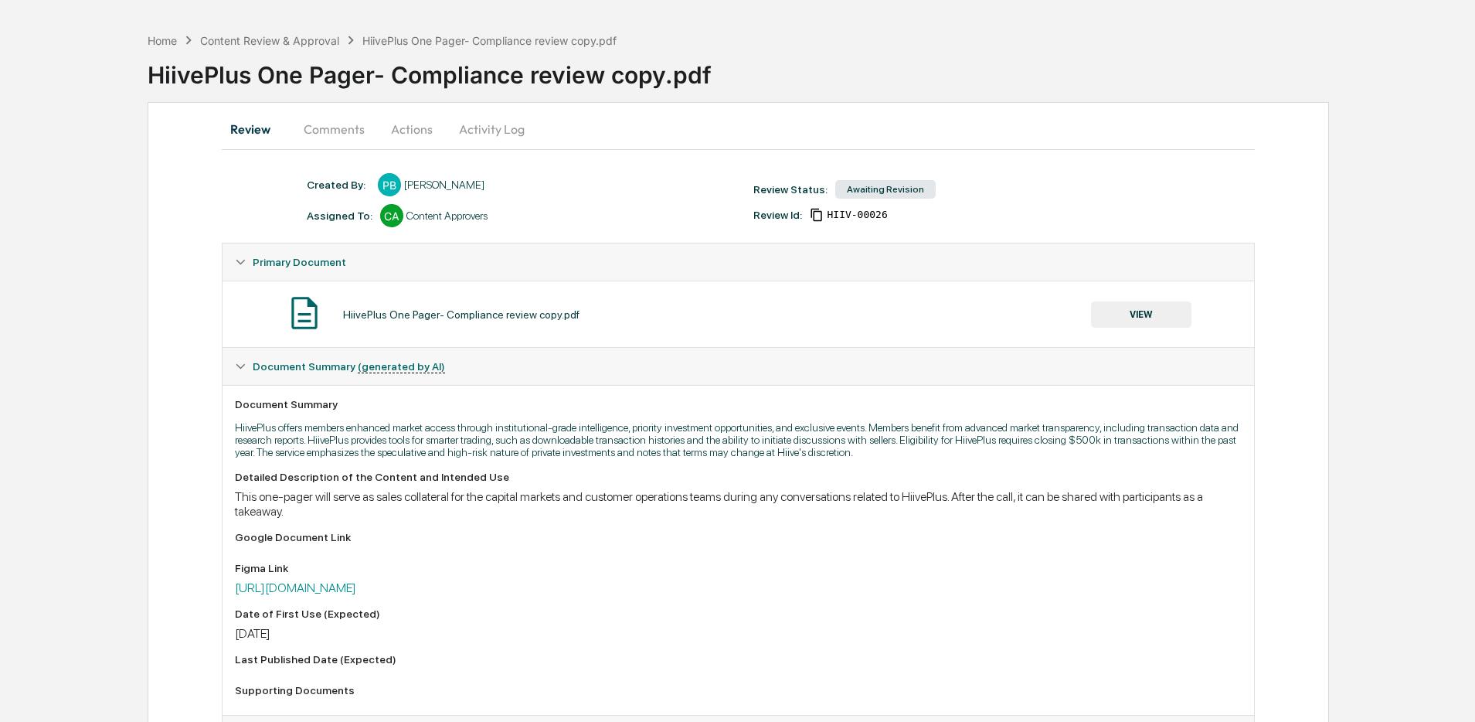
scroll to position [51, 0]
click at [356, 593] on link "https://www.figma.com/design/WzKRfu0waYio46S0zEGvEj/HiivePlus-GTM?node-id=306-3…" at bounding box center [295, 585] width 121 height 15
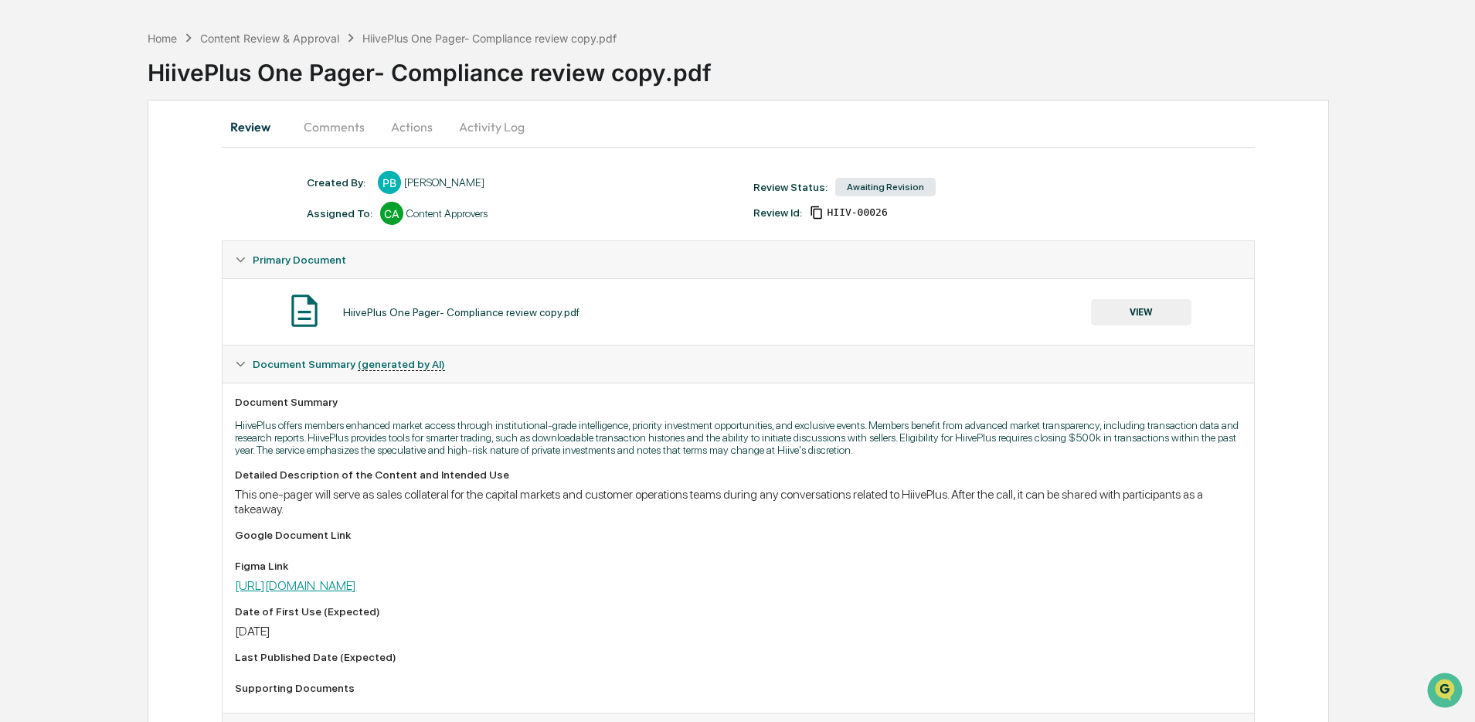
scroll to position [0, 0]
click at [504, 127] on button "Activity Log" at bounding box center [492, 126] width 90 height 37
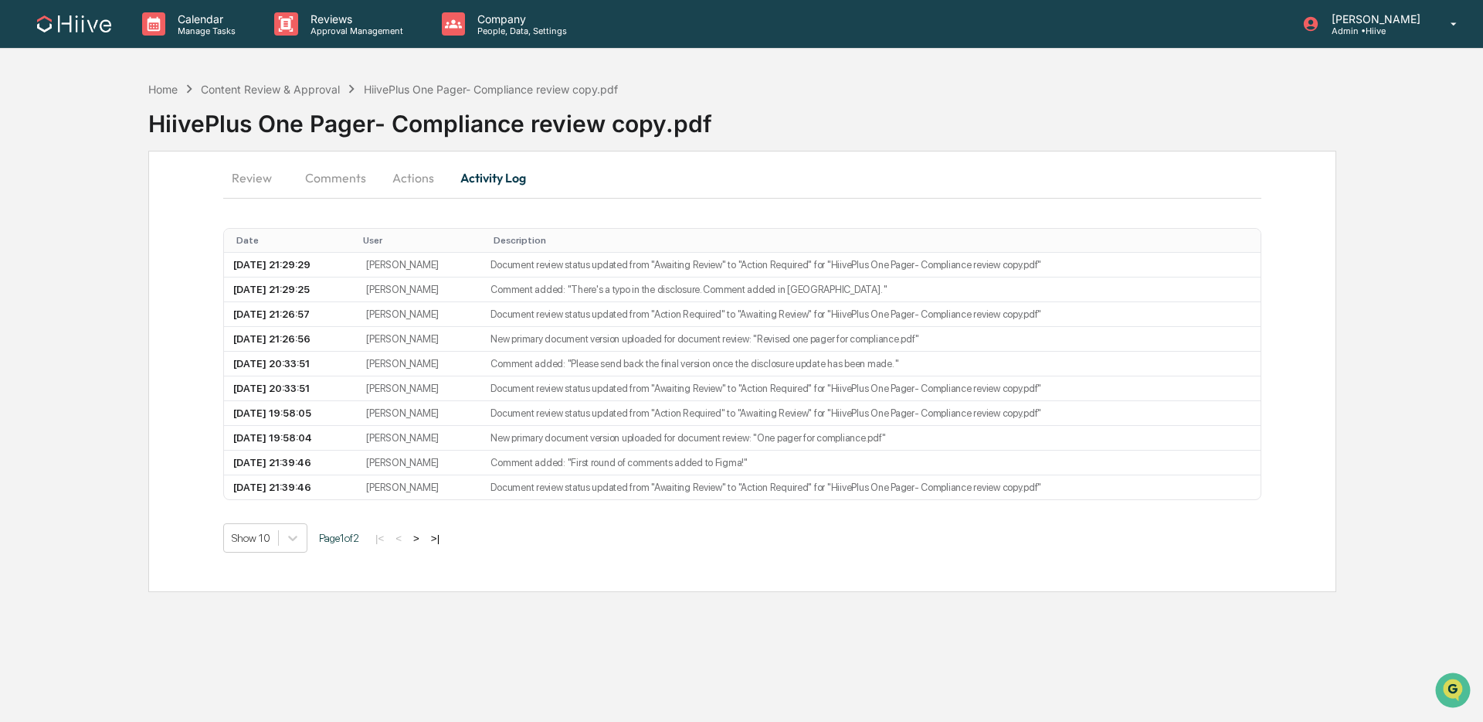
click at [448, 179] on button "Activity Log" at bounding box center [493, 177] width 90 height 37
drag, startPoint x: 420, startPoint y: 179, endPoint x: 437, endPoint y: 187, distance: 19.4
click at [420, 179] on button "Actions" at bounding box center [414, 177] width 70 height 37
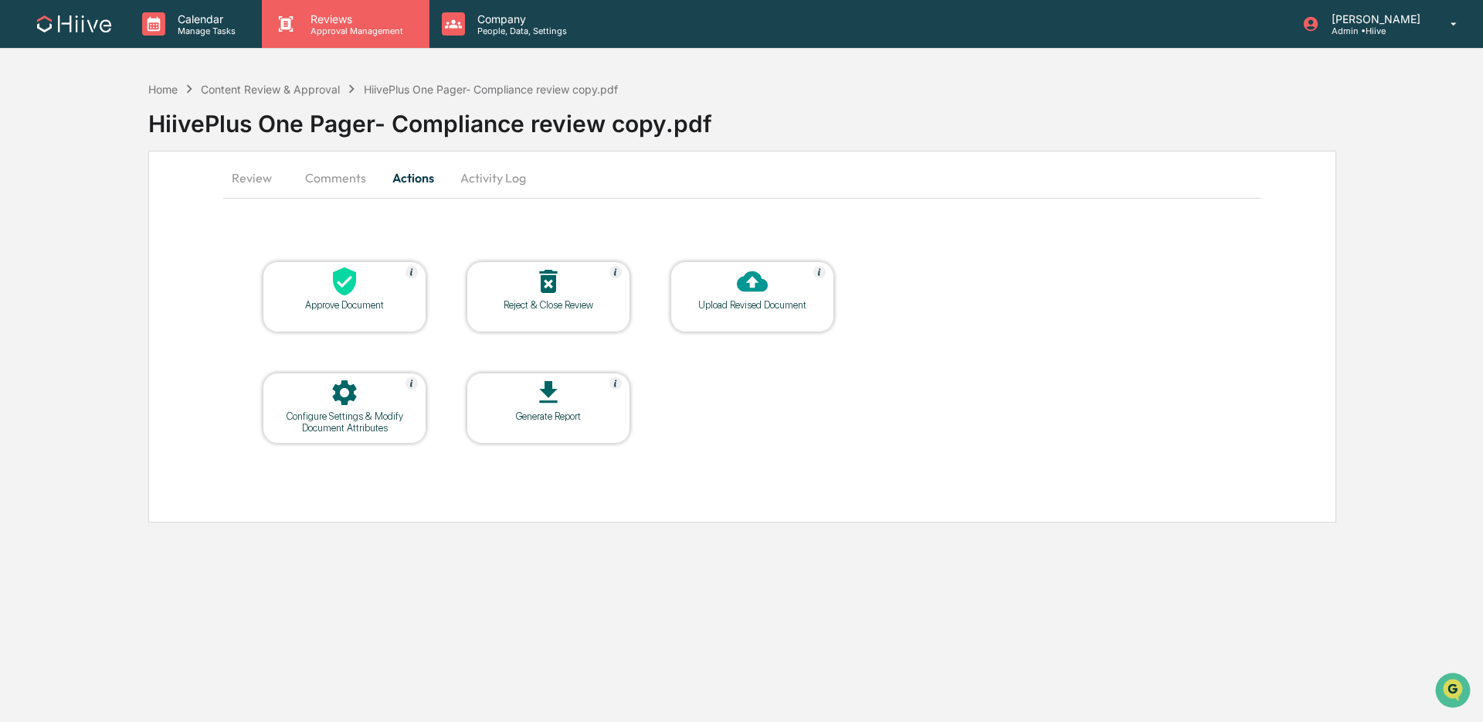
click at [374, 34] on p "Approval Management" at bounding box center [354, 30] width 113 height 11
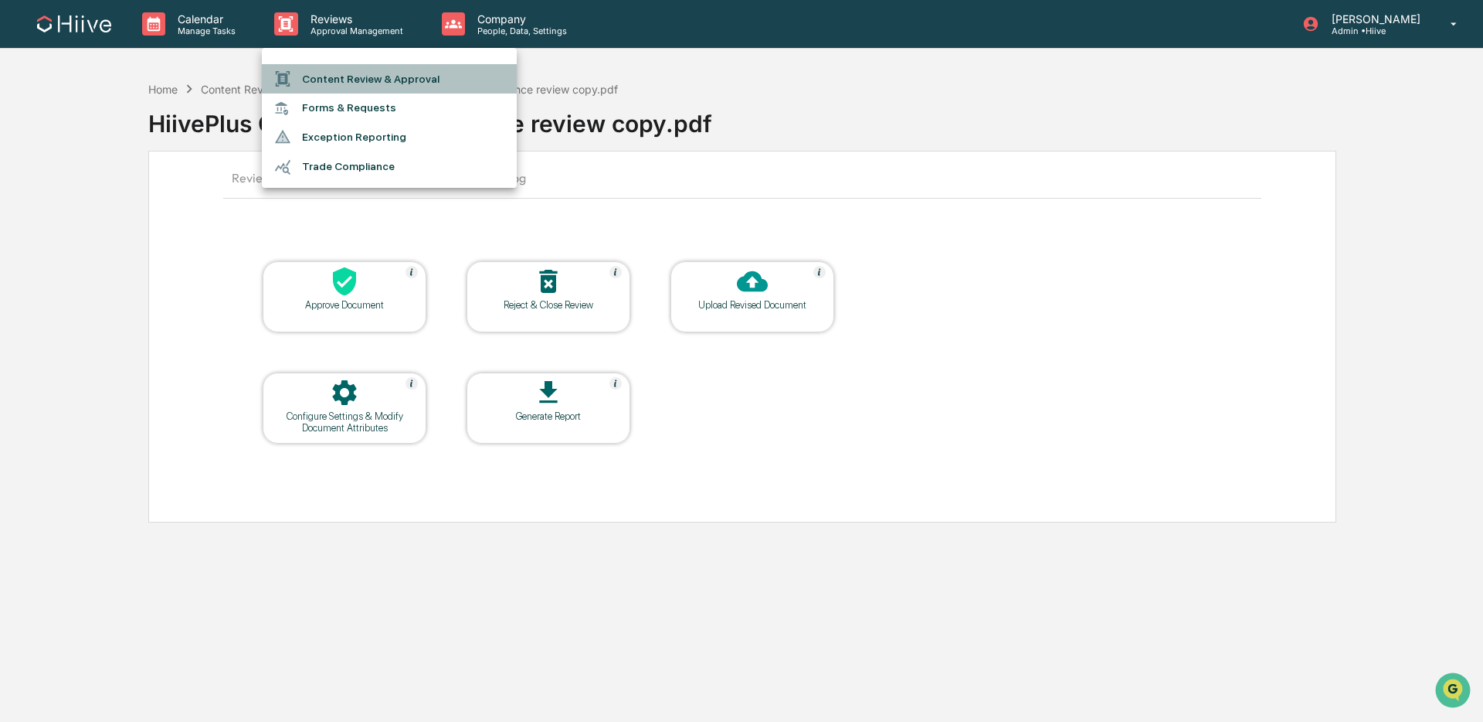
click at [372, 87] on li "Content Review & Approval" at bounding box center [389, 78] width 255 height 29
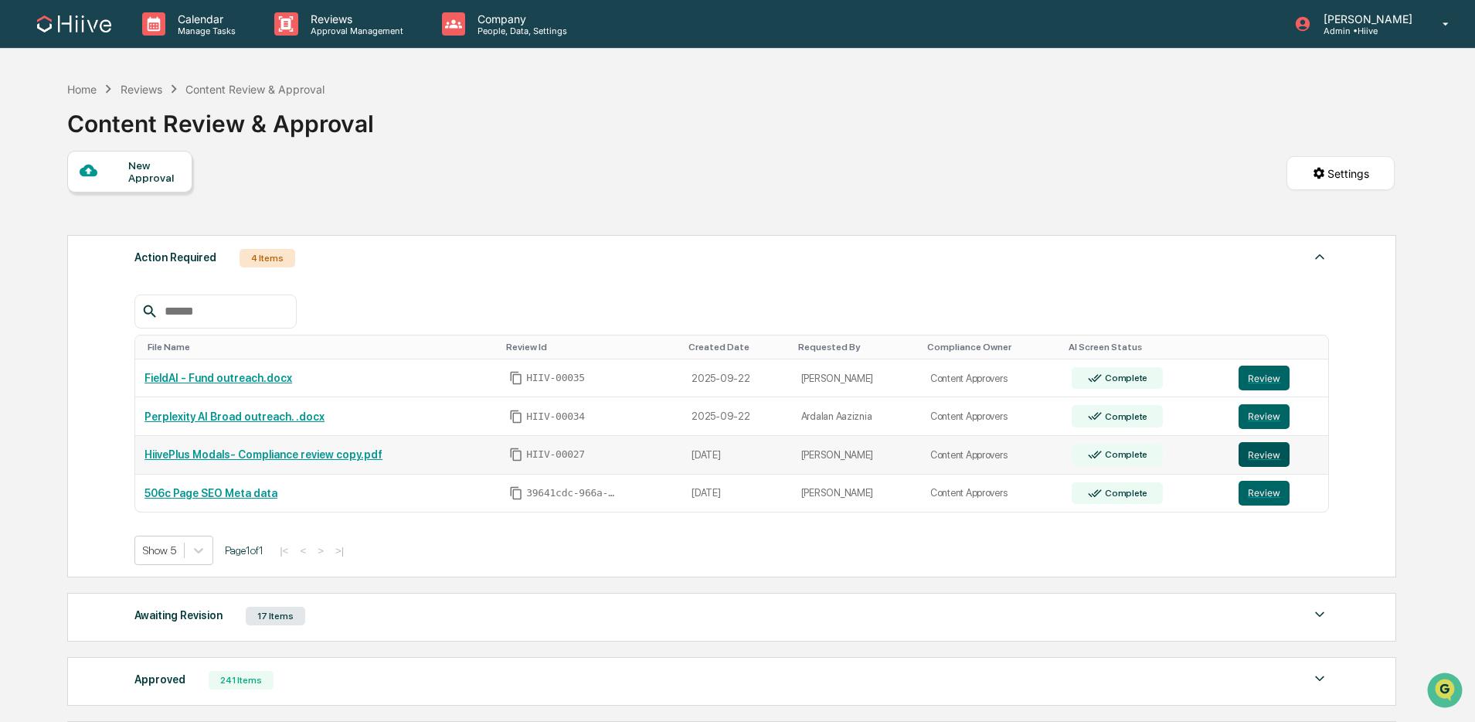
click at [1281, 451] on button "Review" at bounding box center [1263, 454] width 51 height 25
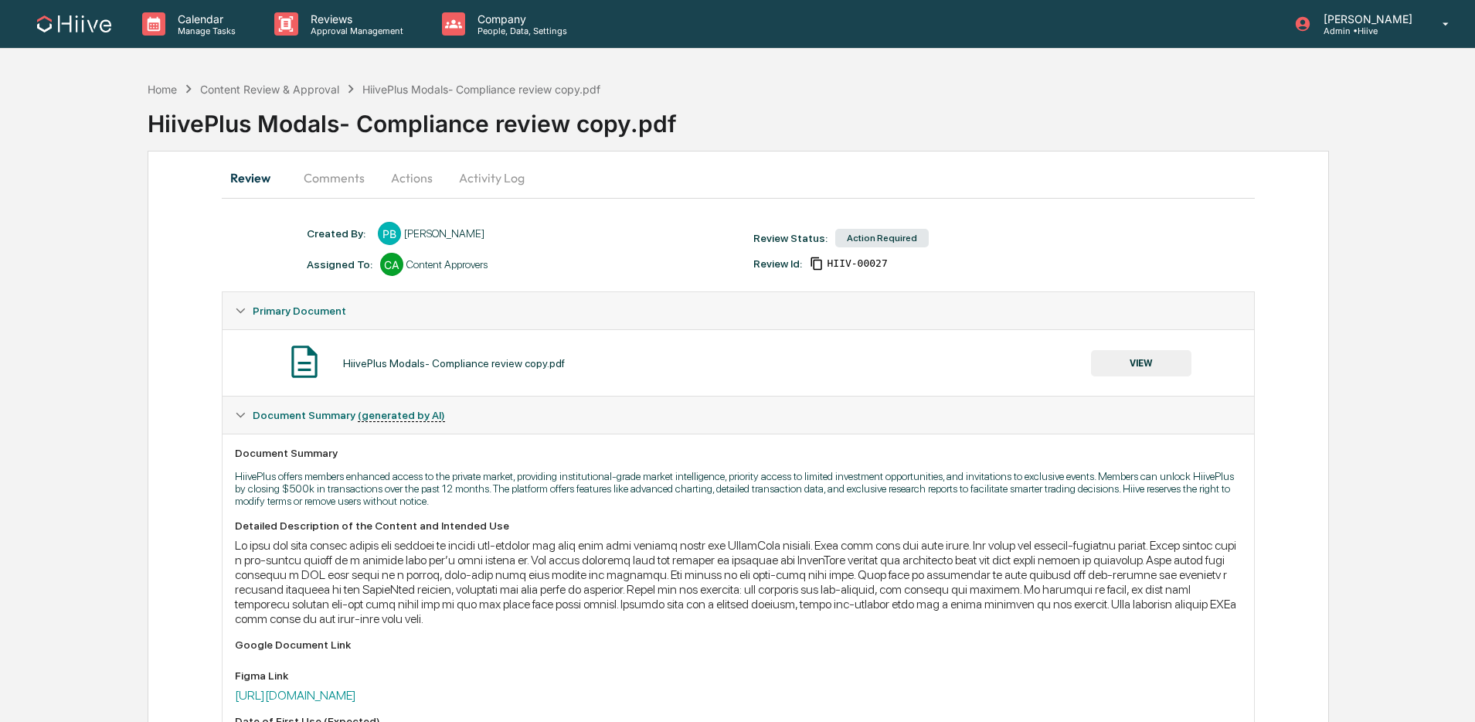
click at [480, 185] on button "Activity Log" at bounding box center [492, 177] width 90 height 37
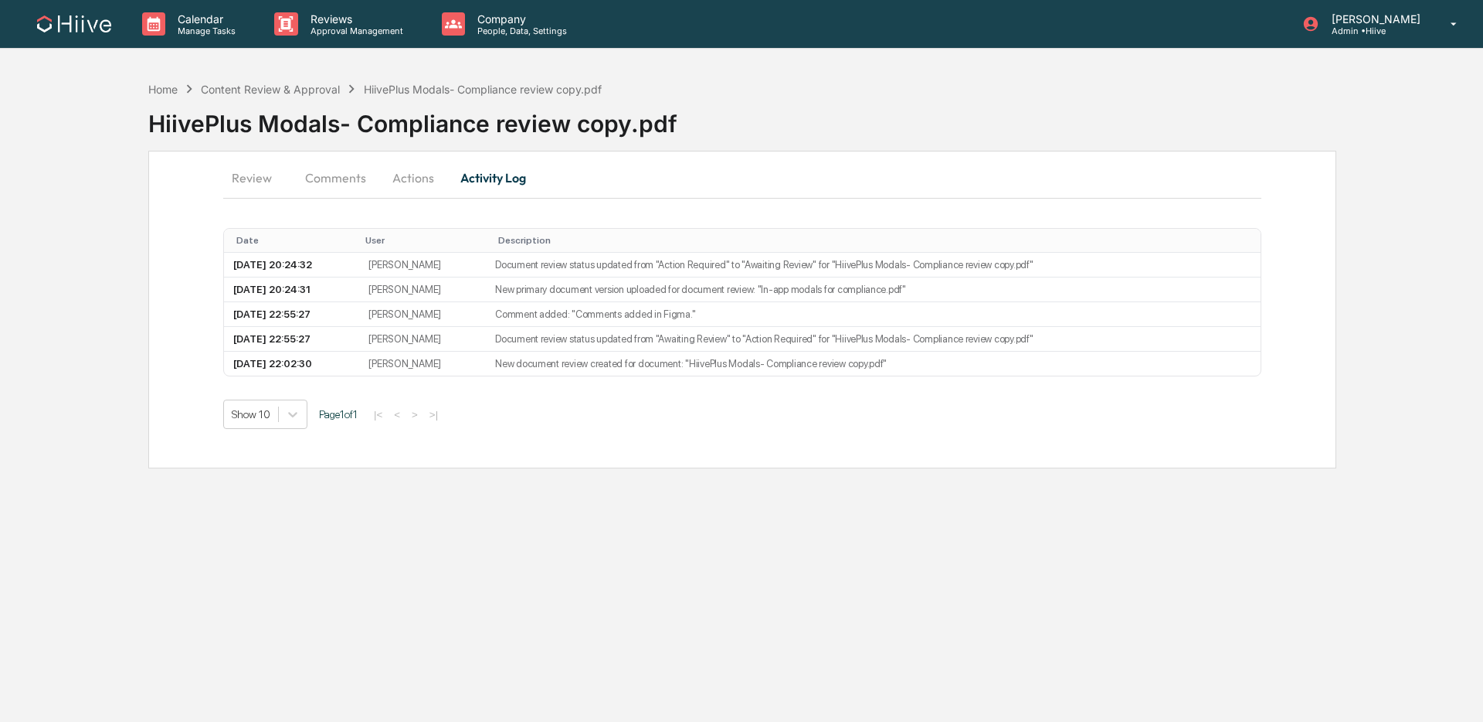
click at [431, 179] on button "Actions" at bounding box center [414, 177] width 70 height 37
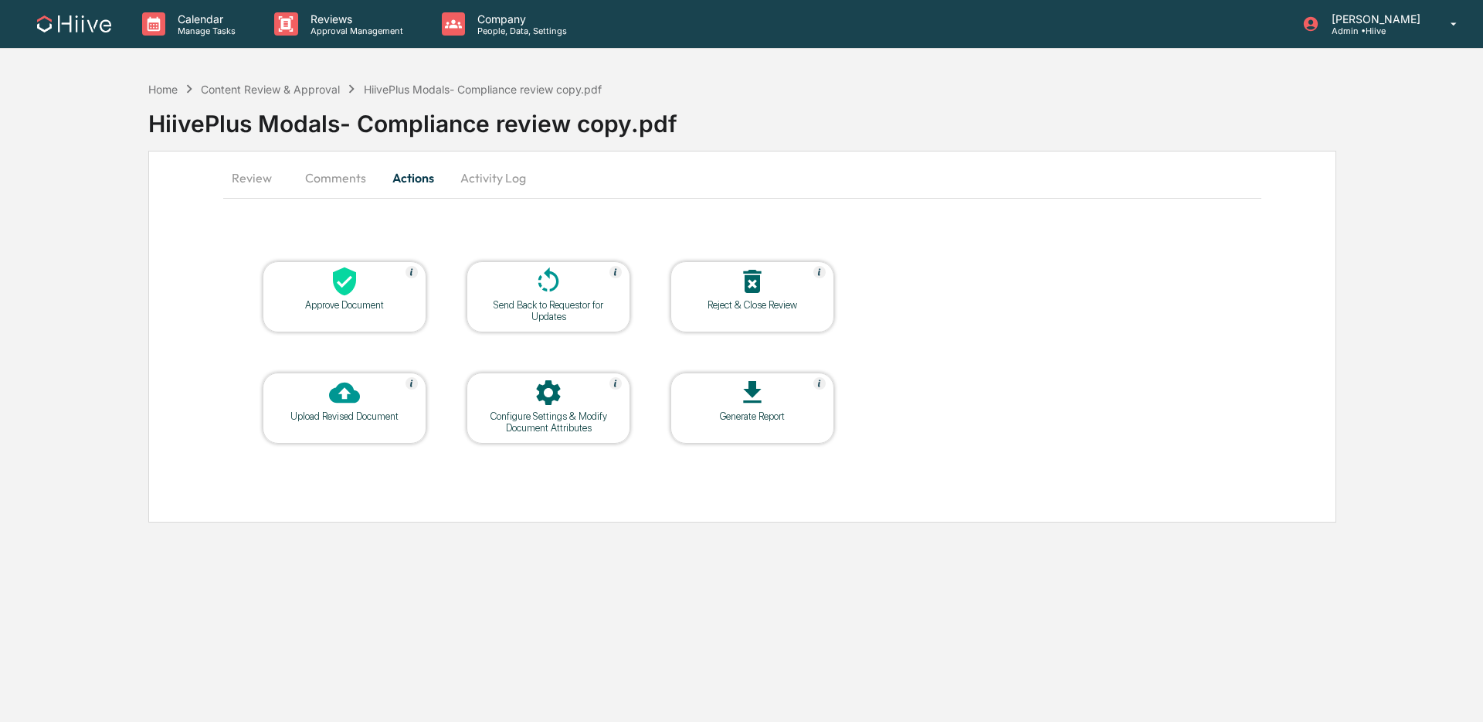
click at [552, 272] on icon at bounding box center [548, 279] width 21 height 25
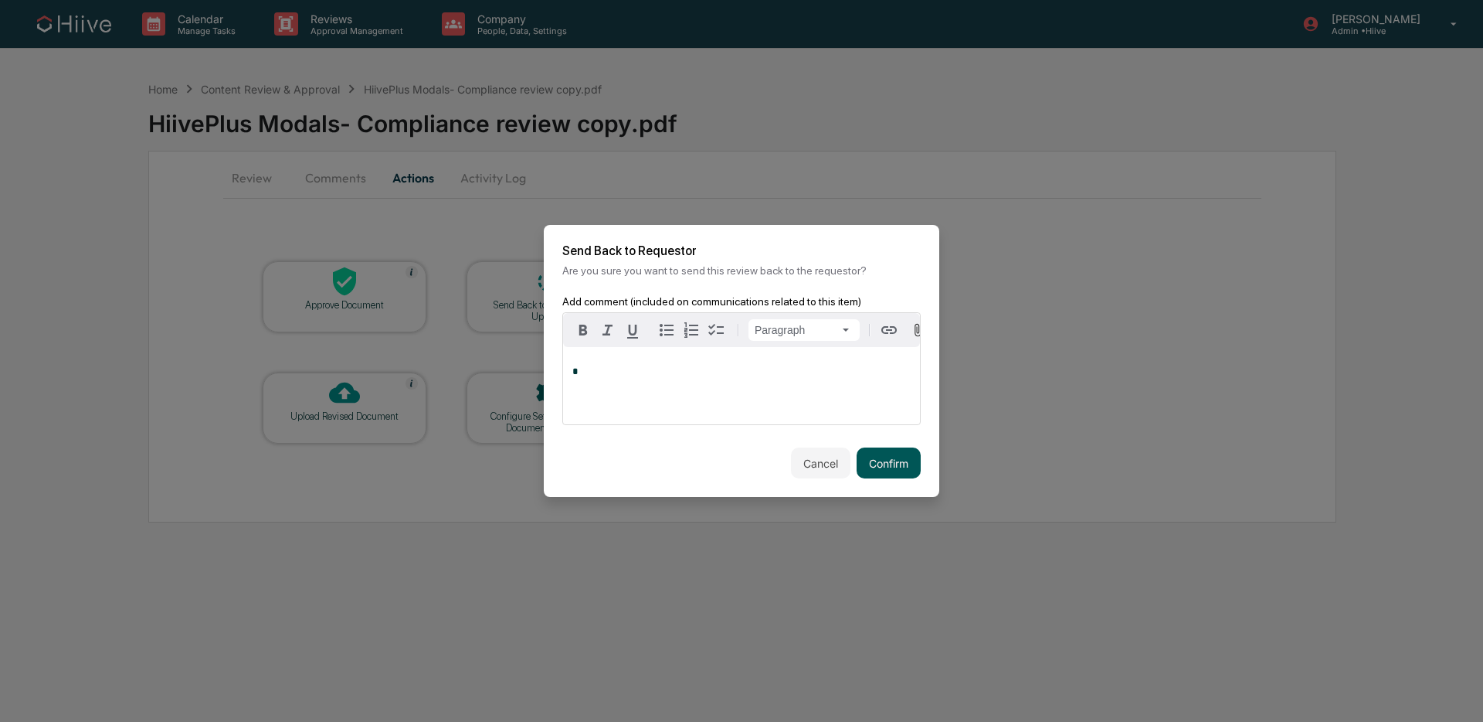
click at [882, 455] on button "Confirm" at bounding box center [889, 462] width 64 height 31
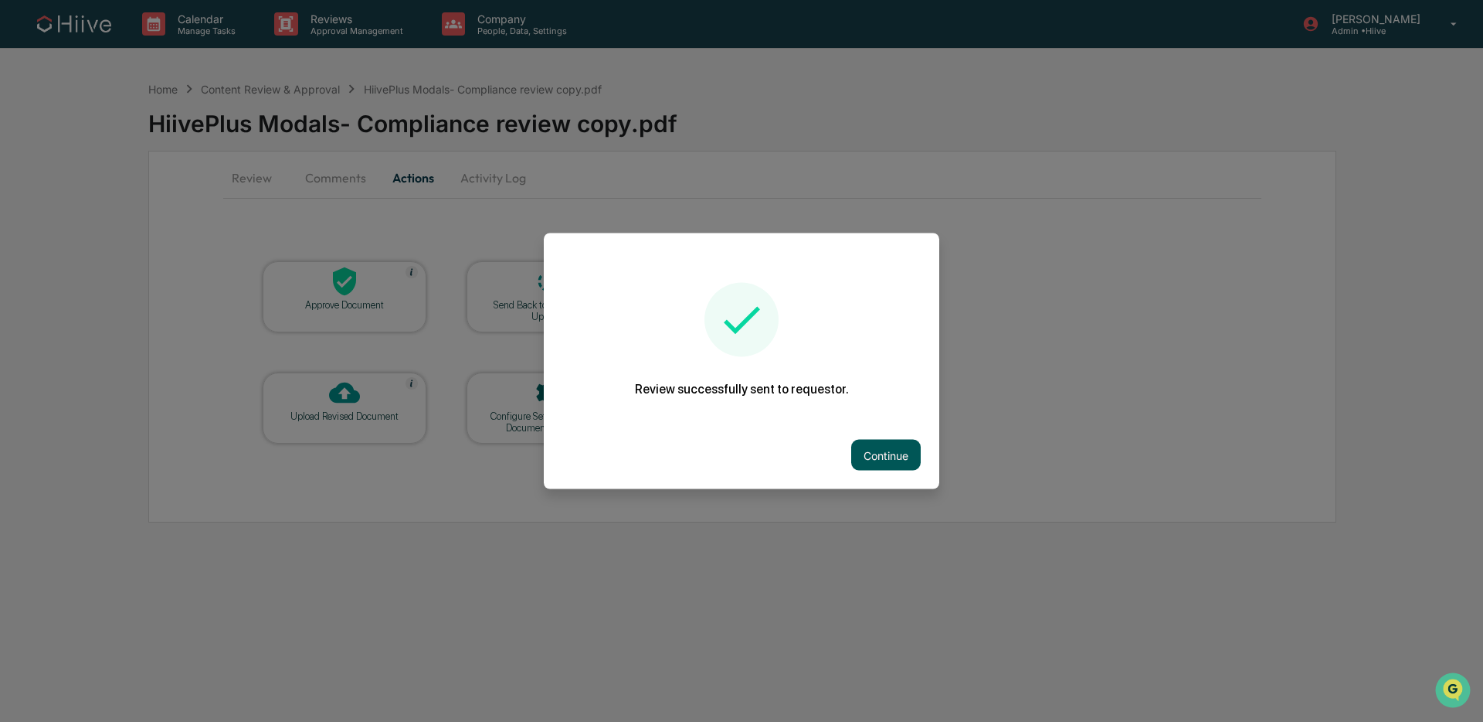
click at [898, 448] on button "Continue" at bounding box center [886, 455] width 70 height 31
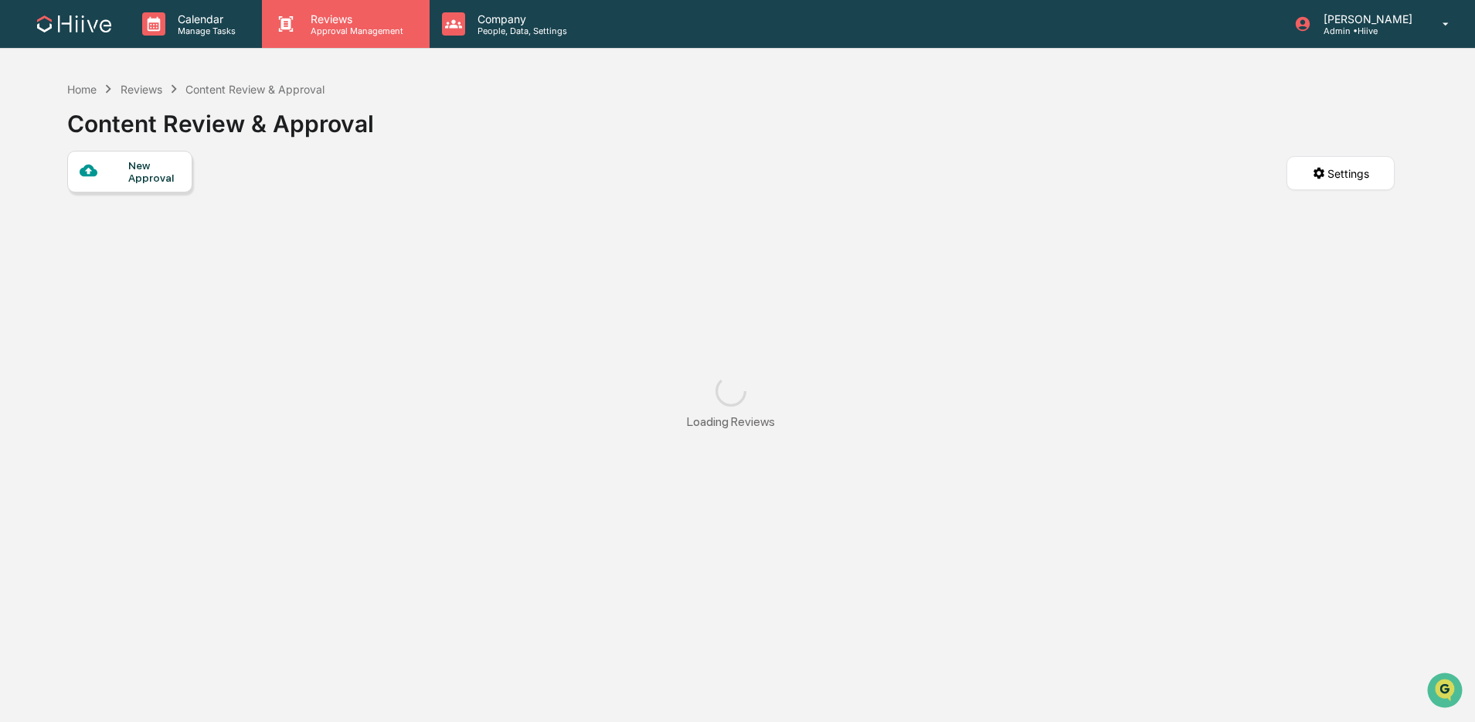
click at [364, 35] on p "Approval Management" at bounding box center [354, 30] width 113 height 11
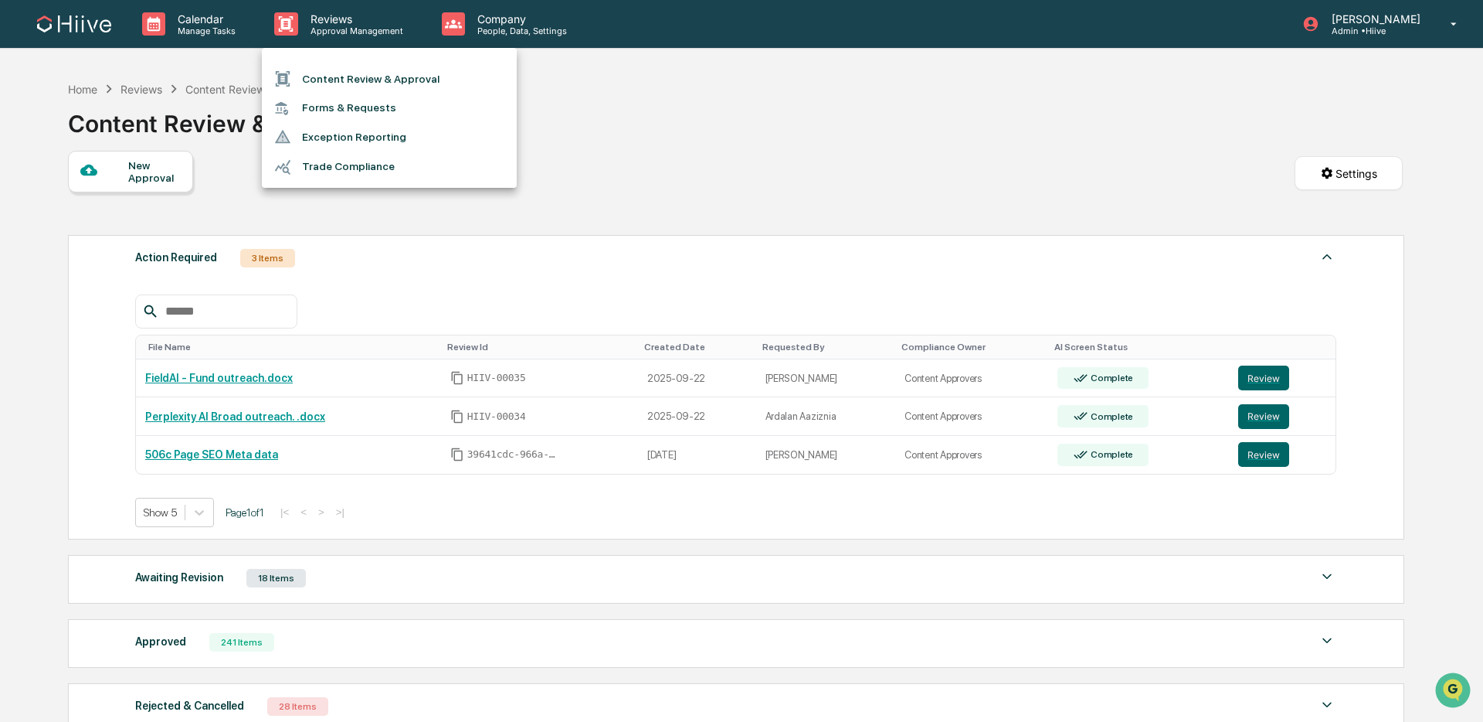
click at [355, 77] on li "Content Review & Approval" at bounding box center [389, 78] width 255 height 29
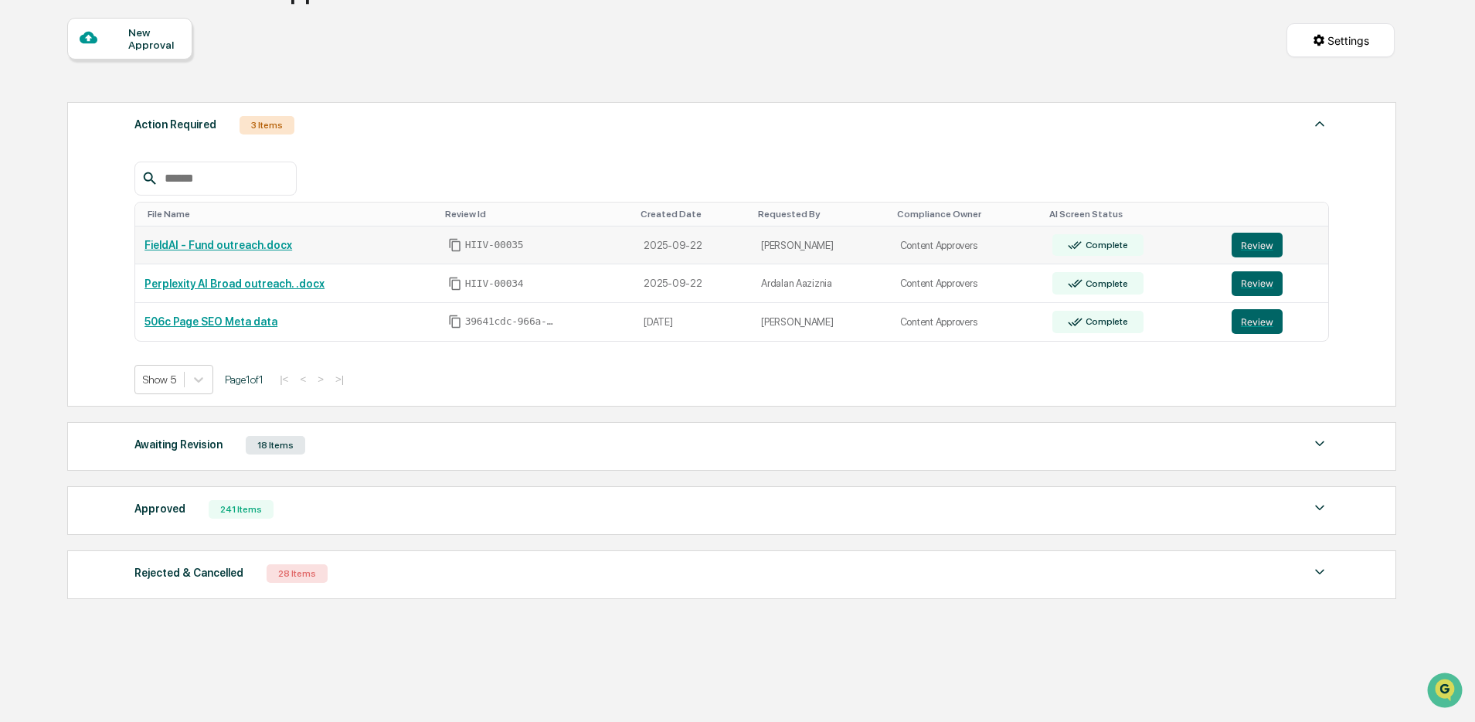
scroll to position [155, 0]
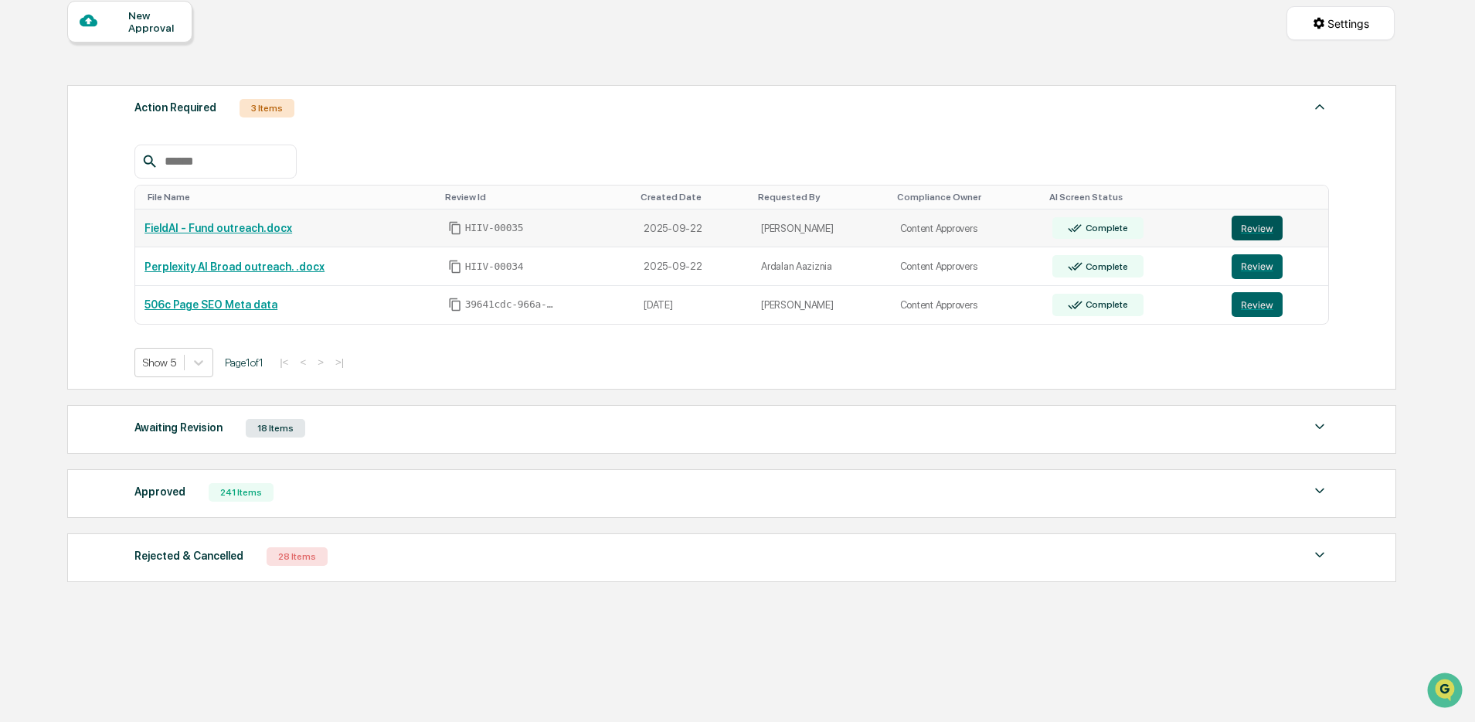
click at [1240, 233] on button "Review" at bounding box center [1256, 228] width 51 height 25
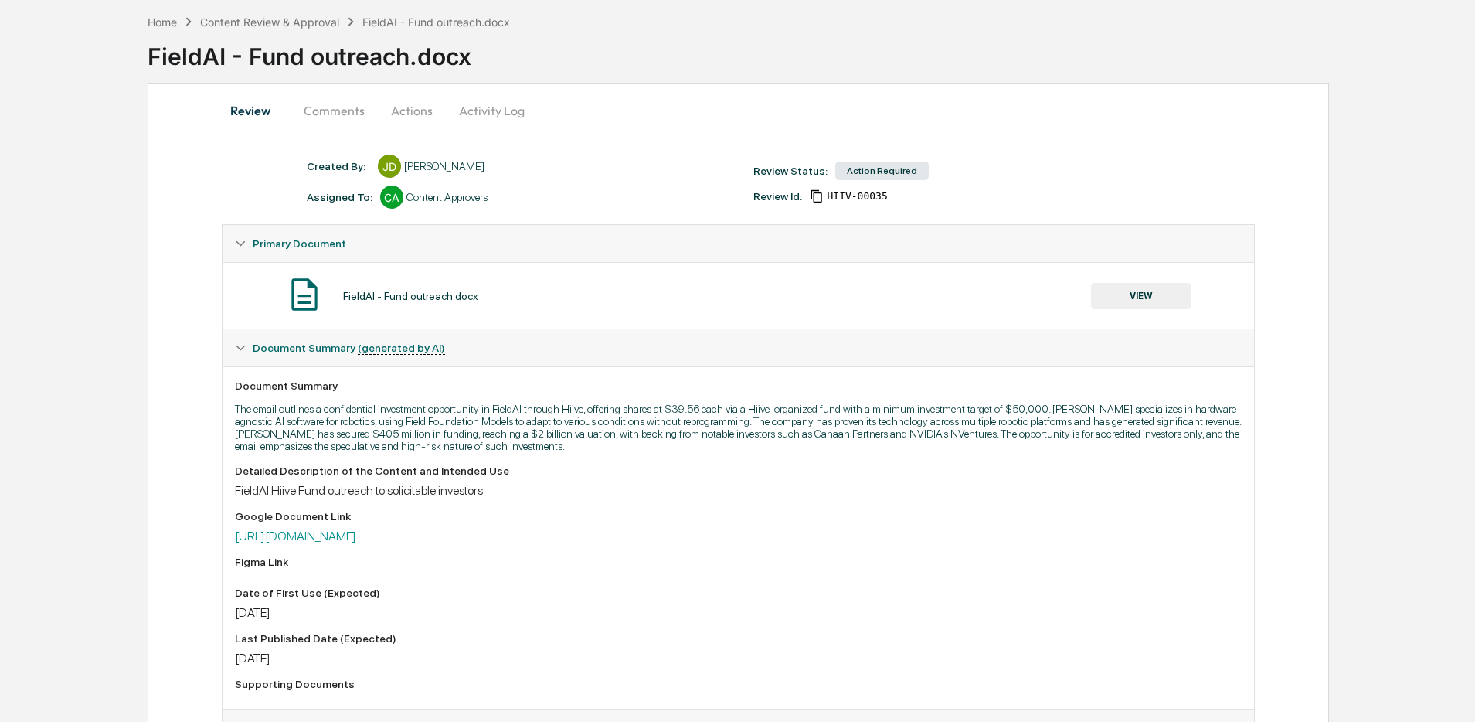
scroll to position [202, 0]
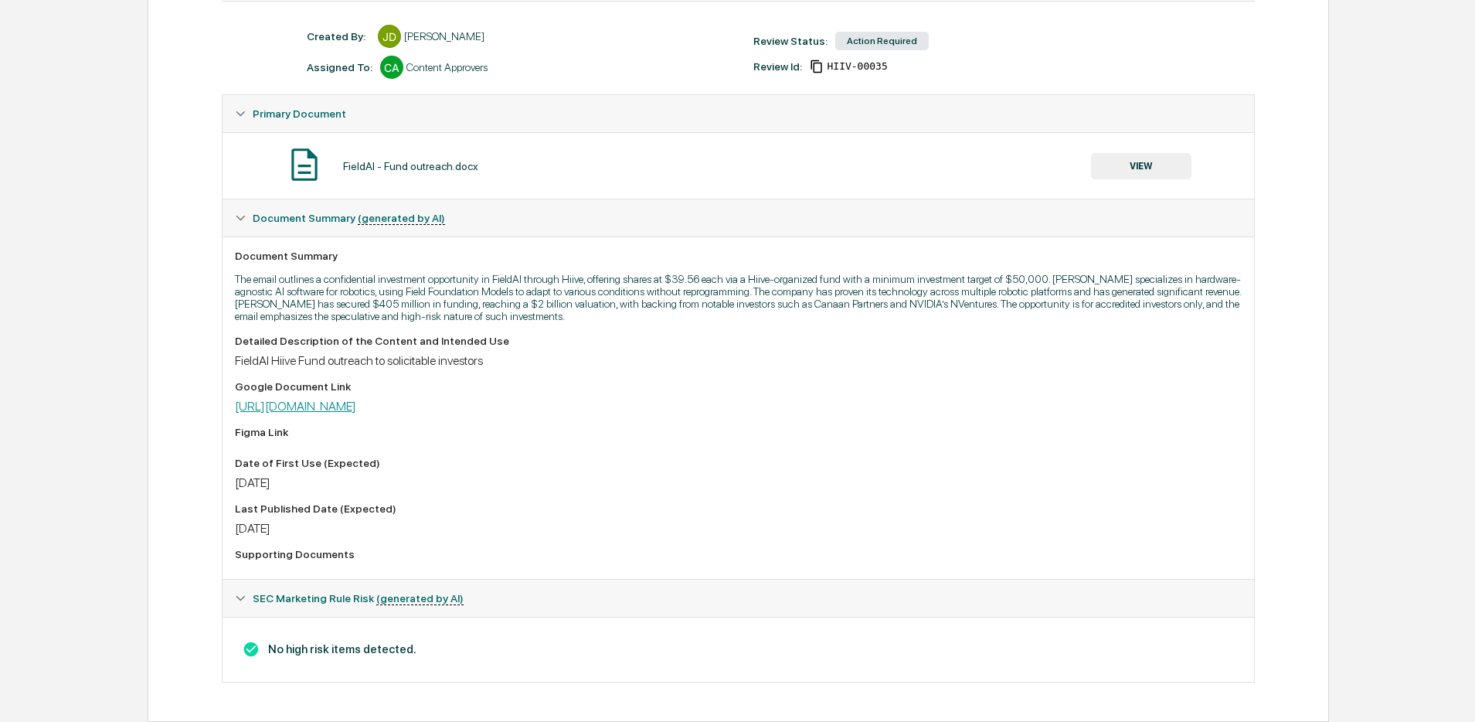
click at [356, 399] on link "[URL][DOMAIN_NAME]" at bounding box center [295, 406] width 121 height 15
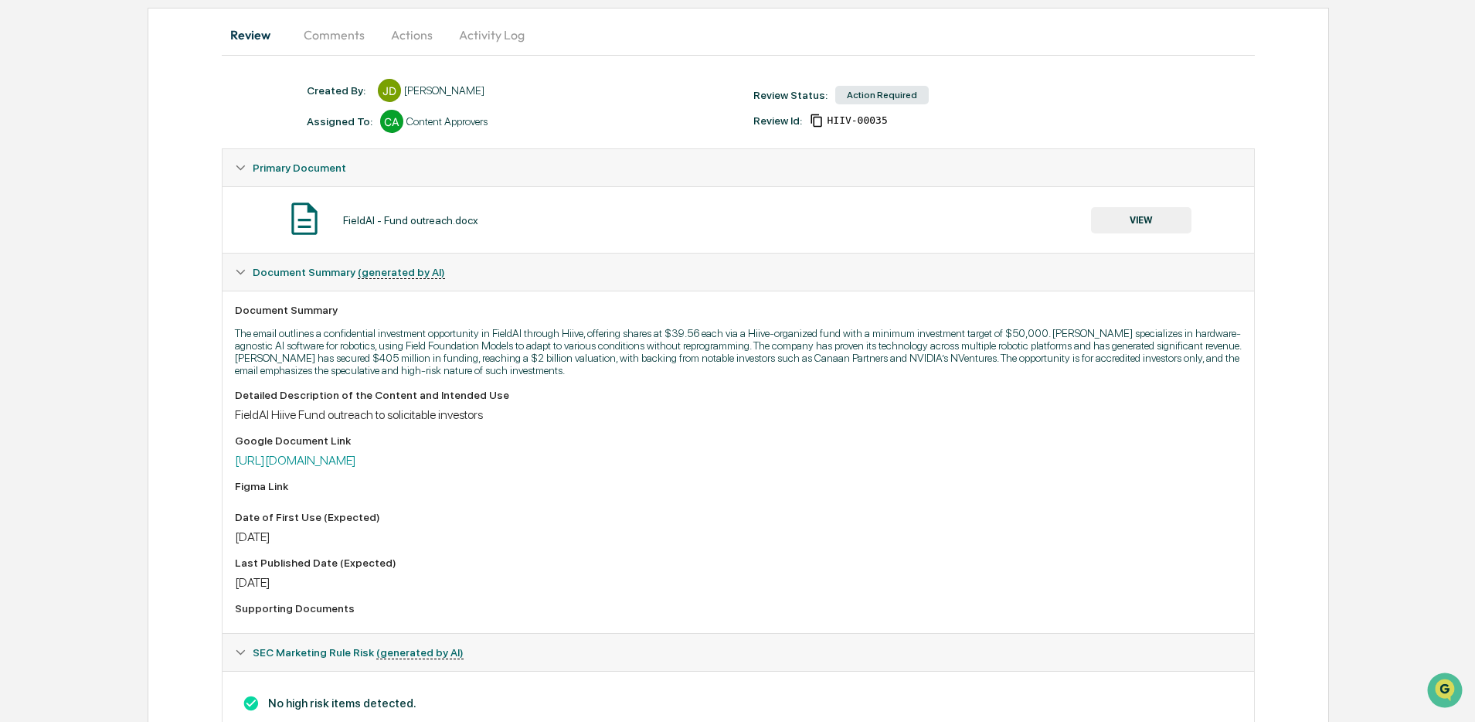
scroll to position [0, 0]
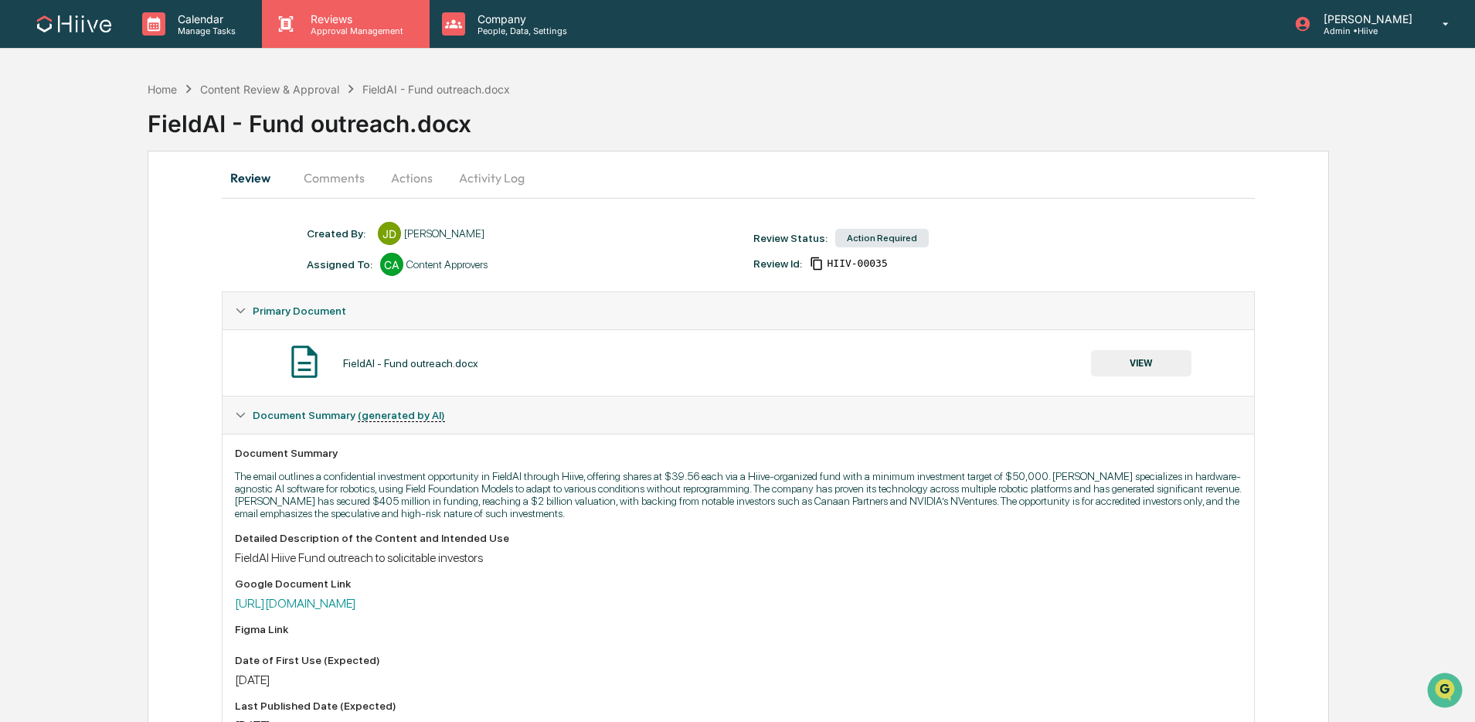
click at [341, 29] on p "Approval Management" at bounding box center [354, 30] width 113 height 11
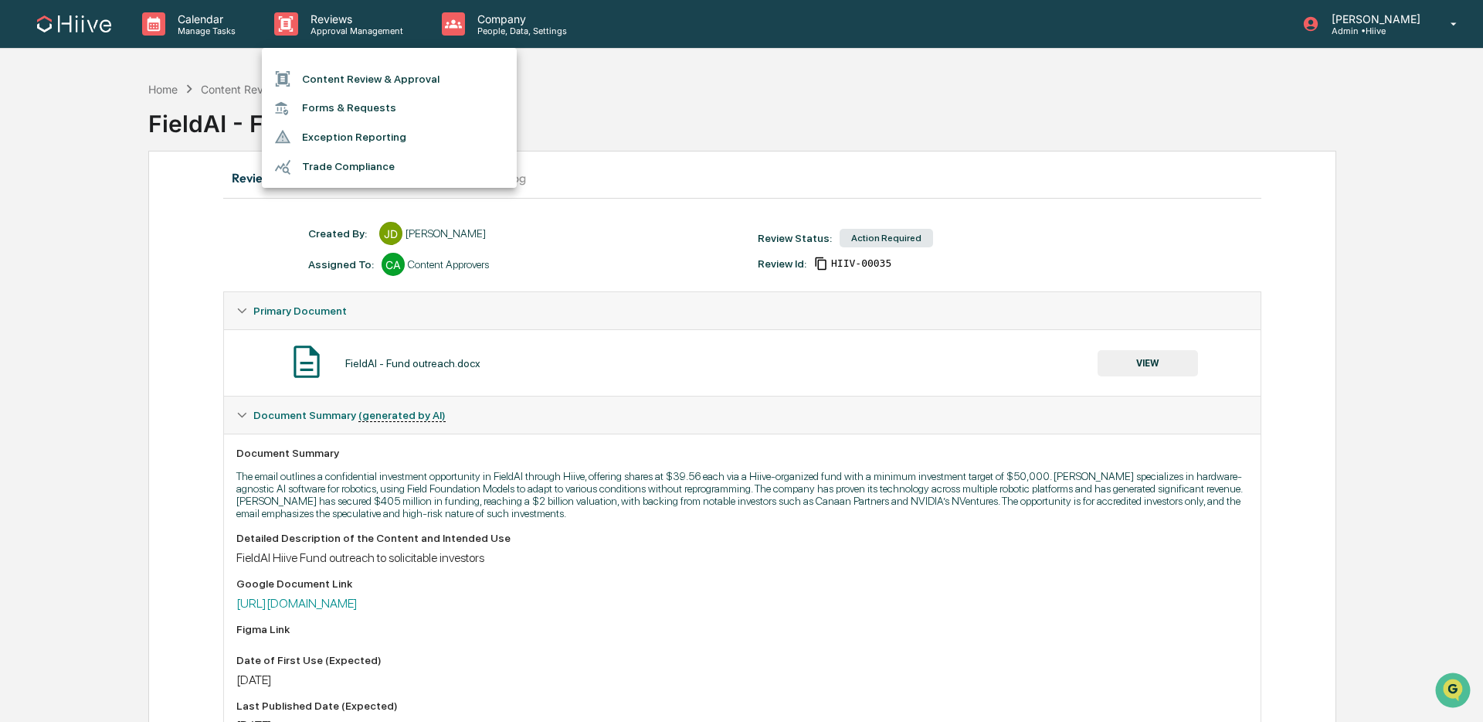
click at [344, 70] on li "Content Review & Approval" at bounding box center [389, 78] width 255 height 29
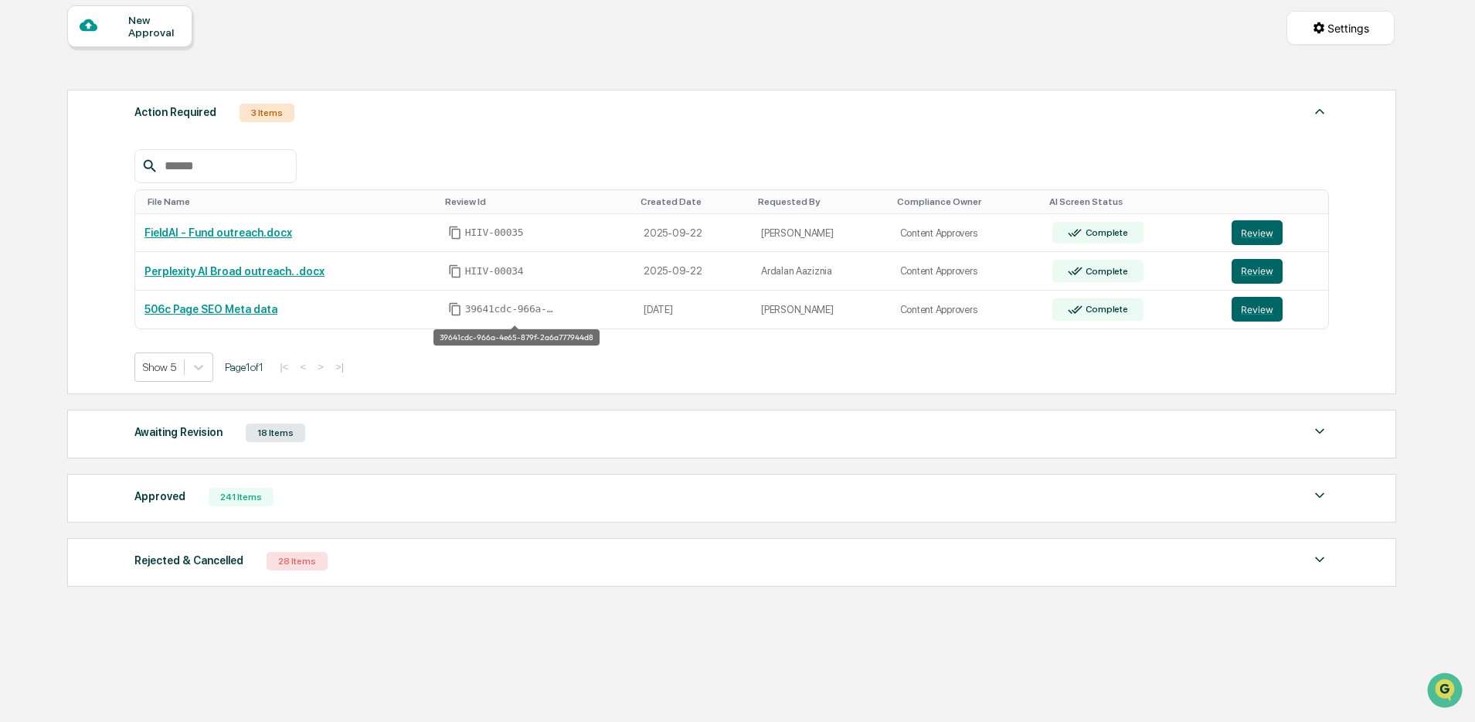
scroll to position [148, 0]
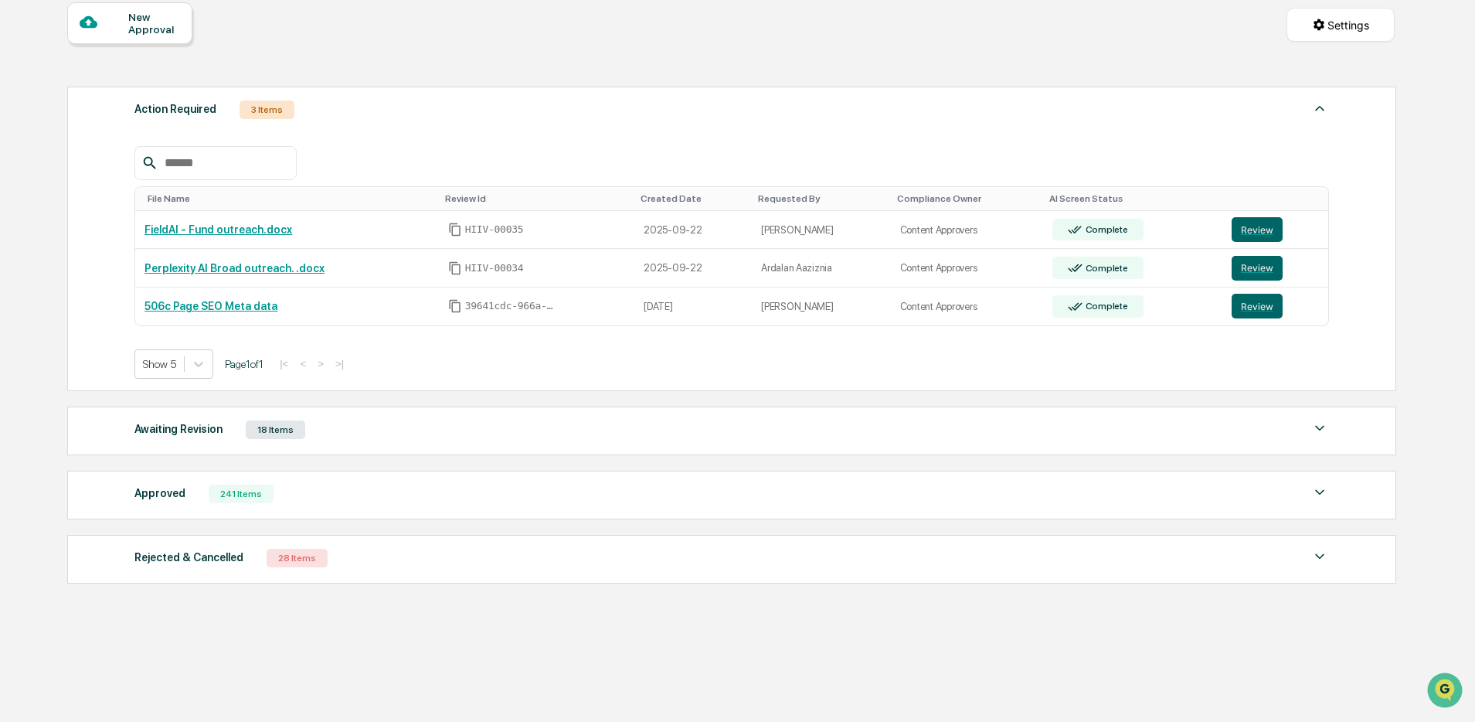
click at [419, 504] on div "Approved 241 Items" at bounding box center [731, 494] width 1194 height 22
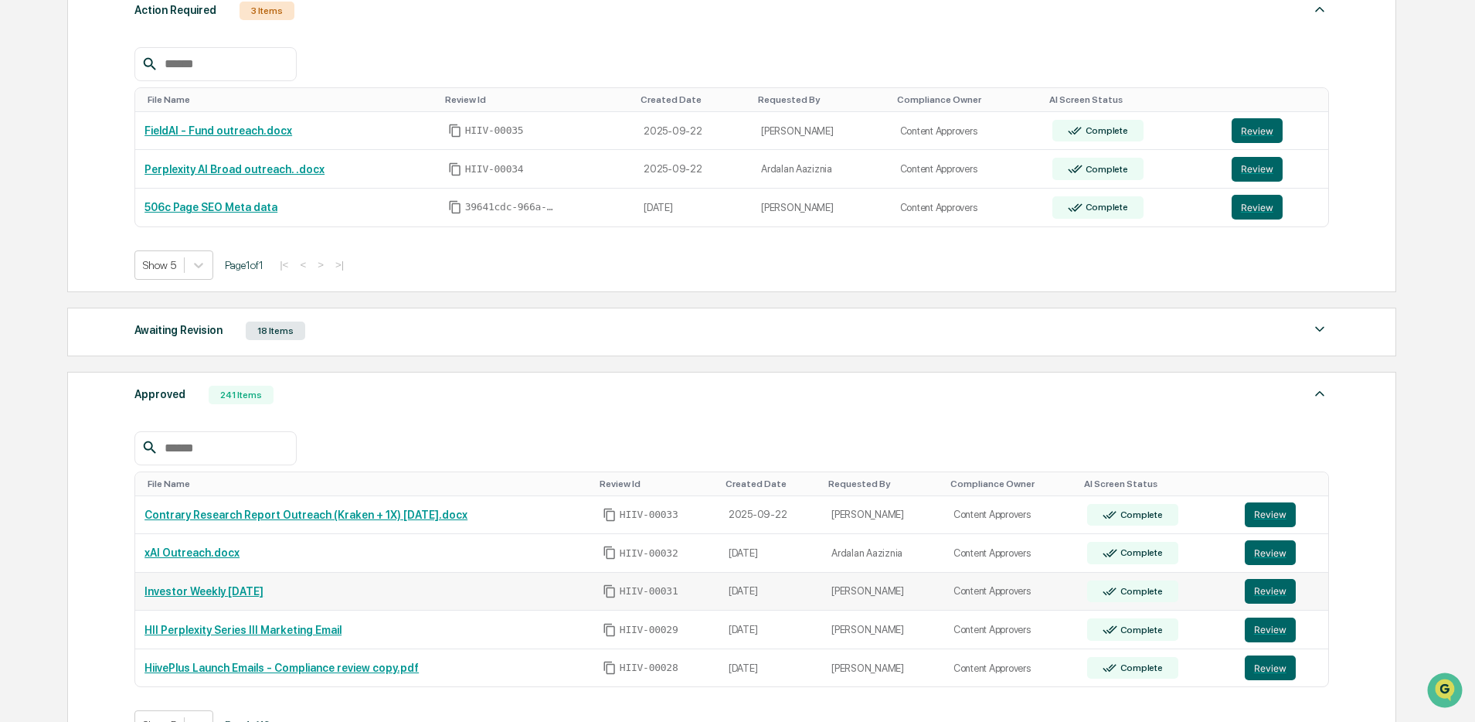
scroll to position [233, 0]
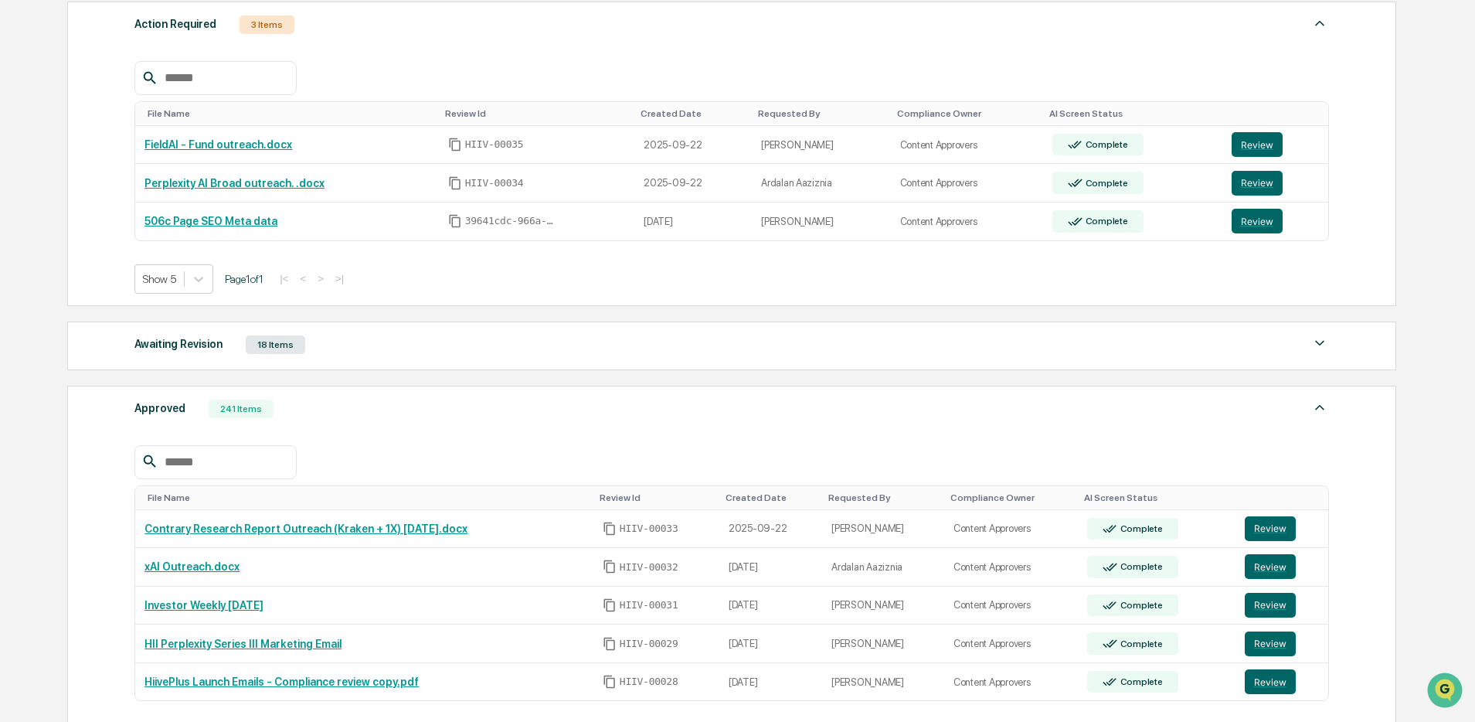
click at [499, 355] on div "Awaiting Revision 18 Items" at bounding box center [731, 345] width 1194 height 22
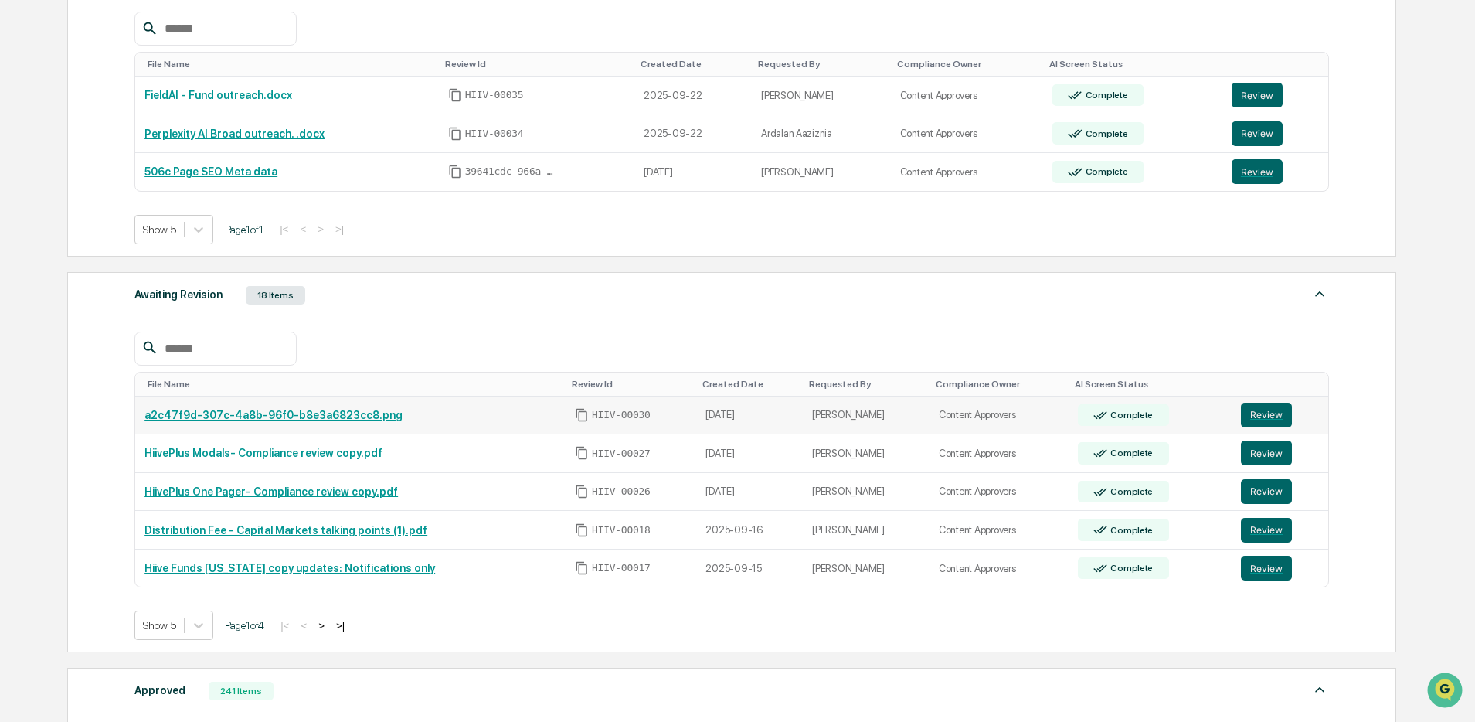
scroll to position [297, 0]
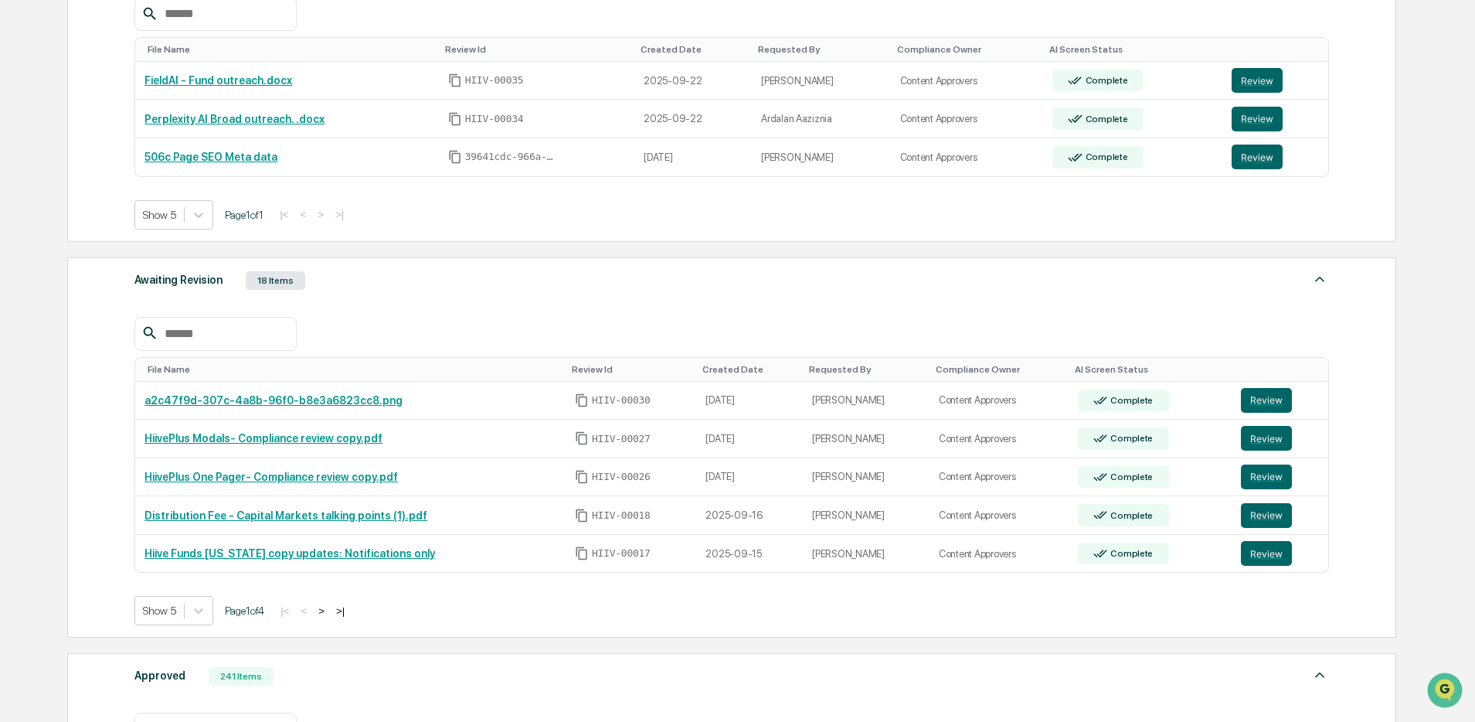
click at [528, 283] on div "Awaiting Revision 18 Items" at bounding box center [731, 281] width 1194 height 22
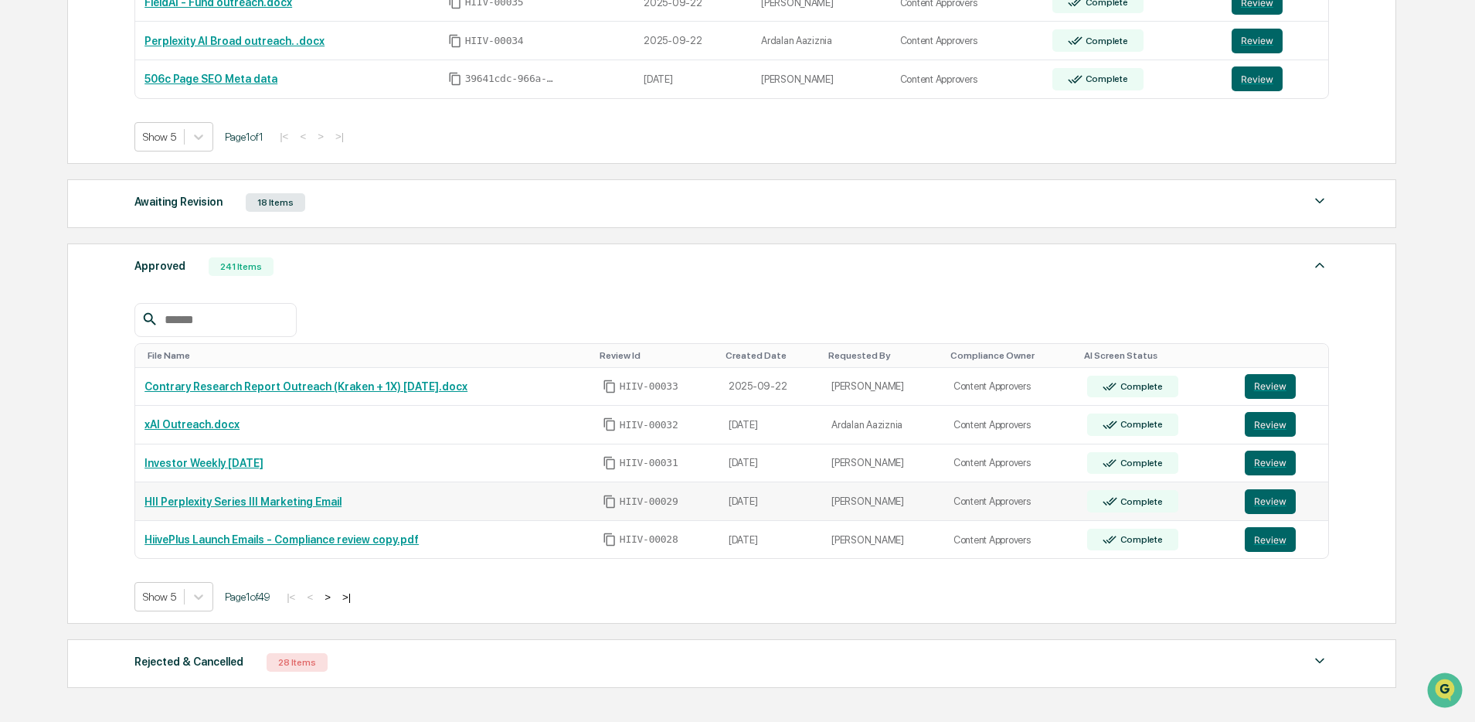
scroll to position [383, 0]
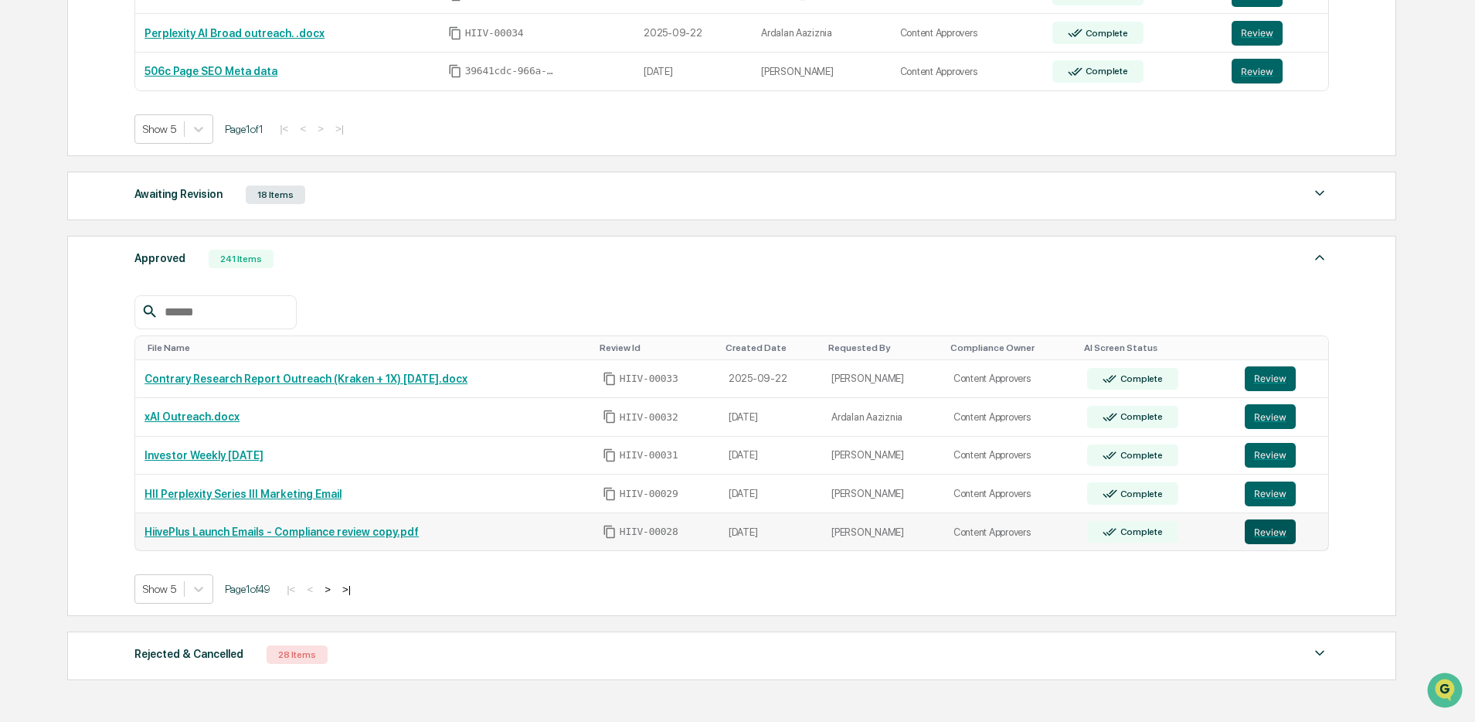
click at [1285, 532] on button "Review" at bounding box center [1270, 531] width 51 height 25
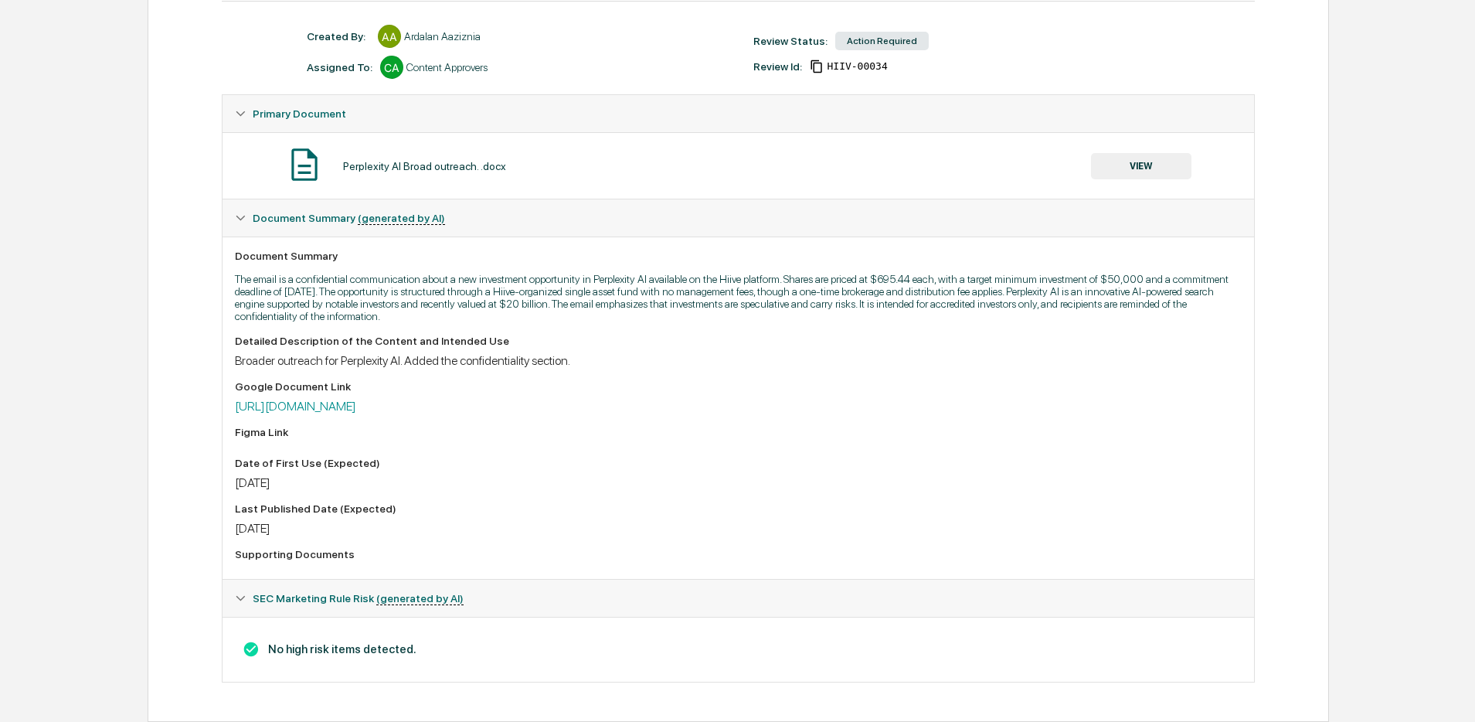
scroll to position [202, 0]
click at [356, 409] on link "[URL][DOMAIN_NAME]" at bounding box center [295, 406] width 121 height 15
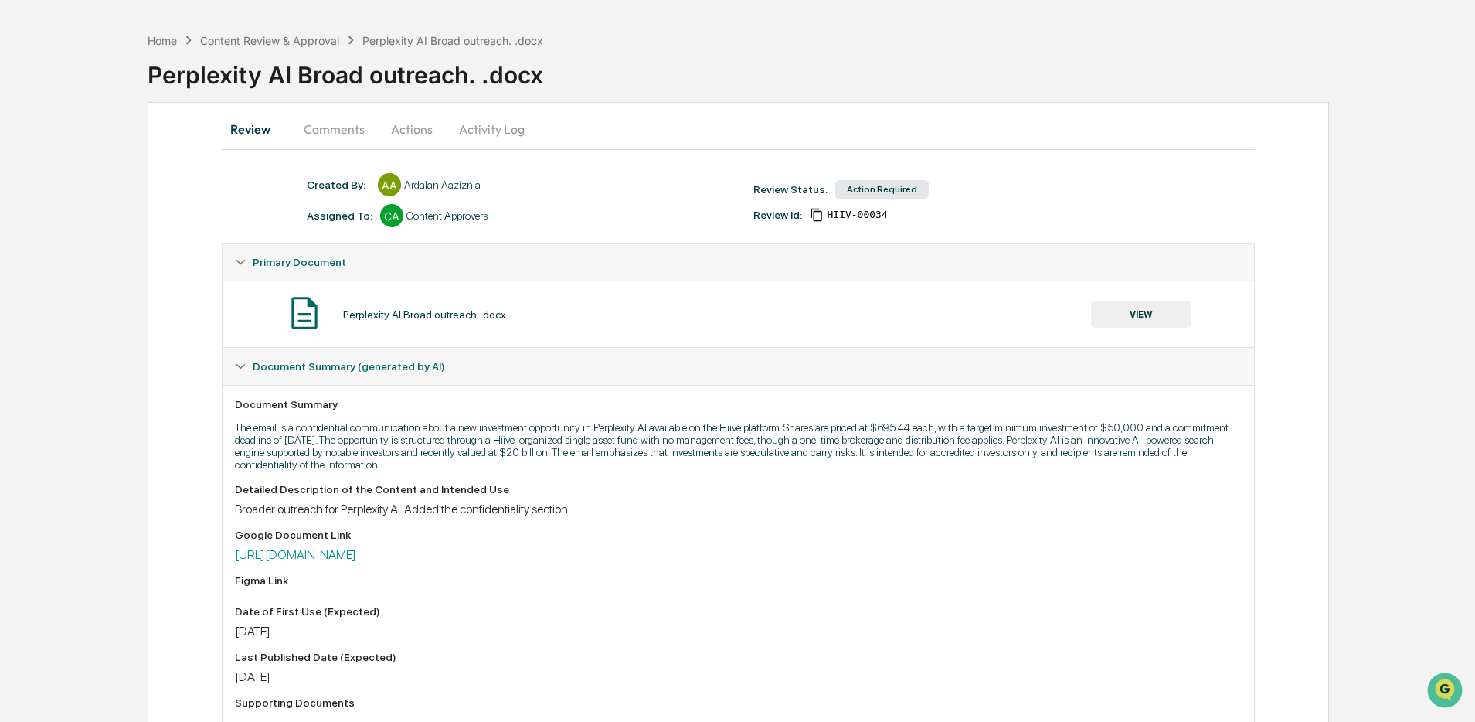
scroll to position [55, 0]
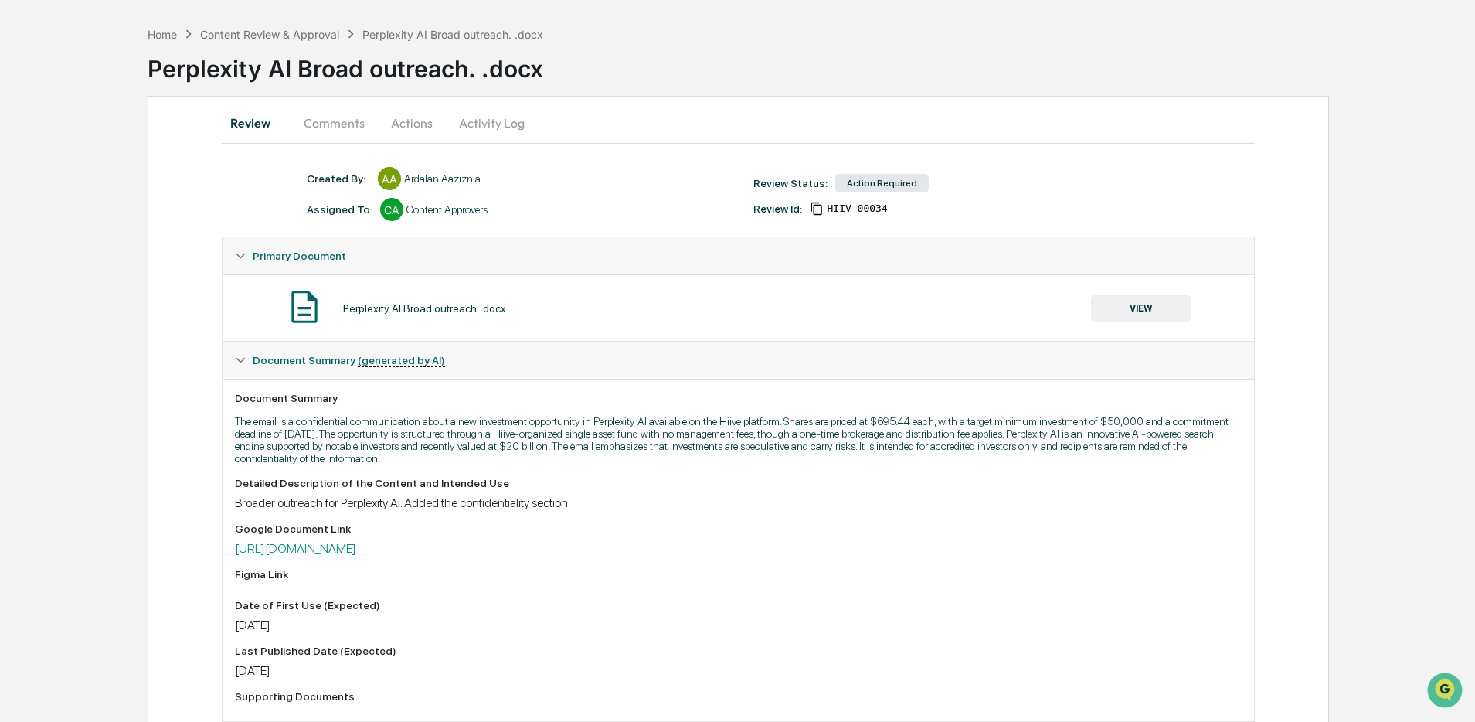
click at [816, 210] on icon at bounding box center [817, 209] width 14 height 14
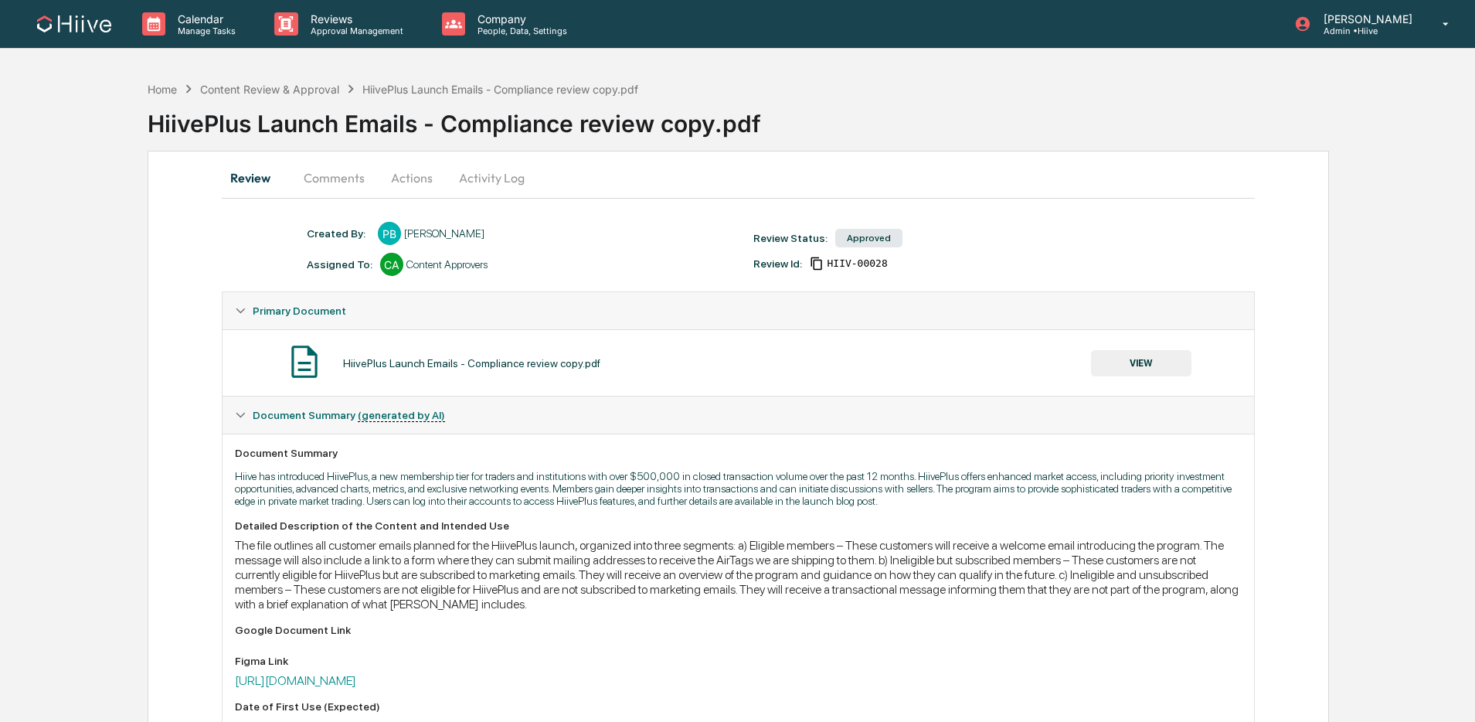
click at [473, 192] on button "Activity Log" at bounding box center [492, 177] width 90 height 37
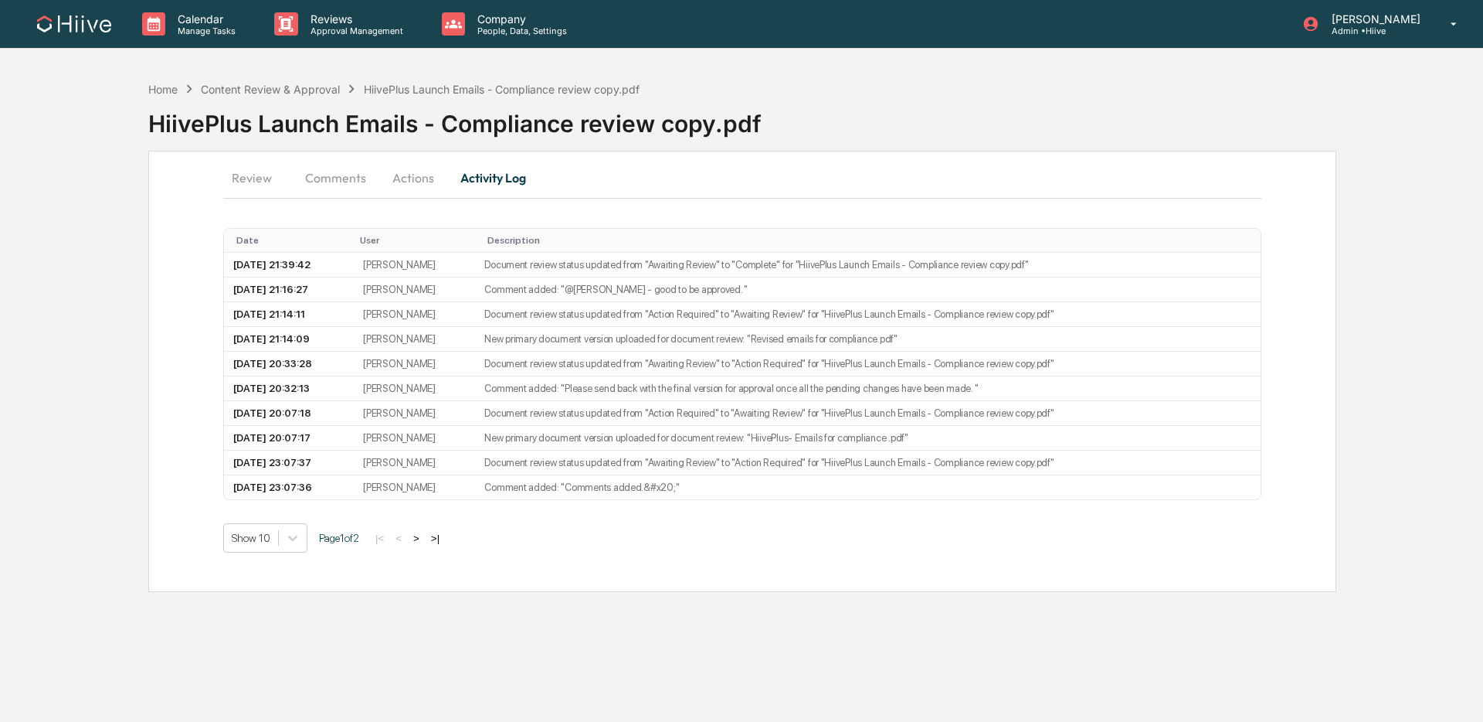
click at [394, 181] on button "Actions" at bounding box center [414, 177] width 70 height 37
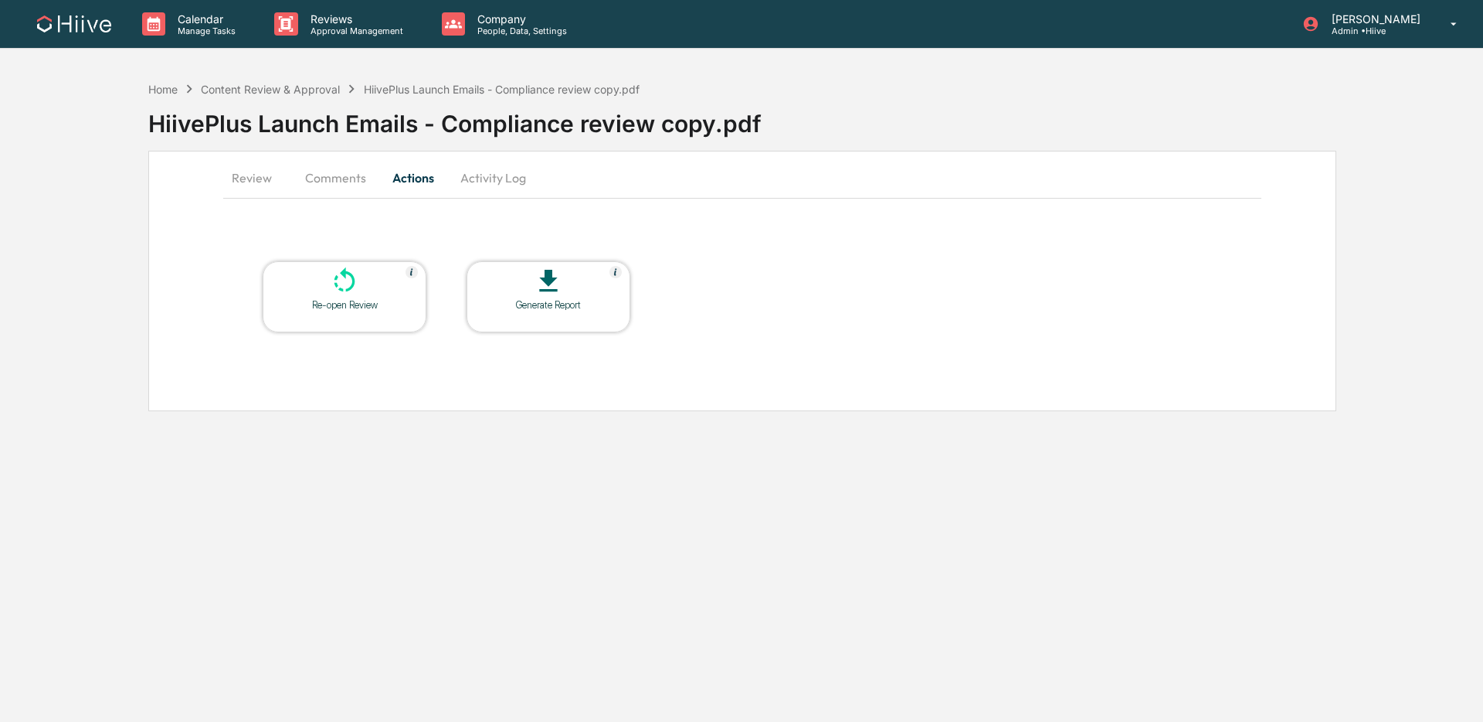
click at [344, 189] on button "Comments" at bounding box center [336, 177] width 86 height 37
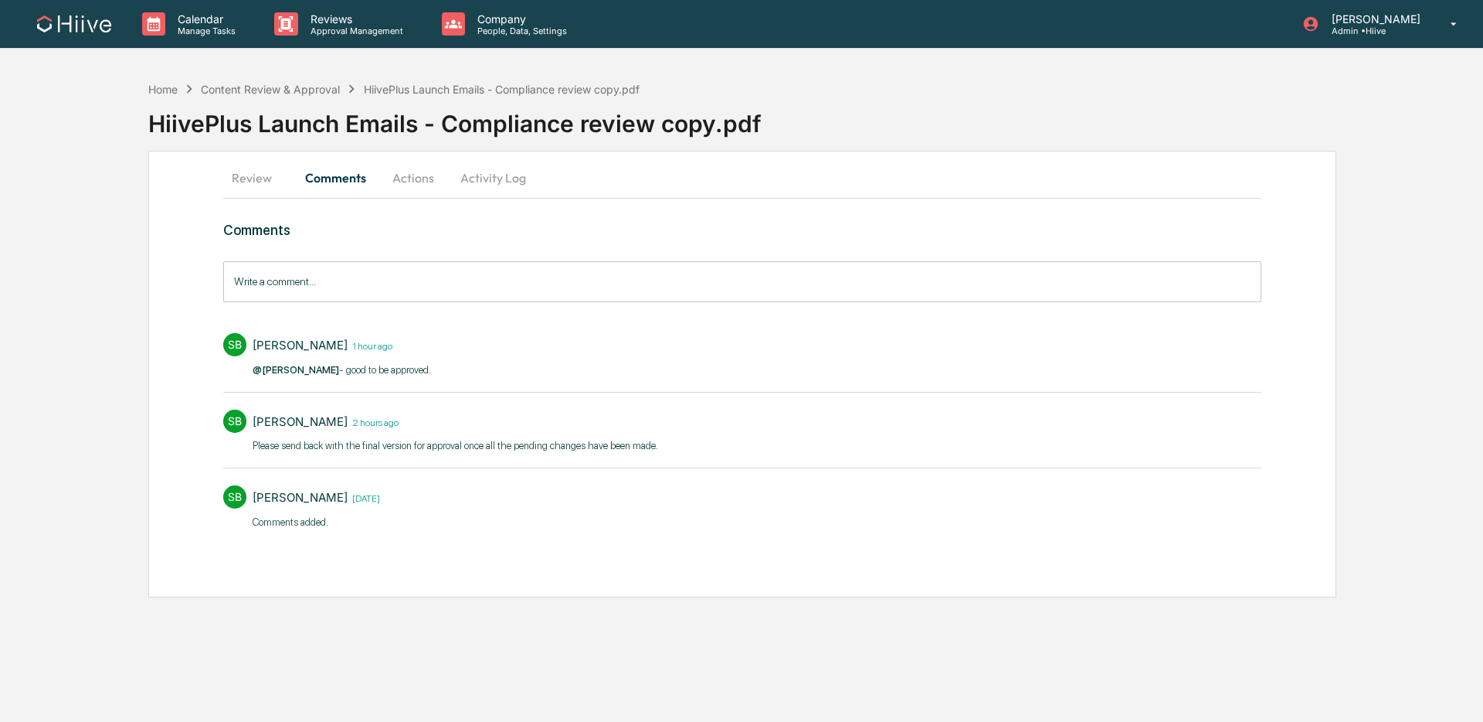
click at [230, 185] on button "Review" at bounding box center [258, 177] width 70 height 37
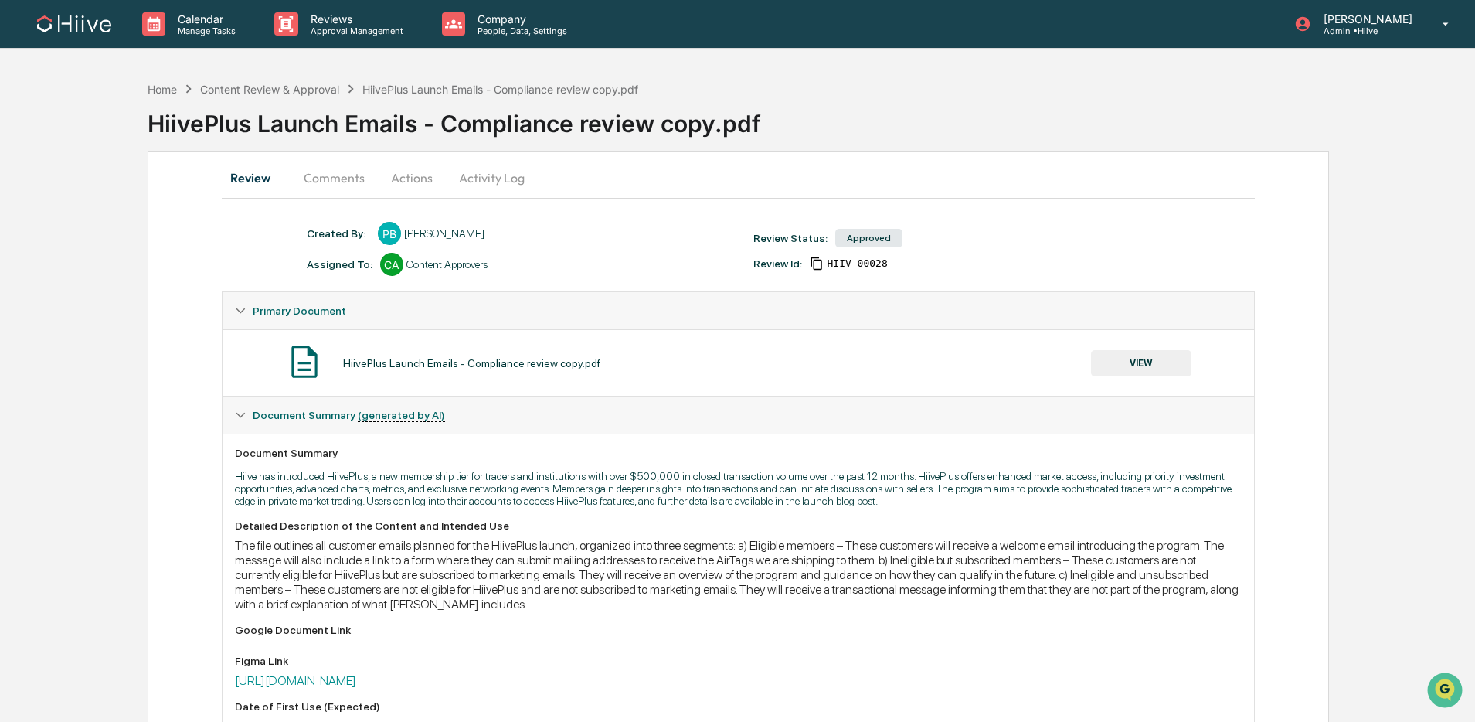
click at [423, 180] on button "Actions" at bounding box center [412, 177] width 70 height 37
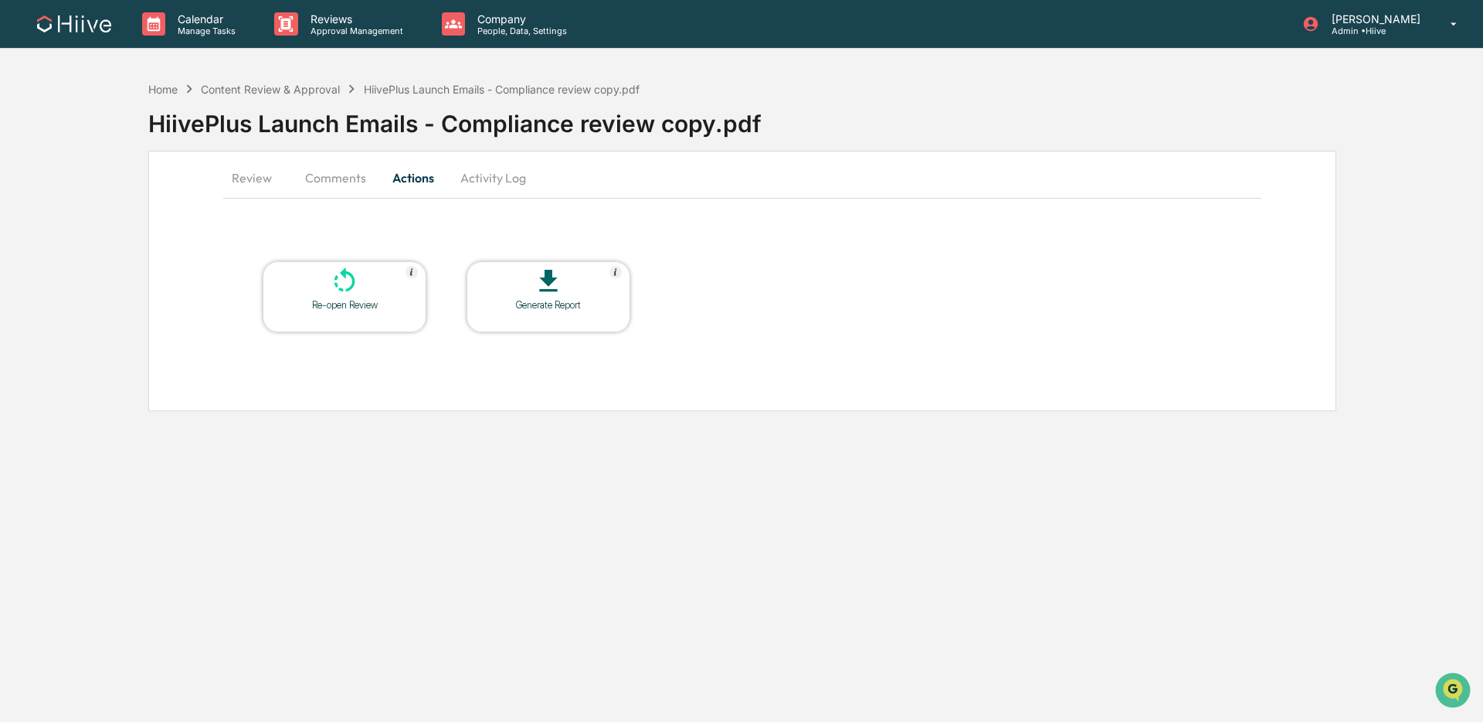
click at [367, 288] on div at bounding box center [344, 282] width 155 height 33
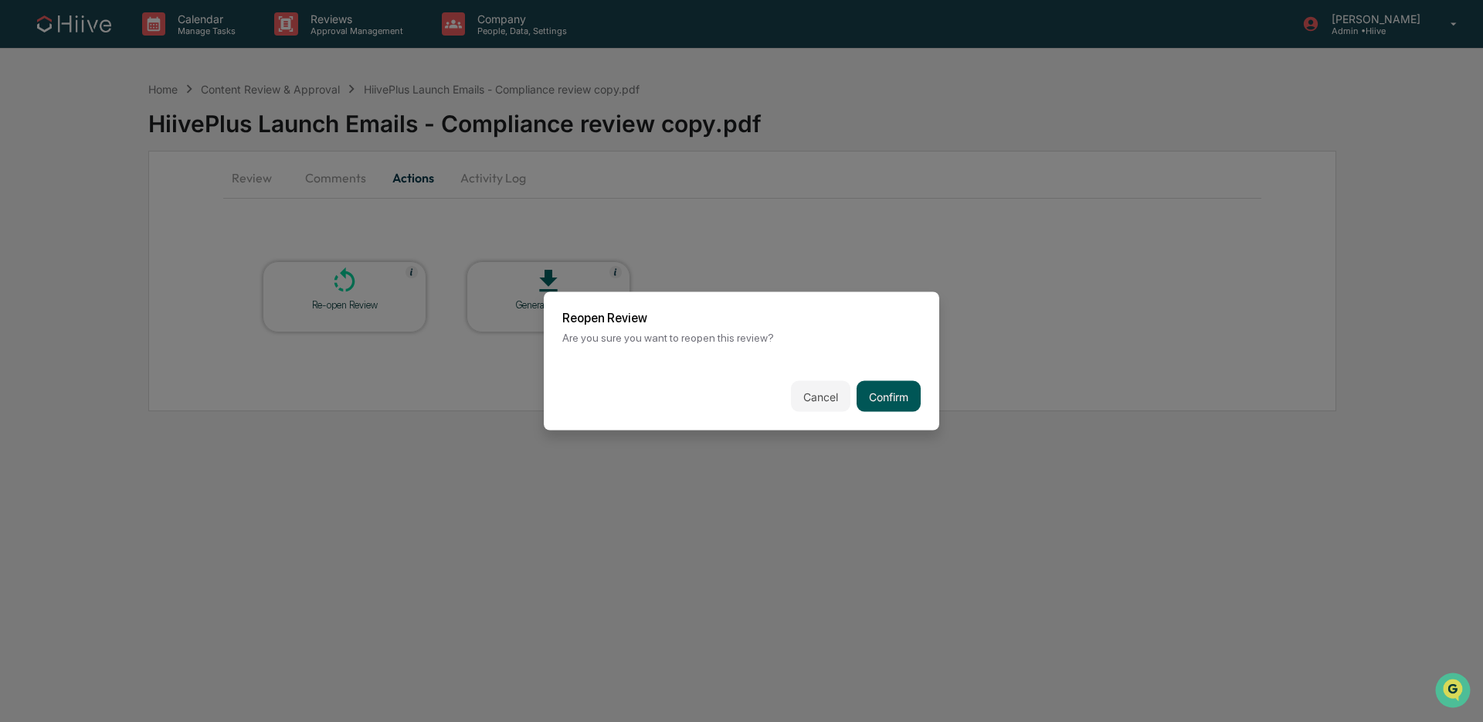
click at [877, 394] on button "Confirm" at bounding box center [889, 396] width 64 height 31
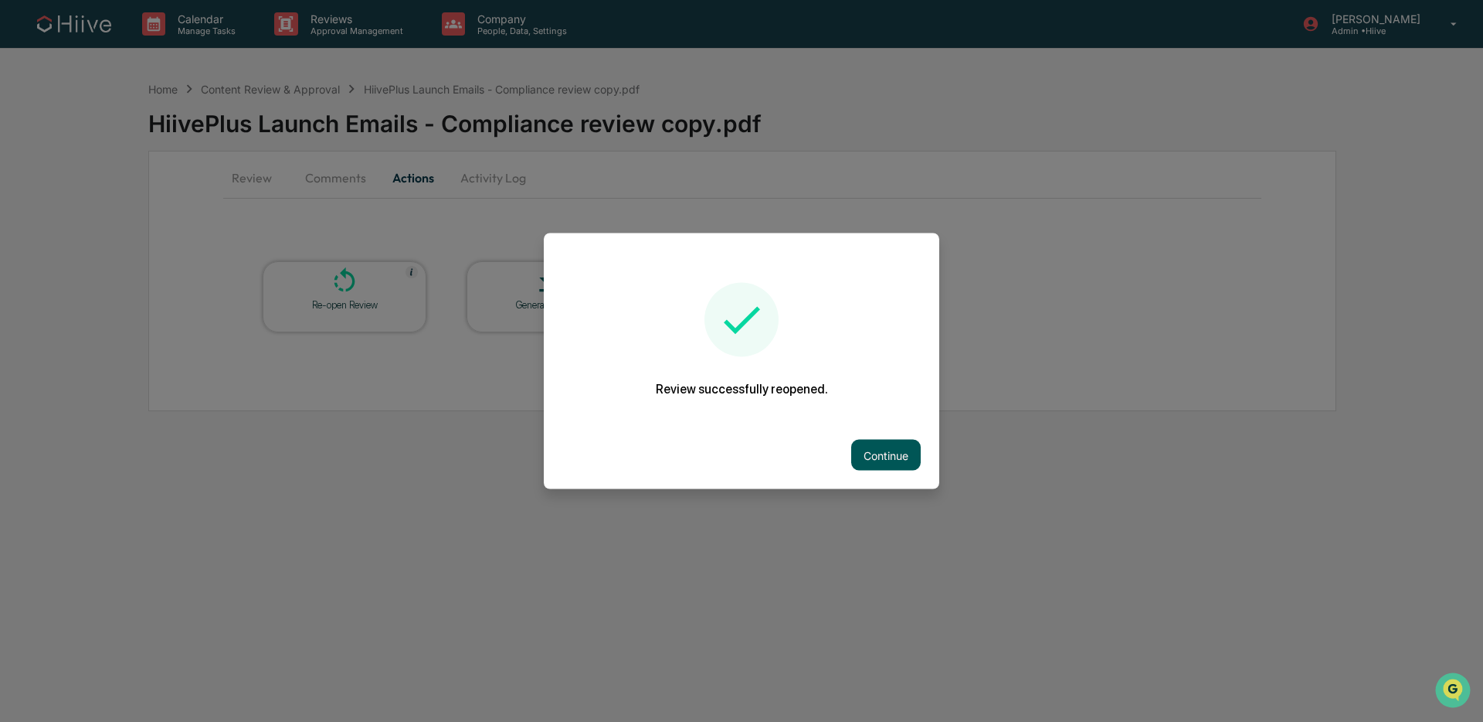
click at [881, 462] on button "Continue" at bounding box center [886, 455] width 70 height 31
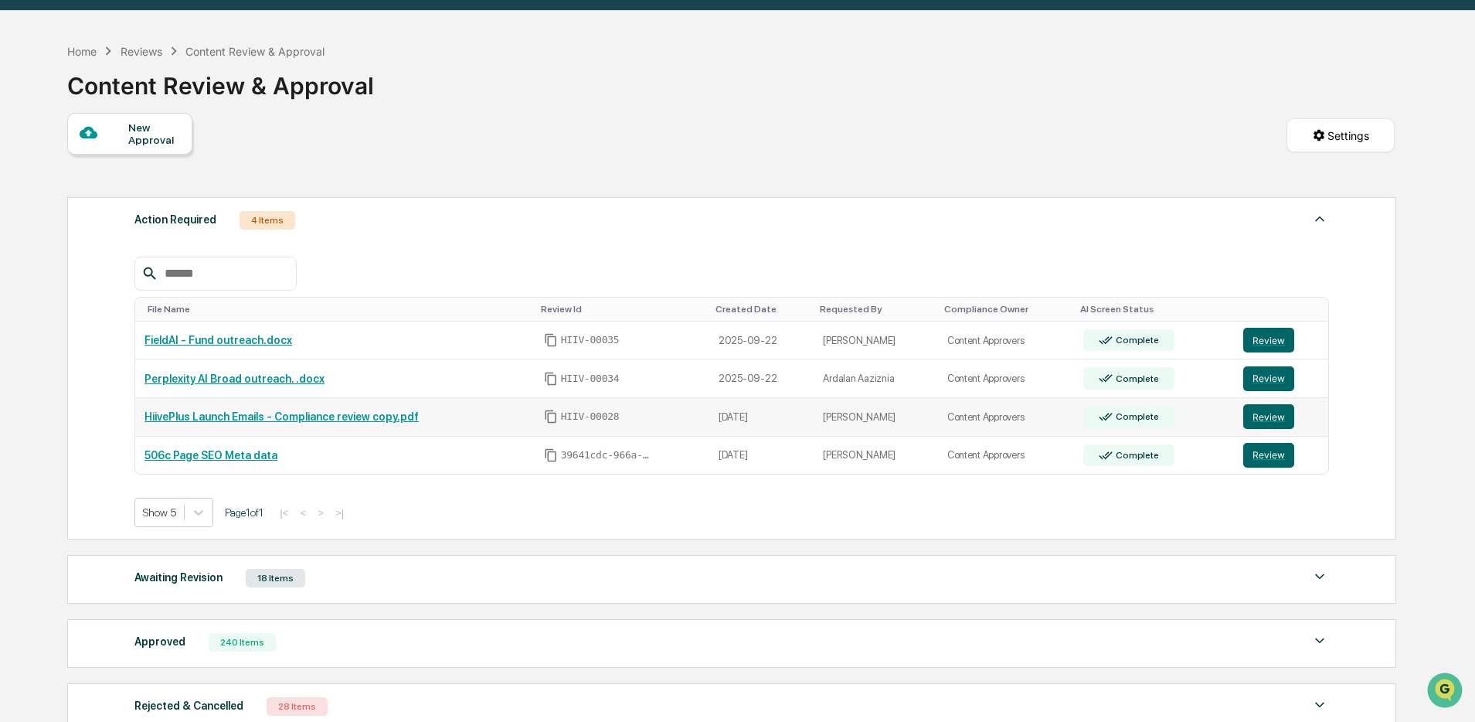
scroll to position [49, 0]
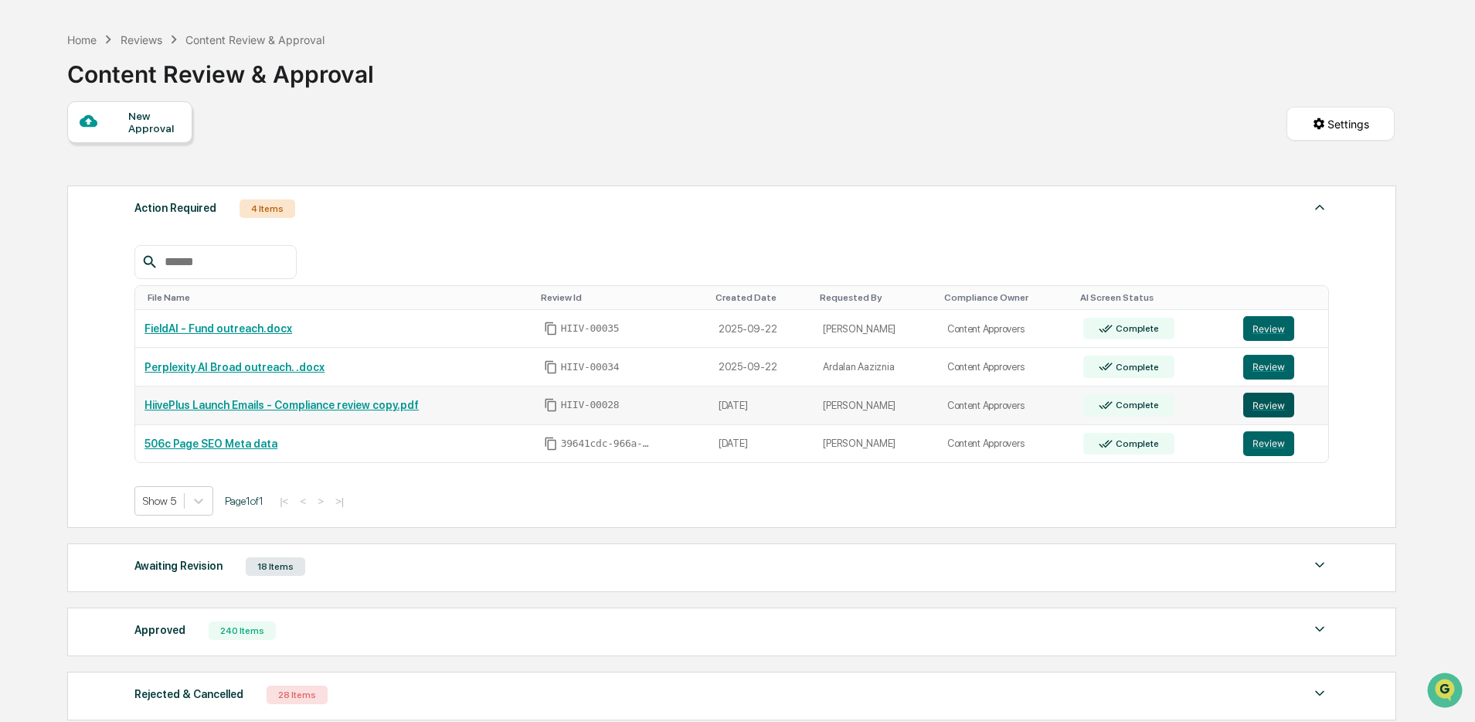
click at [1260, 408] on button "Review" at bounding box center [1268, 404] width 51 height 25
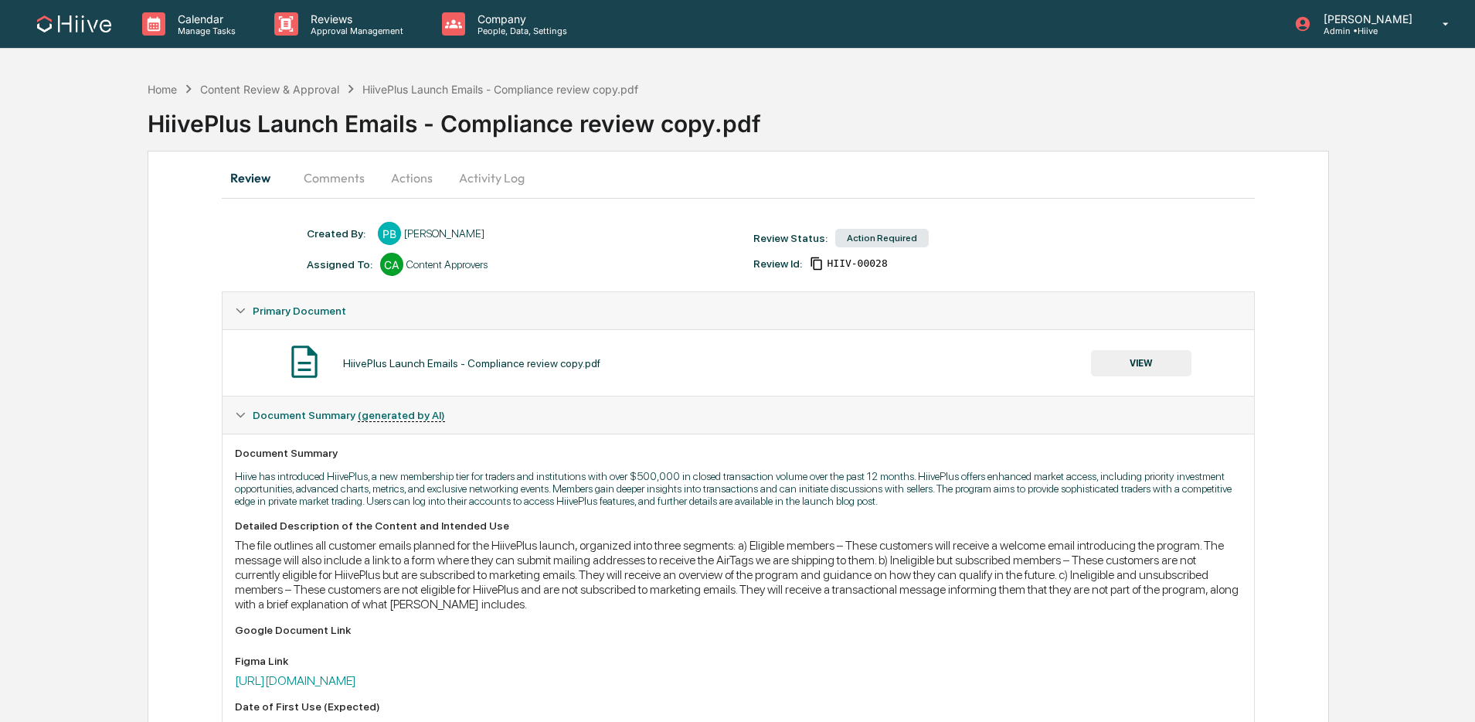
click at [333, 189] on button "Comments" at bounding box center [334, 177] width 86 height 37
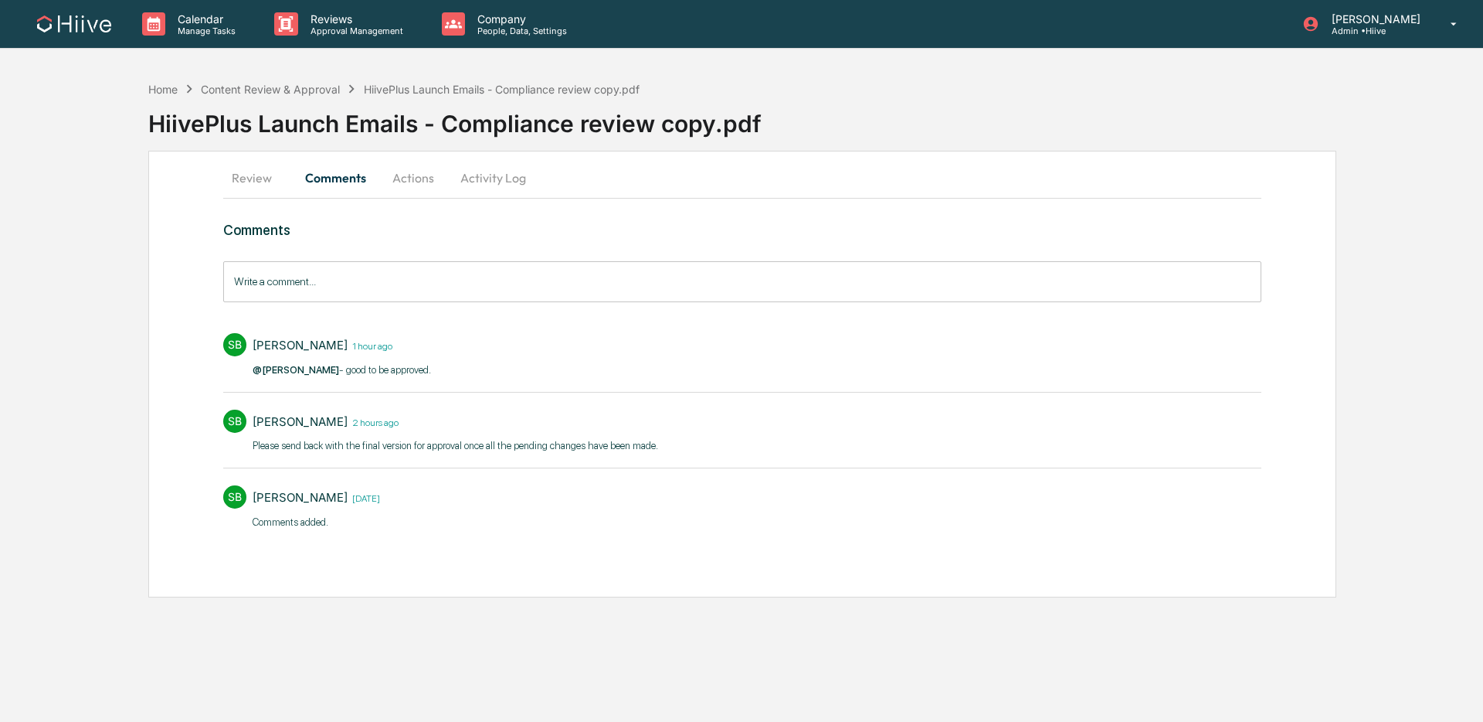
click at [329, 287] on input "Write a comment..." at bounding box center [742, 281] width 1038 height 41
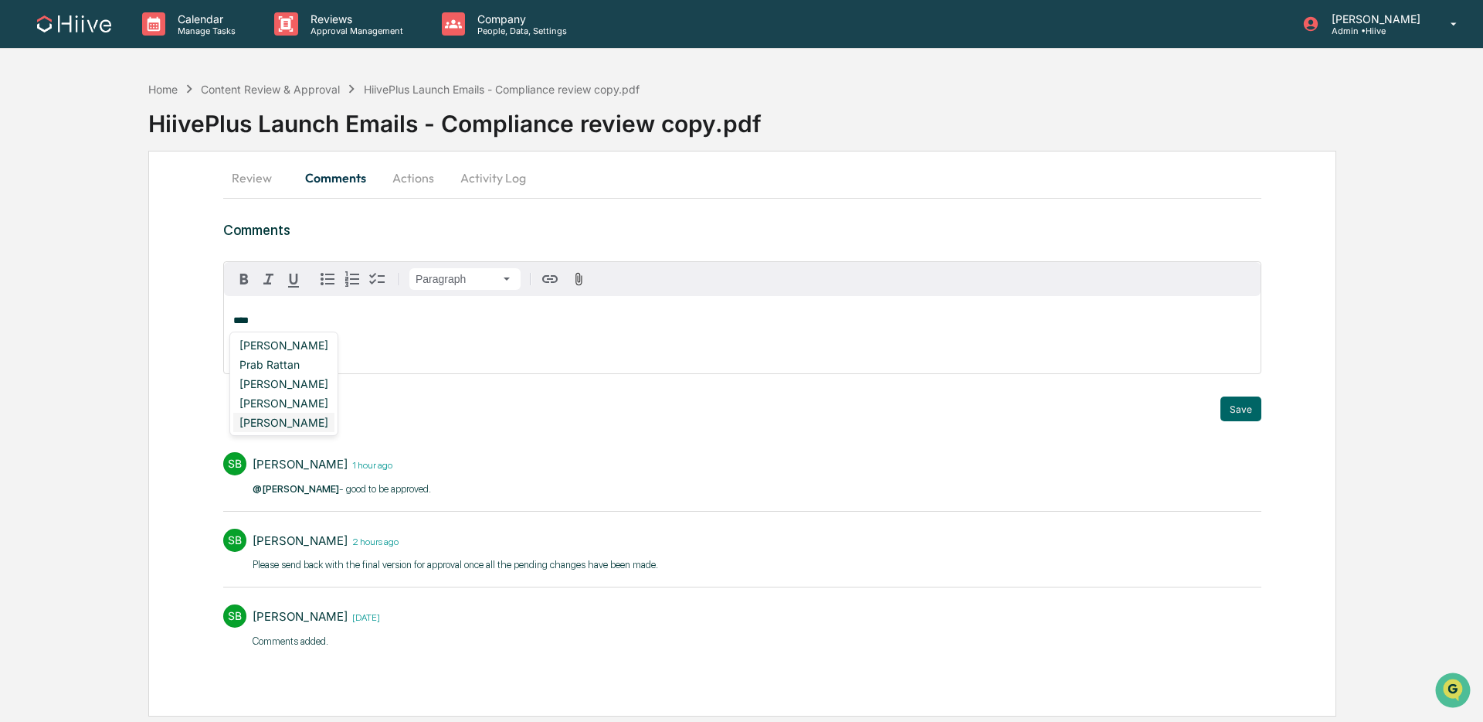
click at [289, 426] on div "[PERSON_NAME]" at bounding box center [283, 422] width 101 height 19
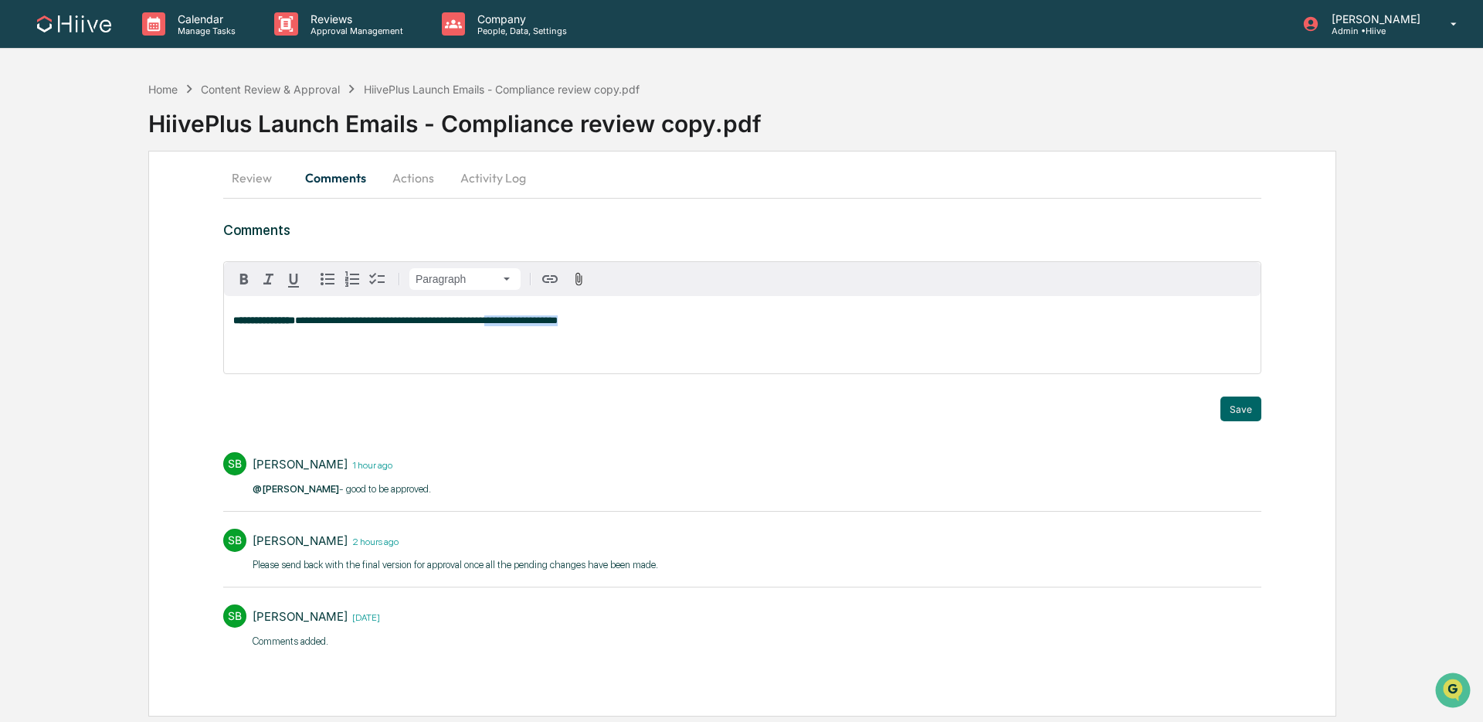
drag, startPoint x: 626, startPoint y: 320, endPoint x: 532, endPoint y: 318, distance: 93.5
click at [532, 318] on p "**********" at bounding box center [742, 320] width 1018 height 11
click at [1247, 408] on button "Save" at bounding box center [1241, 408] width 41 height 25
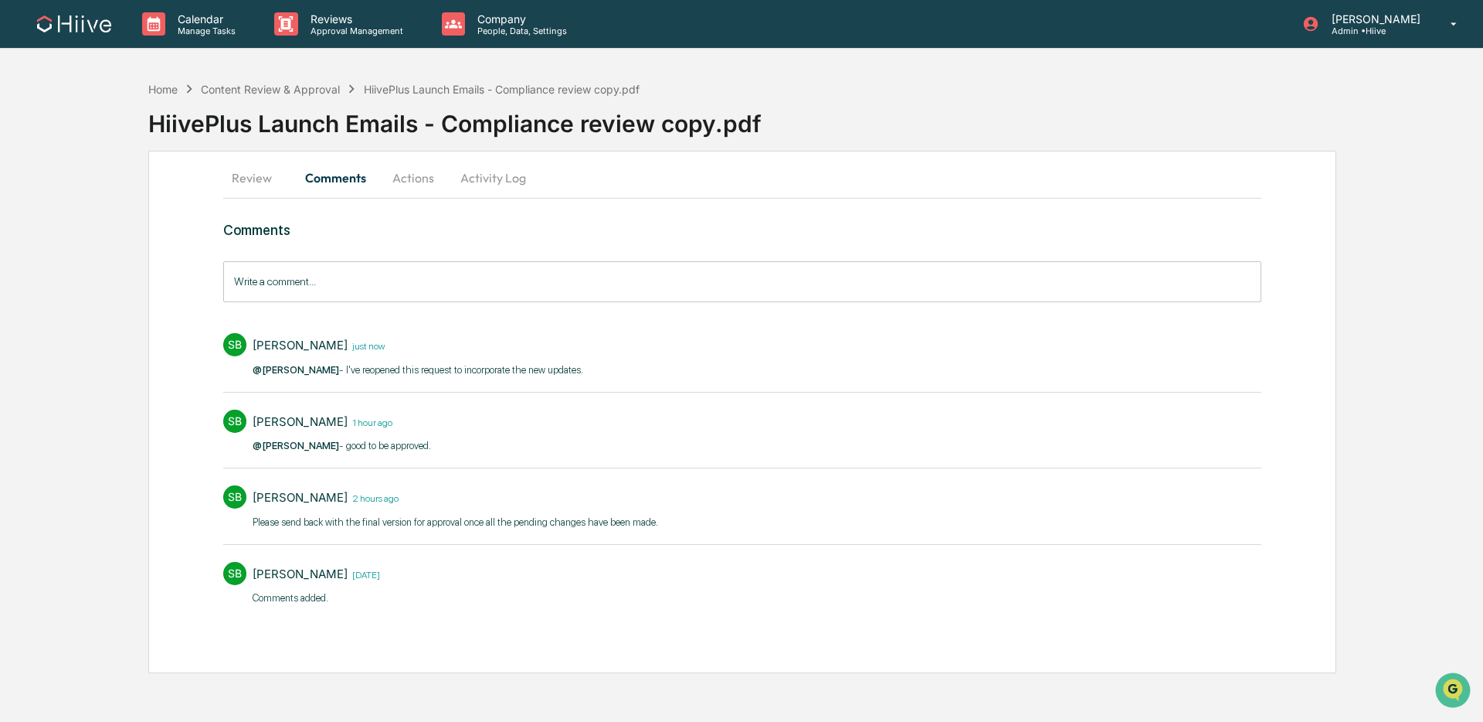
click at [489, 175] on button "Activity Log" at bounding box center [493, 177] width 90 height 37
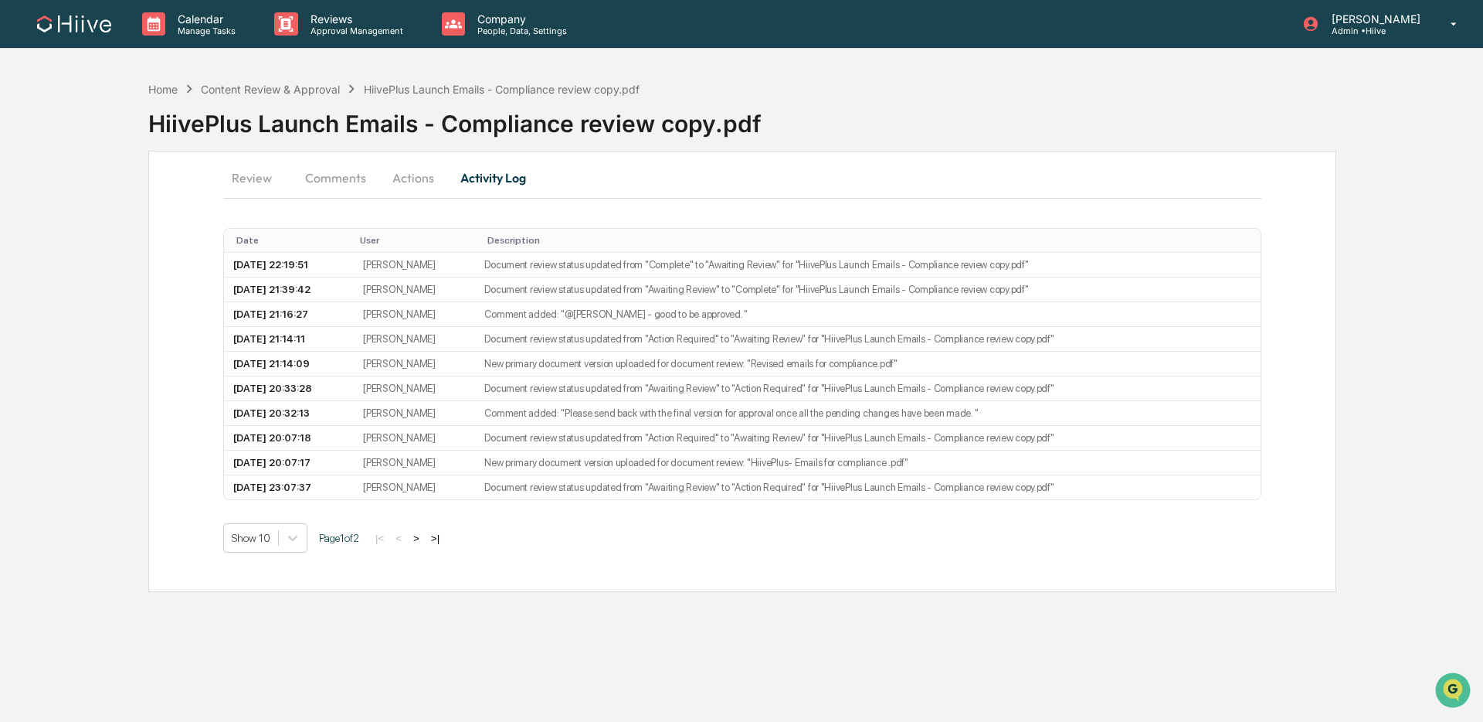
click at [420, 177] on button "Actions" at bounding box center [414, 177] width 70 height 37
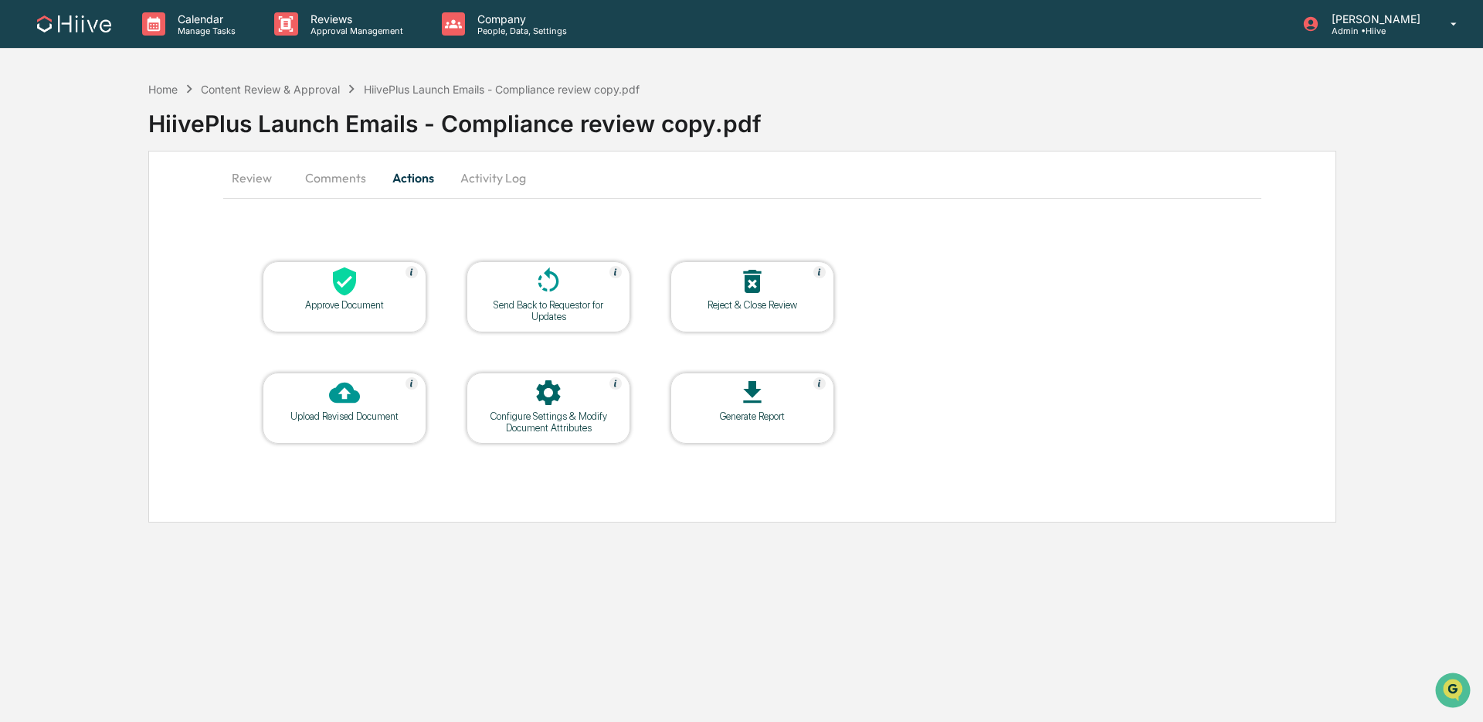
click at [552, 299] on div "Send Back to Requestor for Updates" at bounding box center [548, 310] width 139 height 23
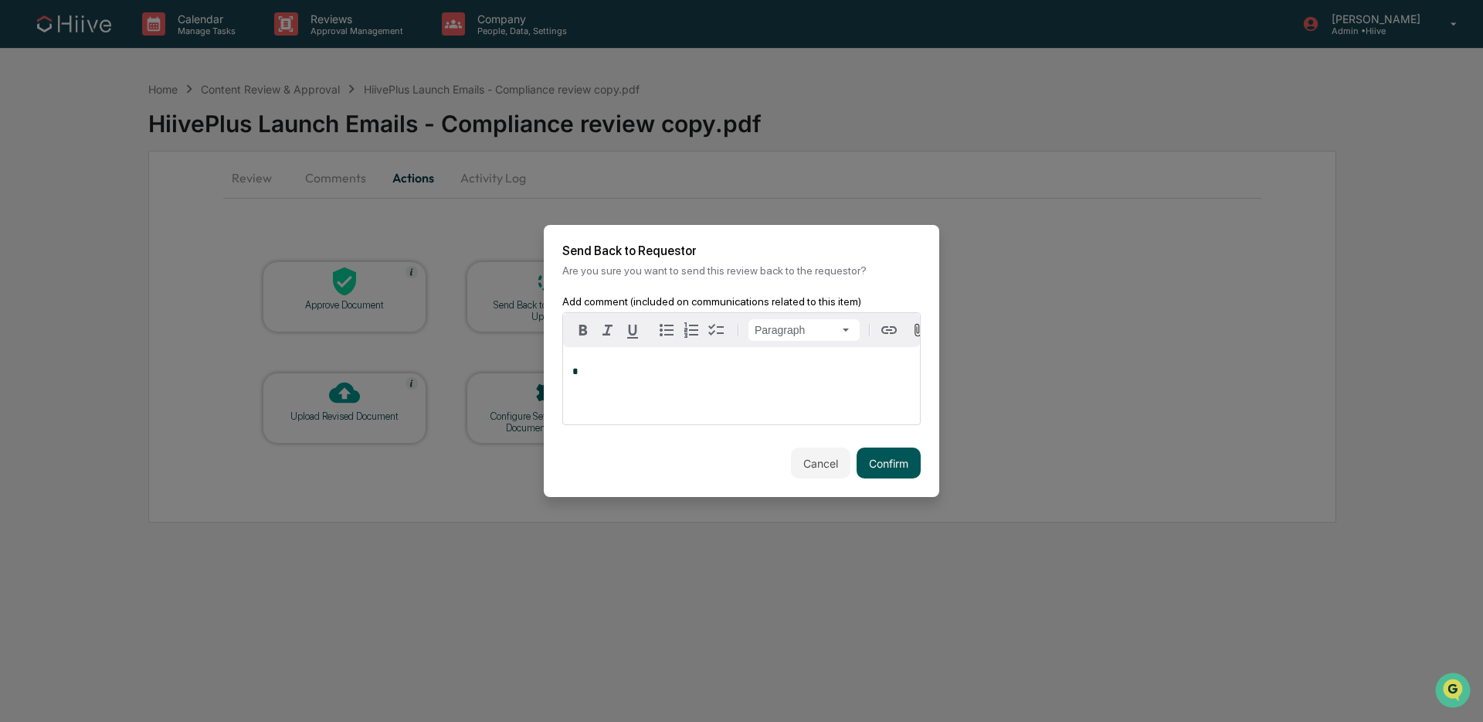
click at [900, 453] on button "Confirm" at bounding box center [889, 462] width 64 height 31
